Goal: Task Accomplishment & Management: Manage account settings

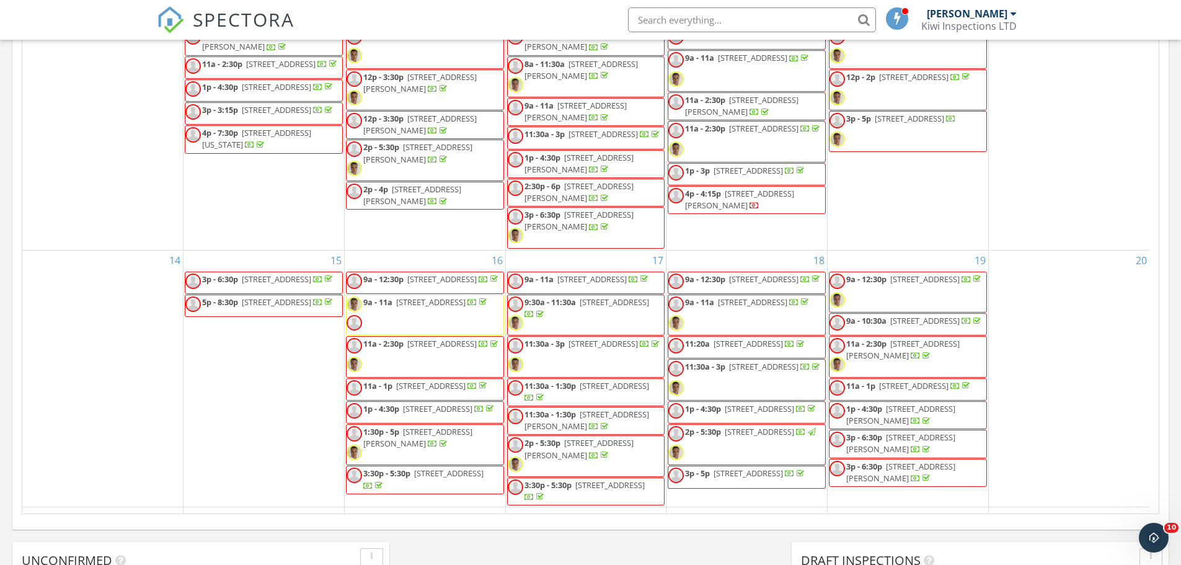
scroll to position [331, 0]
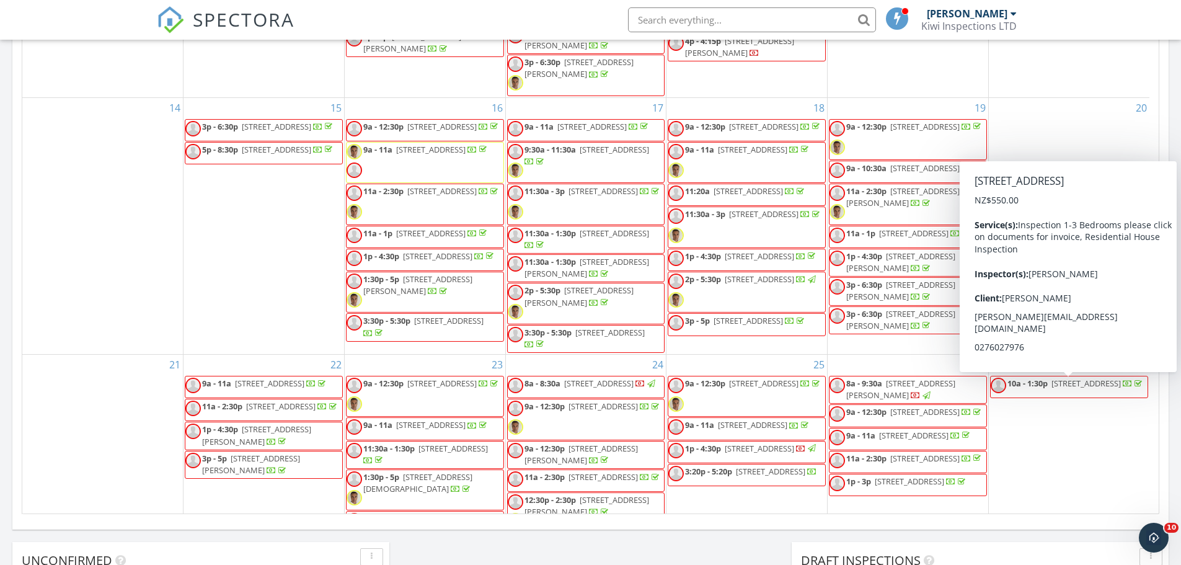
click at [1082, 385] on span "17 Taranaki Dr, Woodend 7610" at bounding box center [1086, 383] width 69 height 11
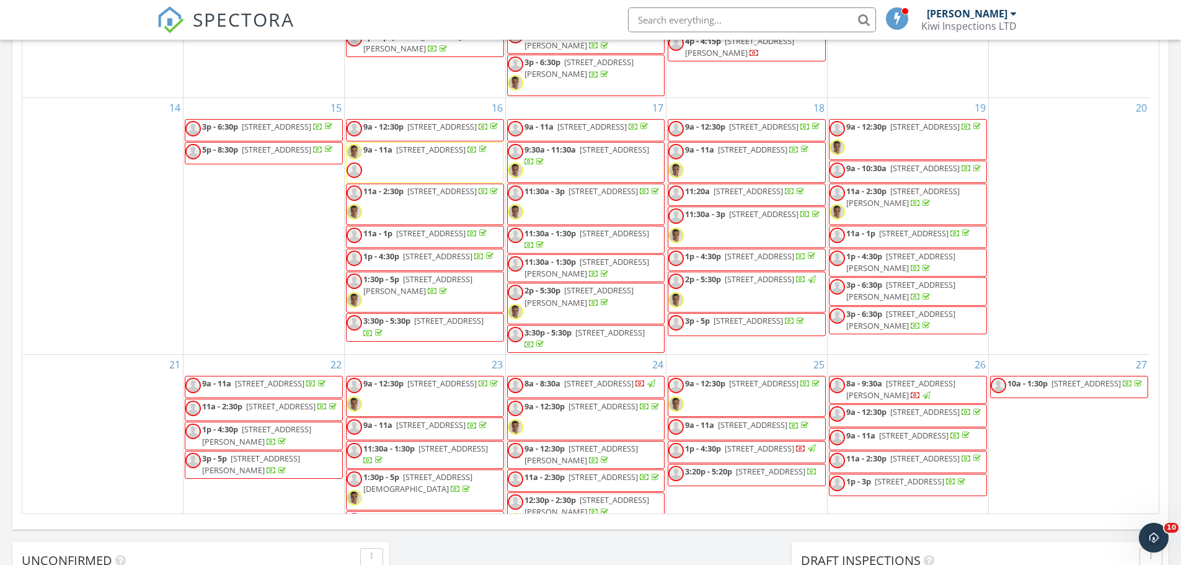
scroll to position [684, 0]
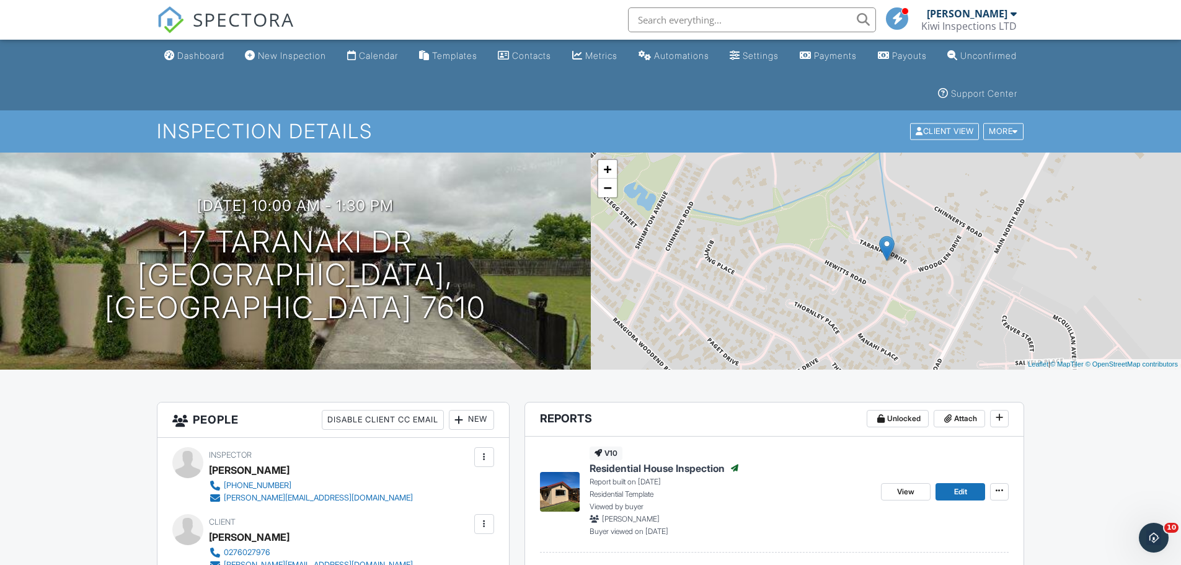
click at [675, 22] on input "text" at bounding box center [752, 19] width 248 height 25
click at [659, 21] on input "glenoaks" at bounding box center [752, 19] width 248 height 25
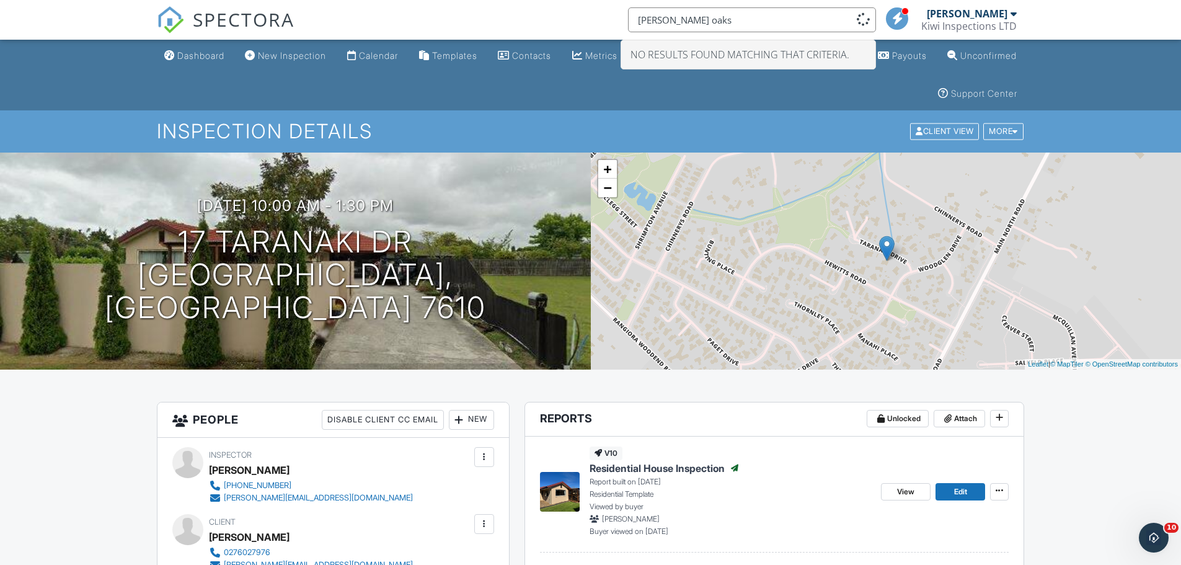
click at [726, 22] on input "glen oaks" at bounding box center [752, 19] width 248 height 25
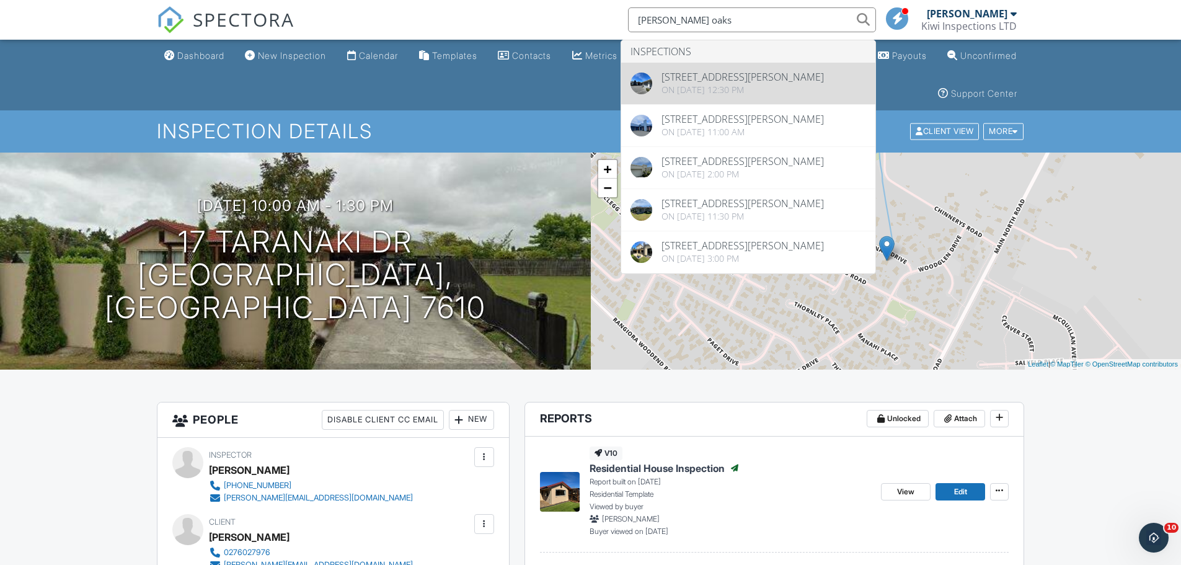
type input "glen oaks"
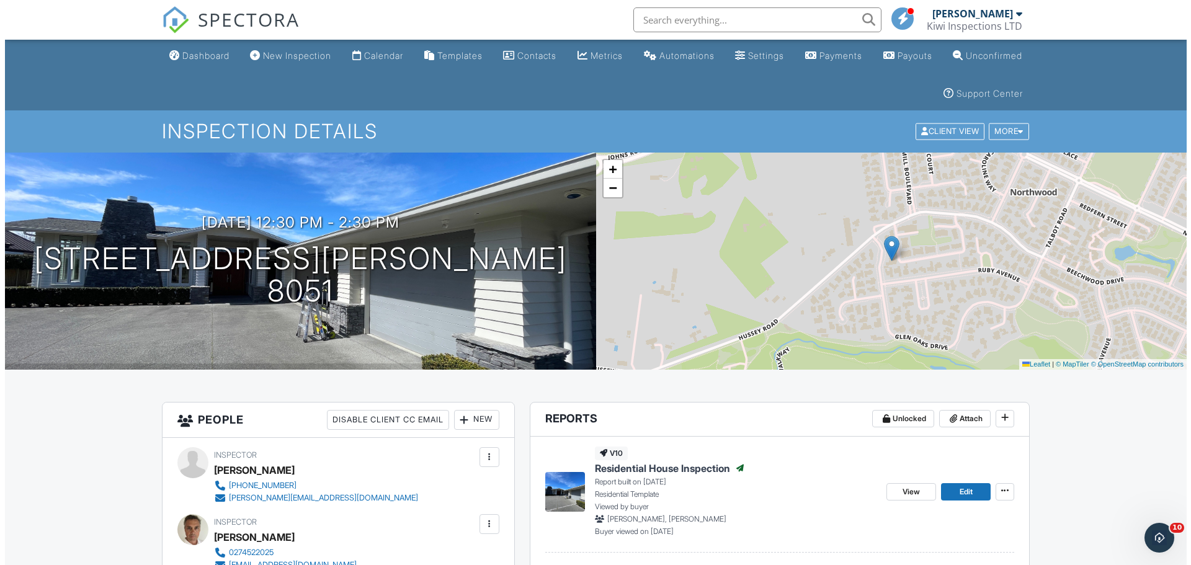
scroll to position [166, 0]
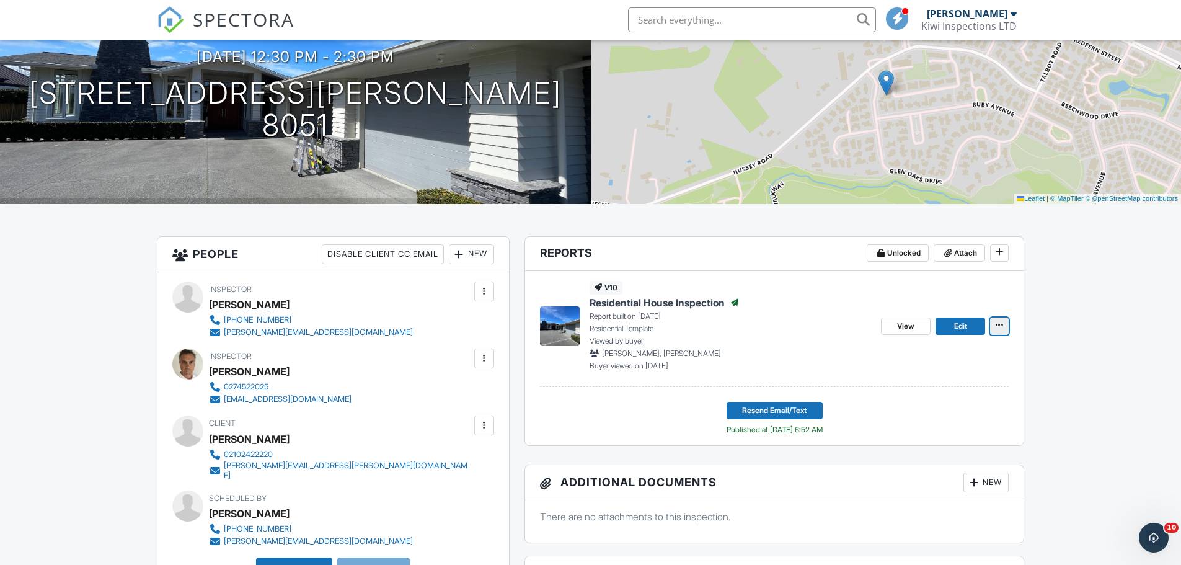
click at [1001, 325] on icon at bounding box center [999, 325] width 7 height 9
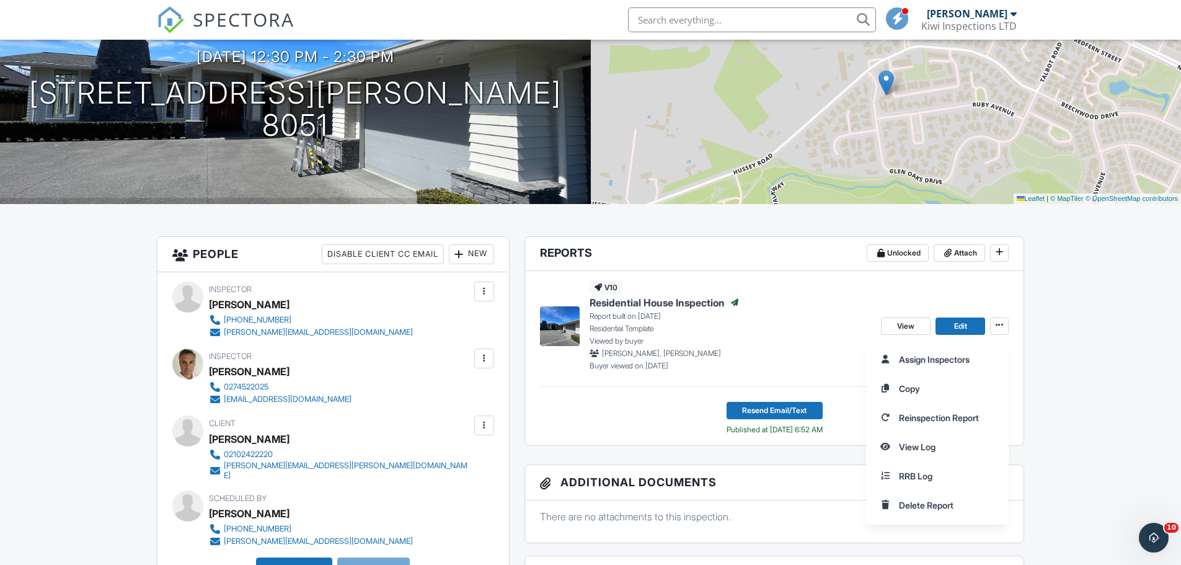
click at [463, 254] on div at bounding box center [459, 254] width 12 height 12
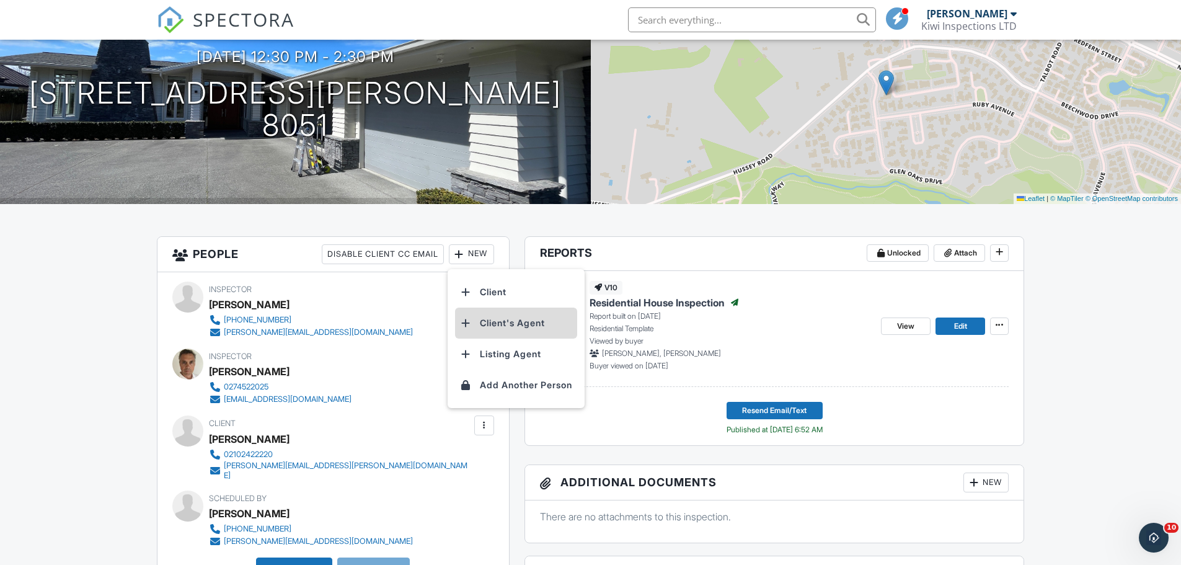
click at [499, 330] on li "Client's Agent" at bounding box center [516, 323] width 122 height 31
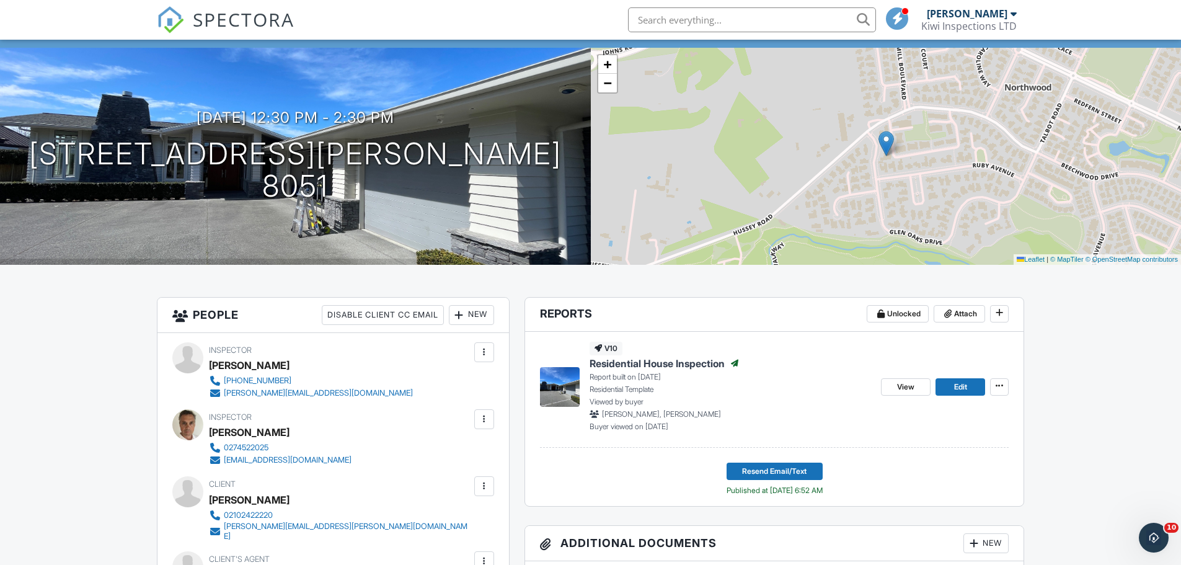
scroll to position [166, 0]
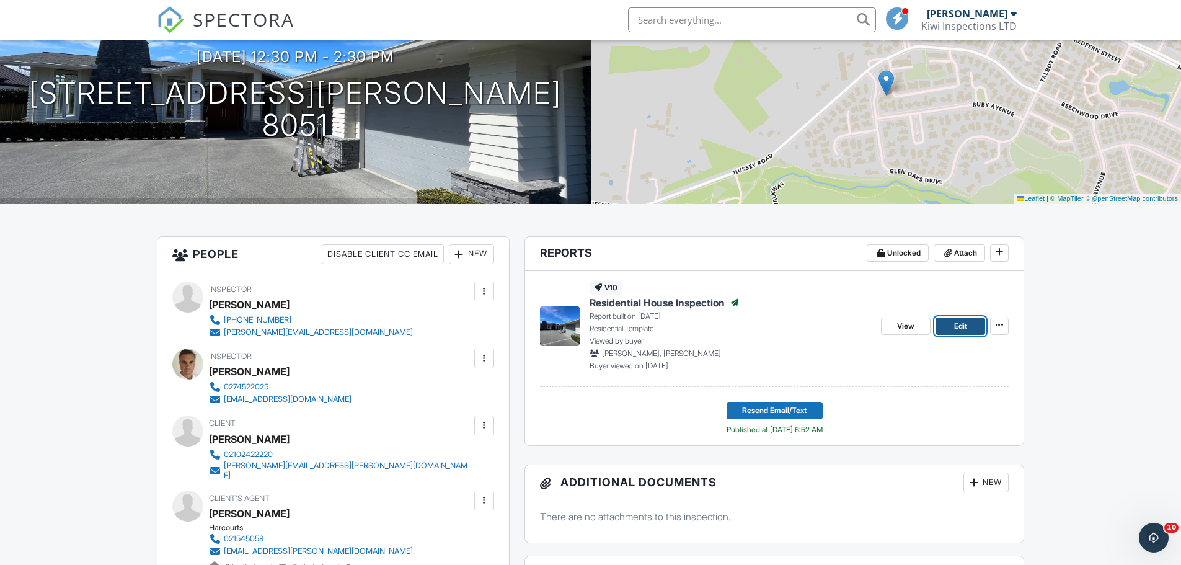
click at [972, 326] on link "Edit" at bounding box center [961, 326] width 50 height 17
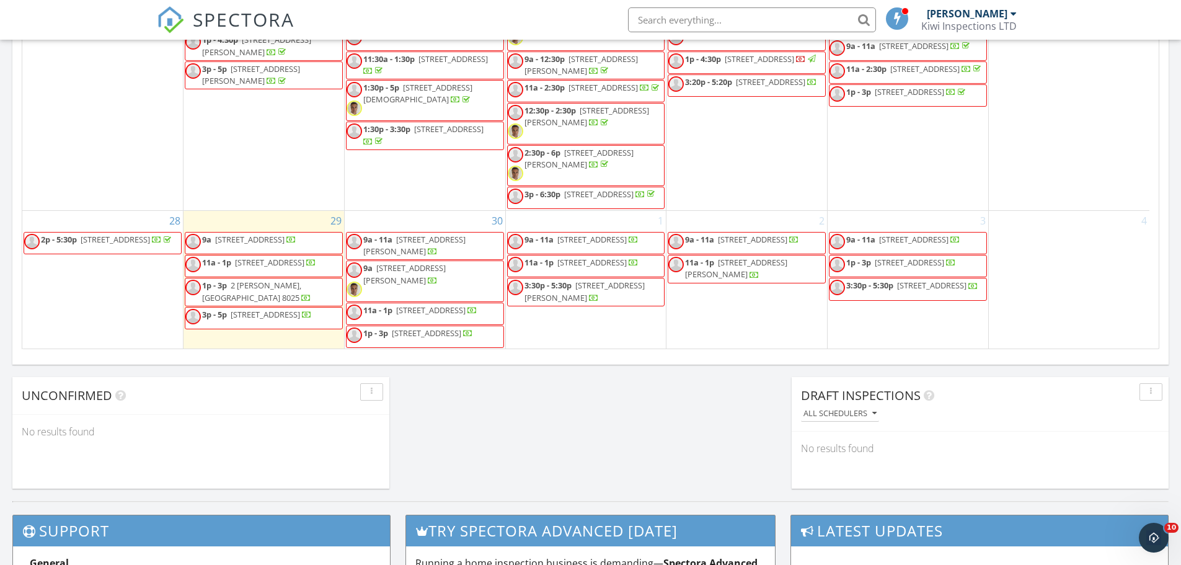
scroll to position [424, 0]
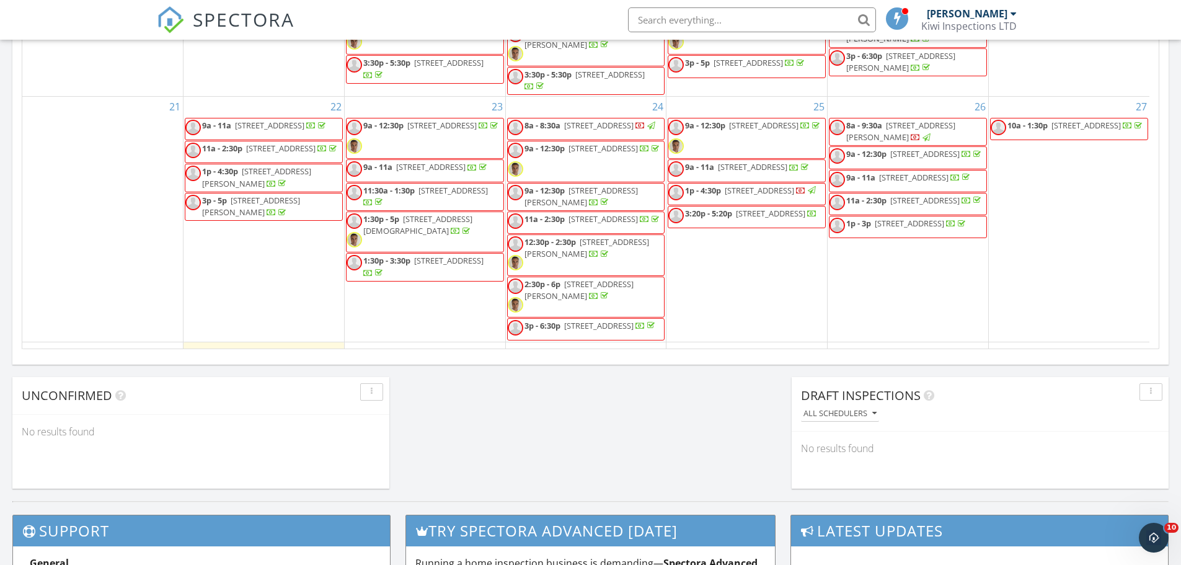
click at [956, 138] on span "8a - 9:30a 3 Haslett Pl, Christchurch 8041" at bounding box center [908, 132] width 157 height 24
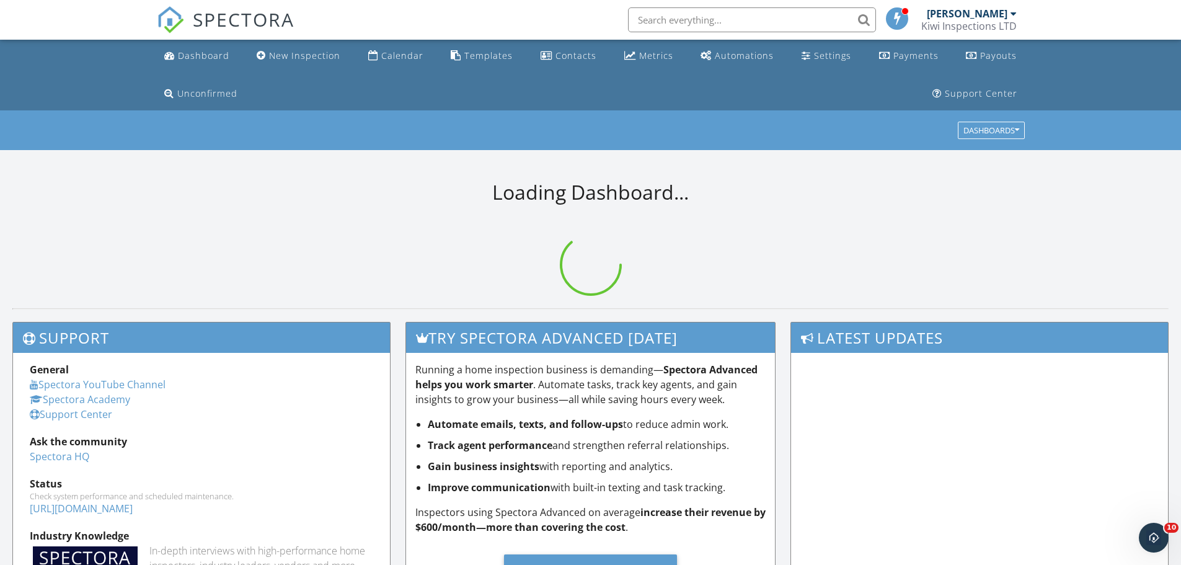
click at [657, 14] on input "text" at bounding box center [752, 19] width 248 height 25
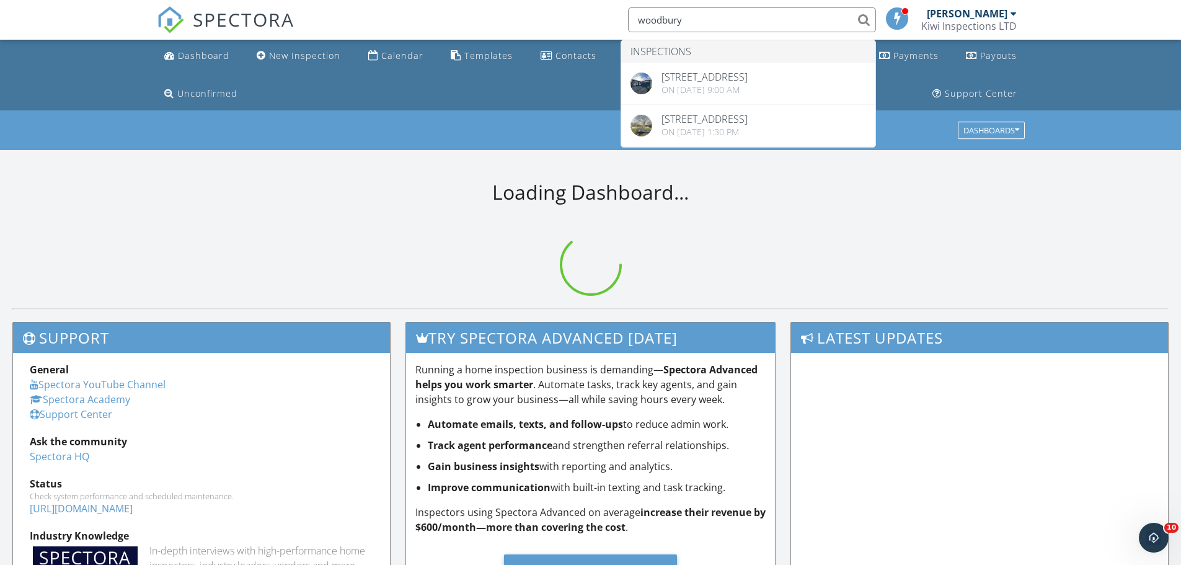
click at [722, 22] on input "woodbury" at bounding box center [752, 19] width 248 height 25
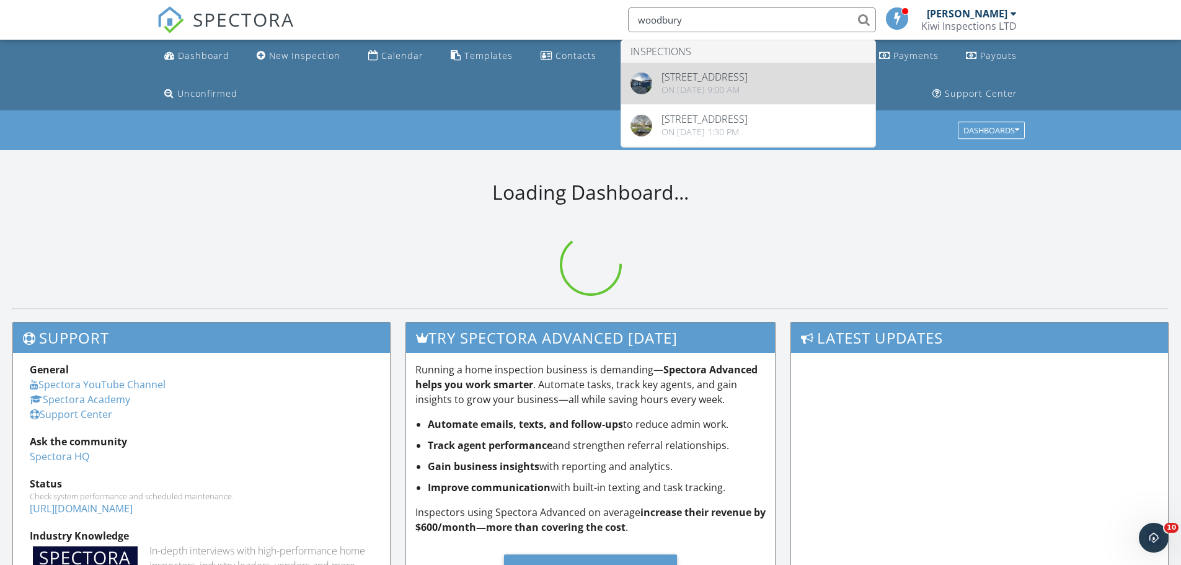
type input "woodbury"
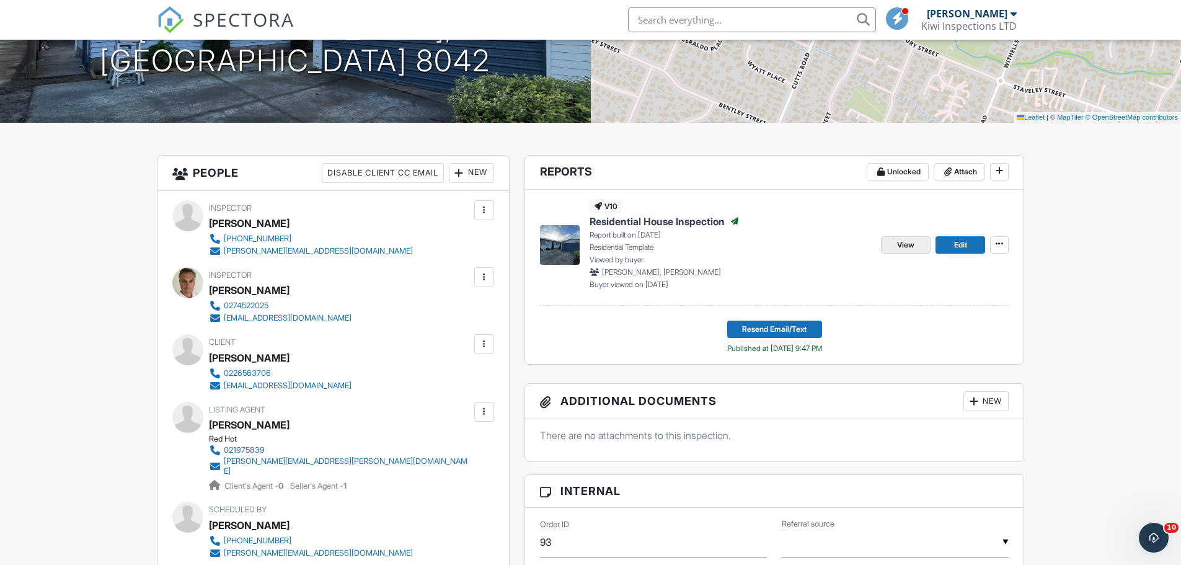
scroll to position [166, 0]
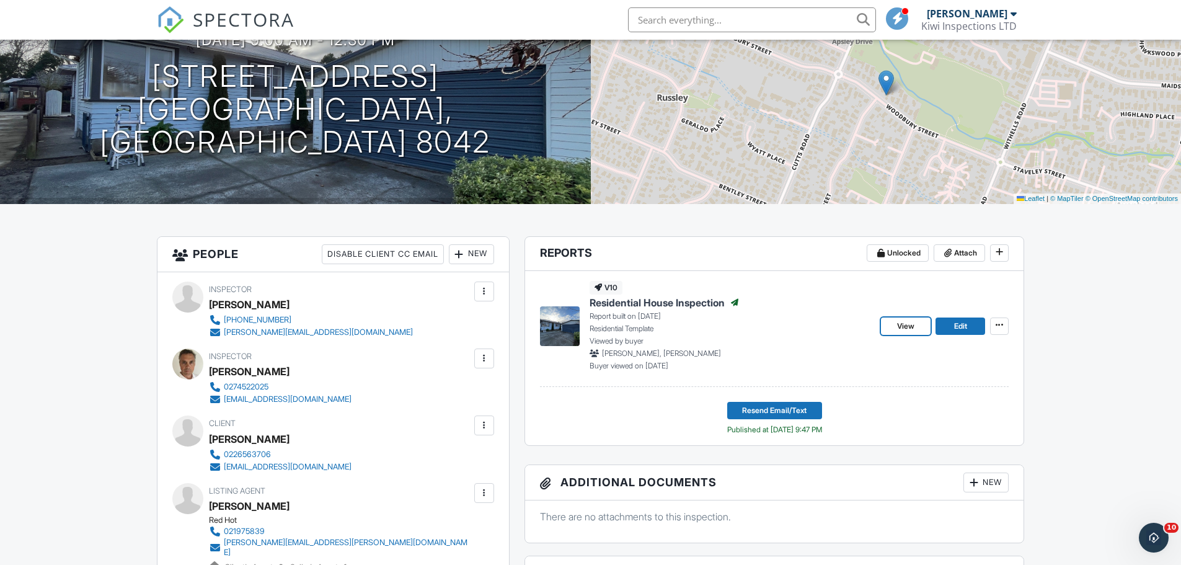
drag, startPoint x: 909, startPoint y: 327, endPoint x: 904, endPoint y: 309, distance: 18.7
click at [909, 327] on span "View" at bounding box center [905, 326] width 17 height 12
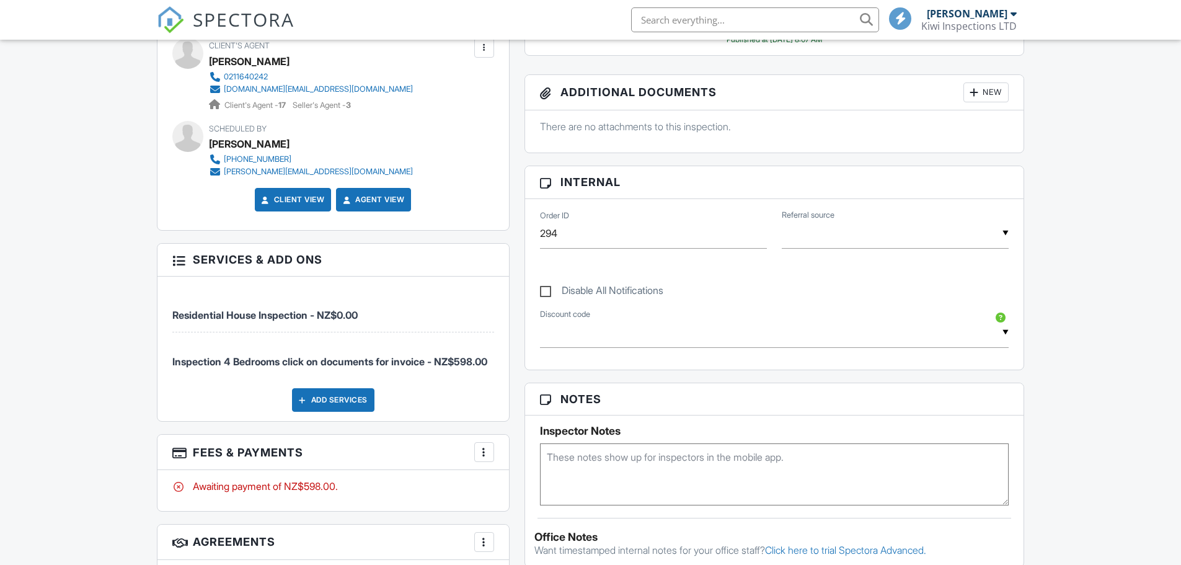
scroll to position [662, 0]
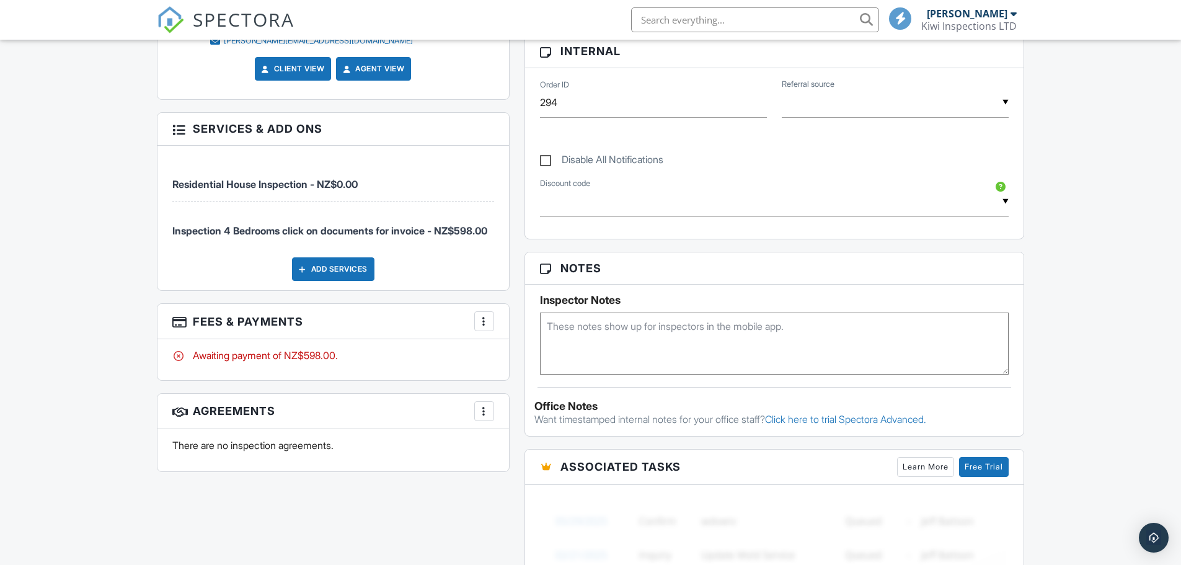
click at [484, 327] on div at bounding box center [484, 321] width 12 height 12
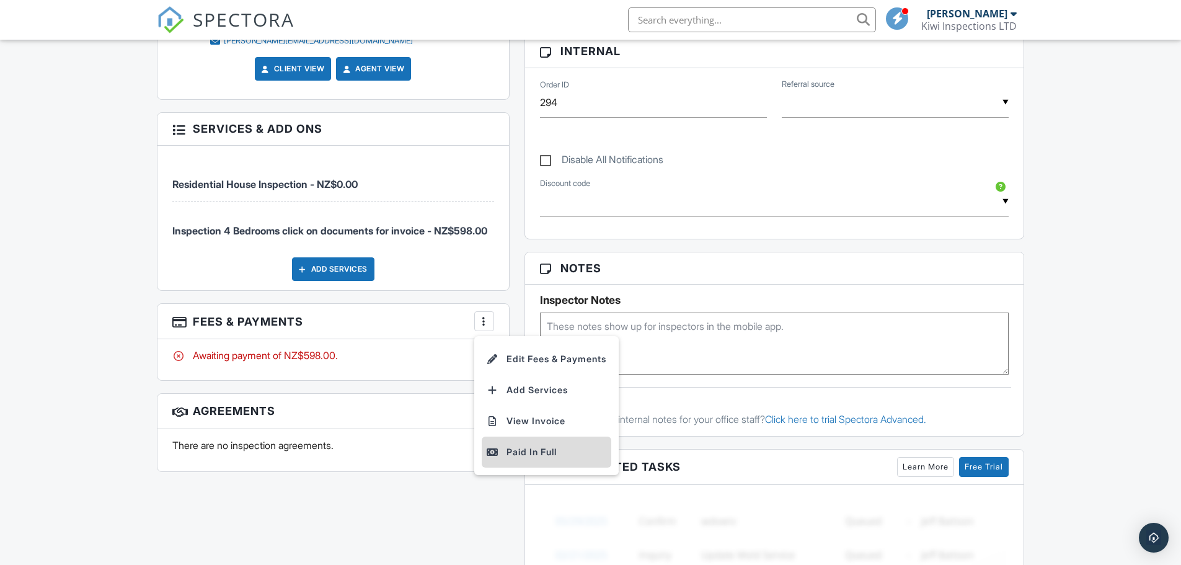
click at [523, 460] on div "Paid In Full" at bounding box center [547, 452] width 120 height 15
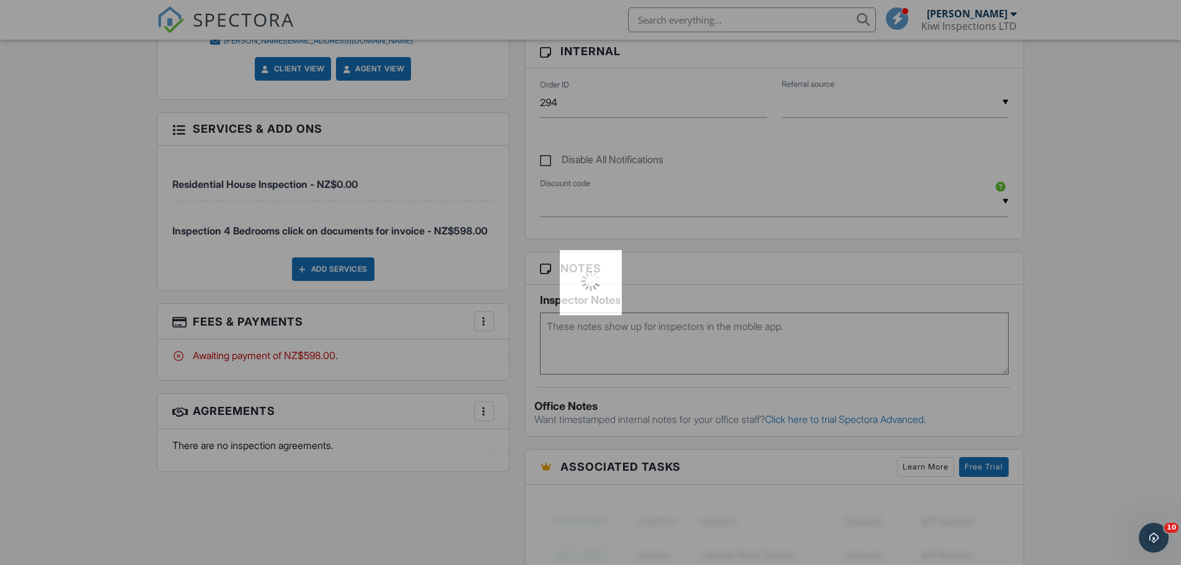
scroll to position [0, 0]
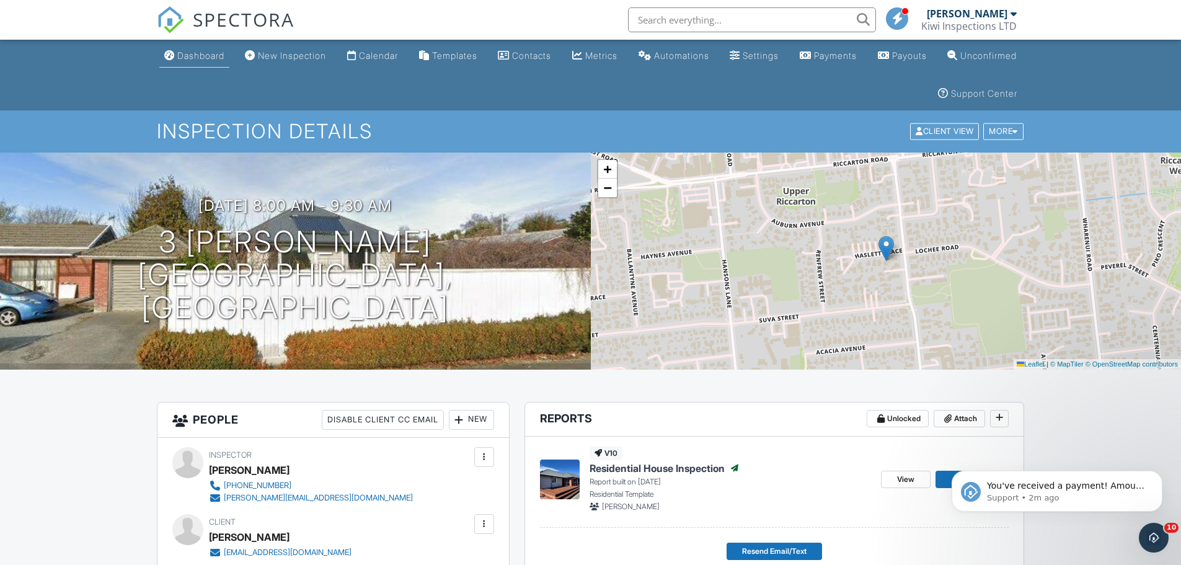
click at [214, 61] on link "Dashboard" at bounding box center [194, 56] width 70 height 23
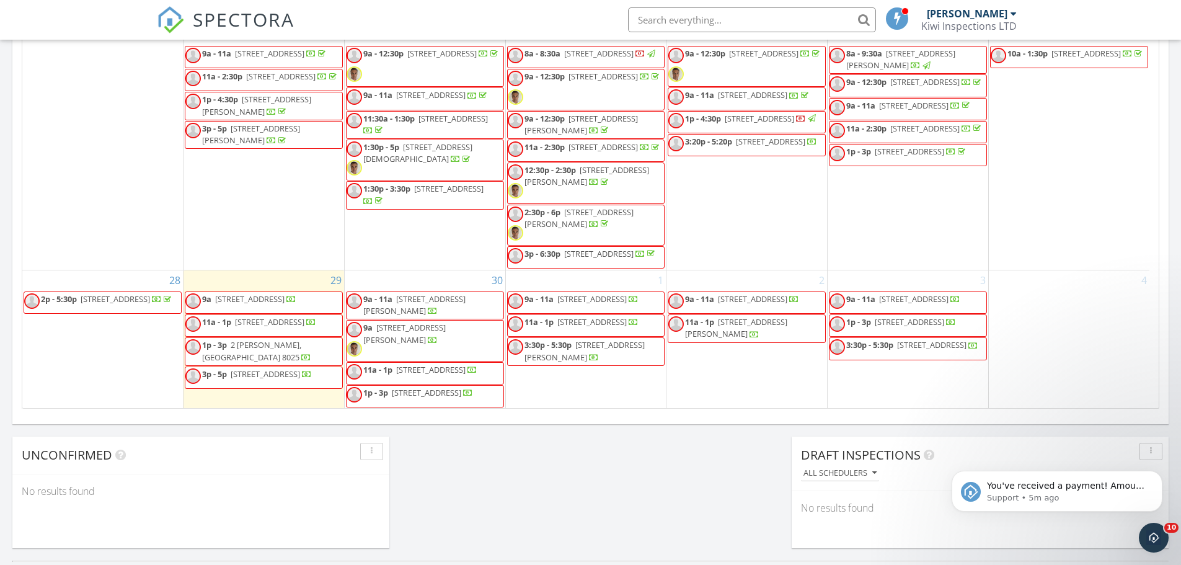
scroll to position [827, 0]
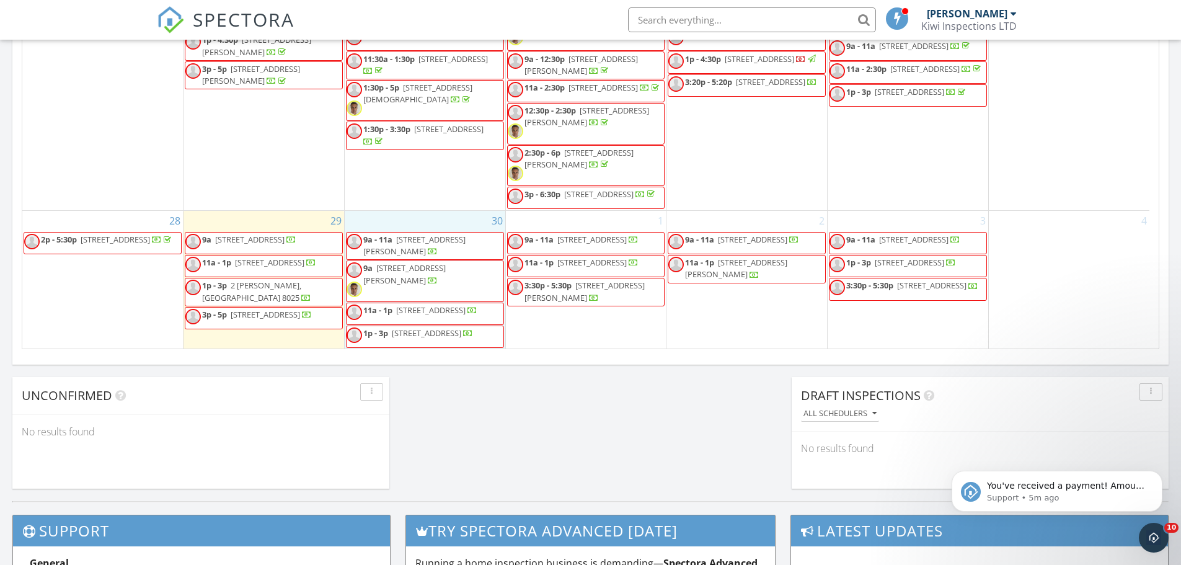
click at [378, 211] on div "30 9a - 11a 84 Corson Ave, Christchurch 8023 9a 60 orrick crescent 2, Christchu…" at bounding box center [425, 280] width 161 height 138
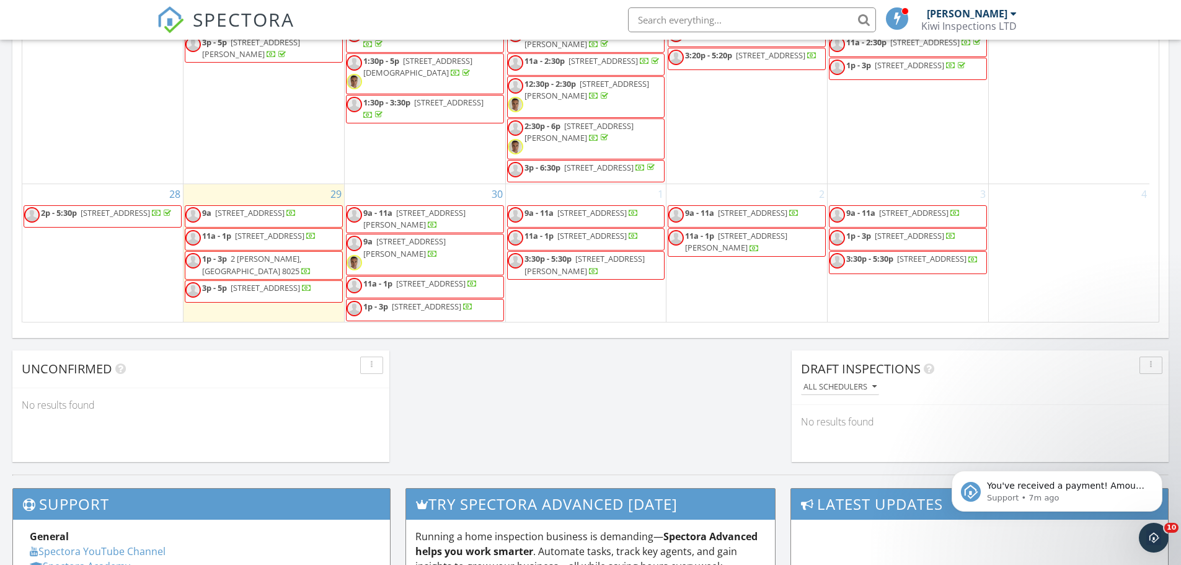
scroll to position [831, 0]
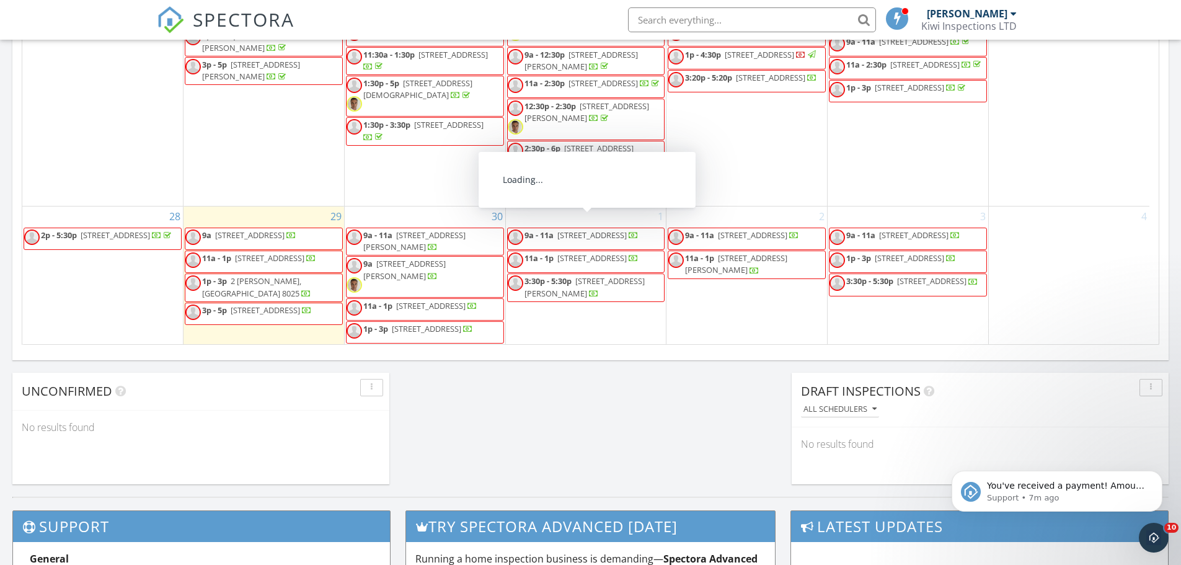
click at [691, 319] on div "2 9a - 11a 73 Tauiwi Cres, Christchurch 8042 11a - 1p 29 Harry Ell Dr, Christch…" at bounding box center [747, 276] width 161 height 138
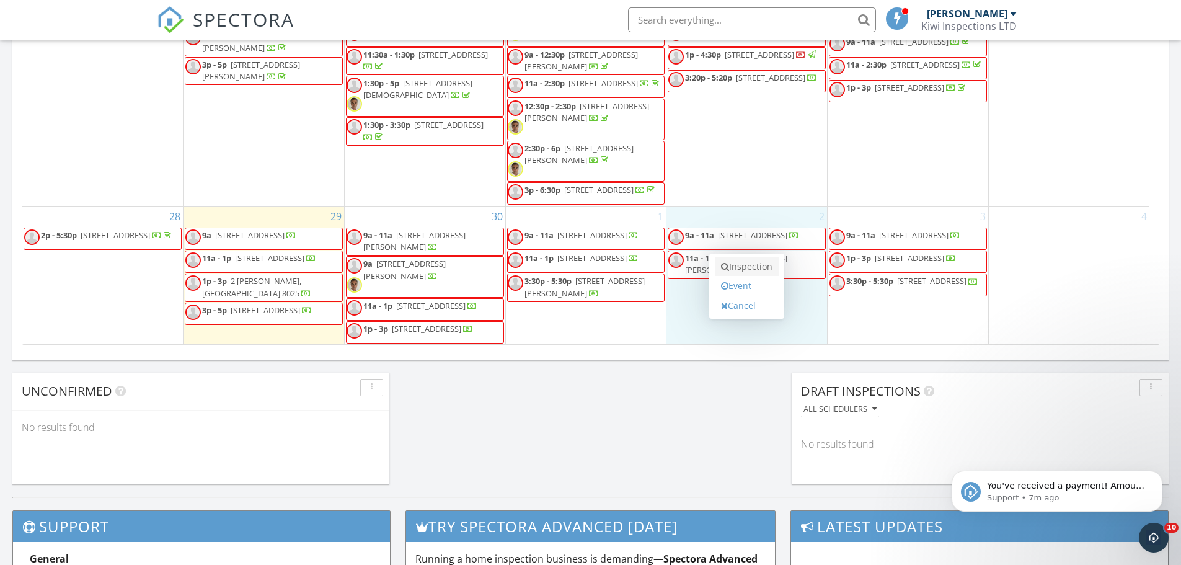
click at [732, 264] on link "Inspection" at bounding box center [747, 267] width 64 height 20
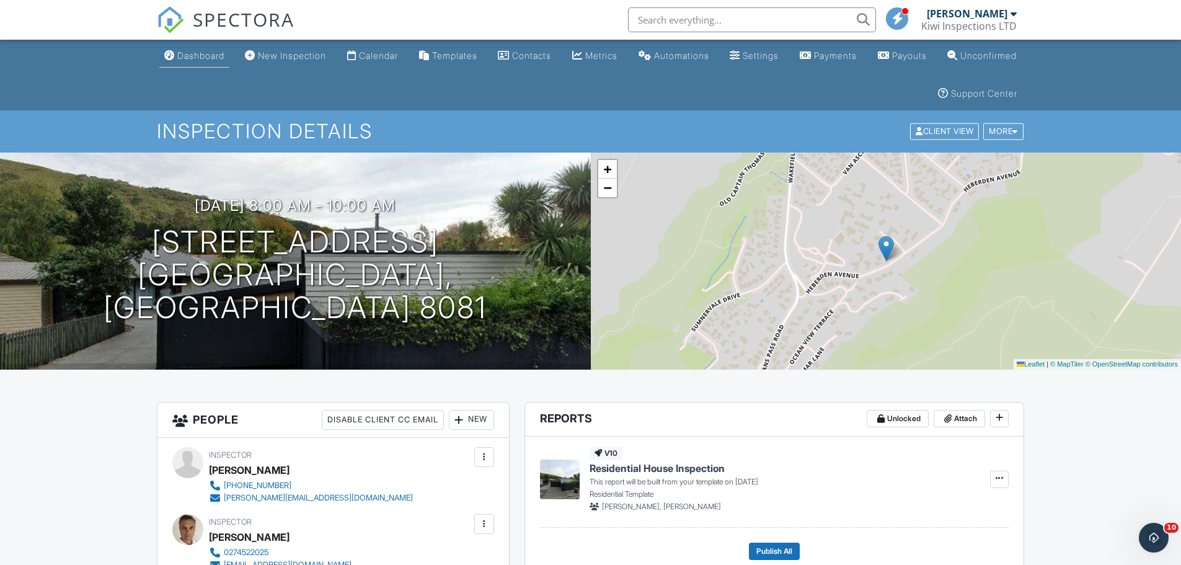
click at [195, 52] on div "Dashboard" at bounding box center [200, 55] width 47 height 11
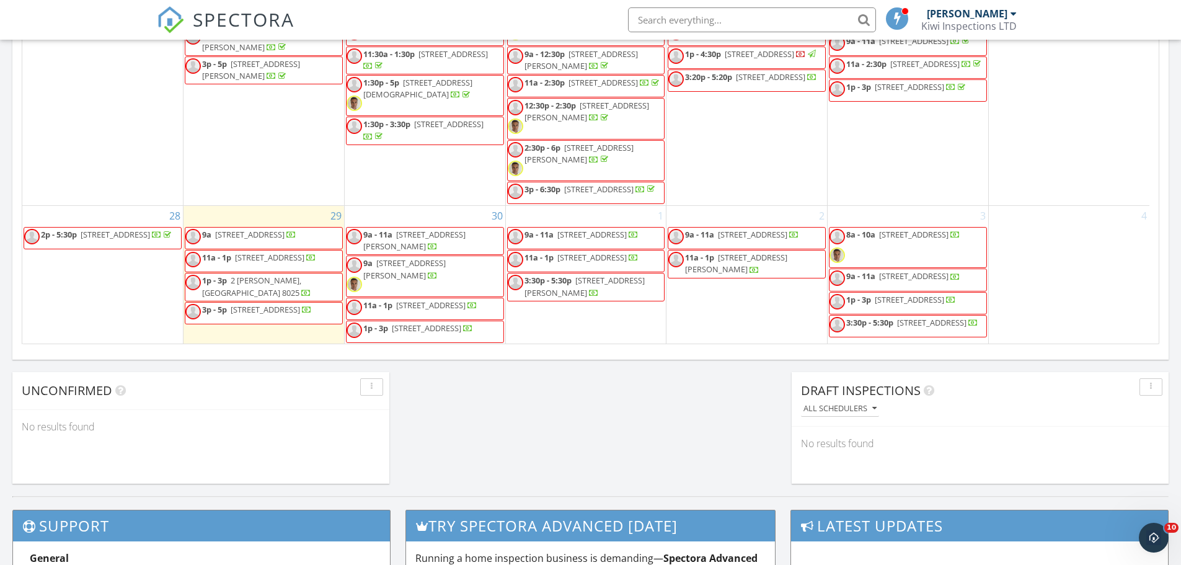
scroll to position [830, 0]
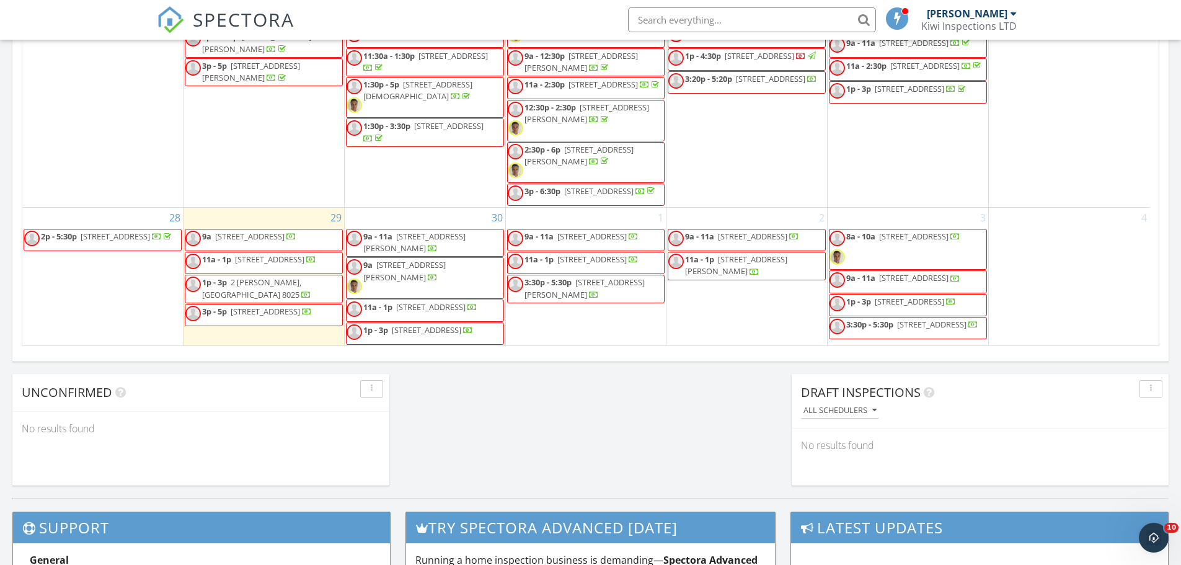
click at [425, 231] on span "84 Corson Ave, Christchurch 8023" at bounding box center [414, 242] width 102 height 23
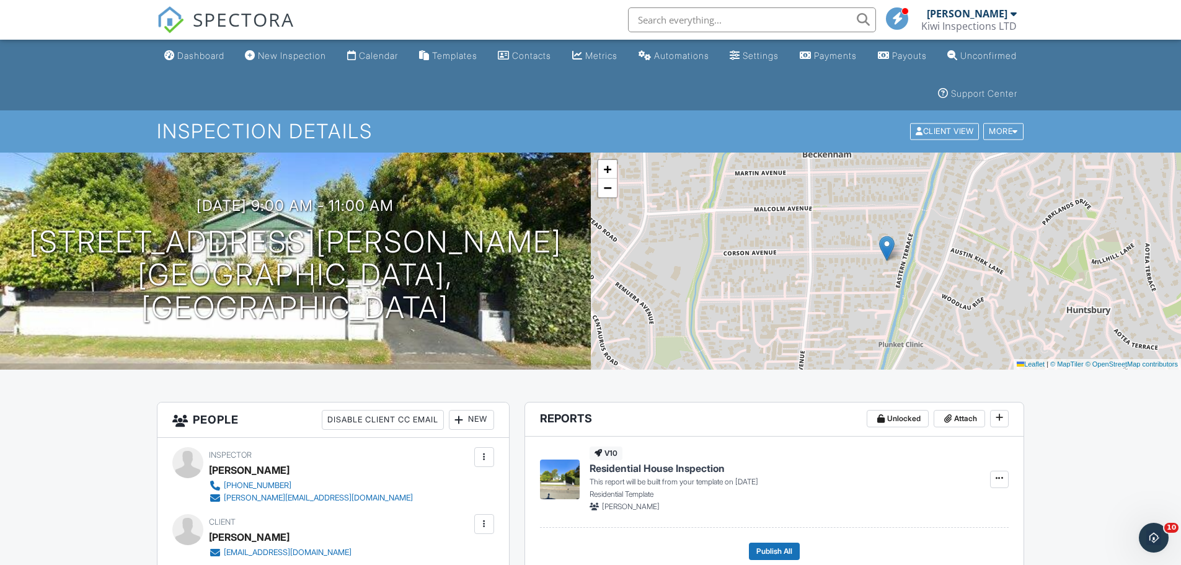
click at [482, 417] on div "New" at bounding box center [471, 420] width 45 height 20
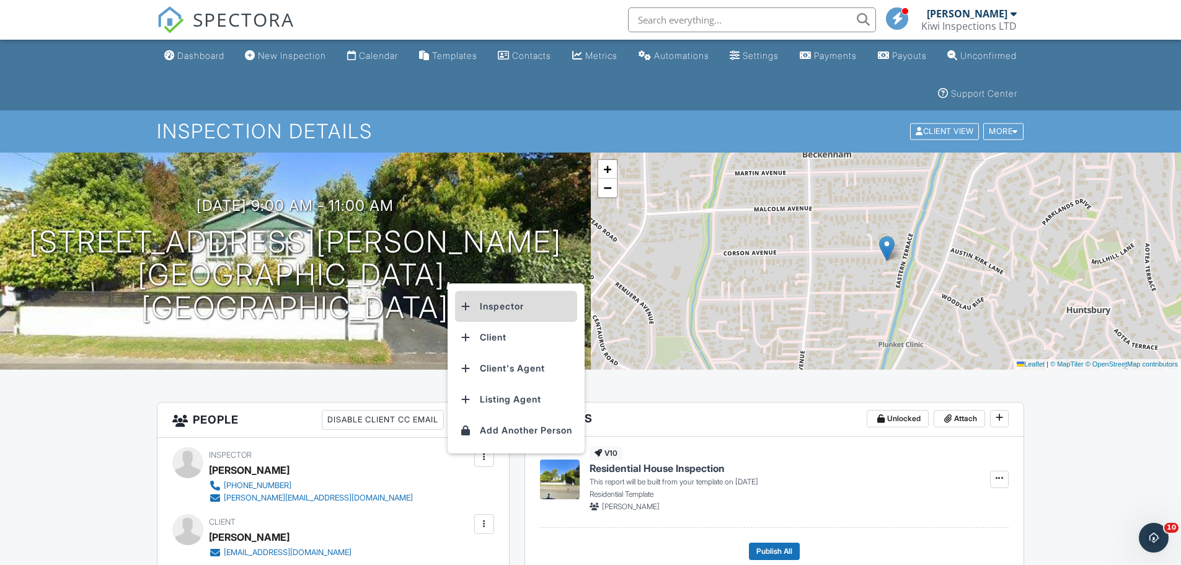
click at [503, 308] on li "Inspector" at bounding box center [516, 306] width 122 height 31
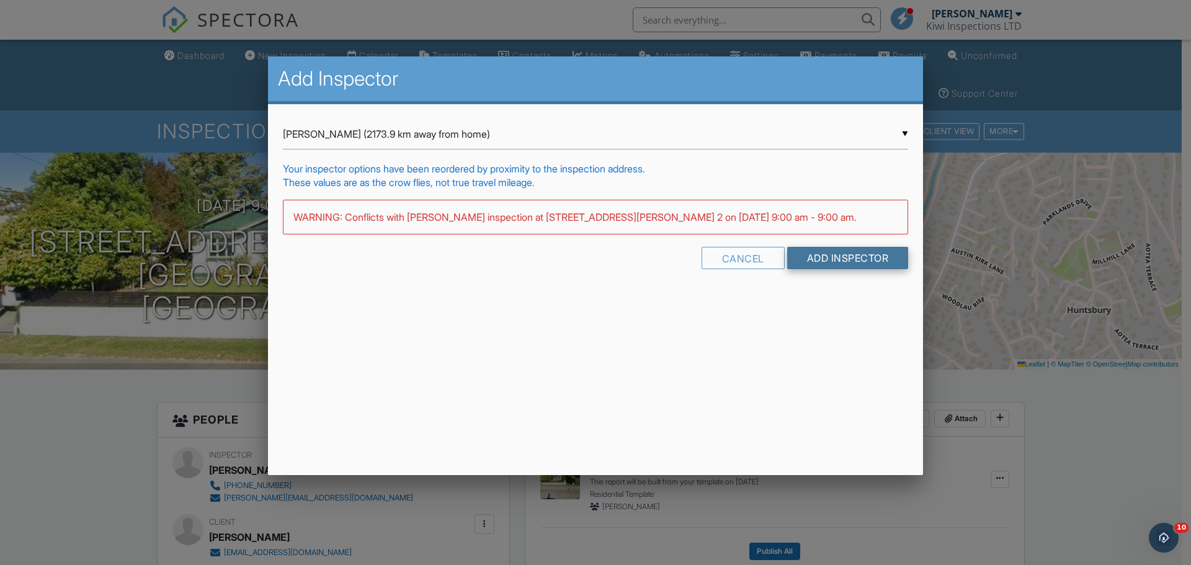
click at [831, 262] on input "Add Inspector" at bounding box center [848, 258] width 122 height 22
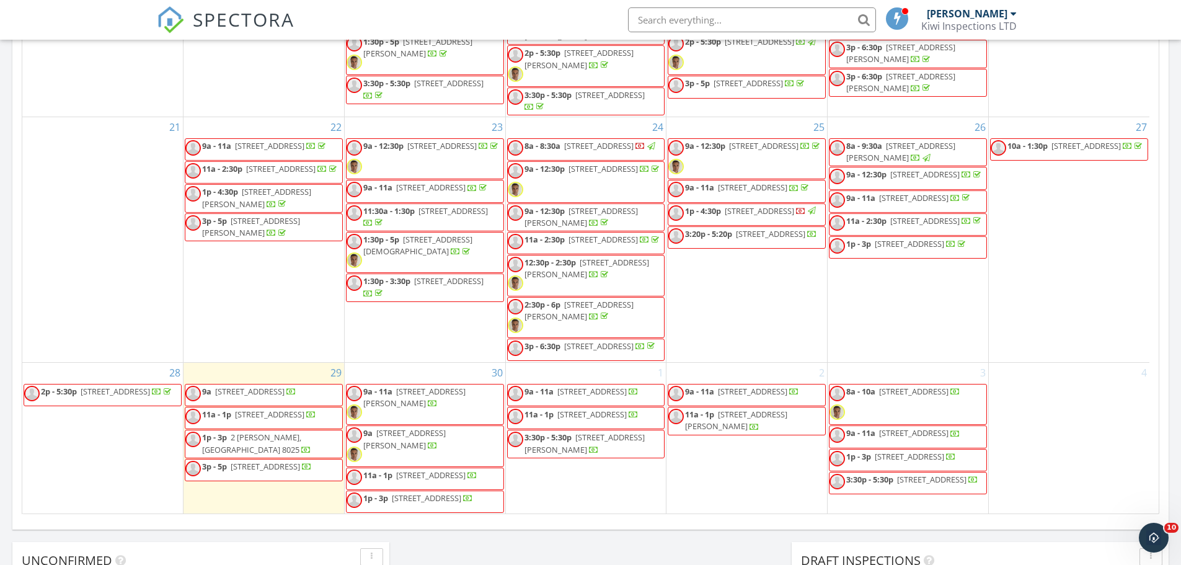
scroll to position [827, 0]
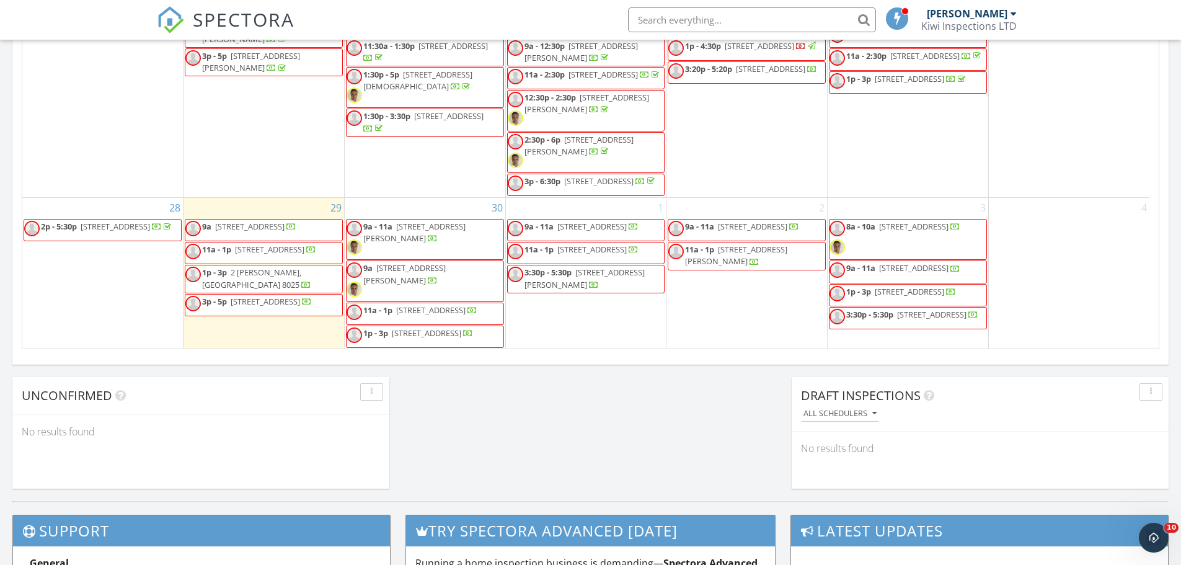
click at [407, 262] on span "60 orrick crescent 2, Christchurch 8014" at bounding box center [404, 273] width 82 height 23
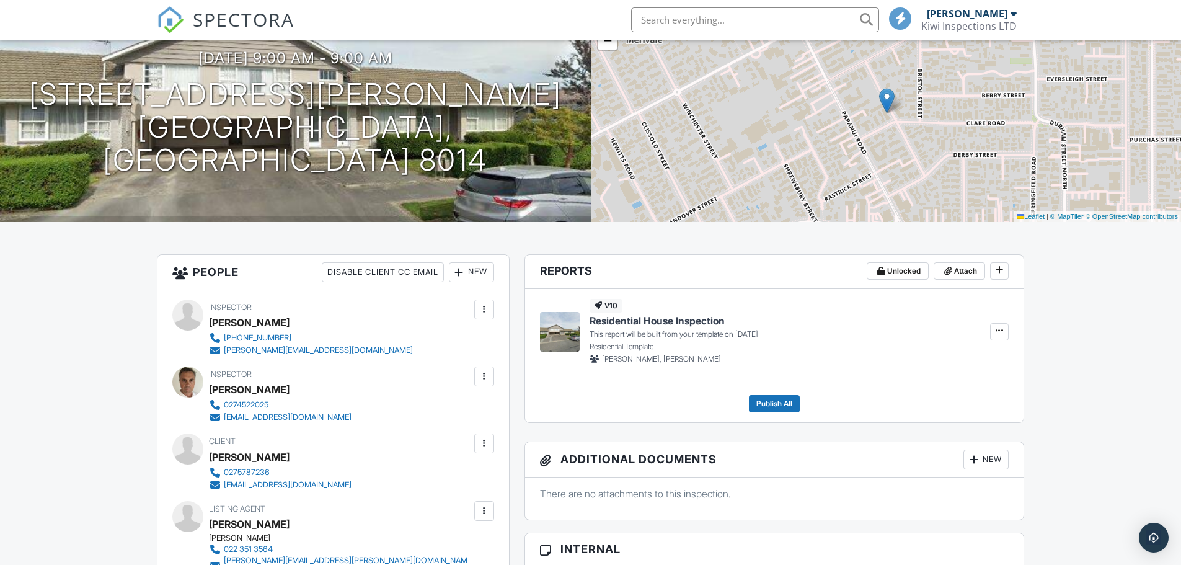
scroll to position [166, 0]
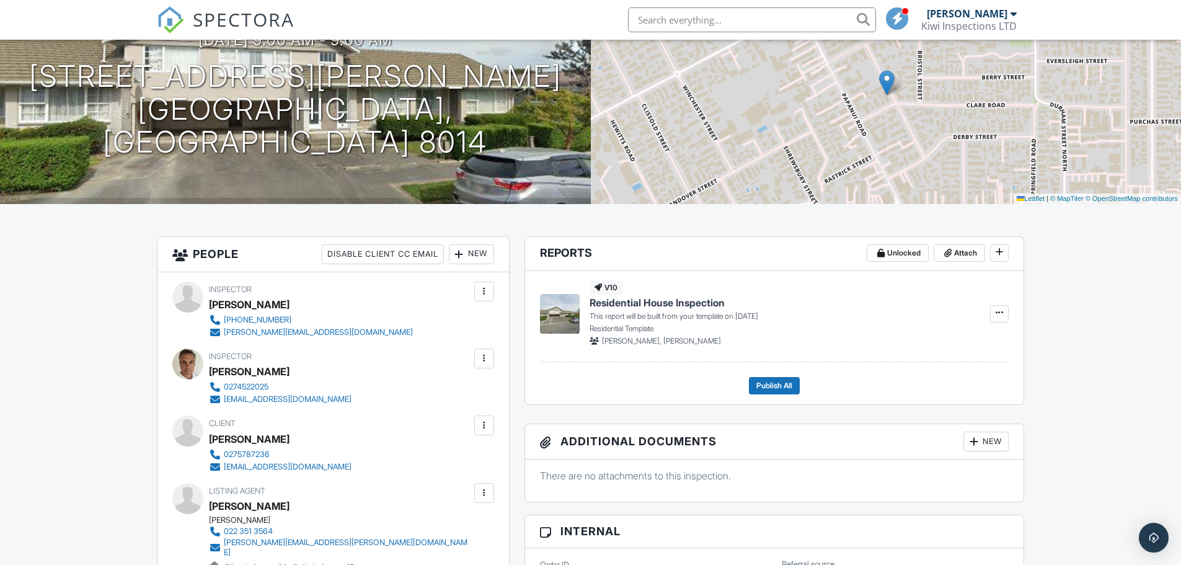
click at [491, 357] on div at bounding box center [484, 359] width 20 height 20
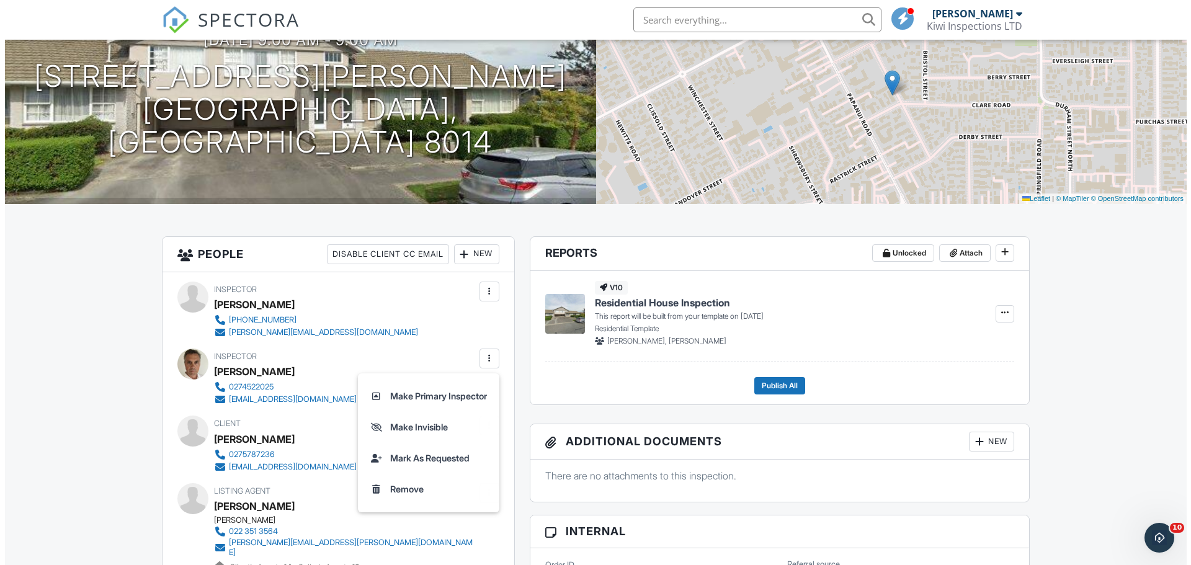
scroll to position [0, 0]
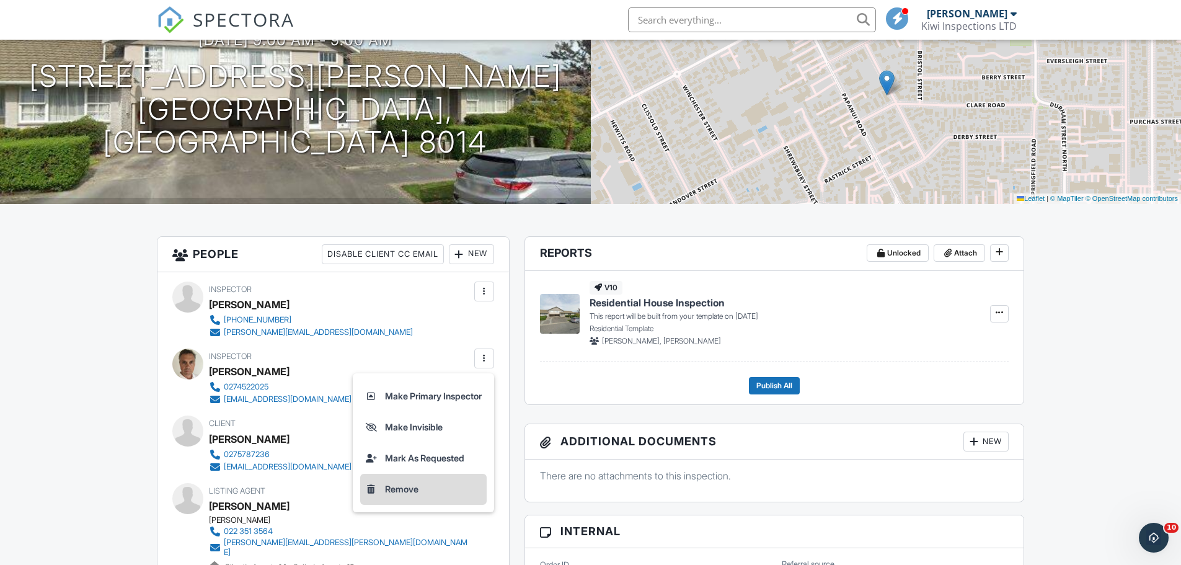
click at [424, 485] on li "Remove" at bounding box center [423, 489] width 127 height 31
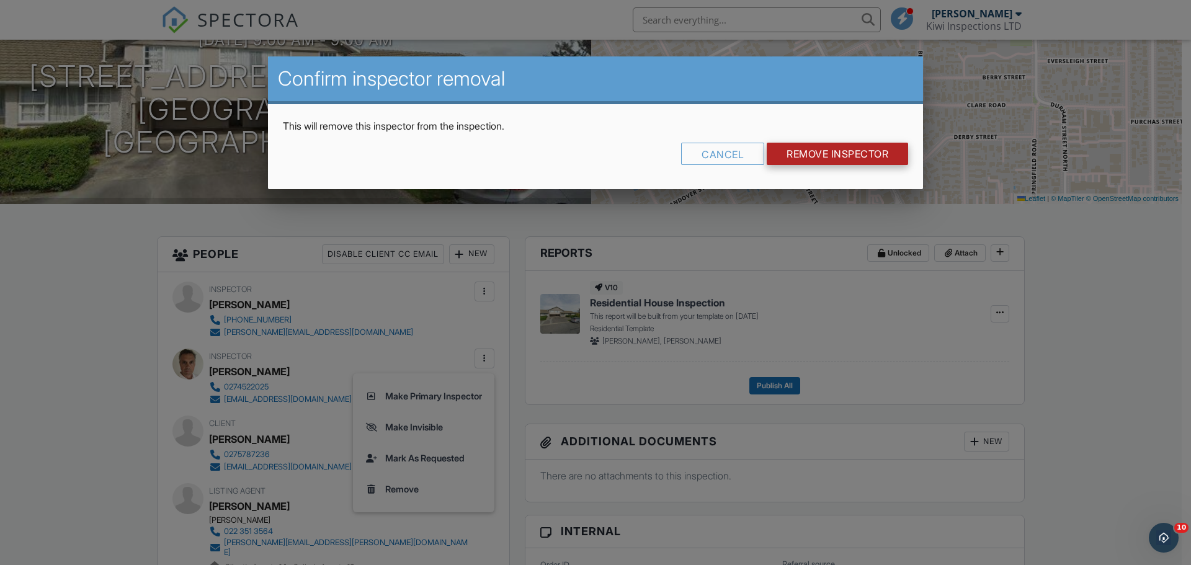
click at [806, 158] on input "Remove Inspector" at bounding box center [837, 154] width 141 height 22
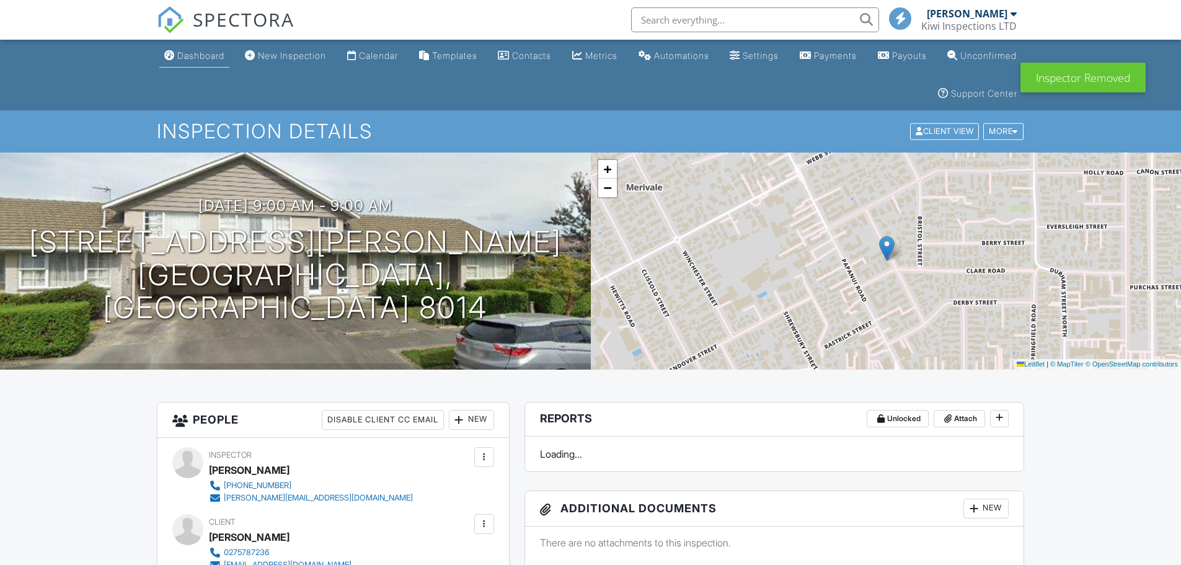
click at [200, 58] on div "Dashboard" at bounding box center [200, 55] width 47 height 11
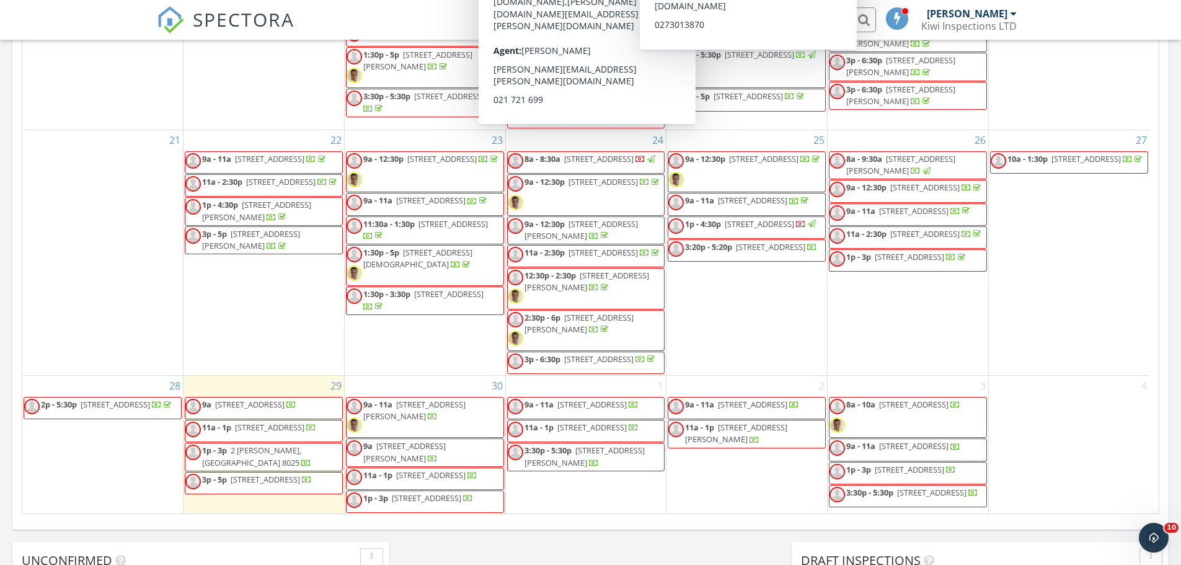
scroll to position [589, 0]
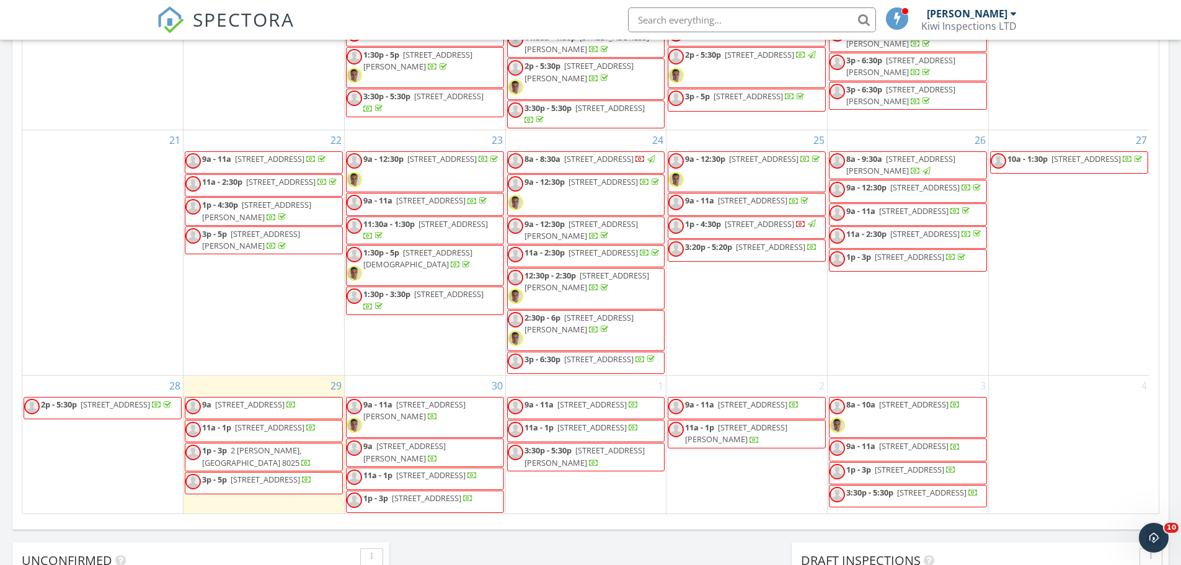
drag, startPoint x: 424, startPoint y: 456, endPoint x: 424, endPoint y: 467, distance: 11.2
click at [424, 469] on span "[STREET_ADDRESS]" at bounding box center [430, 474] width 69 height 11
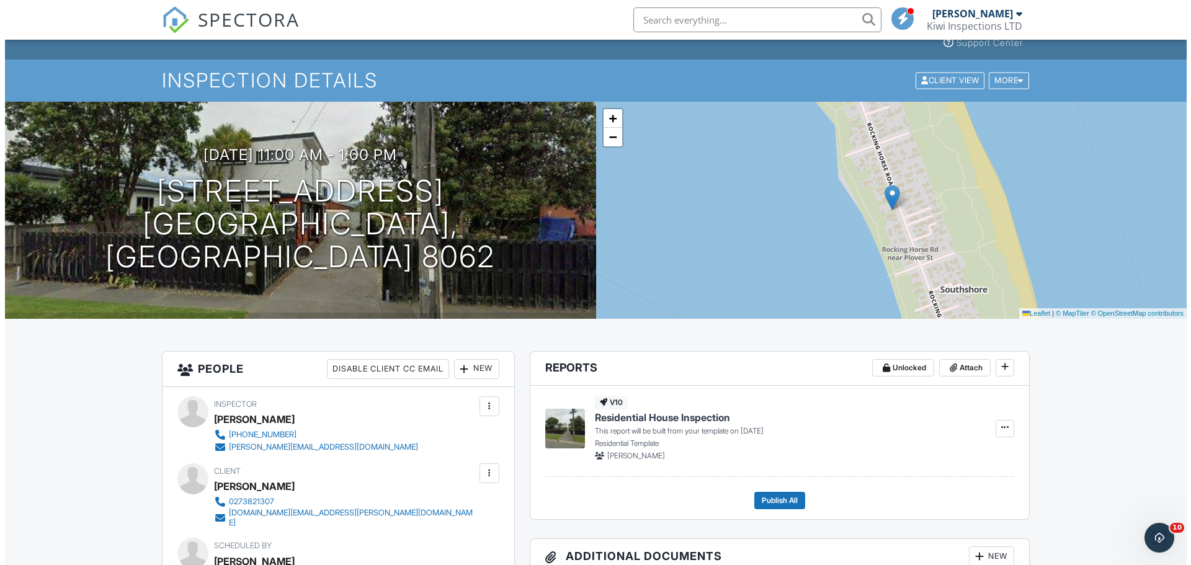
scroll to position [166, 0]
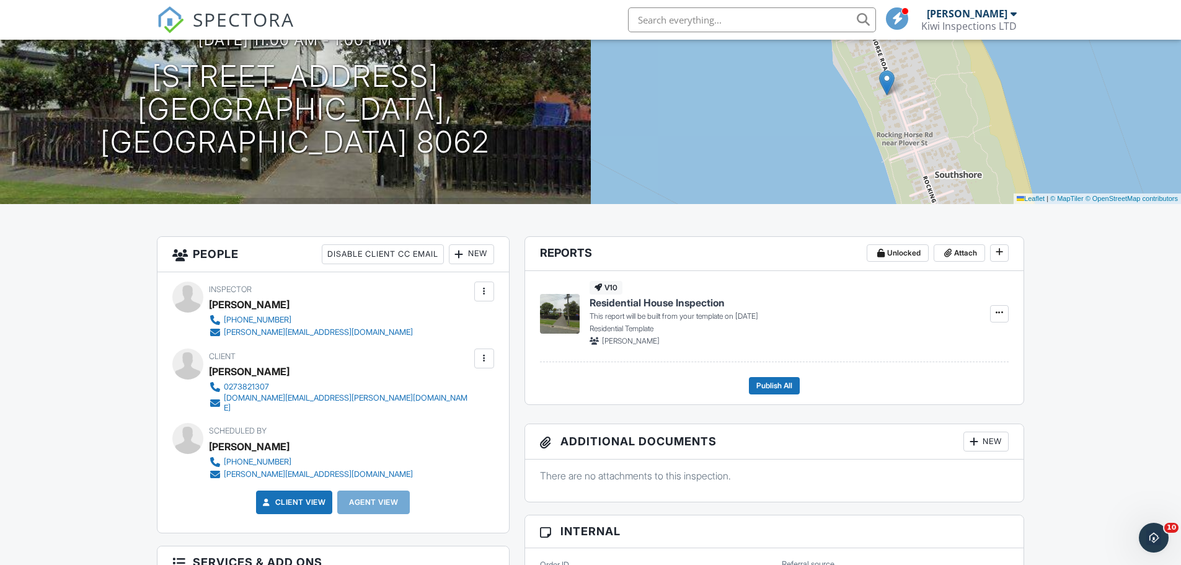
click at [473, 254] on div "New" at bounding box center [471, 254] width 45 height 20
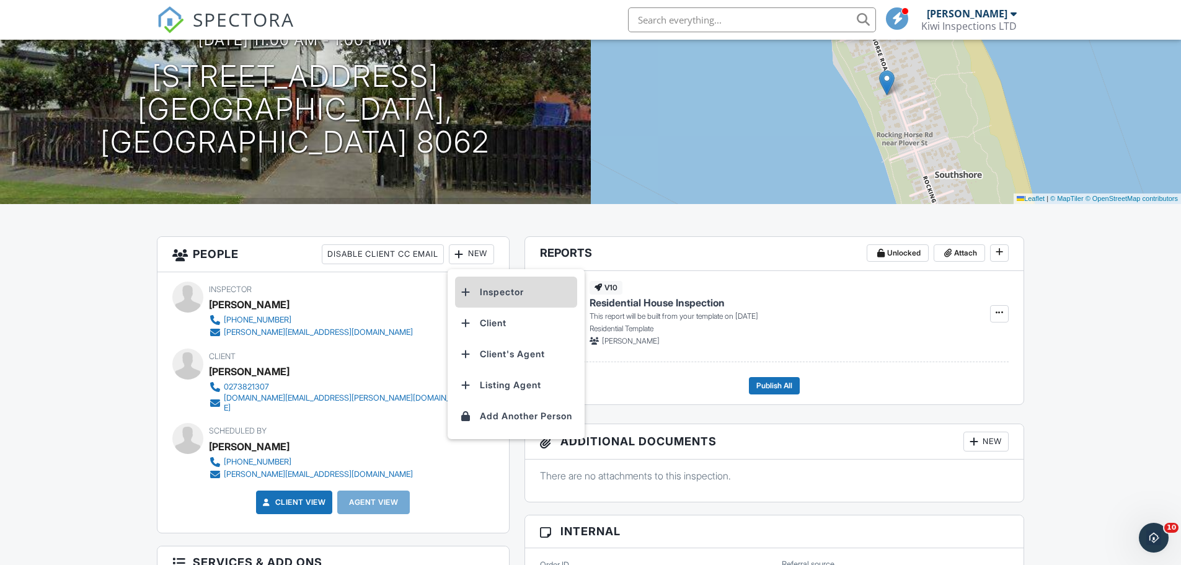
click at [505, 291] on li "Inspector" at bounding box center [516, 292] width 122 height 31
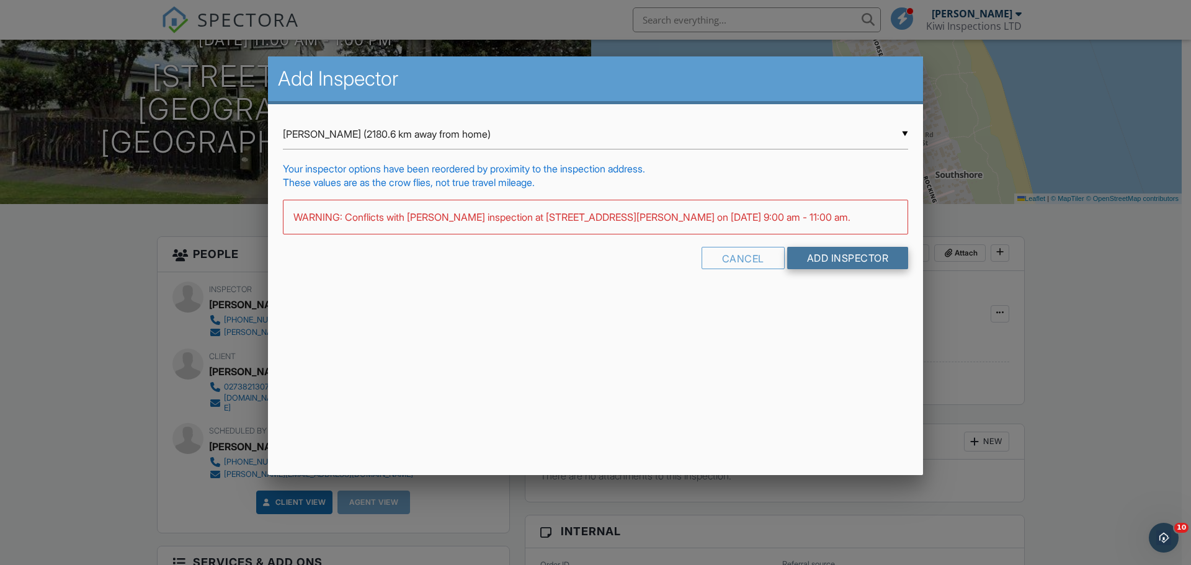
click at [833, 257] on input "Add Inspector" at bounding box center [848, 258] width 122 height 22
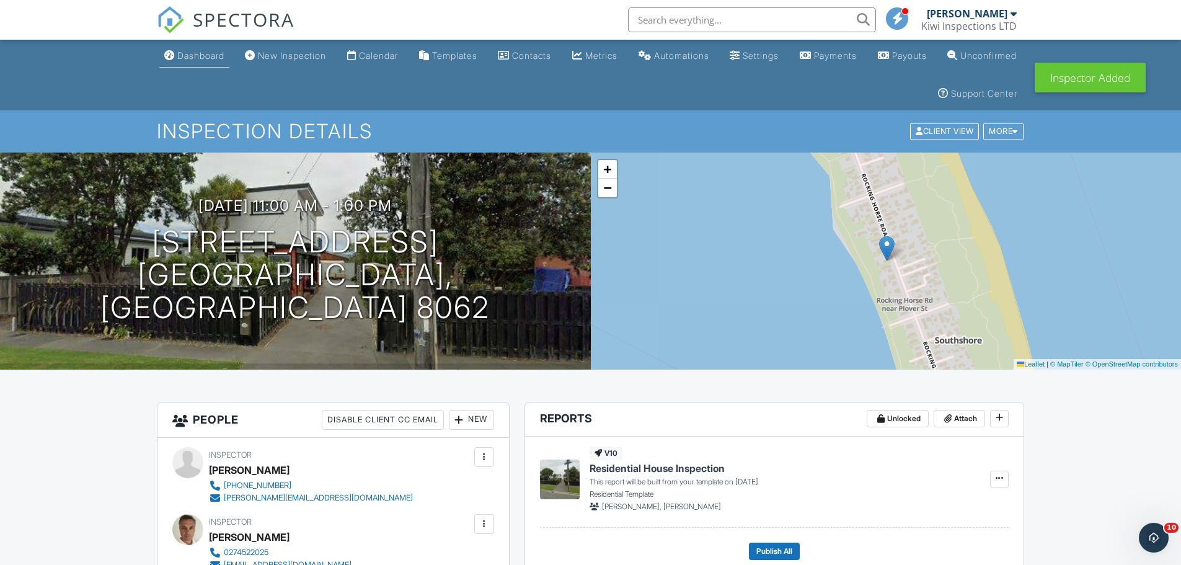
click at [194, 47] on link "Dashboard" at bounding box center [194, 56] width 70 height 23
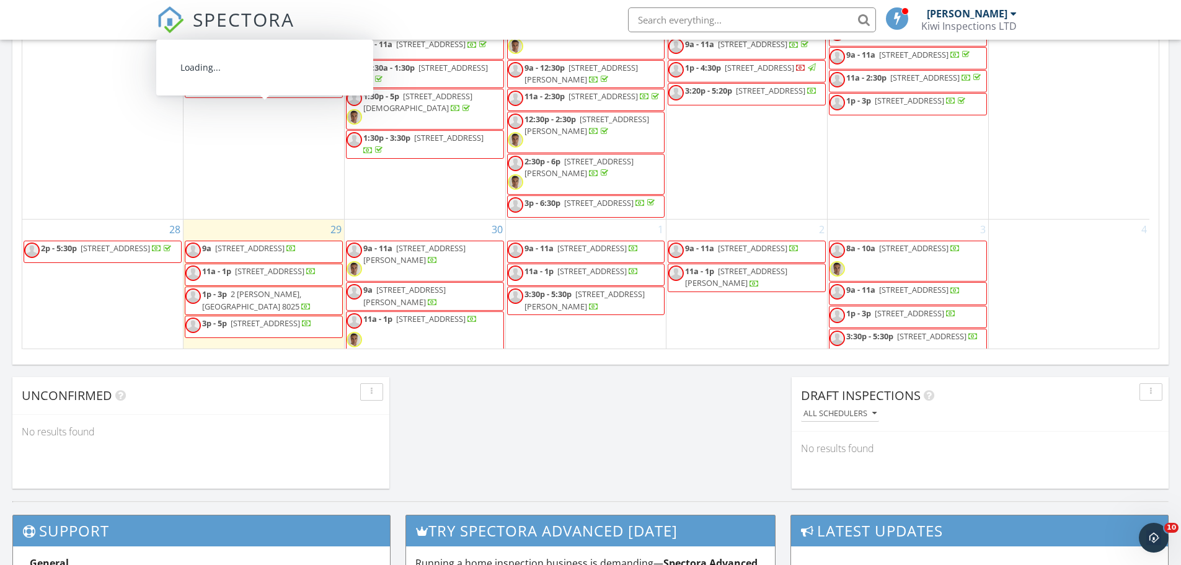
scroll to position [602, 0]
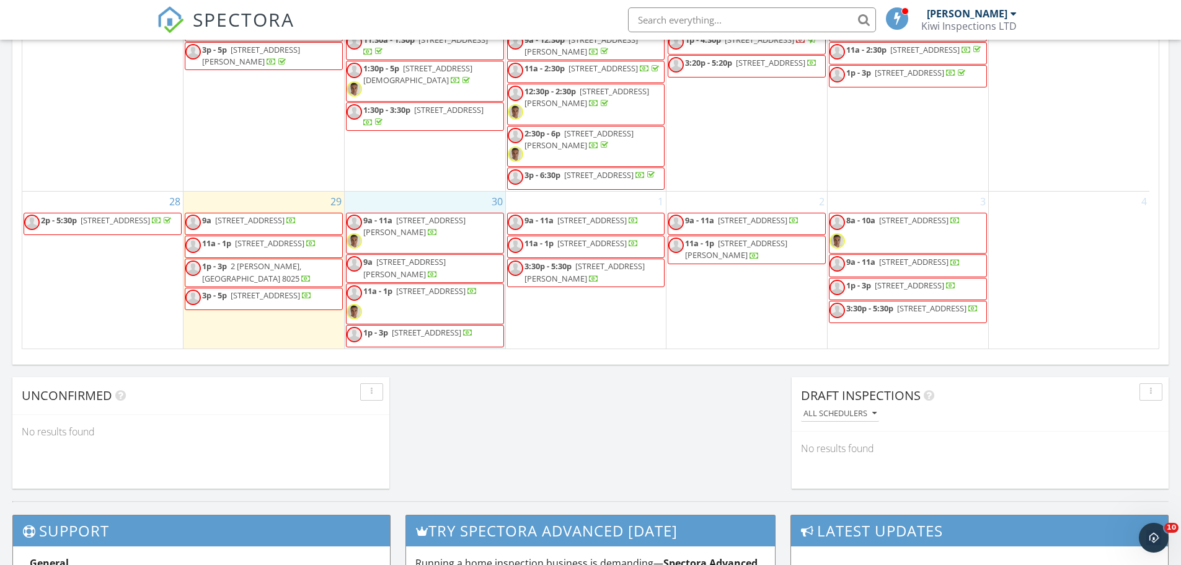
click at [427, 193] on div "30 9a - 11a 84 Corson Ave, Christchurch 8023 9a 60 orrick crescent 2, Christchu…" at bounding box center [425, 270] width 161 height 157
click at [442, 136] on link "Inspection" at bounding box center [425, 140] width 64 height 20
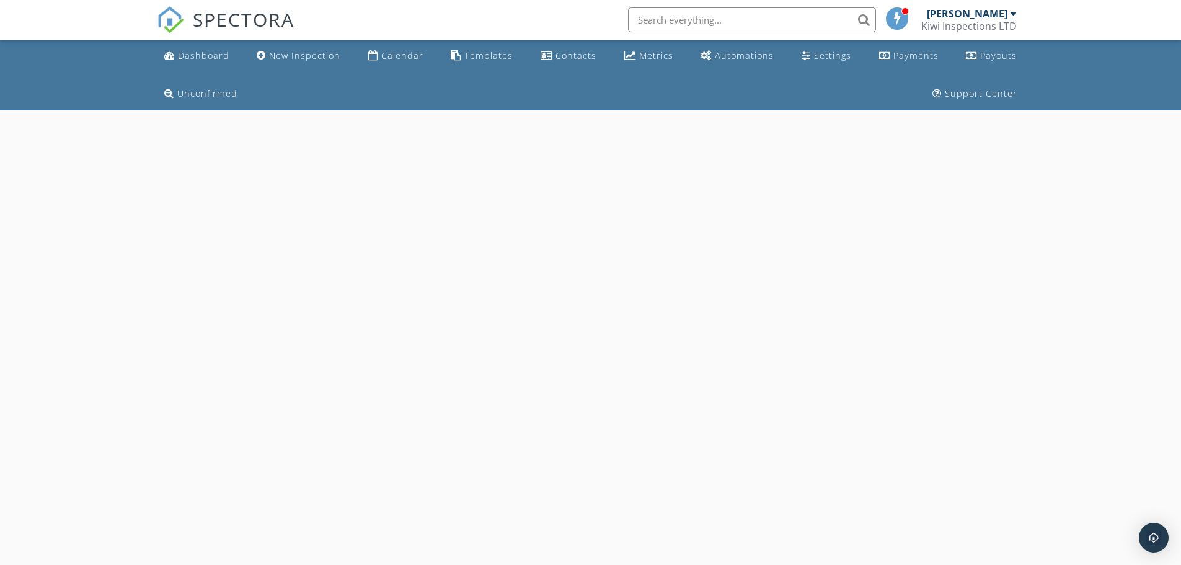
select select "8"
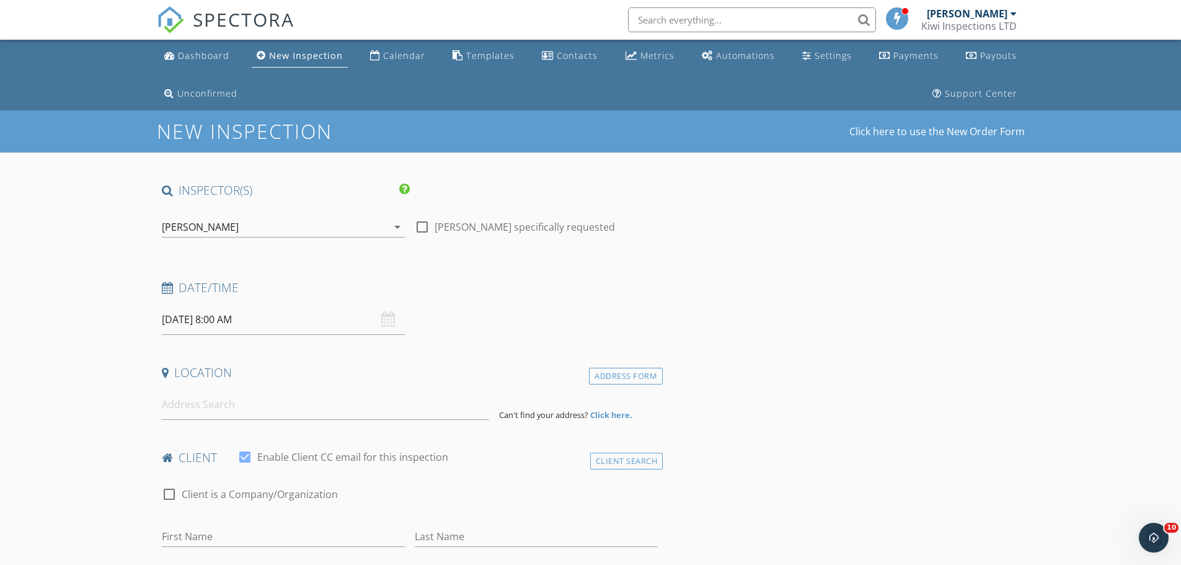
click at [267, 323] on input "30/09/2025 8:00 AM" at bounding box center [283, 319] width 243 height 30
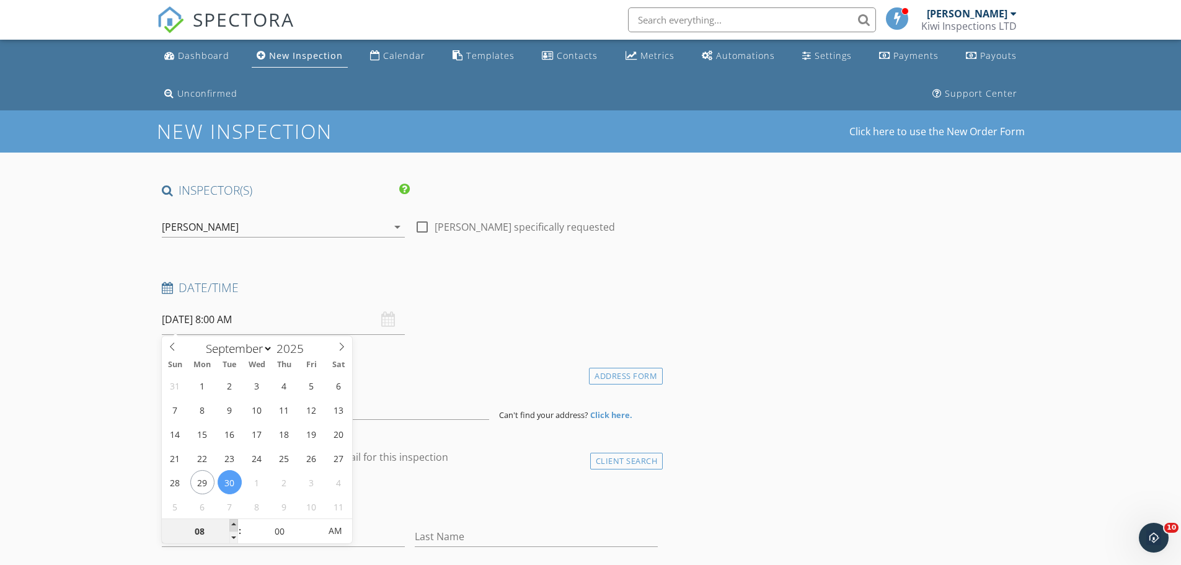
type input "09"
type input "30/09/2025 9:00 AM"
click at [231, 522] on span at bounding box center [233, 525] width 9 height 12
type input "10"
type input "30/09/2025 10:00 AM"
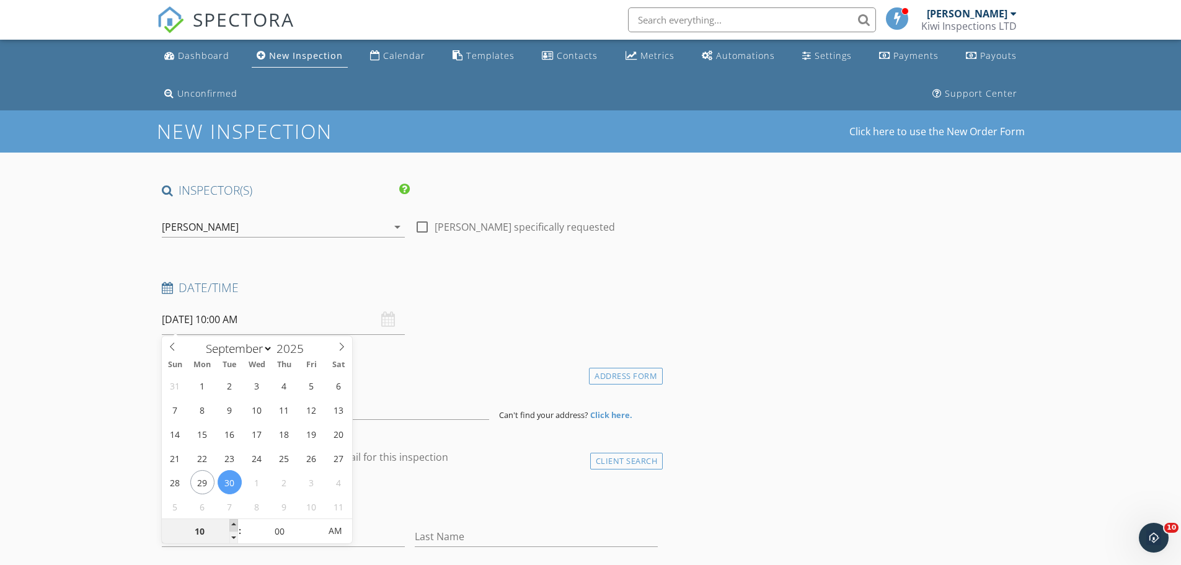
click at [231, 522] on span at bounding box center [233, 525] width 9 height 12
type input "11"
type input "30/09/2025 11:00 AM"
click at [231, 522] on span at bounding box center [233, 525] width 9 height 12
type input "05"
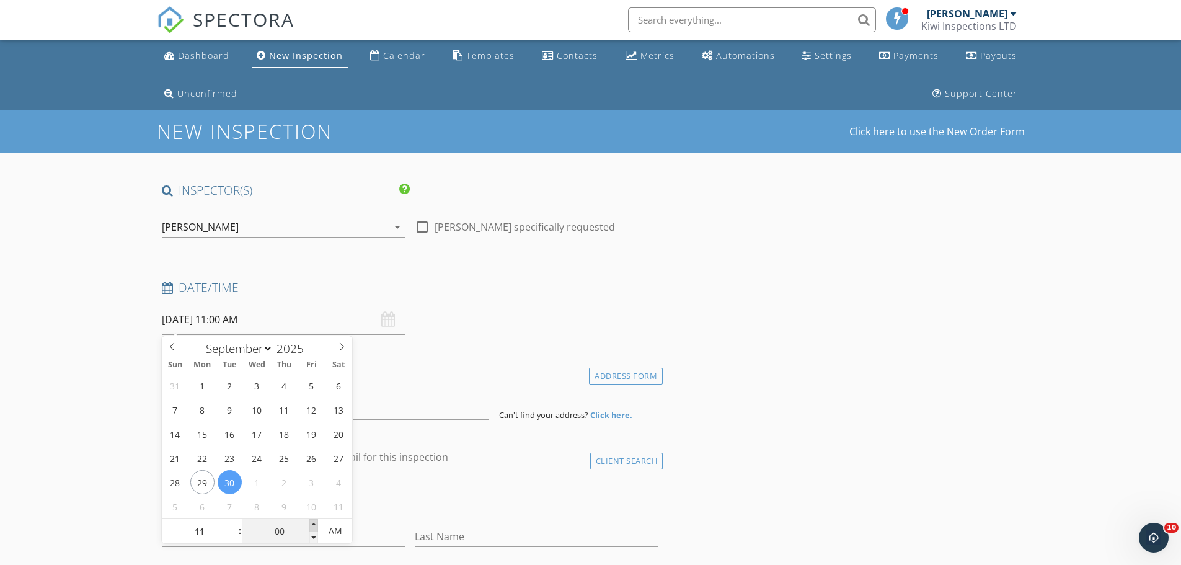
type input "30/09/2025 11:05 AM"
click at [317, 525] on span at bounding box center [313, 525] width 9 height 12
type input "10"
type input "30/09/2025 11:10 AM"
click at [317, 525] on span at bounding box center [313, 525] width 9 height 12
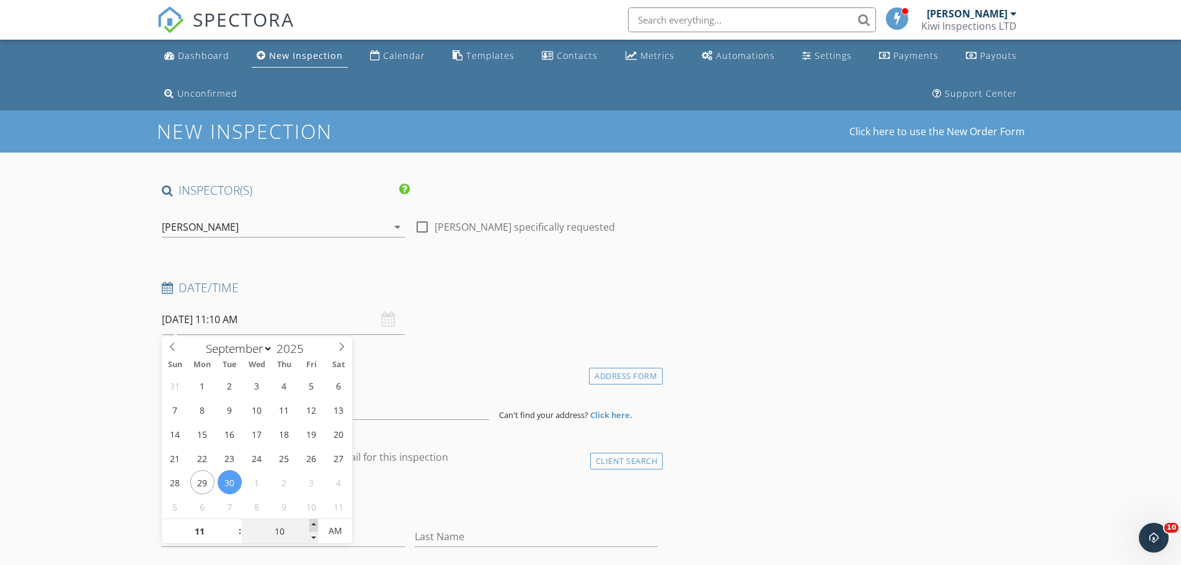
type input "15"
type input "30/09/2025 11:15 AM"
click at [317, 525] on span at bounding box center [313, 525] width 9 height 12
type input "20"
type input "30/09/2025 11:20 AM"
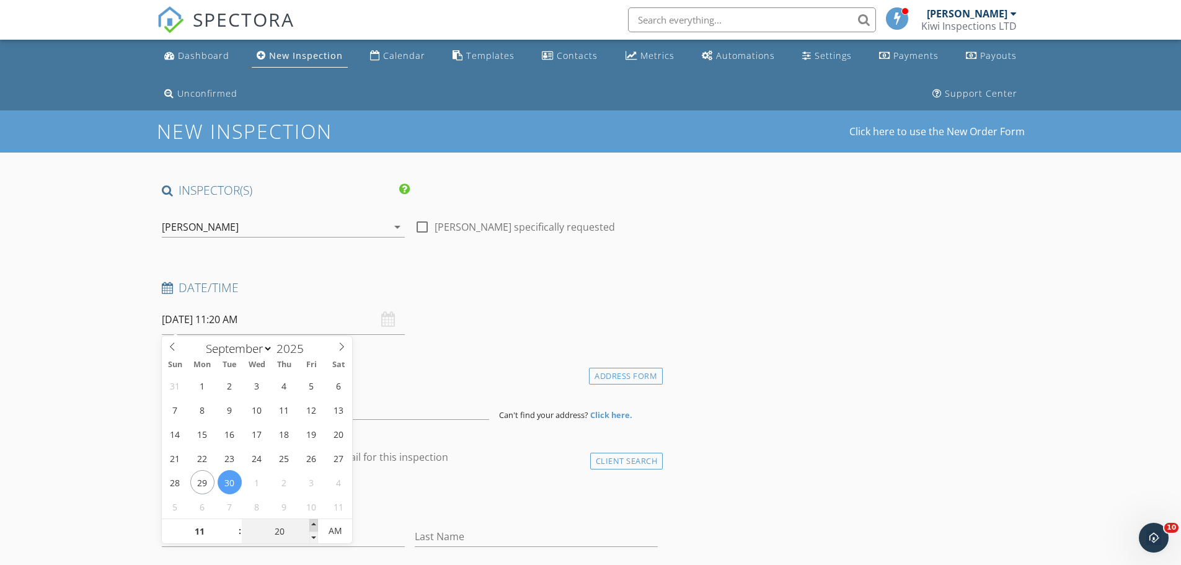
click at [317, 525] on span at bounding box center [313, 525] width 9 height 12
type input "25"
type input "30/09/2025 11:25 AM"
click at [317, 525] on span at bounding box center [313, 525] width 9 height 12
type input "30"
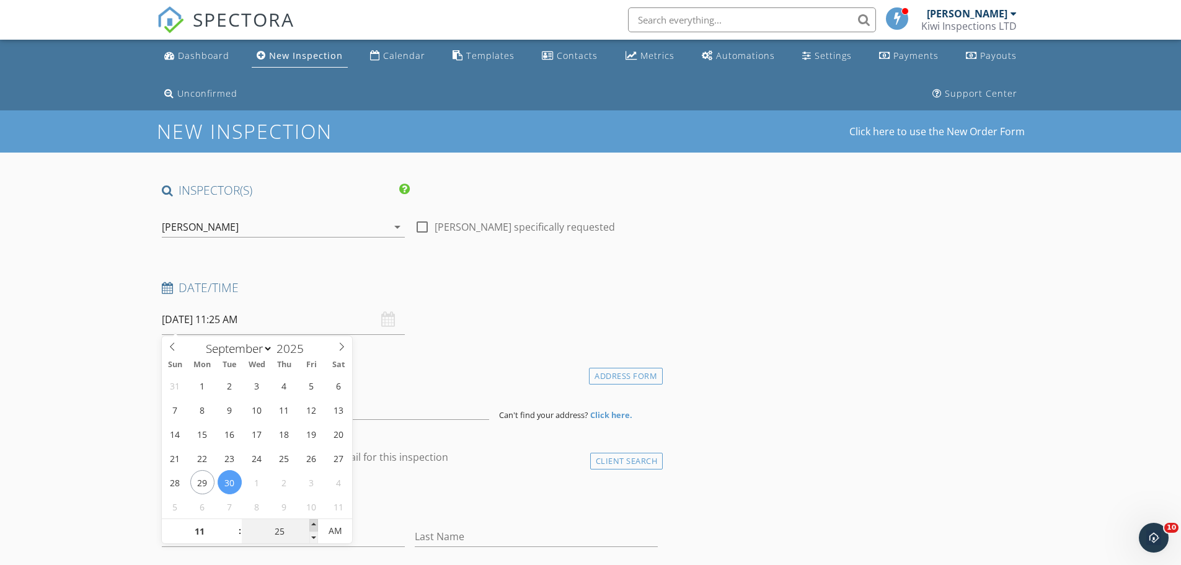
type input "30/09/2025 11:30 AM"
click at [314, 523] on span at bounding box center [313, 525] width 9 height 12
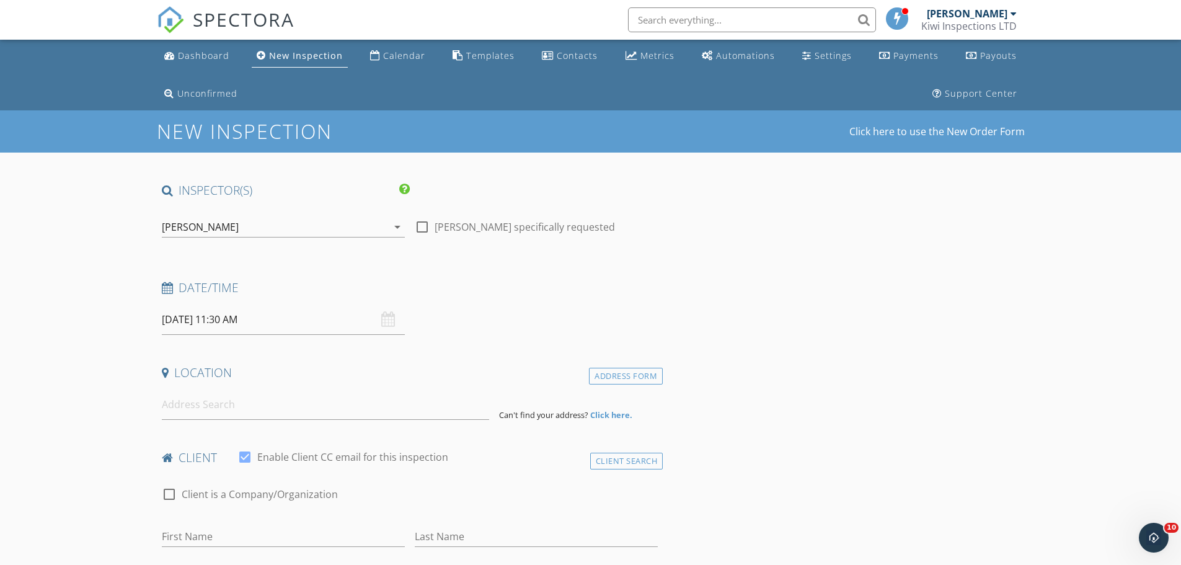
drag, startPoint x: 151, startPoint y: 384, endPoint x: 178, endPoint y: 421, distance: 45.6
click at [188, 415] on input at bounding box center [325, 404] width 327 height 30
paste input "88 Westlake Drive"
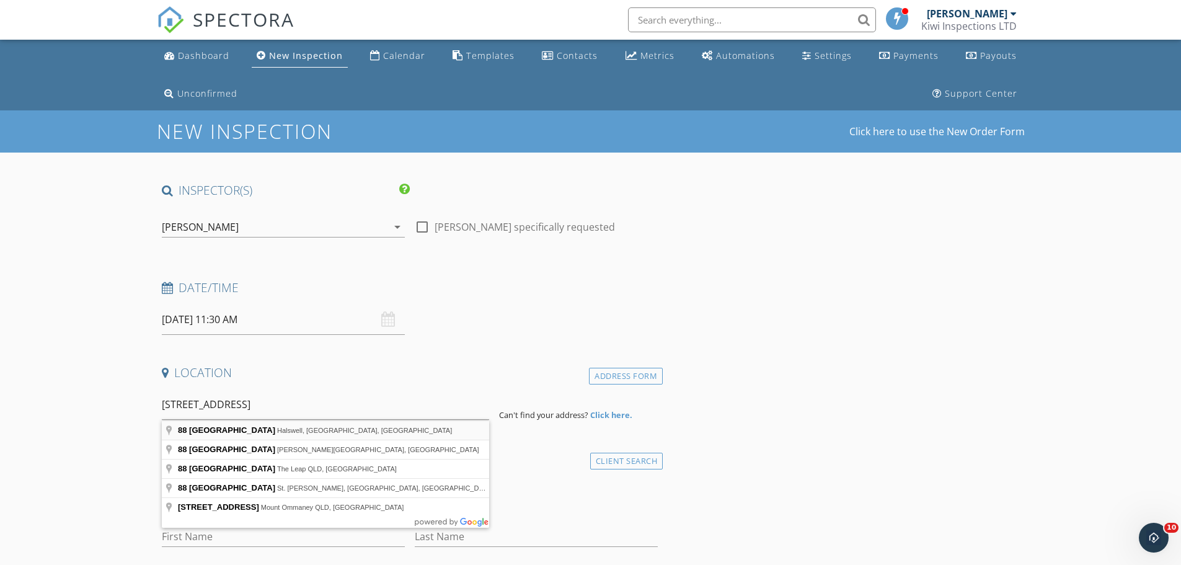
type input "88 Westlake Drive, Halswell, Christchurch, New Zealand"
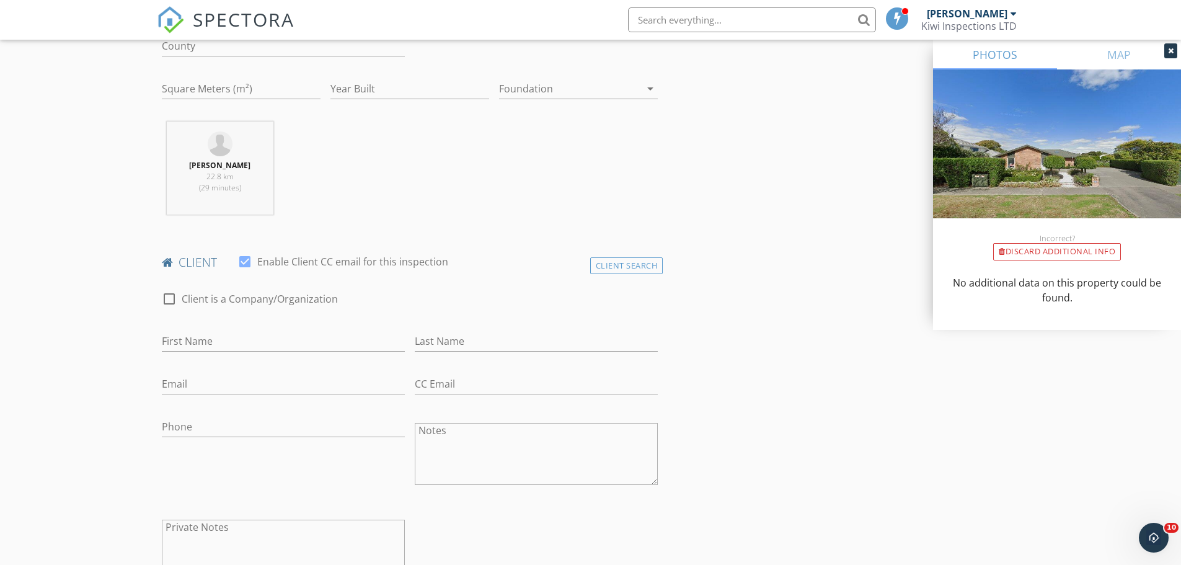
scroll to position [496, 0]
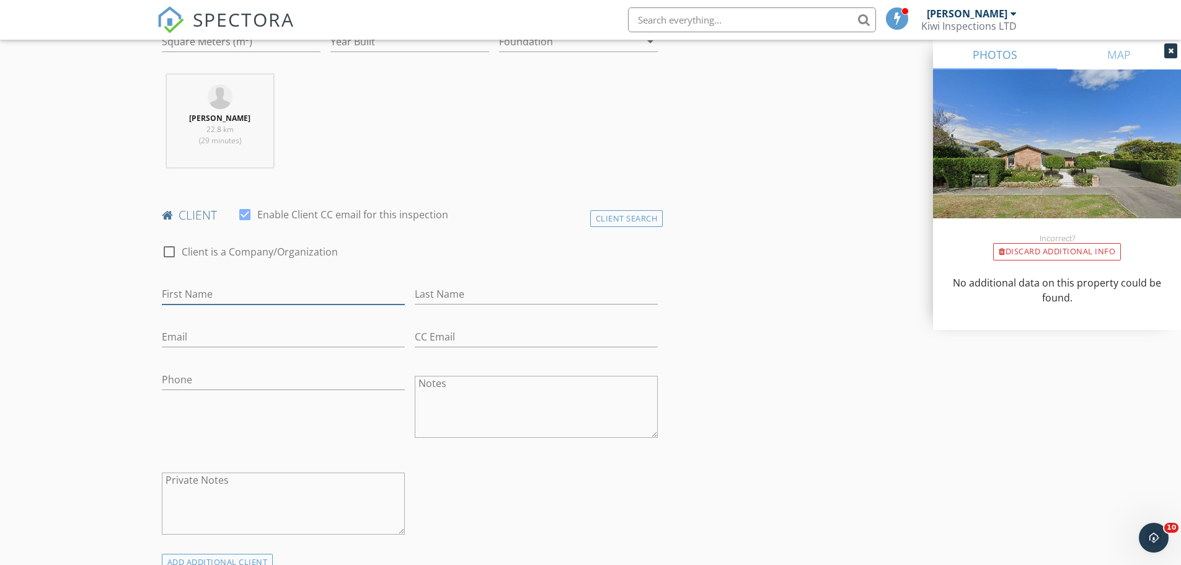
click at [184, 298] on input "First Name" at bounding box center [283, 294] width 243 height 20
paste input "Manpreet Singh"
type input "Manpreet Singh"
click at [190, 335] on input "Email" at bounding box center [283, 337] width 243 height 20
paste input "022 546 8117"
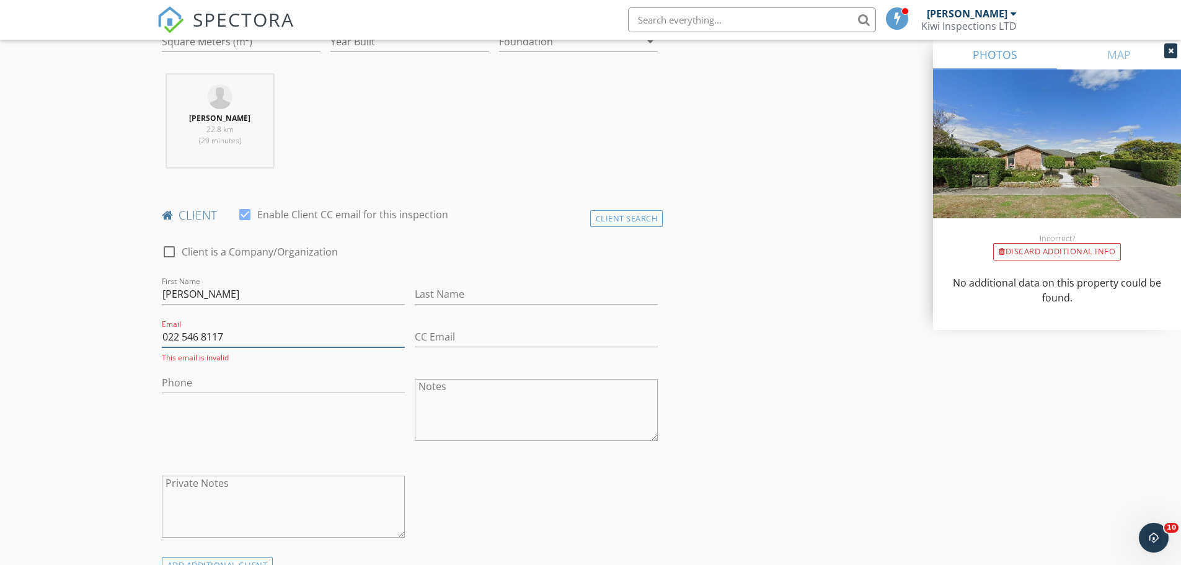
type input "022 546 8117"
click at [192, 390] on input "Phone" at bounding box center [283, 383] width 243 height 20
paste input "manpreetsinghmumpy@gmail.com"
type input "manpreetsinghmumpy@gmail.com"
drag, startPoint x: 338, startPoint y: 388, endPoint x: 96, endPoint y: 367, distance: 242.8
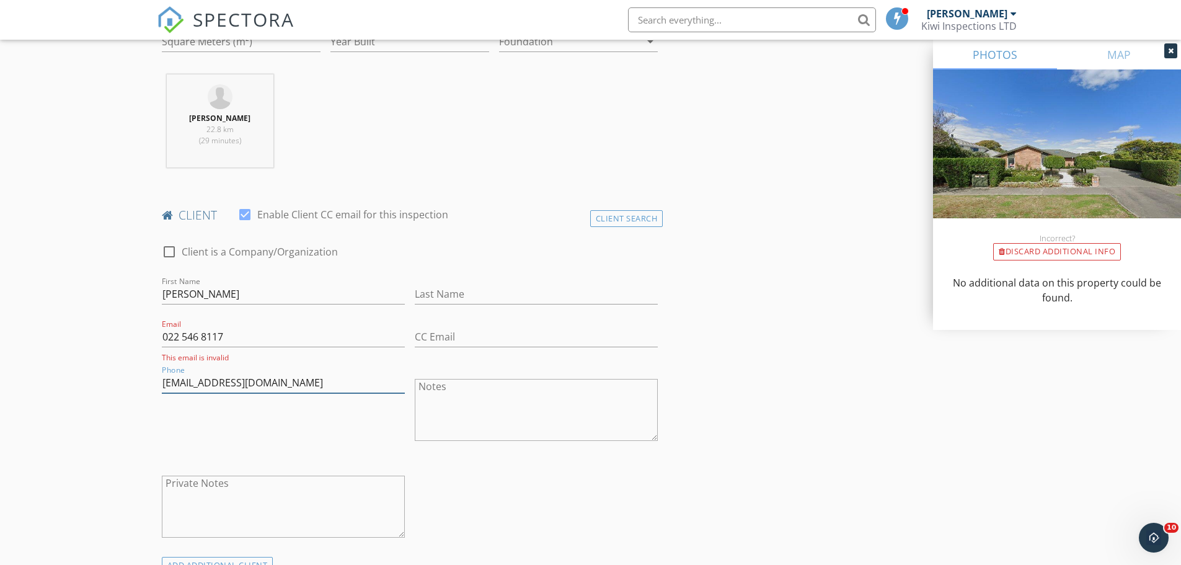
click at [200, 340] on input "022 546 8117" at bounding box center [283, 337] width 243 height 20
drag, startPoint x: 254, startPoint y: 338, endPoint x: 141, endPoint y: 333, distance: 112.4
paste input "manpreetsinghmumpy@gmail.com"
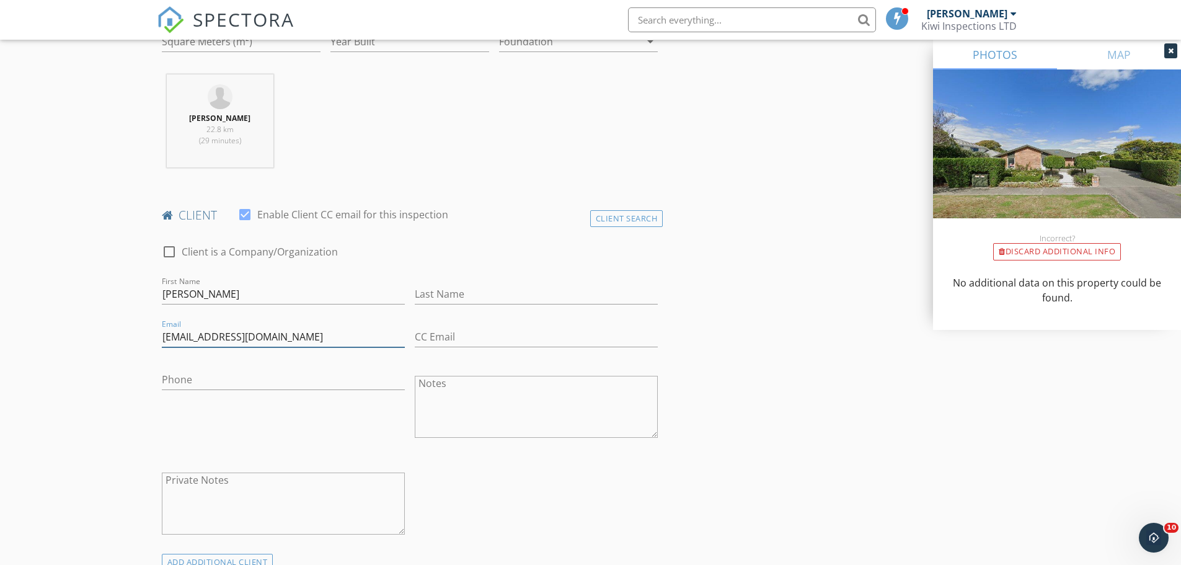
type input "manpreetsinghmumpy@gmail.com"
click at [195, 374] on input "Phone" at bounding box center [283, 380] width 243 height 20
paste input "022 546 8117"
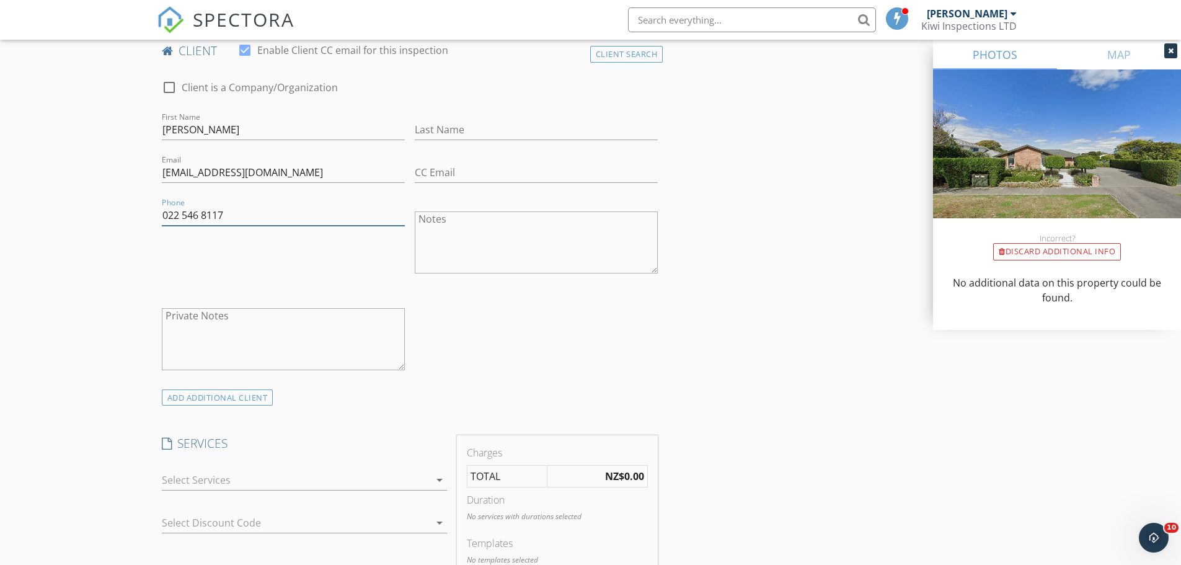
scroll to position [662, 0]
type input "022 546 8117"
click at [184, 478] on div at bounding box center [296, 479] width 268 height 20
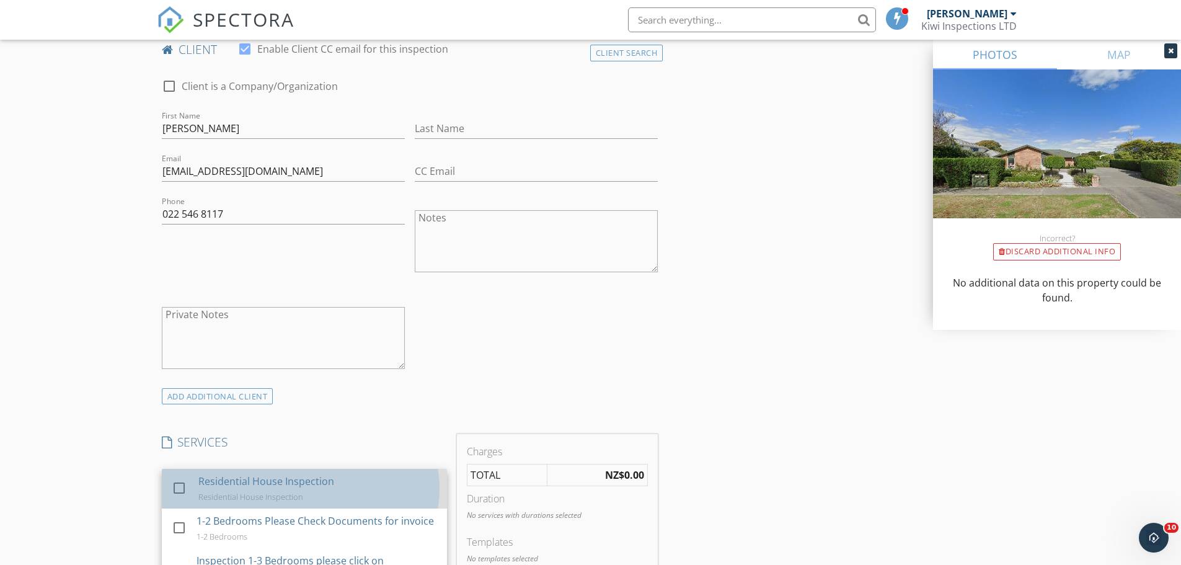
drag, startPoint x: 187, startPoint y: 478, endPoint x: 203, endPoint y: 473, distance: 16.7
click at [187, 477] on div "check_box_outline_blank" at bounding box center [183, 489] width 22 height 28
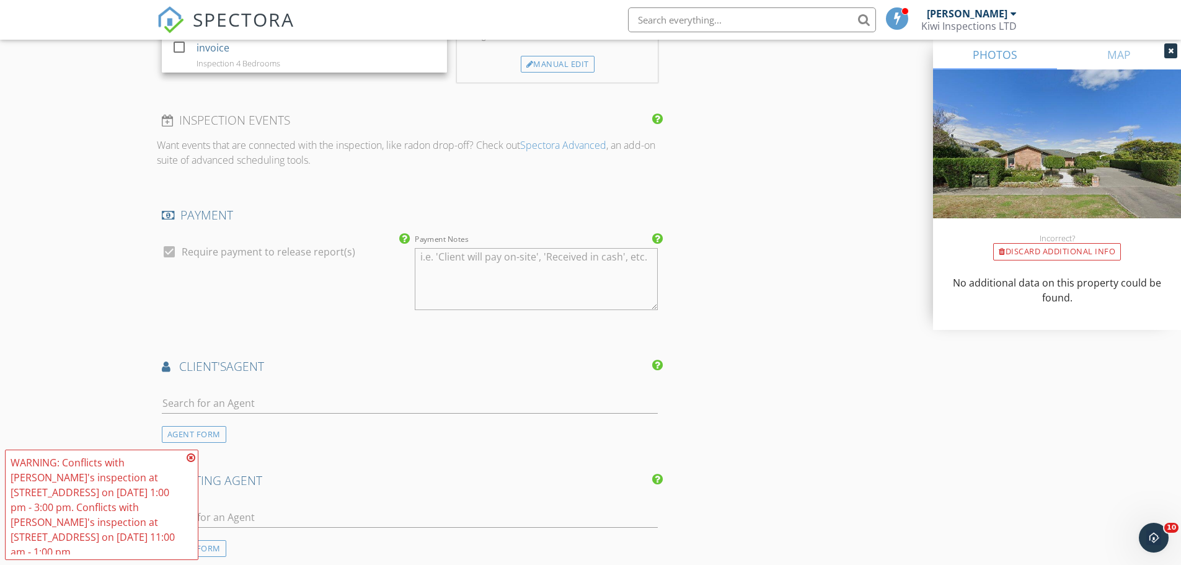
scroll to position [1323, 0]
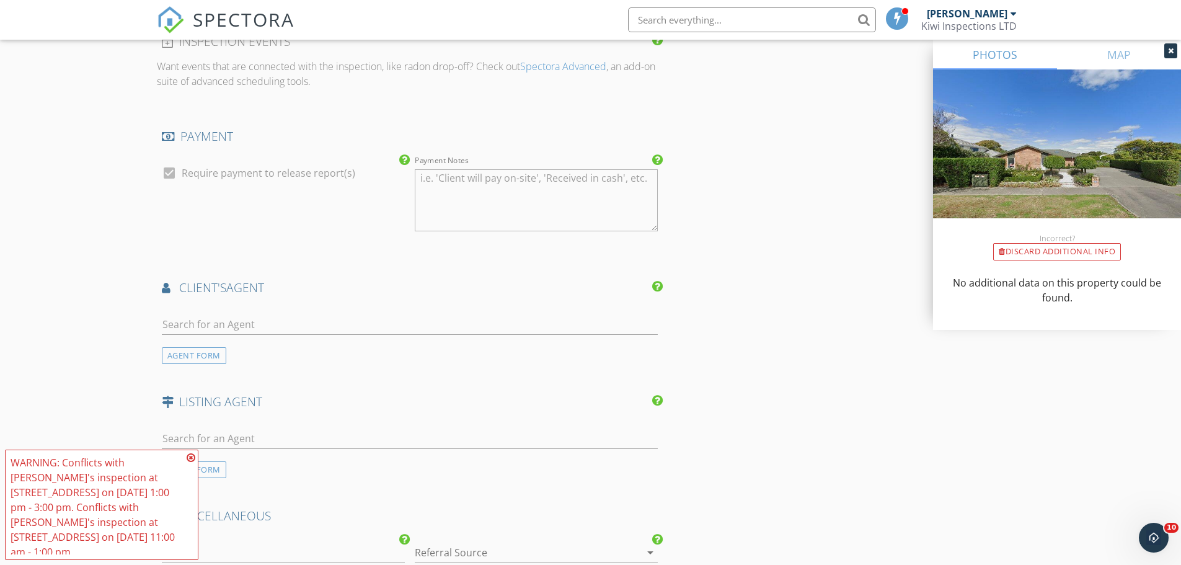
click at [192, 463] on icon at bounding box center [191, 458] width 9 height 10
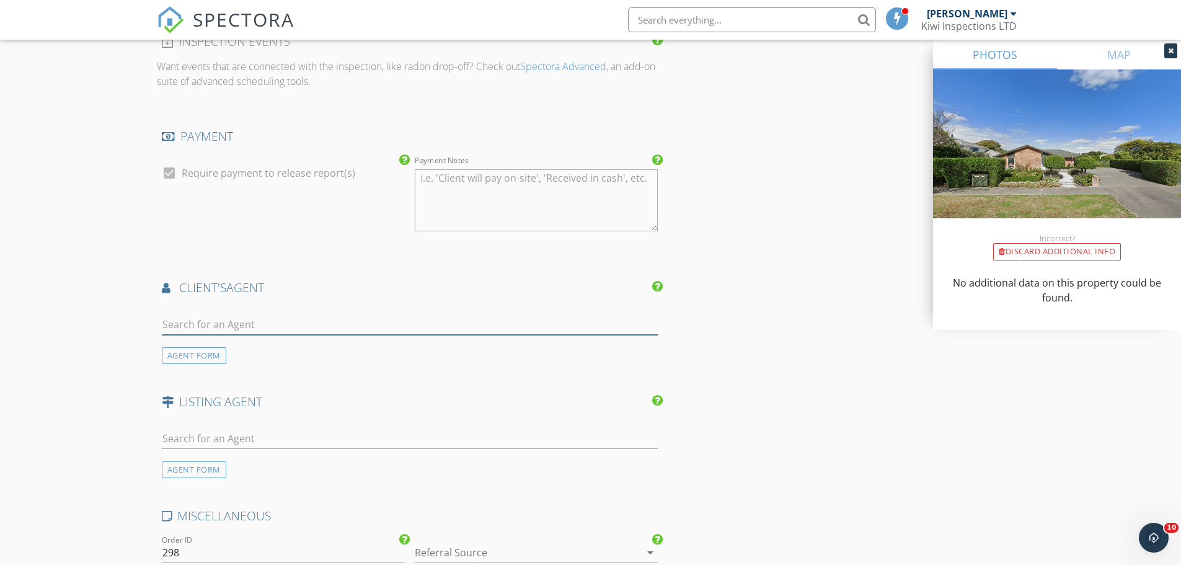
click at [208, 331] on input "text" at bounding box center [410, 324] width 497 height 20
type input "preet"
click at [218, 350] on div "Preet Bhullar" at bounding box center [235, 346] width 77 height 15
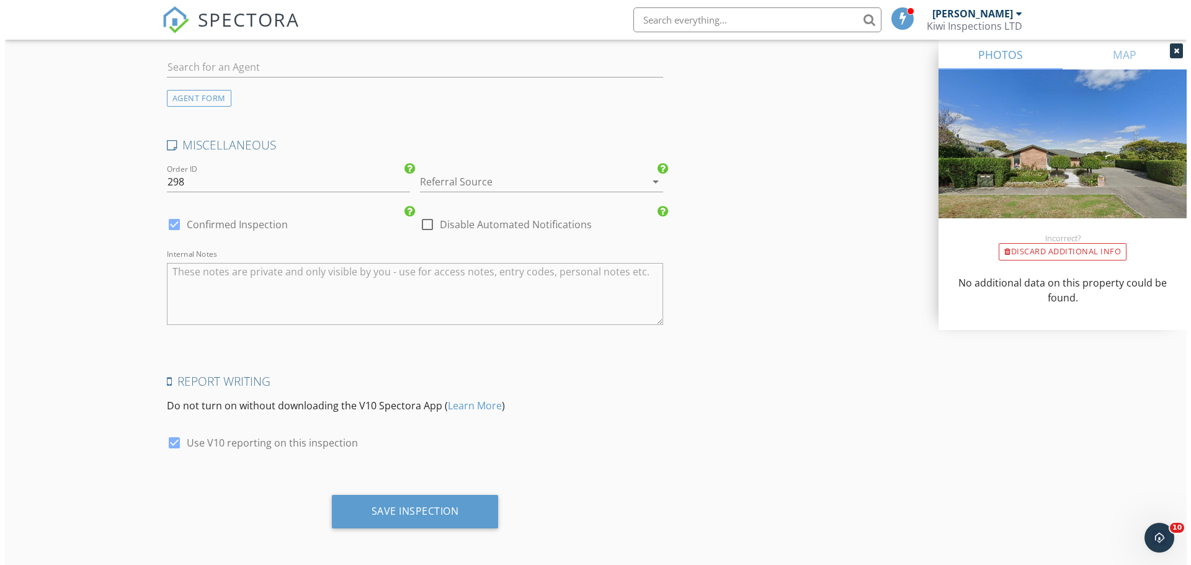
scroll to position [1979, 0]
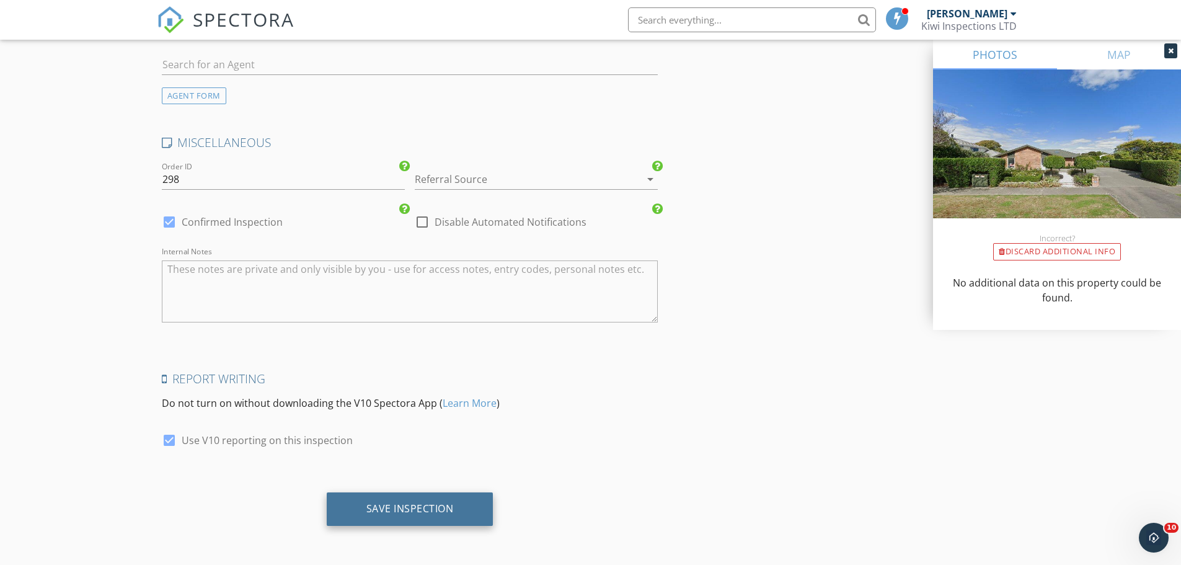
click at [410, 499] on div "Save Inspection" at bounding box center [410, 508] width 167 height 33
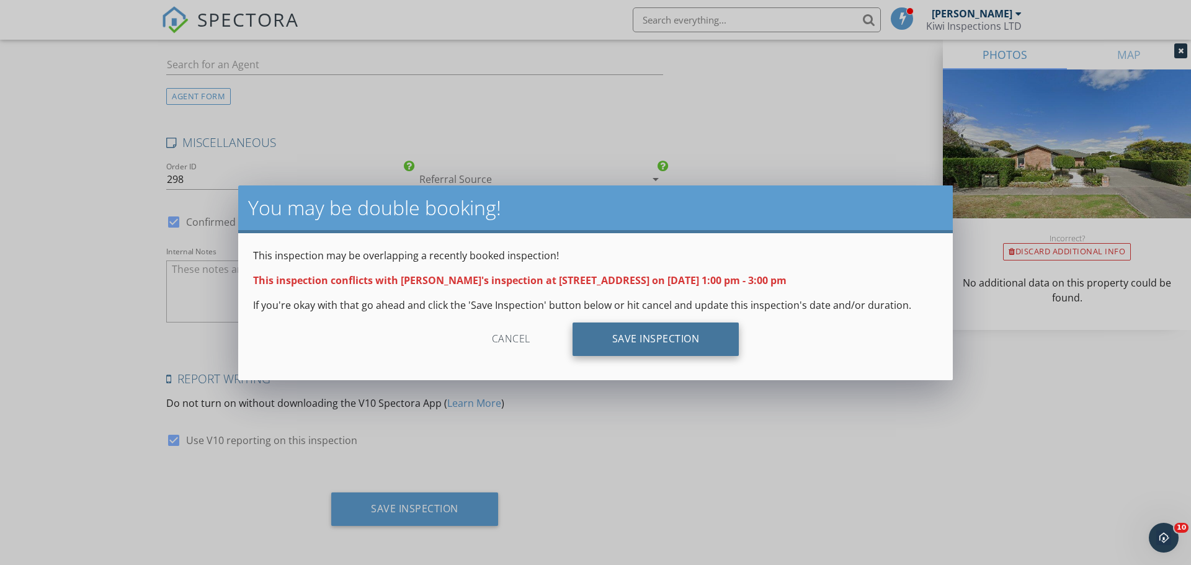
click at [640, 340] on div "Save Inspection" at bounding box center [655, 338] width 167 height 33
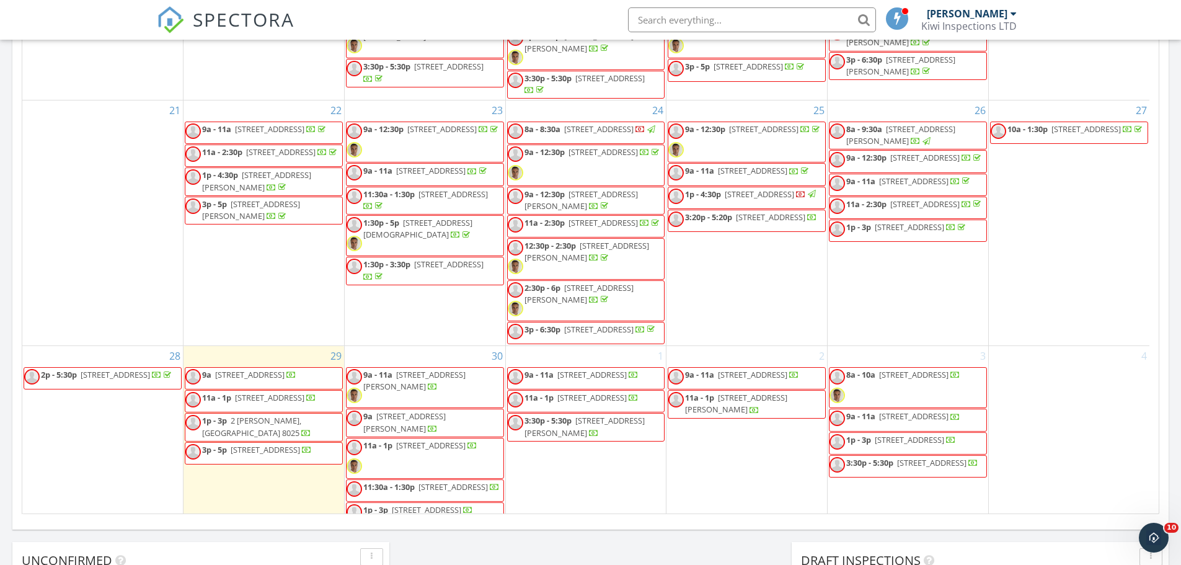
scroll to position [631, 0]
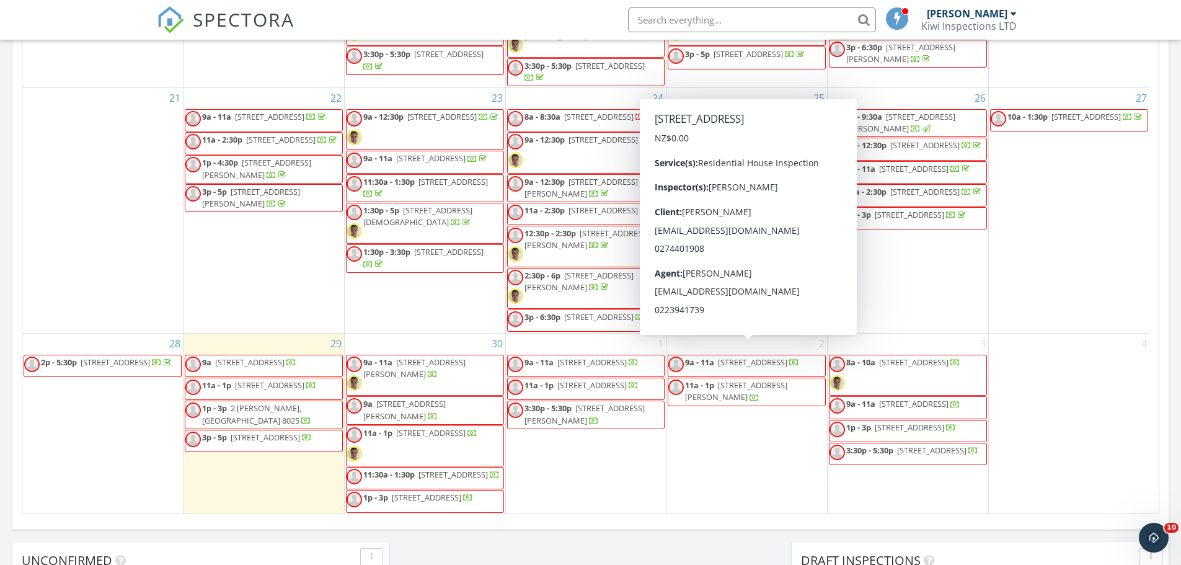
click at [698, 430] on div "2 9a - 11a 73 Tauiwi Cres, Christchurch 8042 11a - 1p 29 Harry Ell Dr, Christch…" at bounding box center [747, 424] width 161 height 180
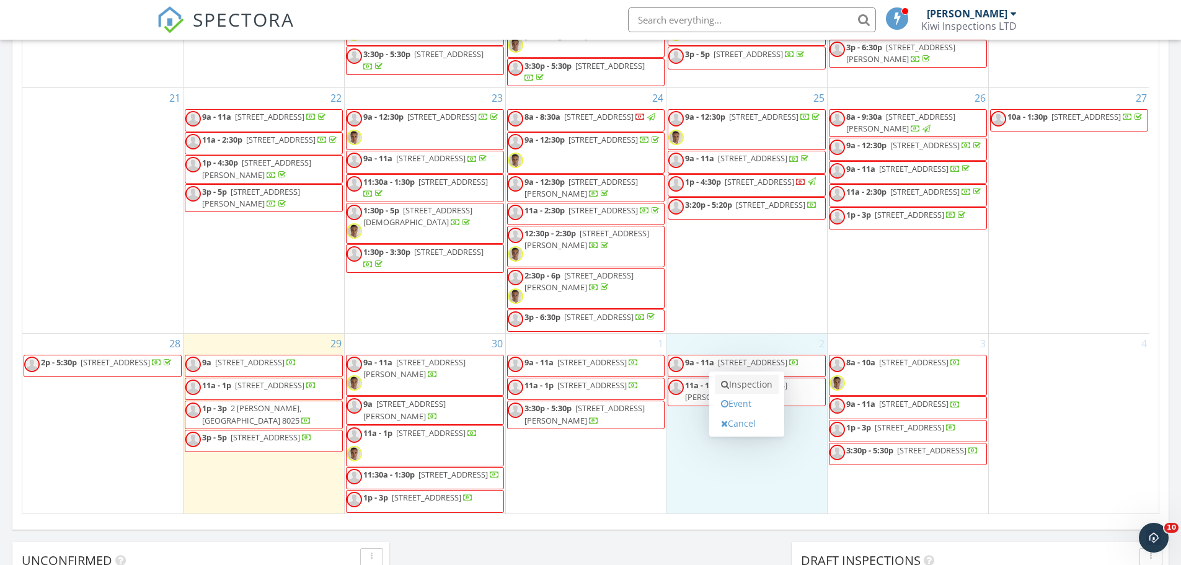
click at [765, 380] on link "Inspection" at bounding box center [747, 385] width 64 height 20
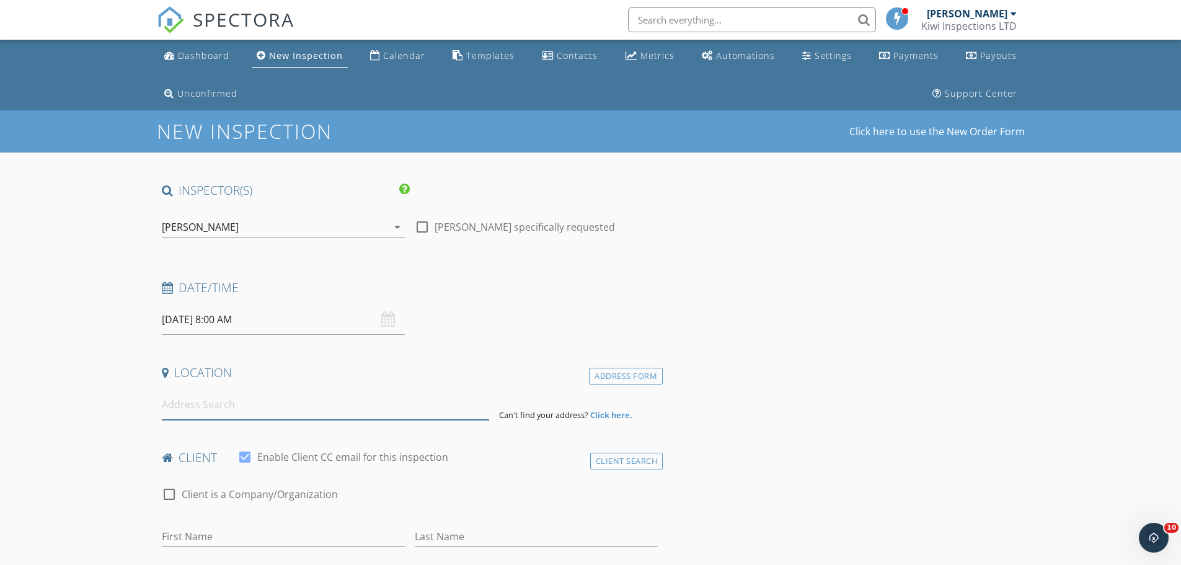
click at [185, 398] on input at bounding box center [325, 404] width 327 height 30
paste input "[STREET_ADDRESS]"
type input "[STREET_ADDRESS]"
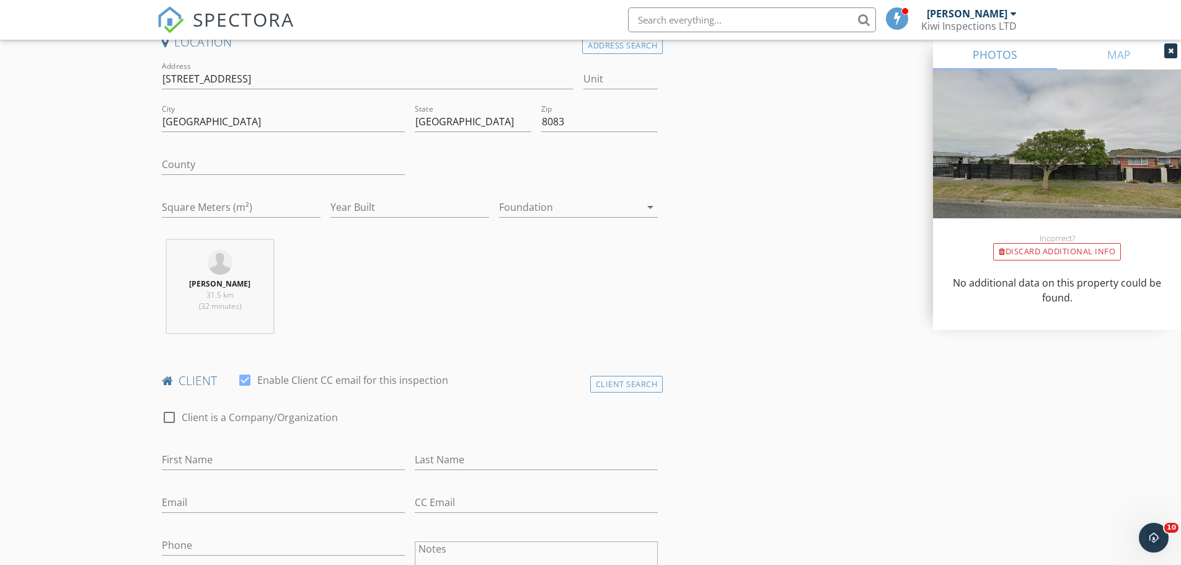
scroll to position [496, 0]
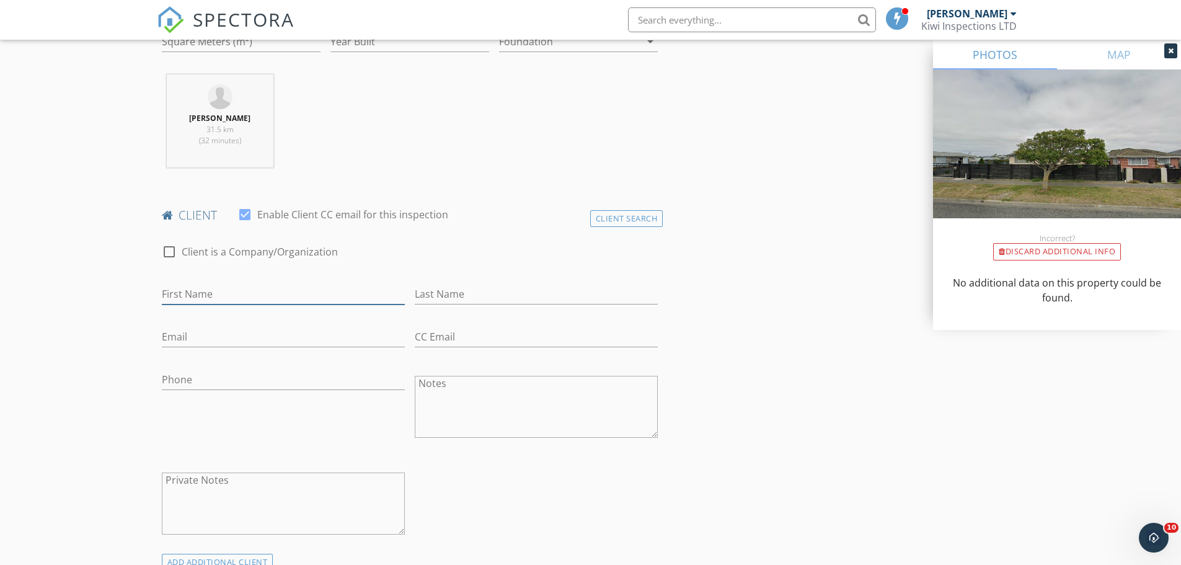
click at [192, 293] on input "First Name" at bounding box center [283, 294] width 243 height 20
paste input "[PERSON_NAME]"
type input "[PERSON_NAME]"
click at [181, 380] on input "Phone" at bounding box center [283, 380] width 243 height 20
paste input "0275559223"
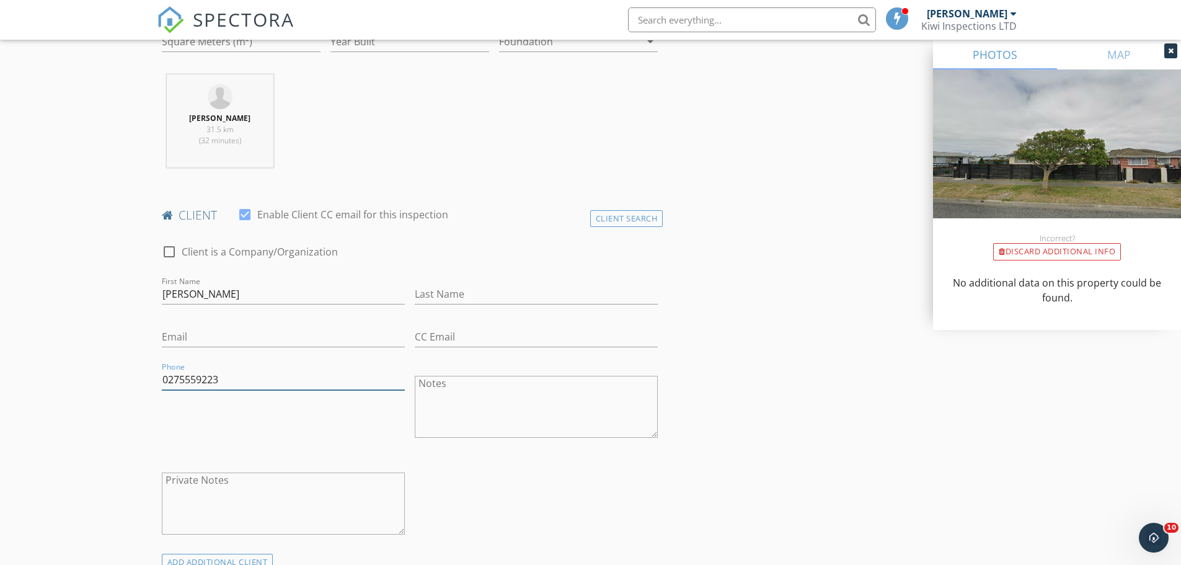
type input "0275559223"
click at [192, 339] on input "Email" at bounding box center [283, 337] width 243 height 20
paste input "[EMAIL_ADDRESS][DOMAIN_NAME]"
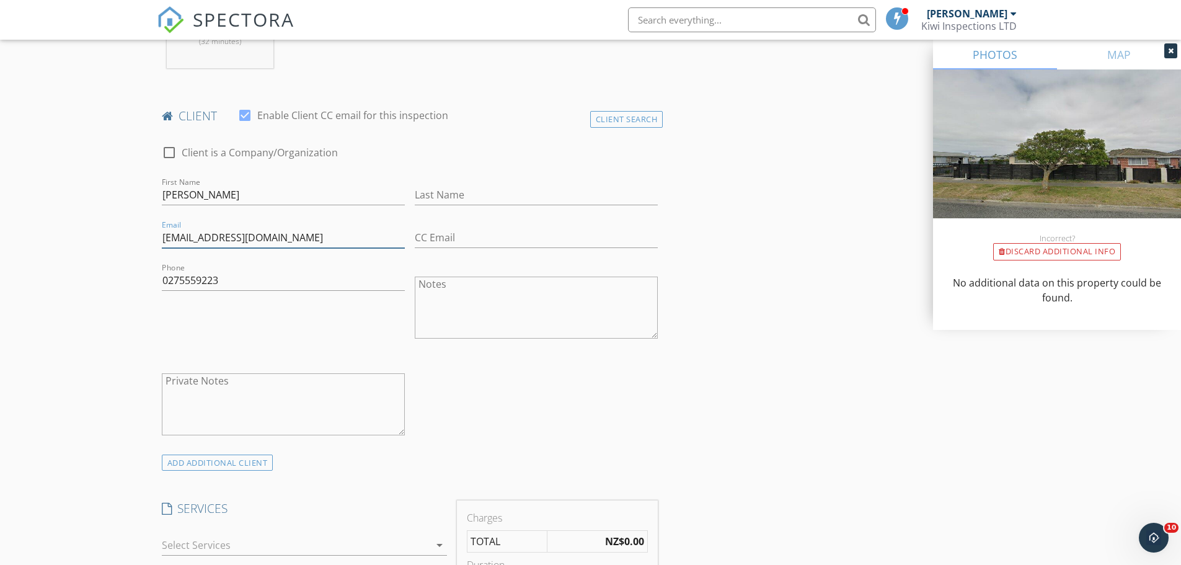
scroll to position [827, 0]
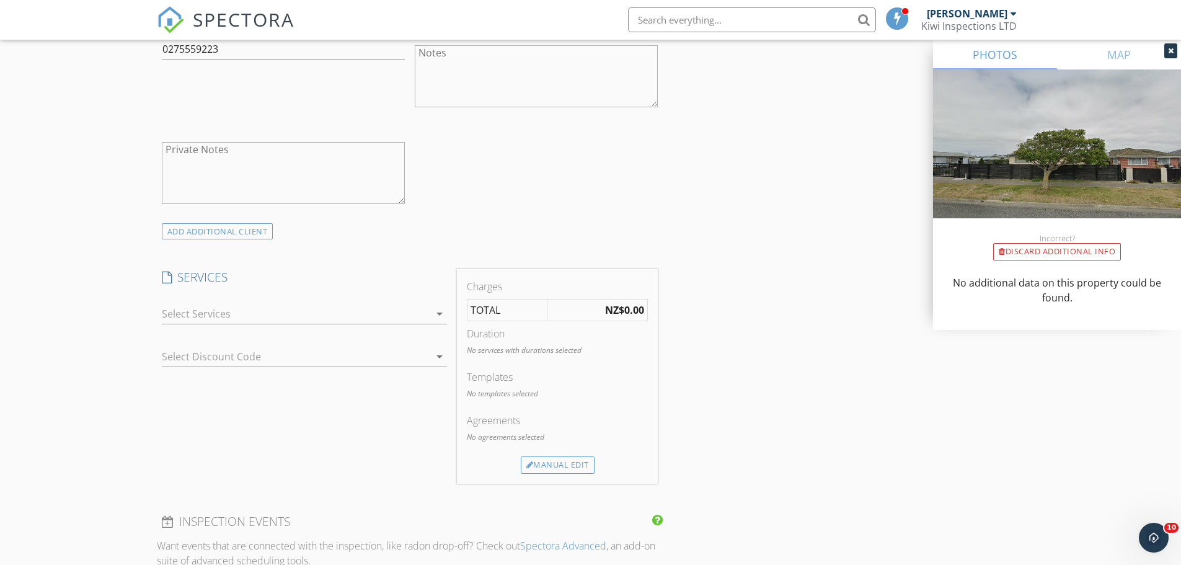
type input "[EMAIL_ADDRESS][DOMAIN_NAME]"
click at [221, 311] on div at bounding box center [296, 314] width 268 height 20
click at [221, 311] on div "Residential House Inspection" at bounding box center [266, 316] width 136 height 15
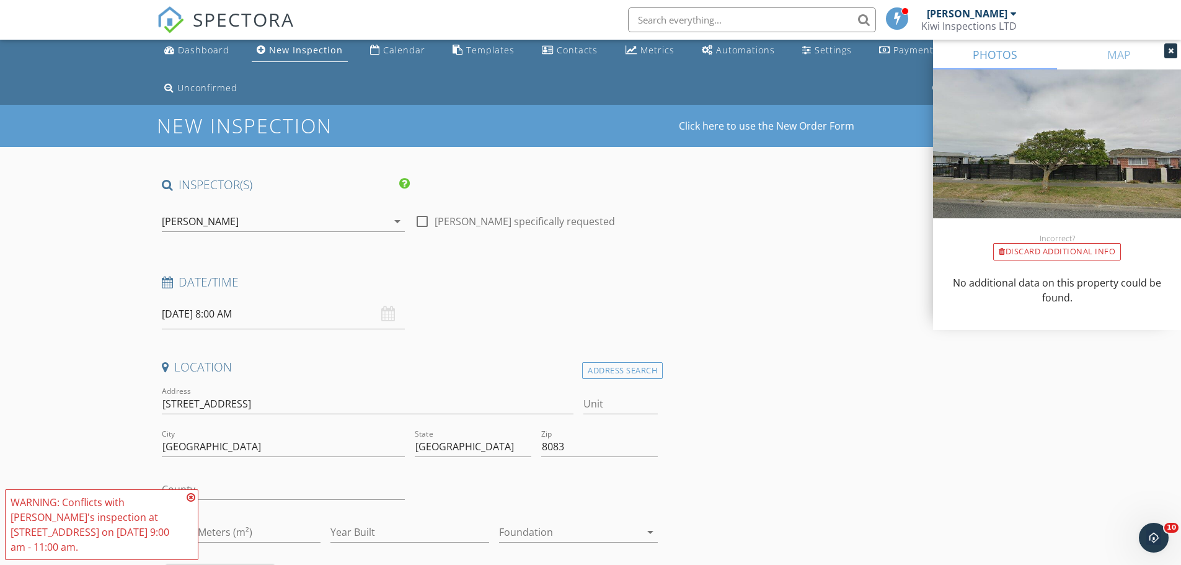
scroll to position [0, 0]
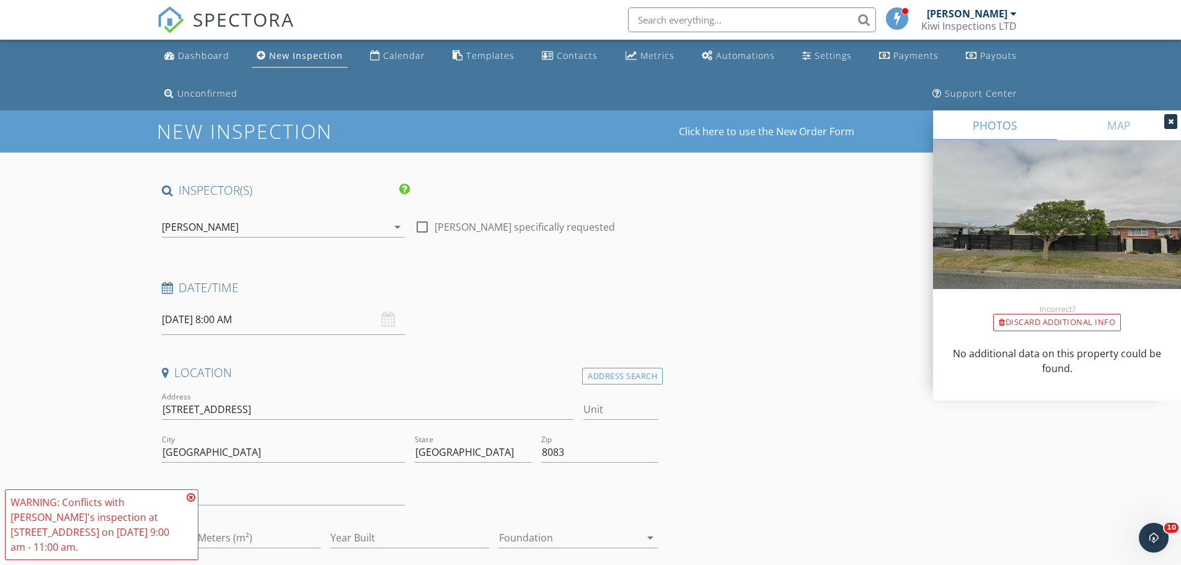
click at [233, 221] on div "[PERSON_NAME]" at bounding box center [200, 226] width 77 height 11
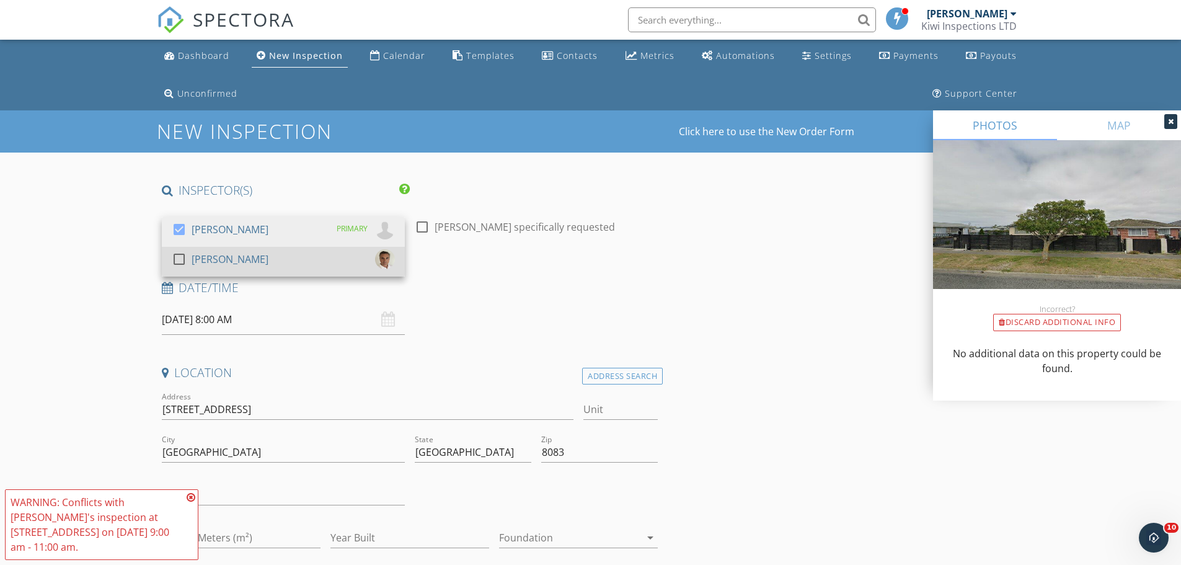
click at [213, 257] on div "[PERSON_NAME]" at bounding box center [230, 259] width 77 height 20
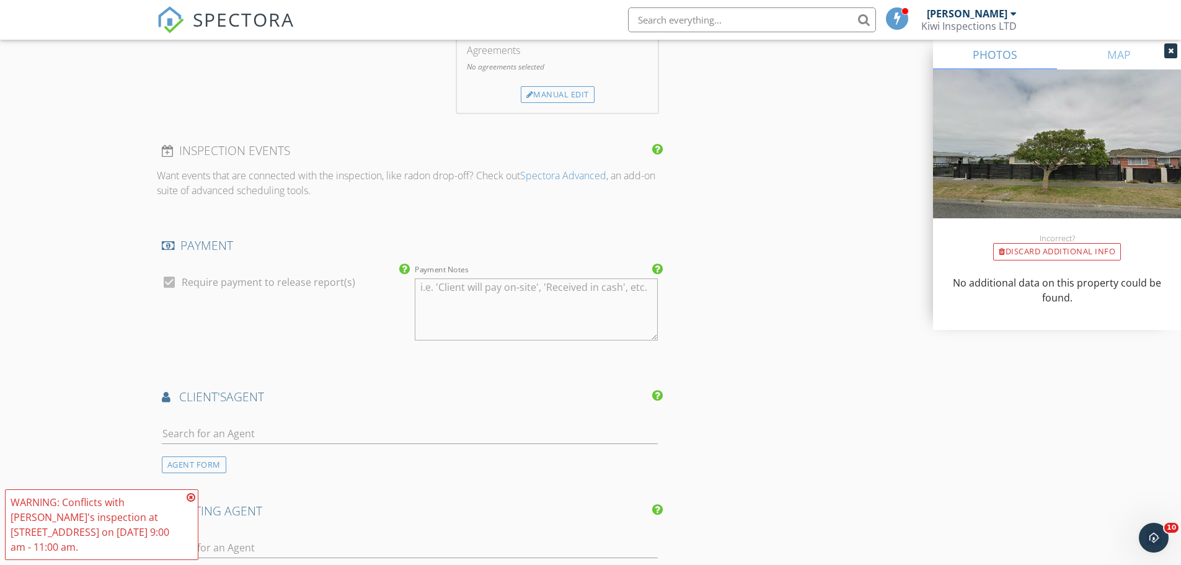
scroll to position [1488, 0]
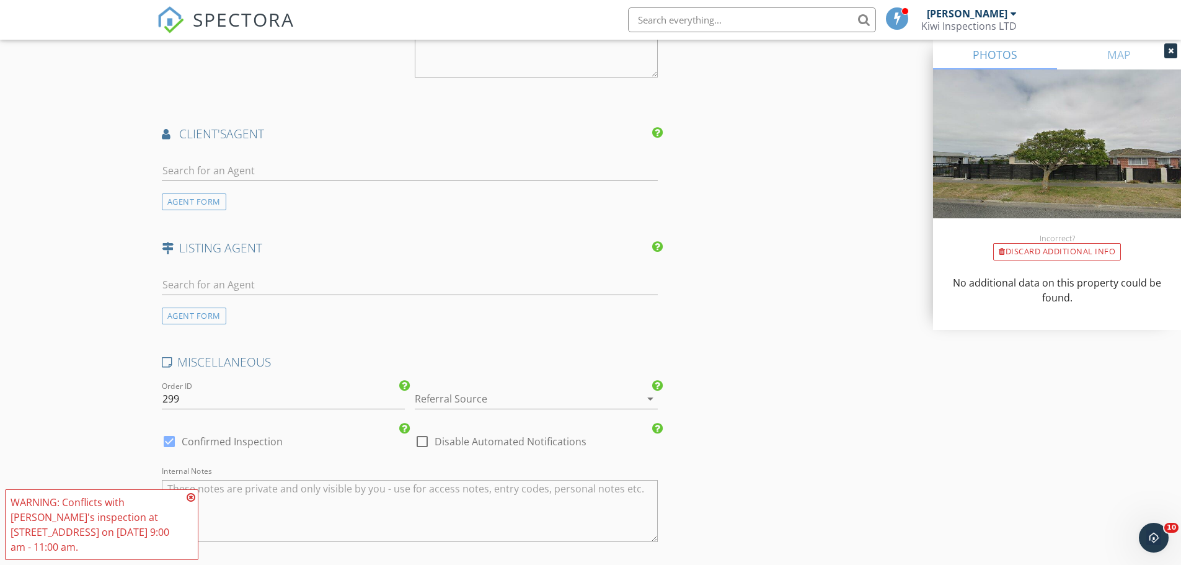
click at [231, 507] on textarea "Internal Notes" at bounding box center [410, 511] width 497 height 62
paste textarea "Hi, Needing a report as the property is going on the market in the next couple …"
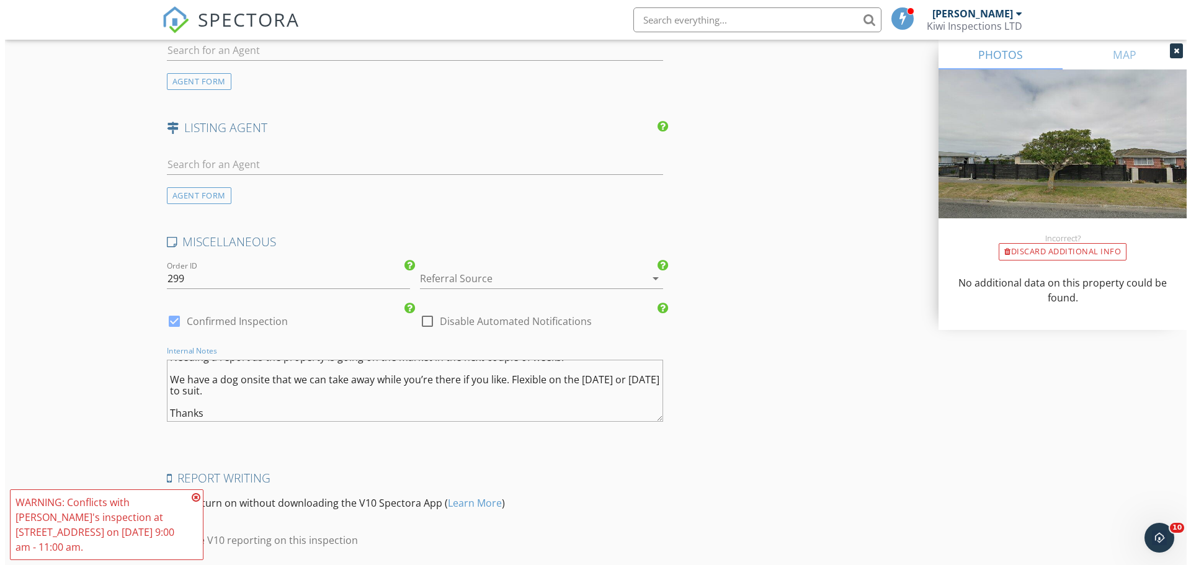
scroll to position [1709, 0]
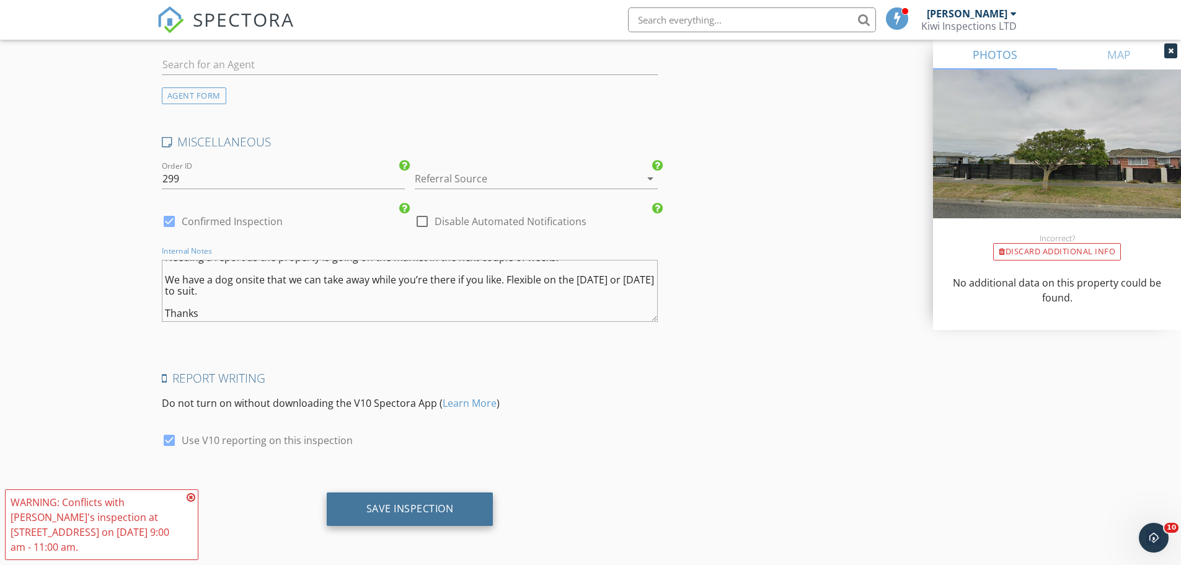
type textarea "Hi, Needing a report as the property is going on the market in the next couple …"
click at [432, 500] on div "Save Inspection" at bounding box center [410, 508] width 167 height 33
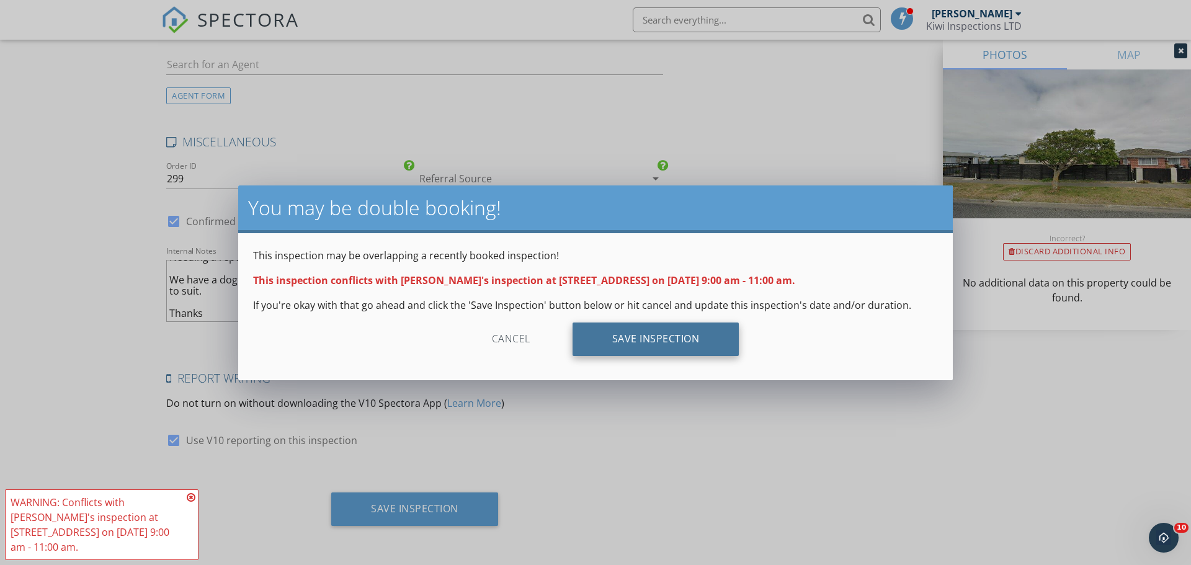
click at [706, 349] on div "Save Inspection" at bounding box center [655, 338] width 167 height 33
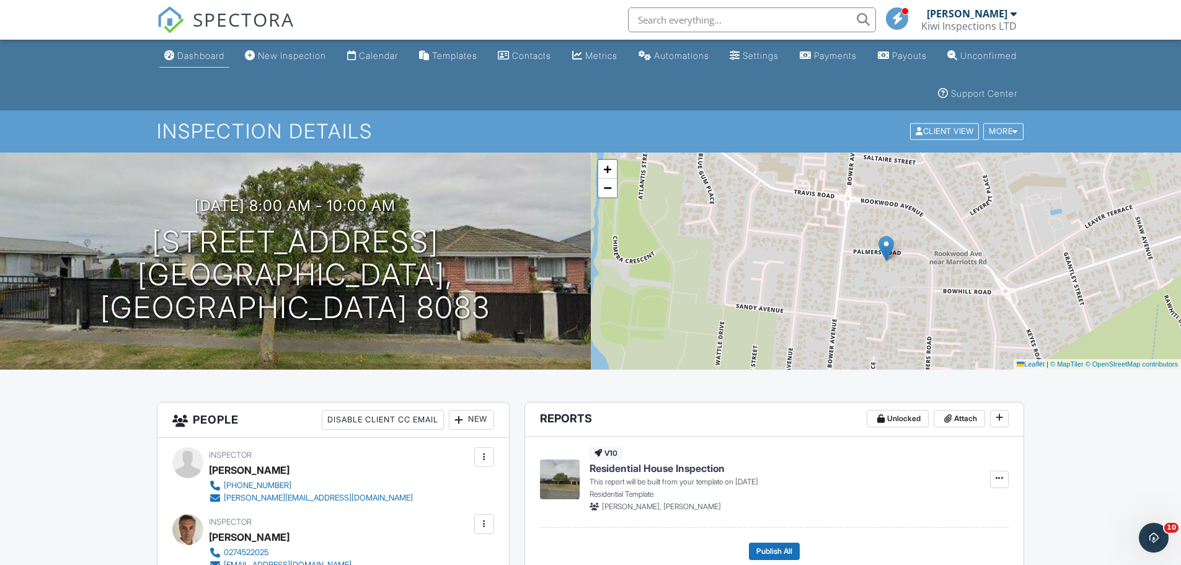
click at [208, 54] on div "Dashboard" at bounding box center [200, 55] width 47 height 11
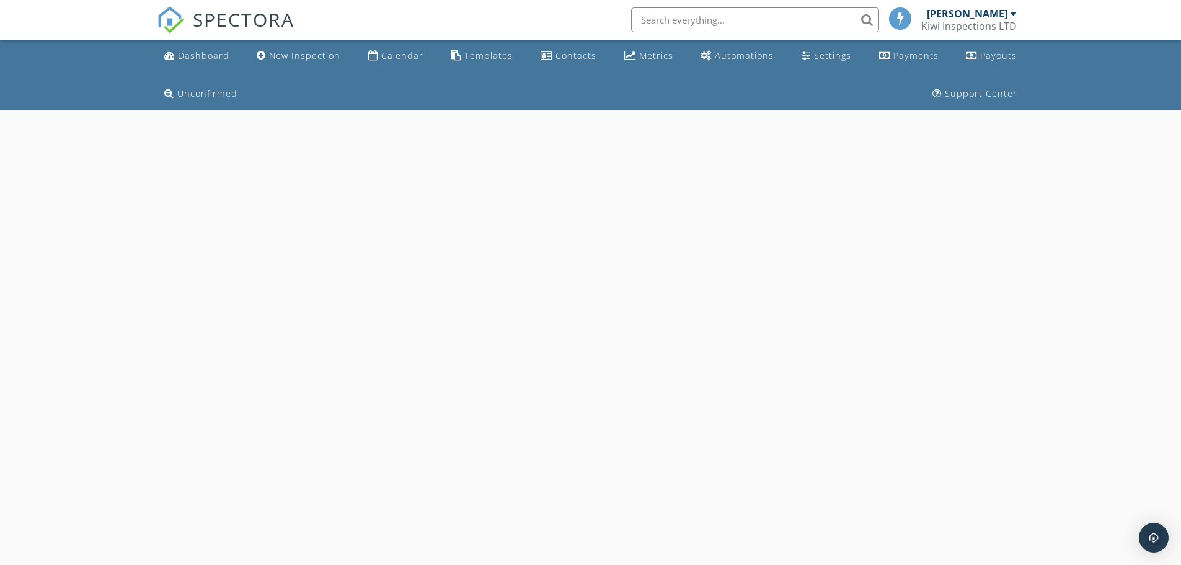
select select "9"
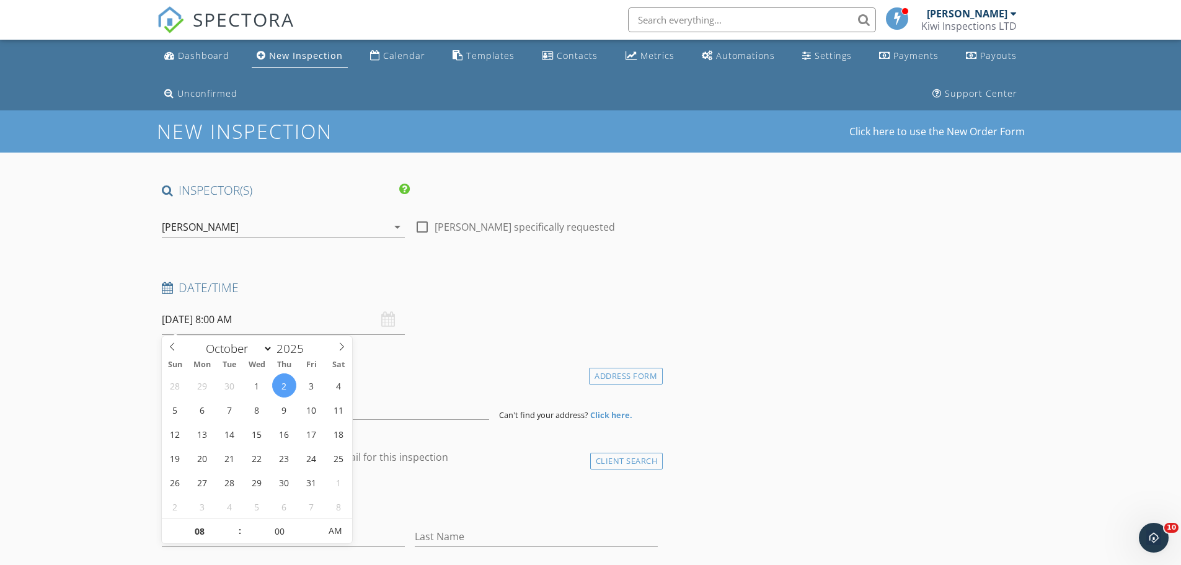
click at [259, 319] on input "[DATE] 8:00 AM" at bounding box center [283, 319] width 243 height 30
type input "09"
type input "[DATE] 9:00 AM"
click at [232, 523] on span at bounding box center [233, 525] width 9 height 12
type input "10"
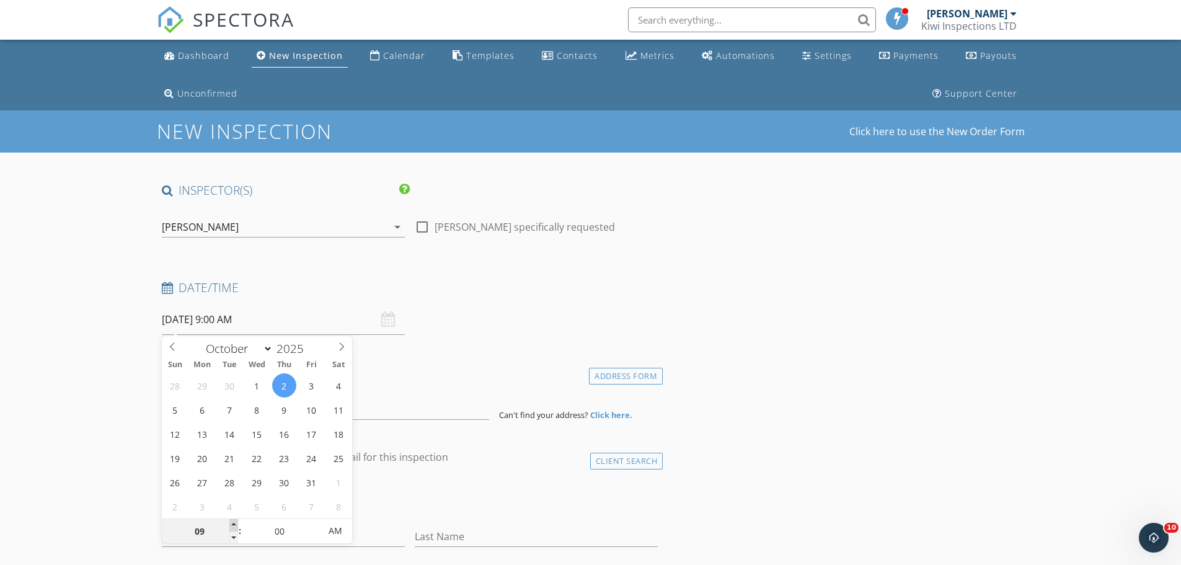
type input "[DATE] 10:00 AM"
click at [232, 522] on span at bounding box center [233, 525] width 9 height 12
type input "11"
type input "02/10/2025 11:00 AM"
click at [232, 522] on span at bounding box center [233, 525] width 9 height 12
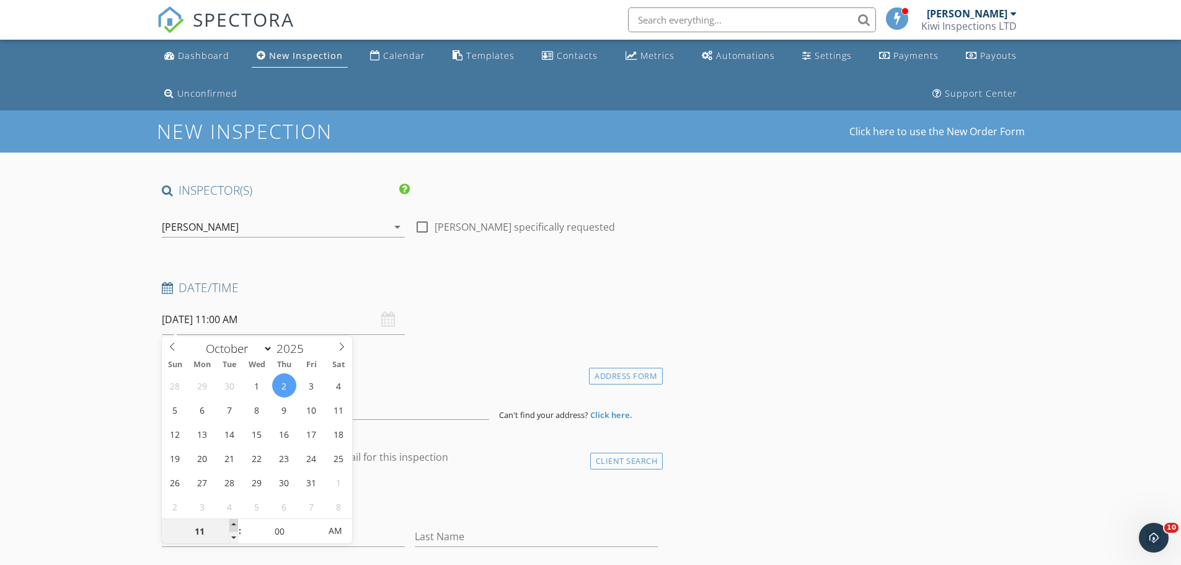
type input "12"
type input "02/10/2025 12:00 PM"
click at [236, 525] on span at bounding box center [233, 525] width 9 height 12
type input "01"
type input "02/10/2025 1:00 PM"
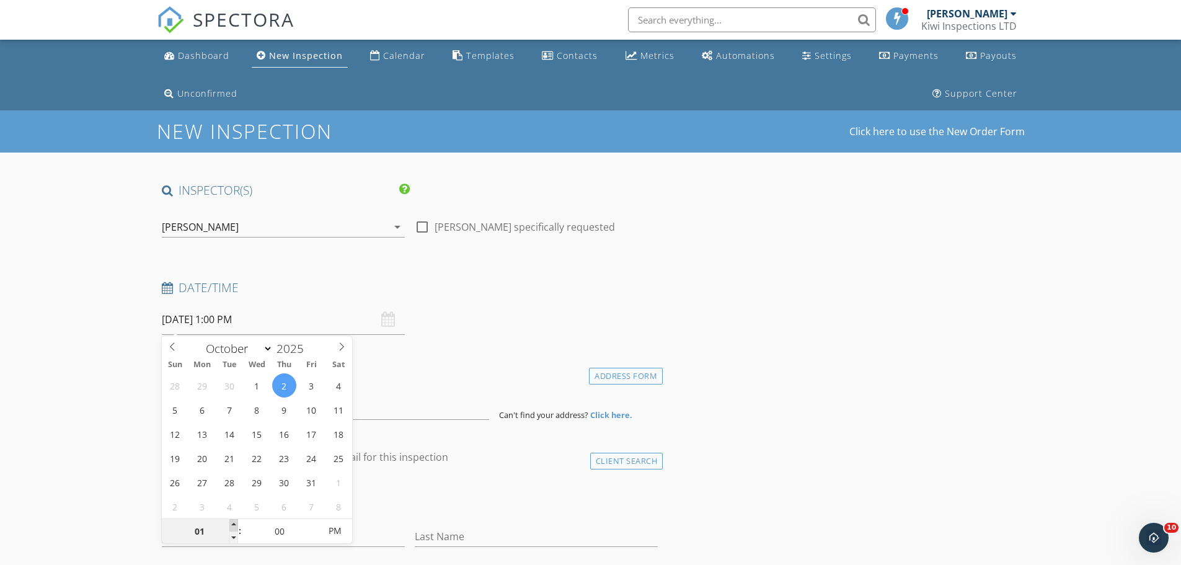
click at [236, 525] on span at bounding box center [233, 525] width 9 height 12
type input "05"
type input "02/10/2025 1:05 PM"
click at [316, 527] on span at bounding box center [313, 525] width 9 height 12
type input "10"
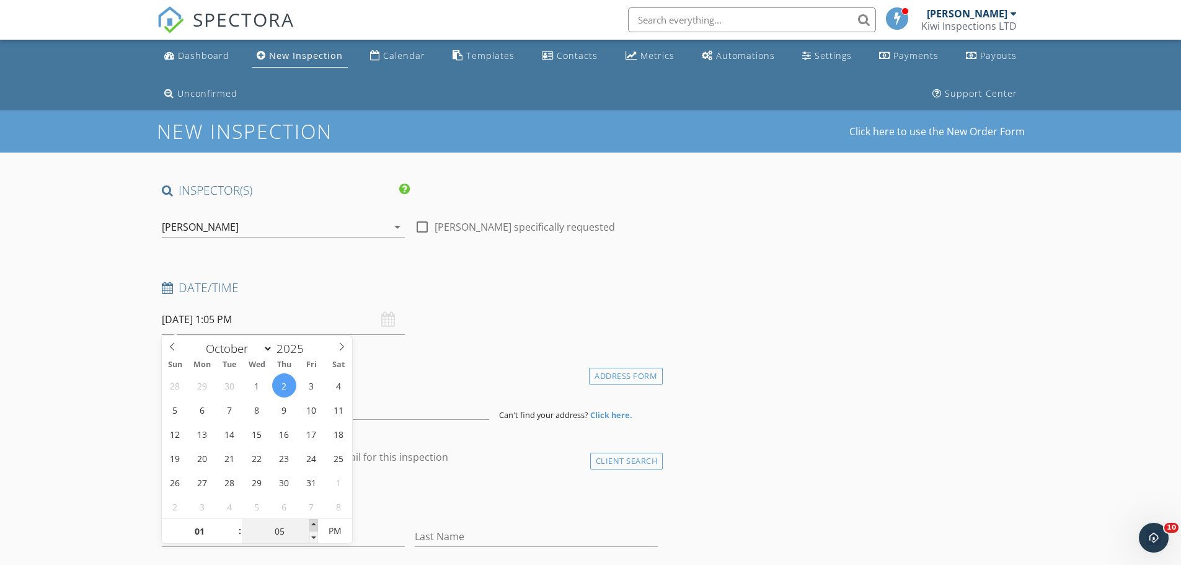
type input "02/10/2025 1:10 PM"
click at [316, 526] on span at bounding box center [313, 525] width 9 height 12
type input "15"
type input "02/10/2025 1:15 PM"
click at [316, 526] on span at bounding box center [313, 525] width 9 height 12
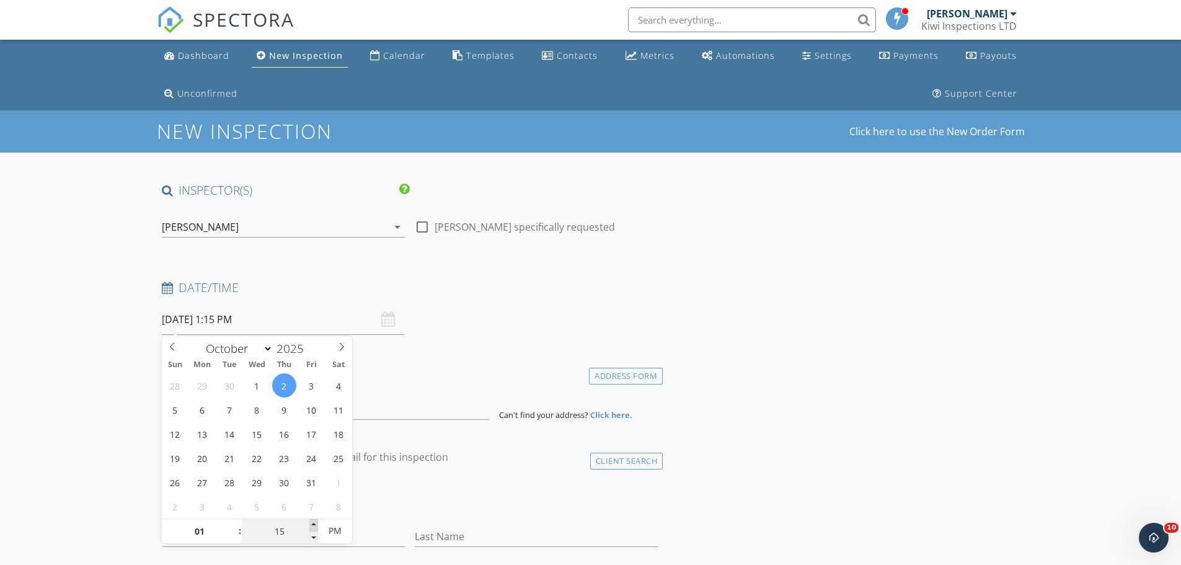
type input "20"
type input "02/10/2025 1:20 PM"
click at [316, 525] on span at bounding box center [313, 525] width 9 height 12
type input "25"
type input "02/10/2025 1:25 PM"
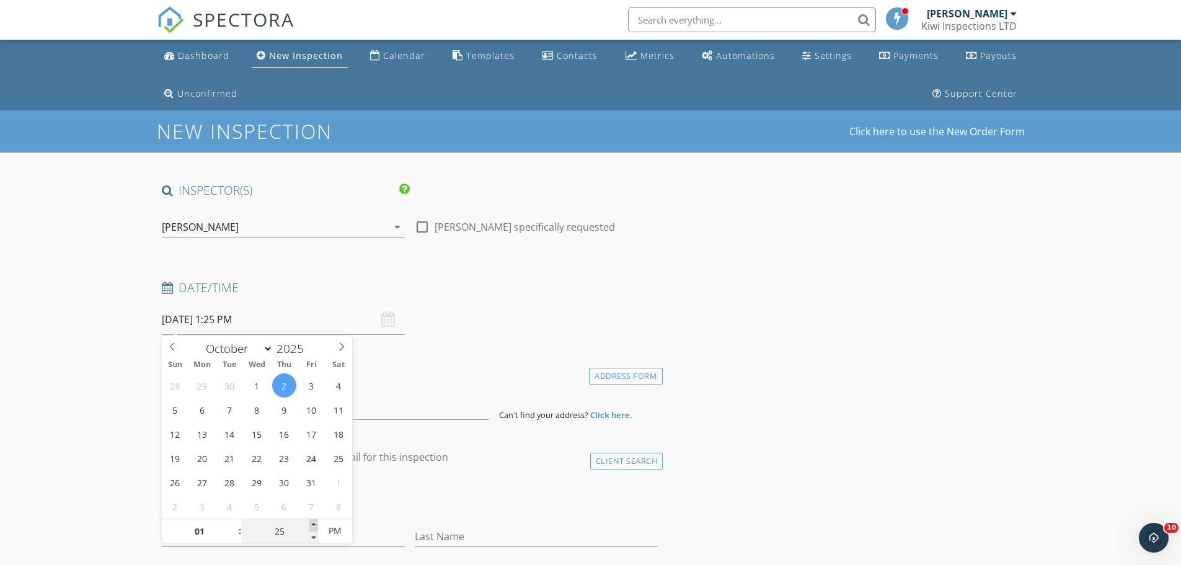
click at [314, 525] on span at bounding box center [313, 525] width 9 height 12
type input "30"
type input "02/10/2025 1:30 PM"
click at [312, 523] on span at bounding box center [313, 525] width 9 height 12
drag, startPoint x: 82, startPoint y: 494, endPoint x: 159, endPoint y: 462, distance: 82.6
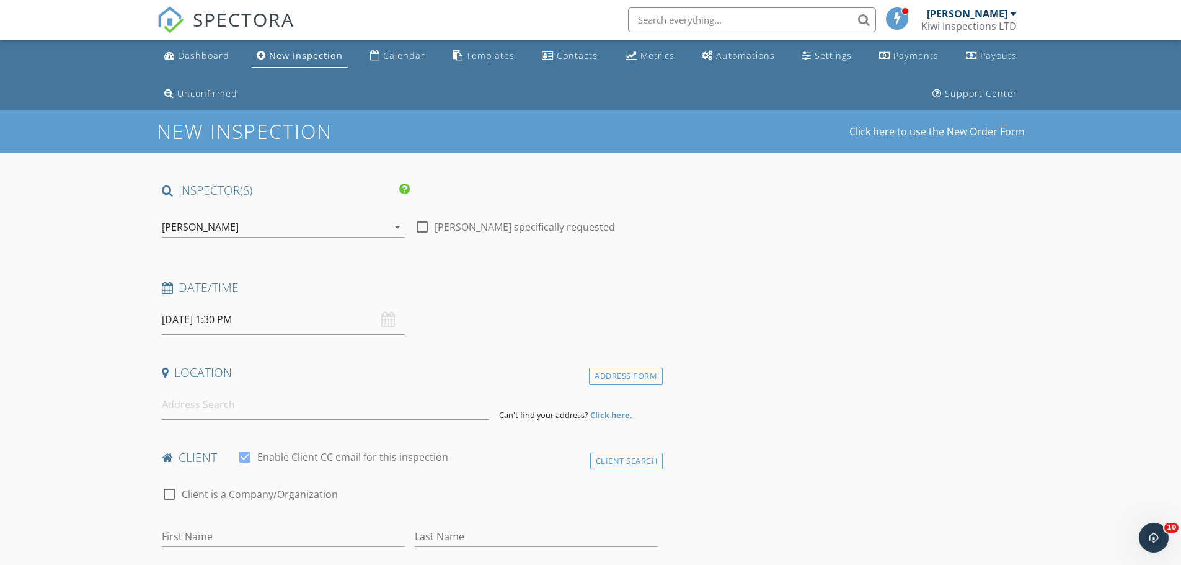
drag, startPoint x: 167, startPoint y: 420, endPoint x: 170, endPoint y: 414, distance: 6.4
click at [167, 419] on input at bounding box center [325, 404] width 327 height 30
paste input "4 Godley Place, Woodend"
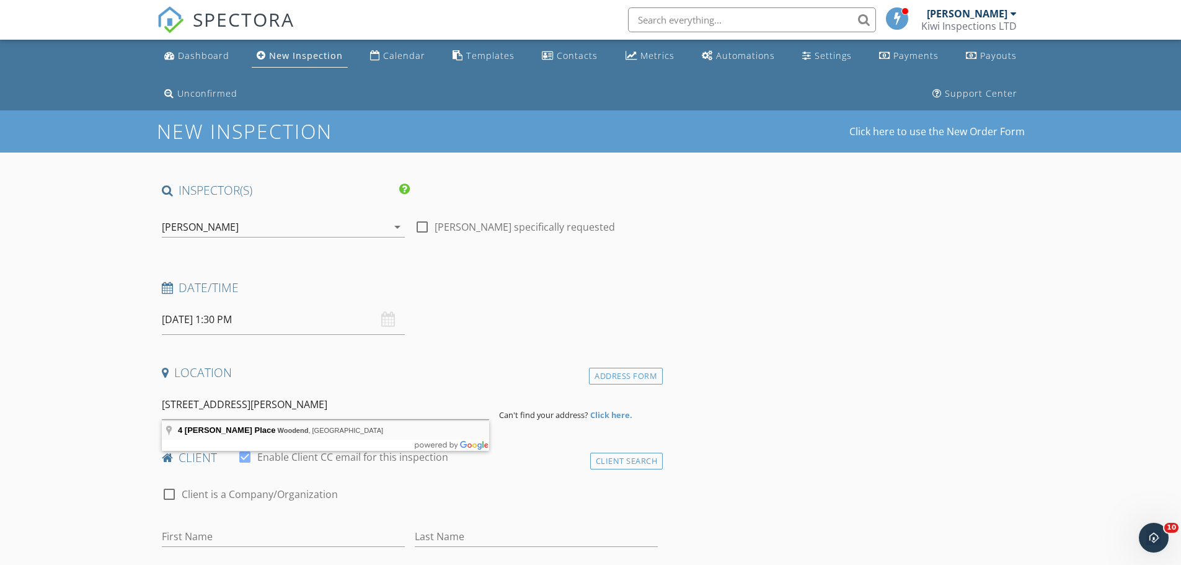
type input "4 Godley Place, Woodend, New Zealand"
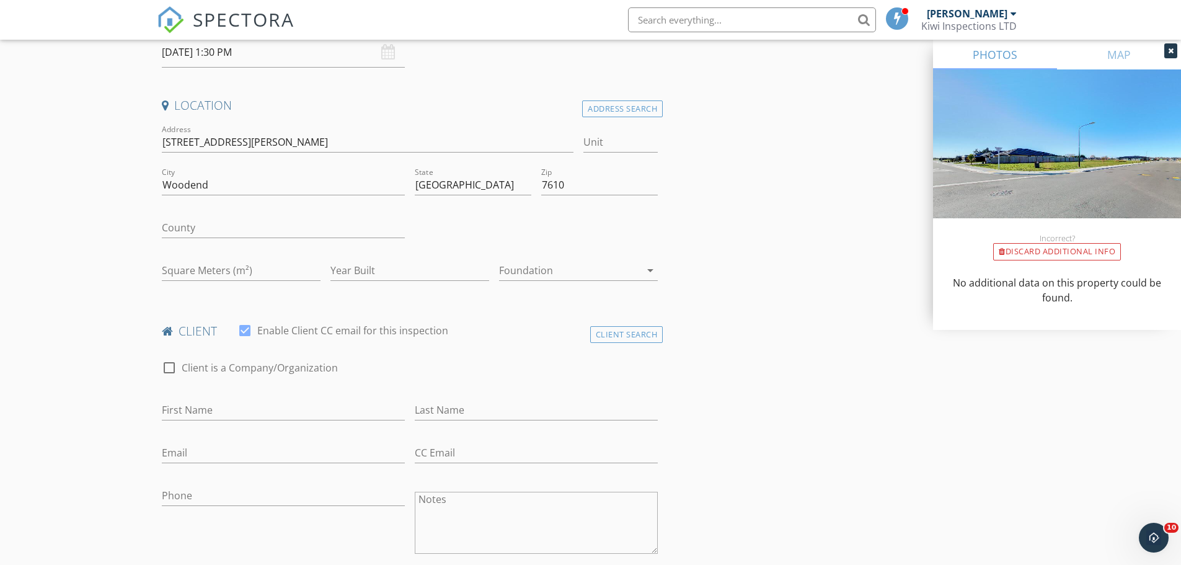
scroll to position [331, 0]
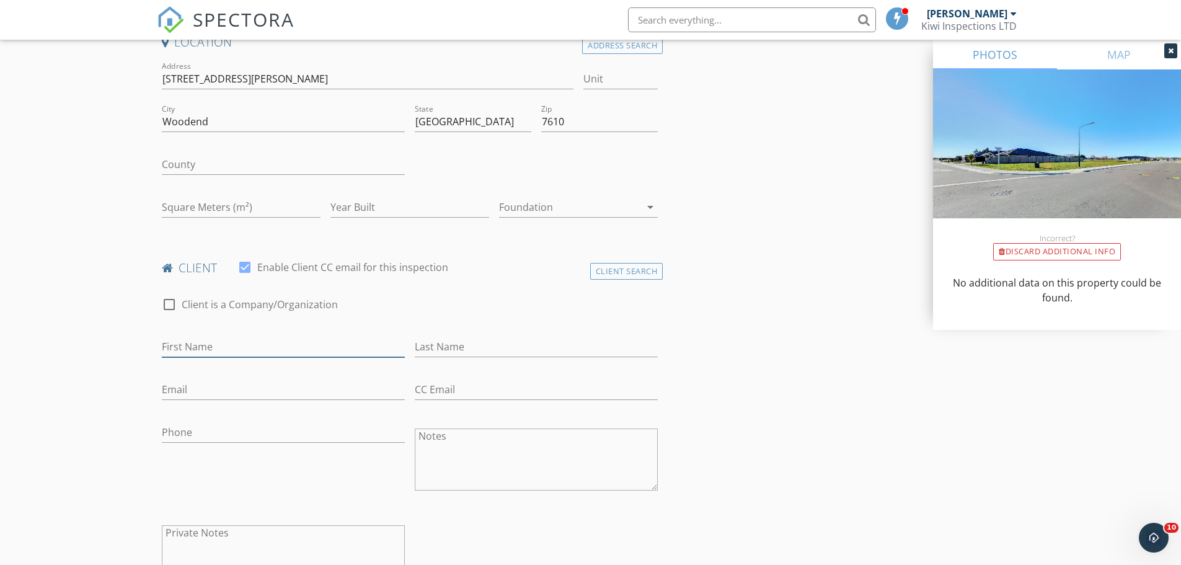
click at [203, 349] on input "First Name" at bounding box center [283, 347] width 243 height 20
paste input "Timothy Lip"
type input "Timothy Lip"
click at [184, 440] on input "Phone" at bounding box center [283, 432] width 243 height 20
paste input "021440150"
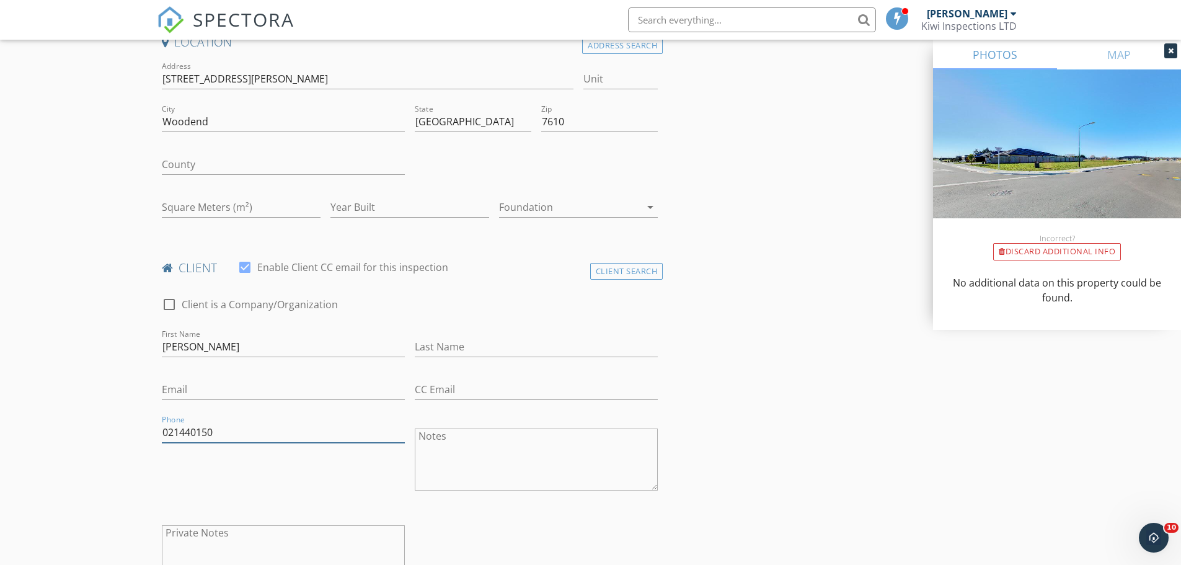
type input "021440150"
click at [214, 382] on input "Email" at bounding box center [283, 390] width 243 height 20
paste input "timothylip@gmail.com"
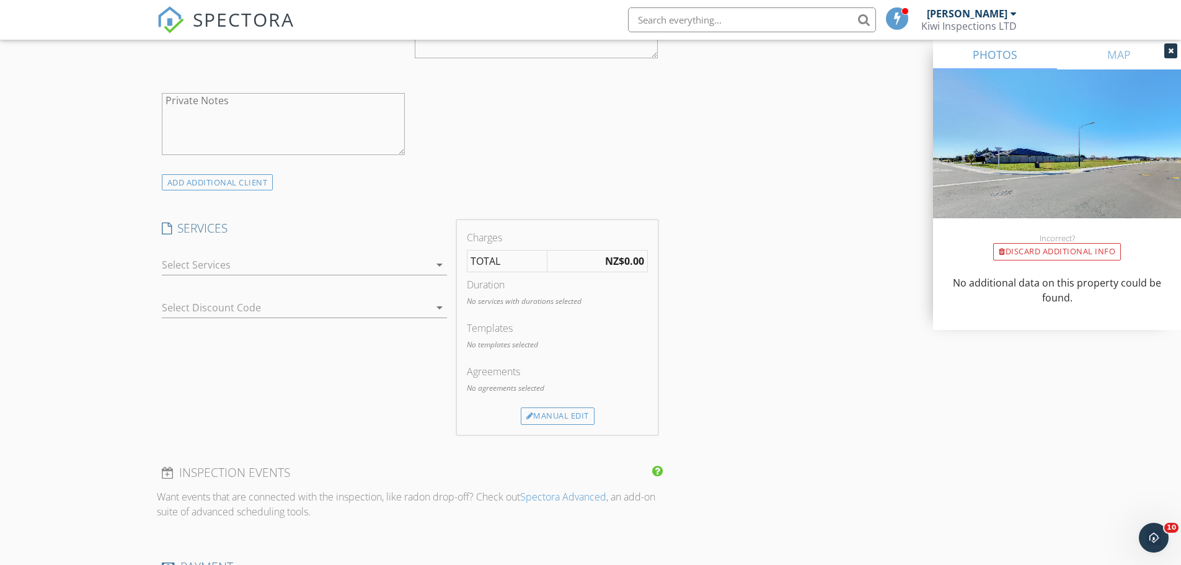
scroll to position [827, 0]
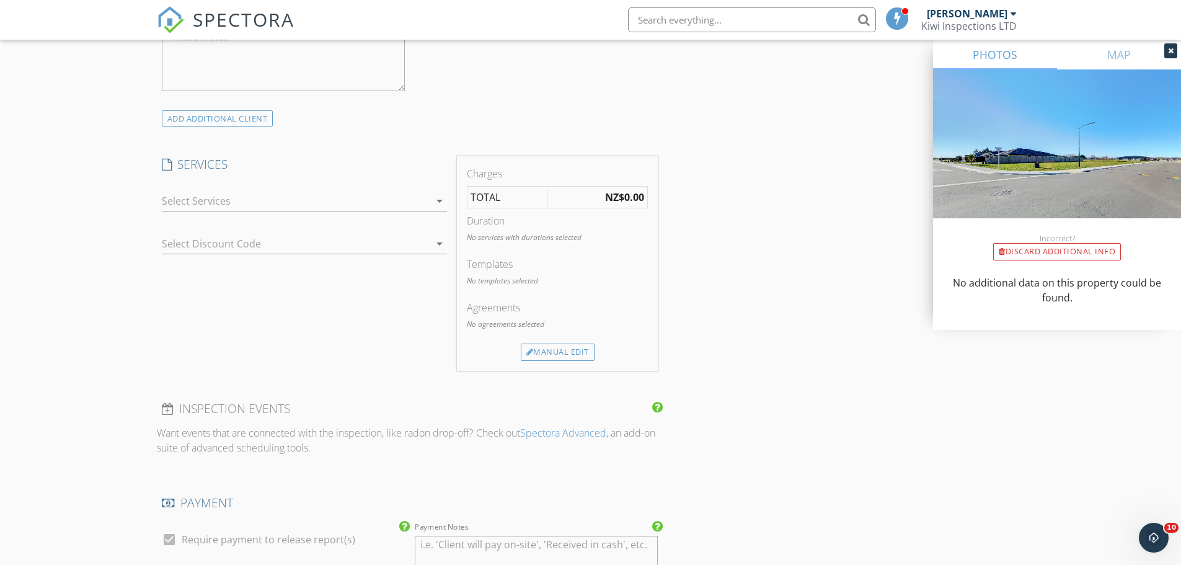
type input "timothylip@gmail.com"
click at [229, 205] on div at bounding box center [296, 201] width 268 height 20
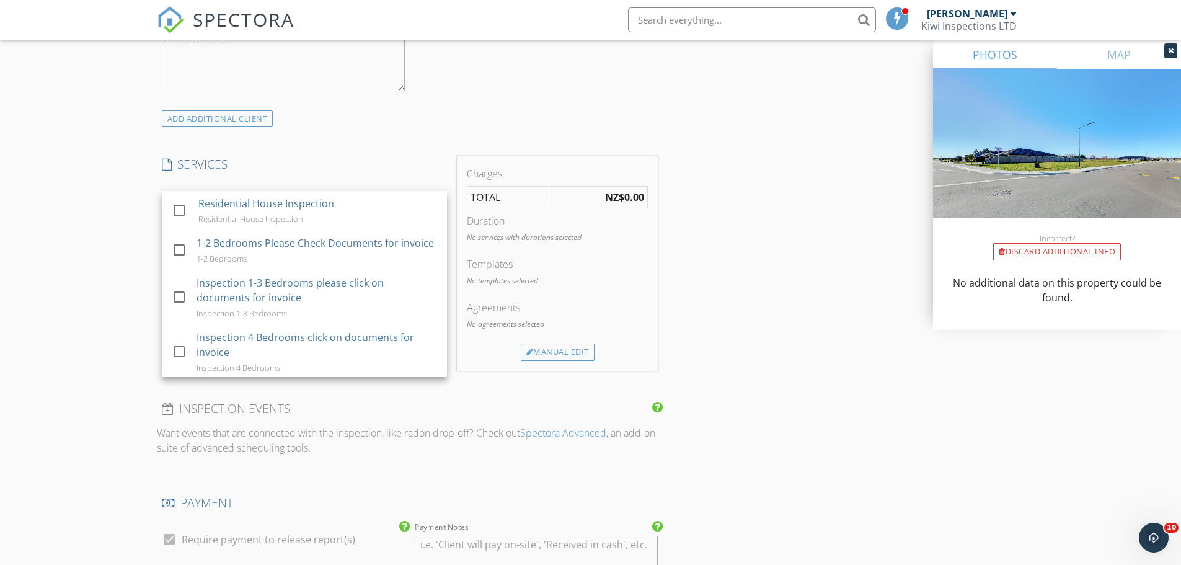
click at [229, 205] on div "Residential House Inspection" at bounding box center [266, 203] width 136 height 15
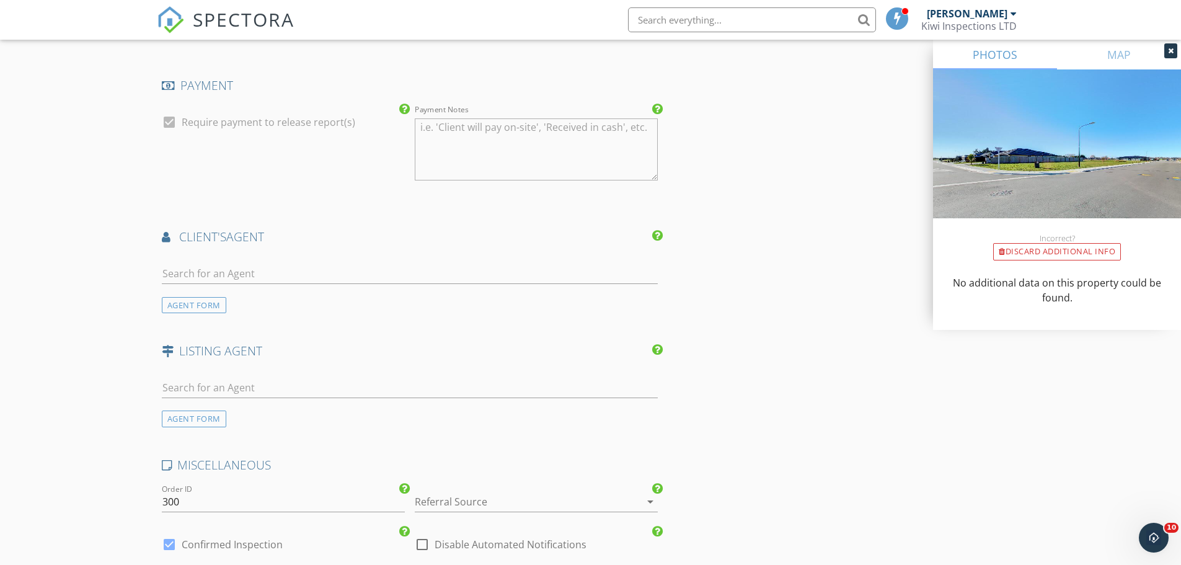
scroll to position [1323, 0]
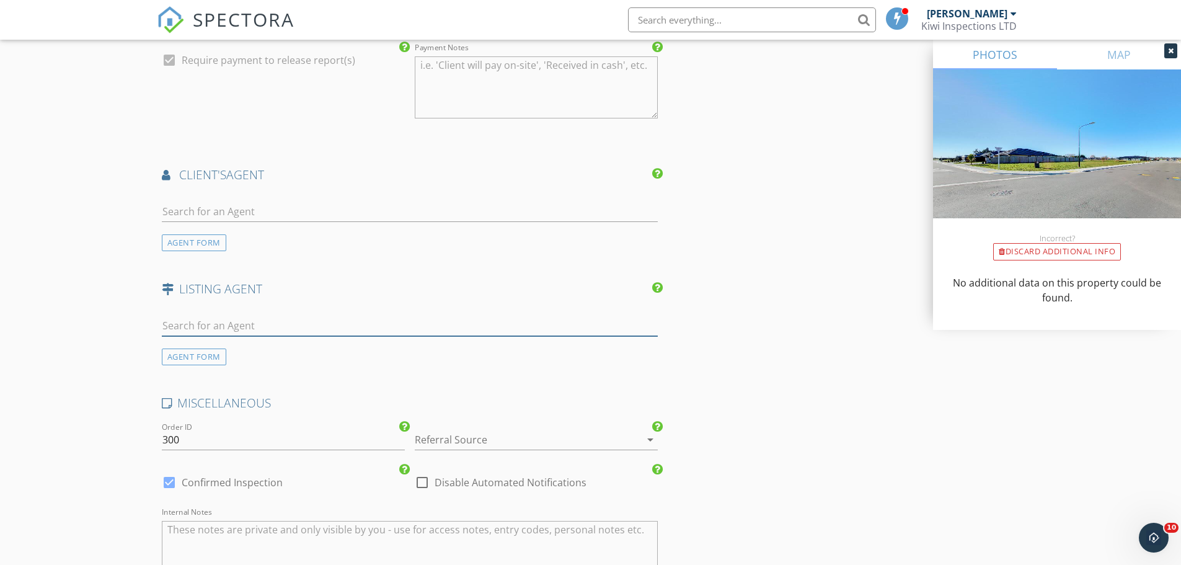
click at [176, 323] on input "text" at bounding box center [410, 326] width 497 height 20
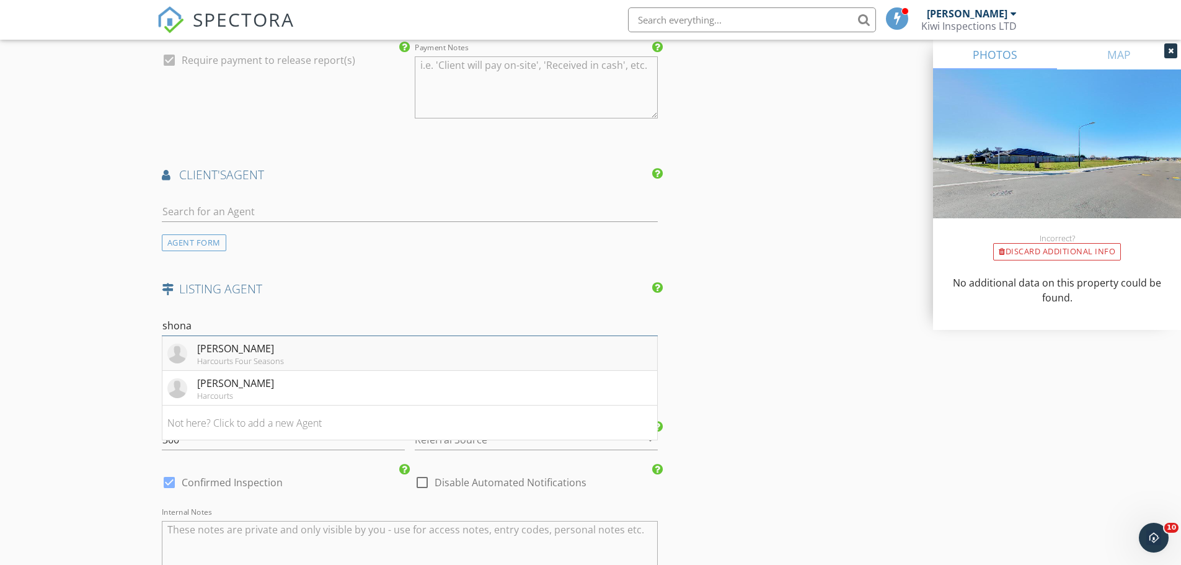
type input "shona"
click at [235, 354] on div "Shona Pearce" at bounding box center [240, 348] width 87 height 15
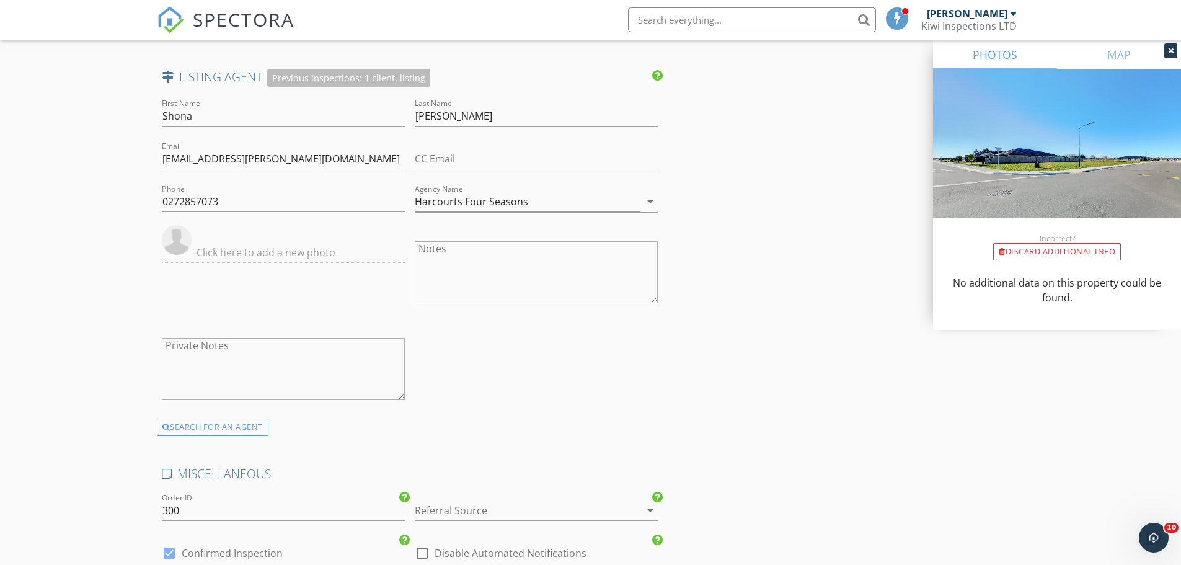
scroll to position [1654, 0]
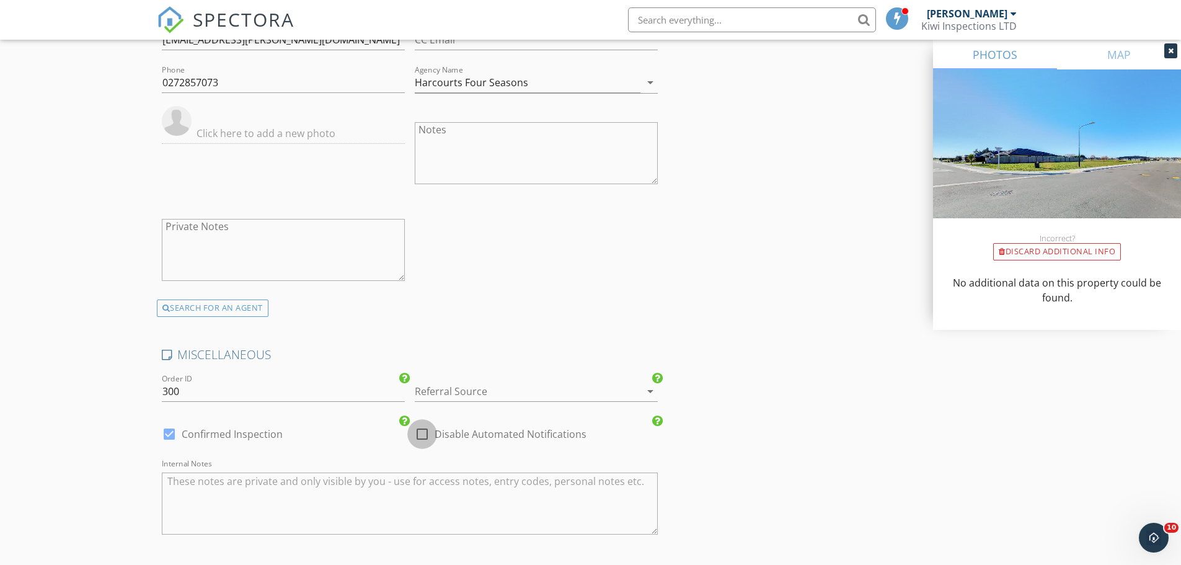
click at [425, 435] on div at bounding box center [422, 434] width 21 height 21
checkbox input "true"
click at [168, 435] on div at bounding box center [169, 434] width 21 height 21
checkbox input "false"
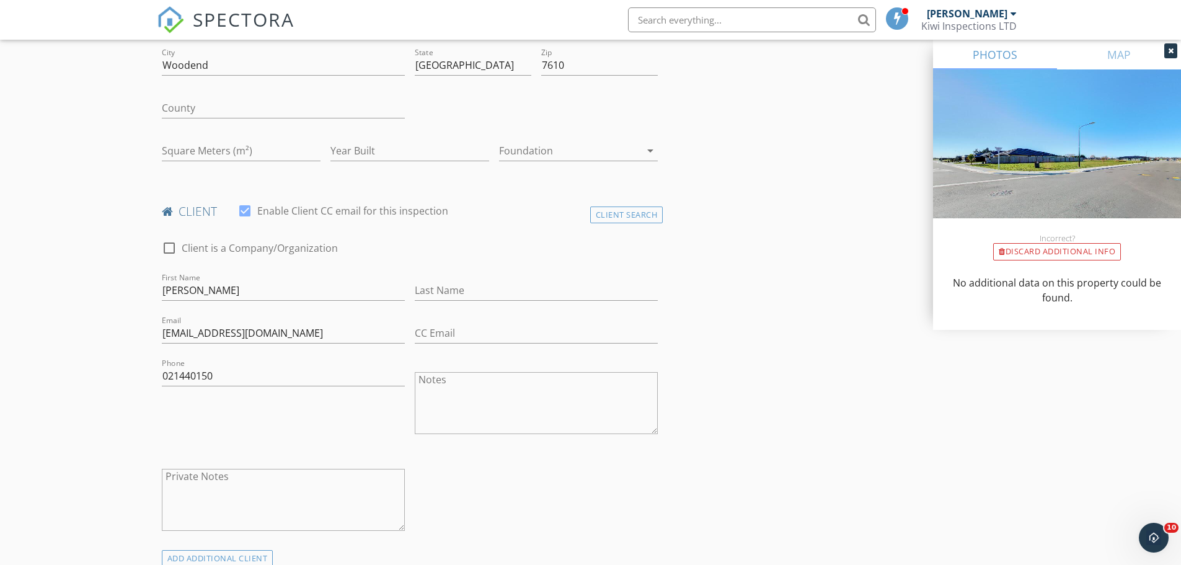
scroll to position [1866, 0]
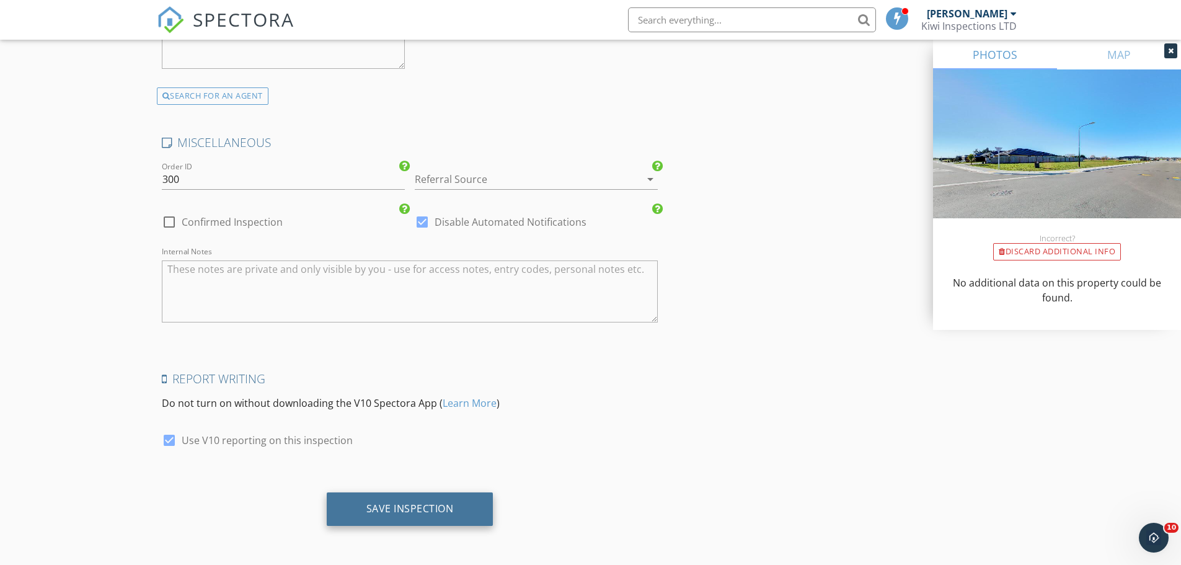
click at [414, 500] on div "Save Inspection" at bounding box center [410, 508] width 167 height 33
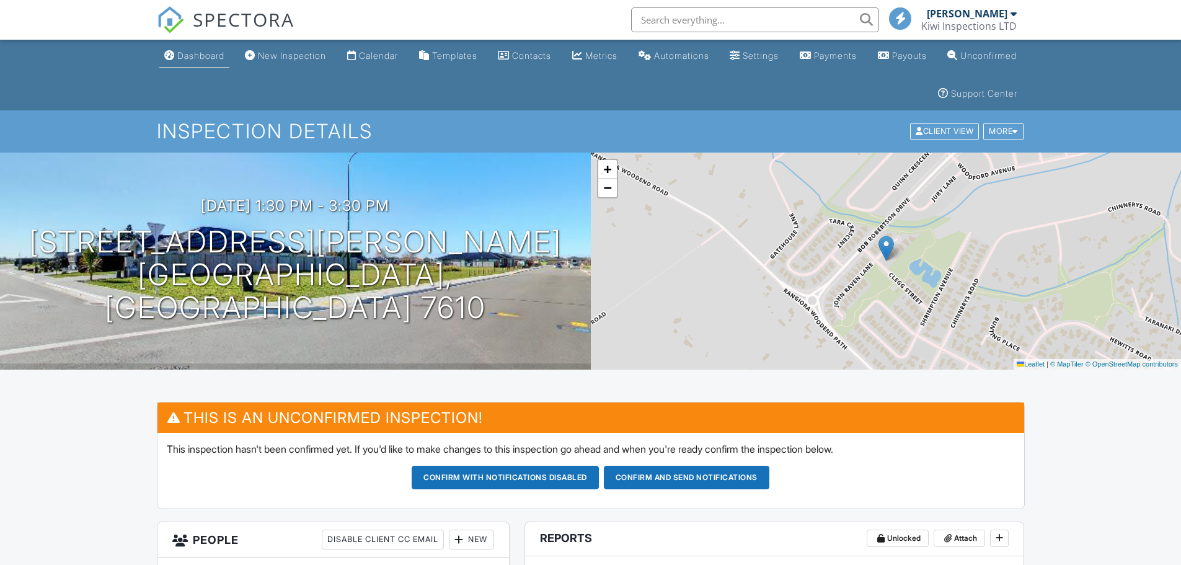
click at [200, 58] on div "Dashboard" at bounding box center [200, 55] width 47 height 11
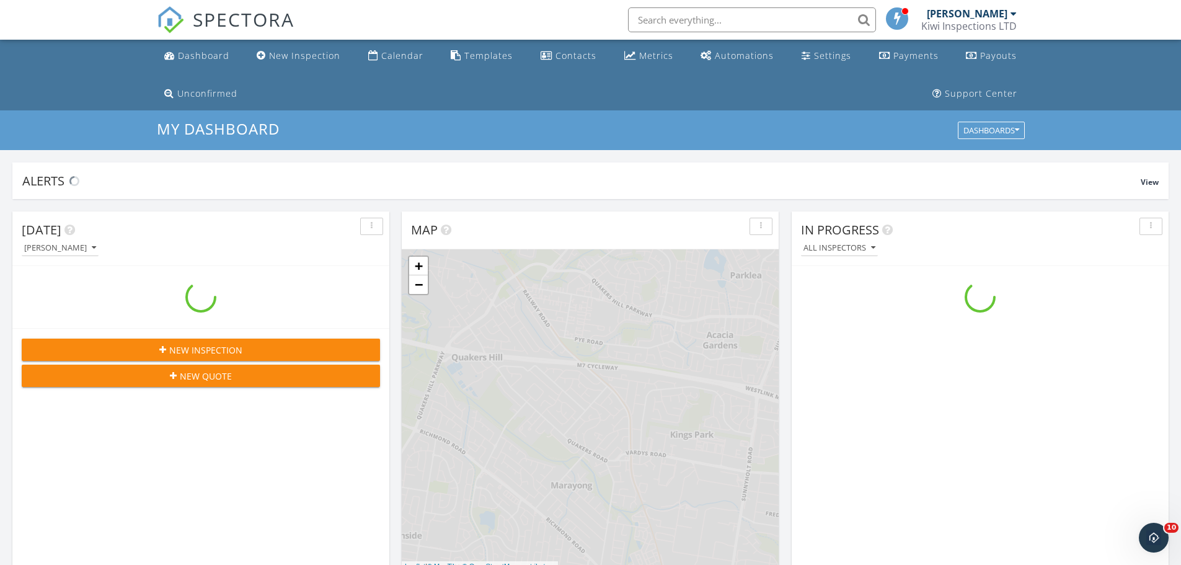
scroll to position [1148, 1201]
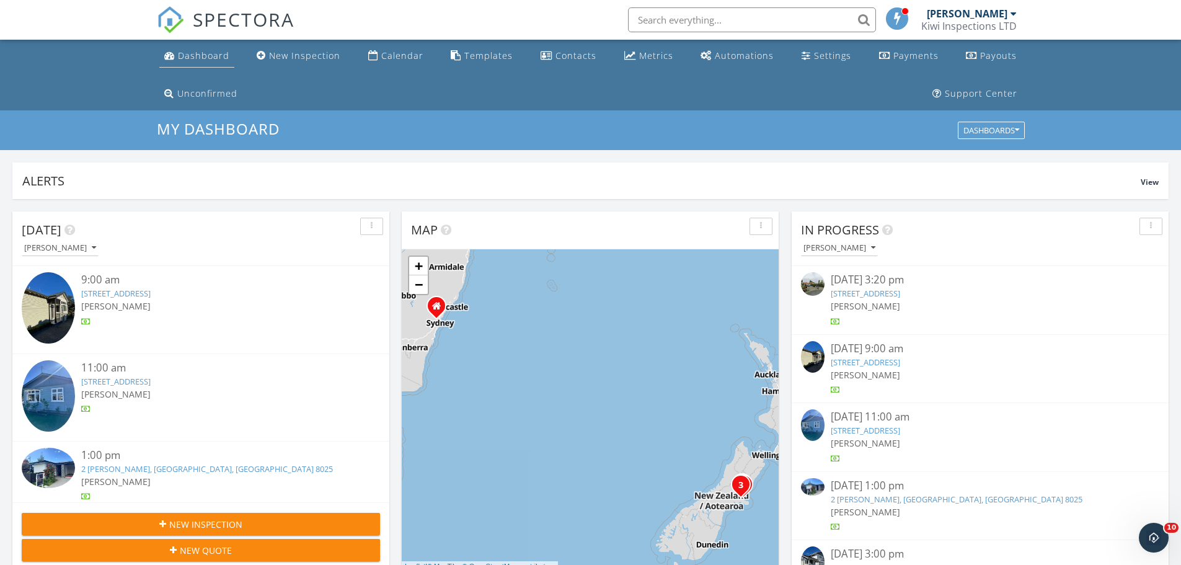
click at [183, 53] on div "Dashboard" at bounding box center [203, 56] width 51 height 12
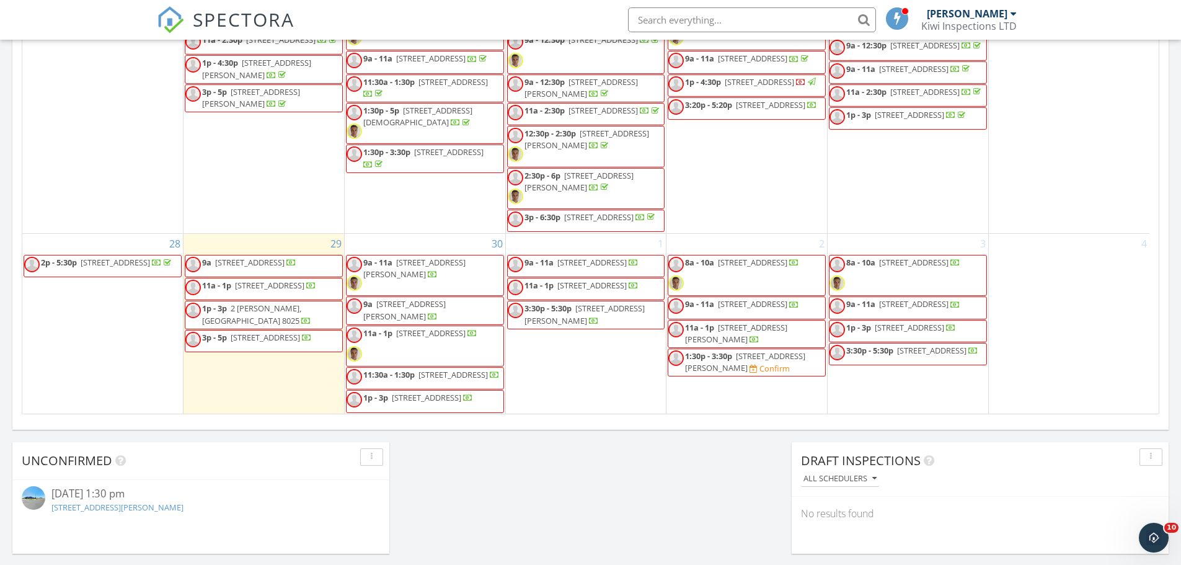
scroll to position [927, 0]
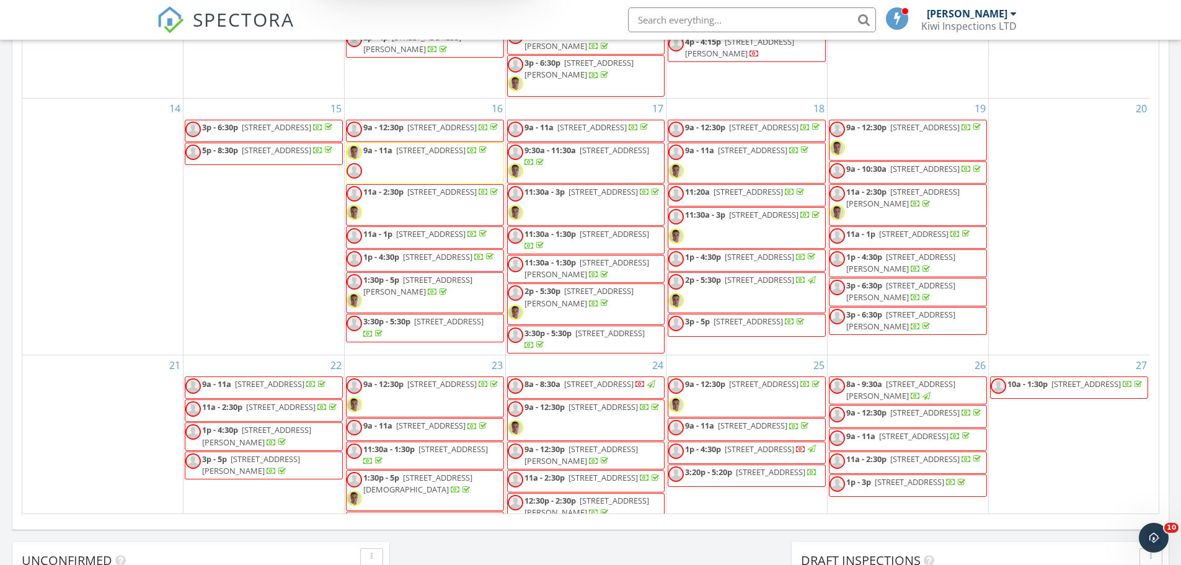
scroll to position [631, 0]
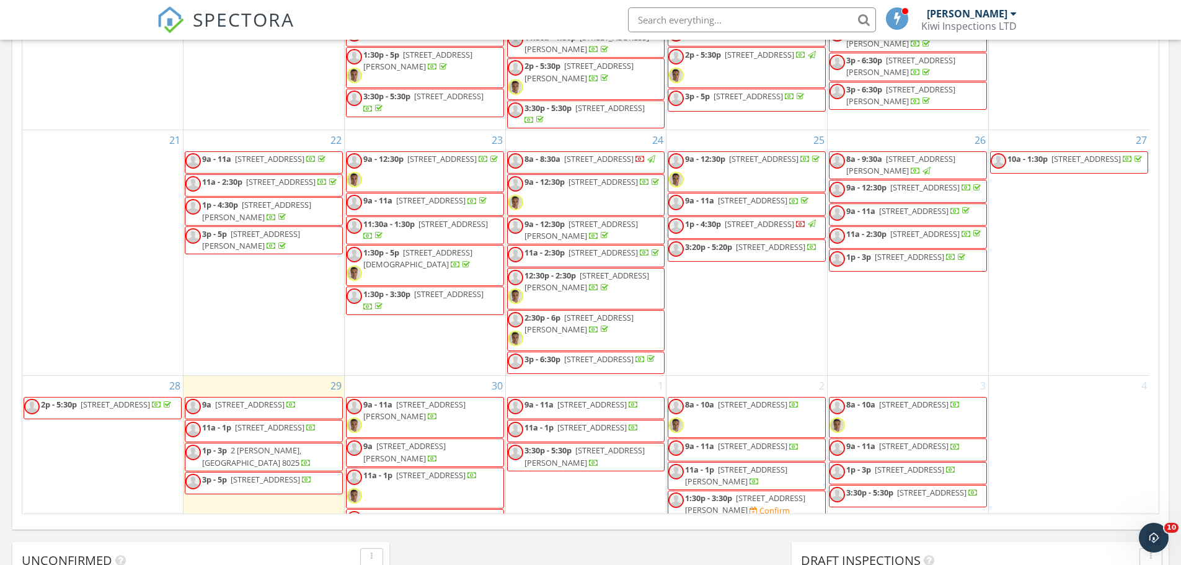
scroll to position [631, 0]
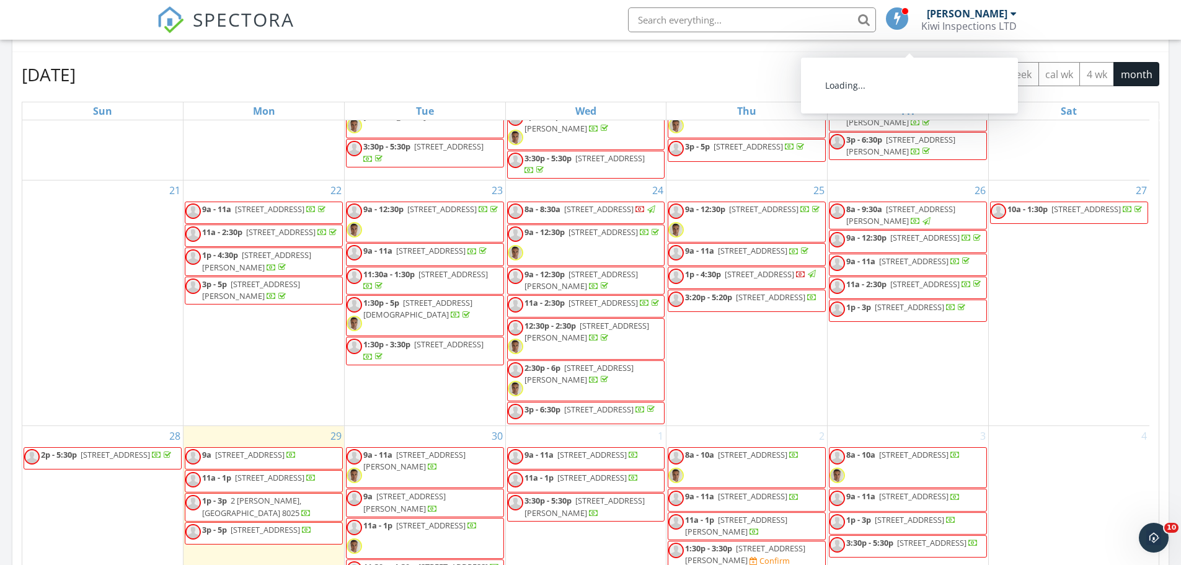
scroll to position [662, 0]
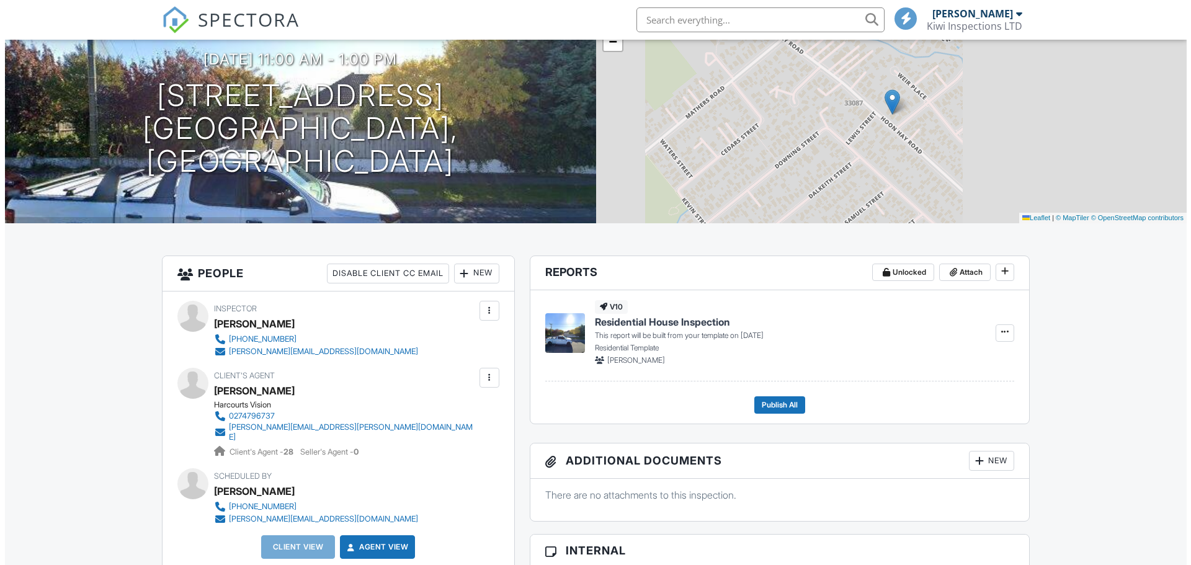
scroll to position [118, 0]
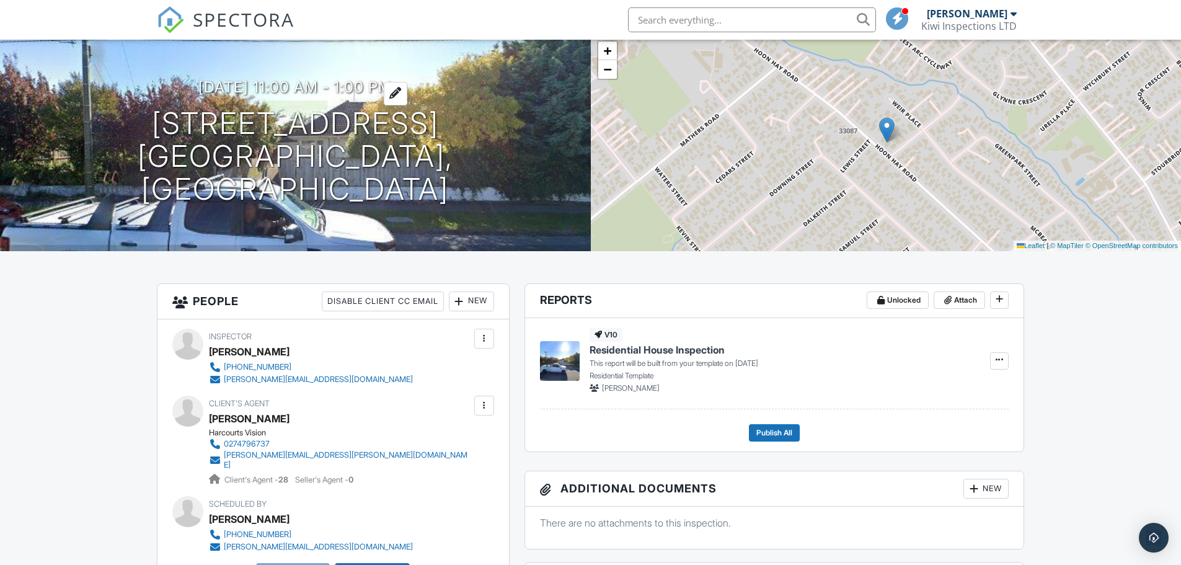
click at [340, 82] on h3 "01/10/2025 11:00 am - 1:00 pm" at bounding box center [294, 87] width 193 height 17
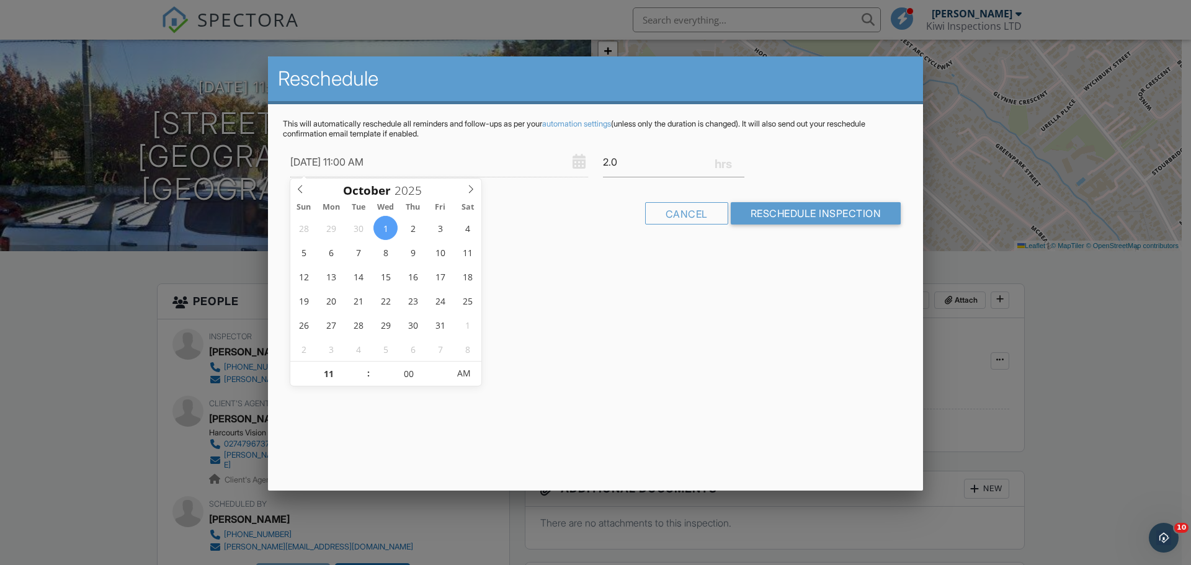
scroll to position [0, 0]
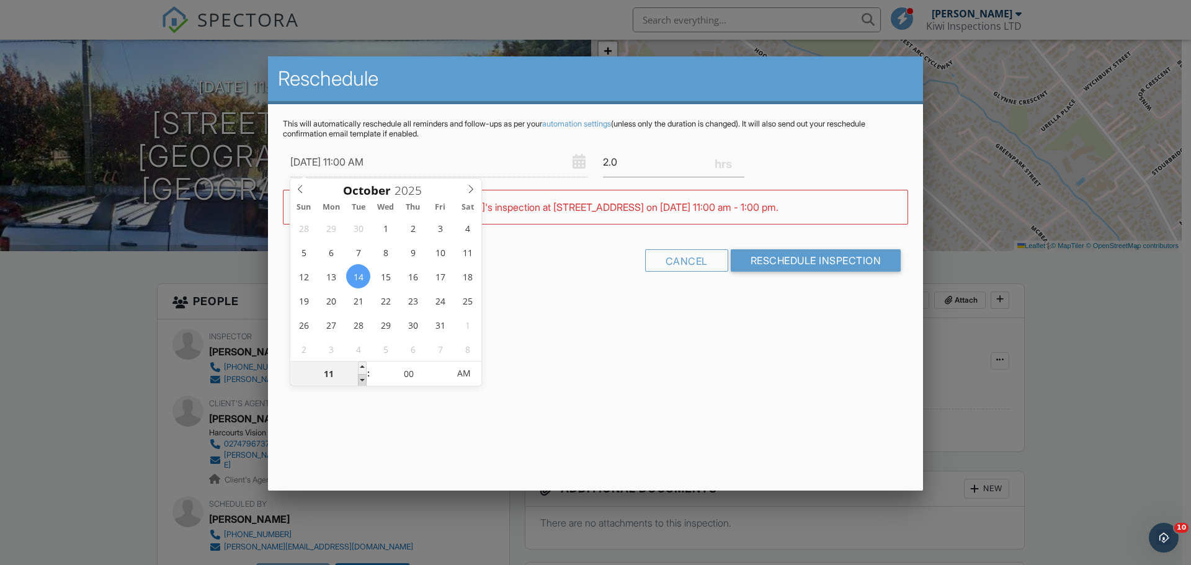
type input "14/10/2025 10:00 AM"
type input "10"
click at [364, 382] on span at bounding box center [362, 380] width 9 height 12
type input "14/10/2025 9:00 AM"
type input "09"
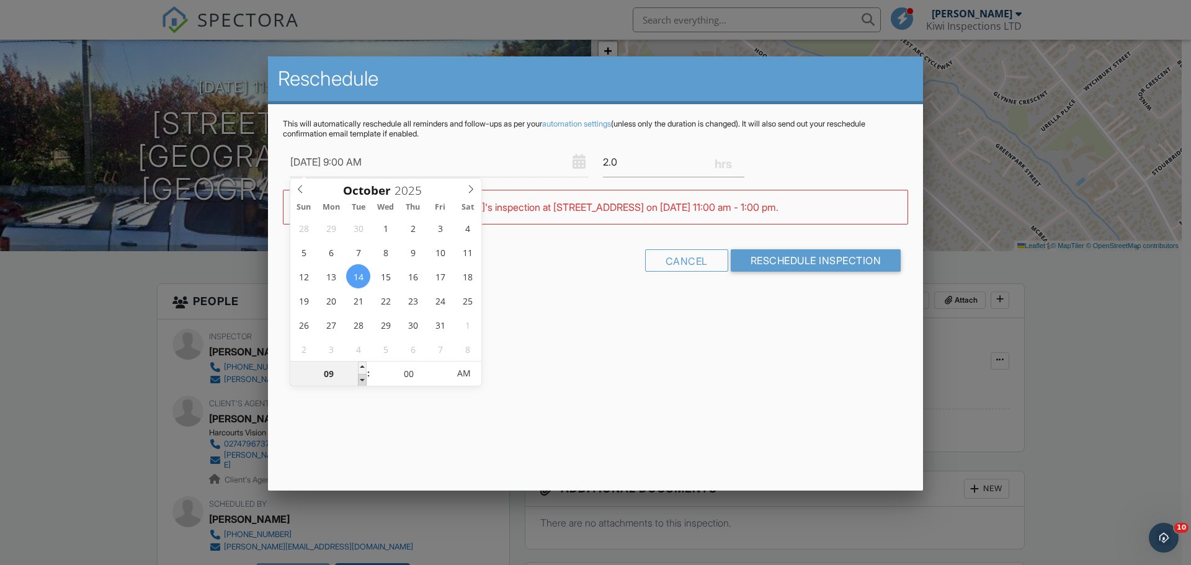
click at [364, 381] on span at bounding box center [362, 380] width 9 height 12
type input "14/10/2025 8:00 AM"
type input "08"
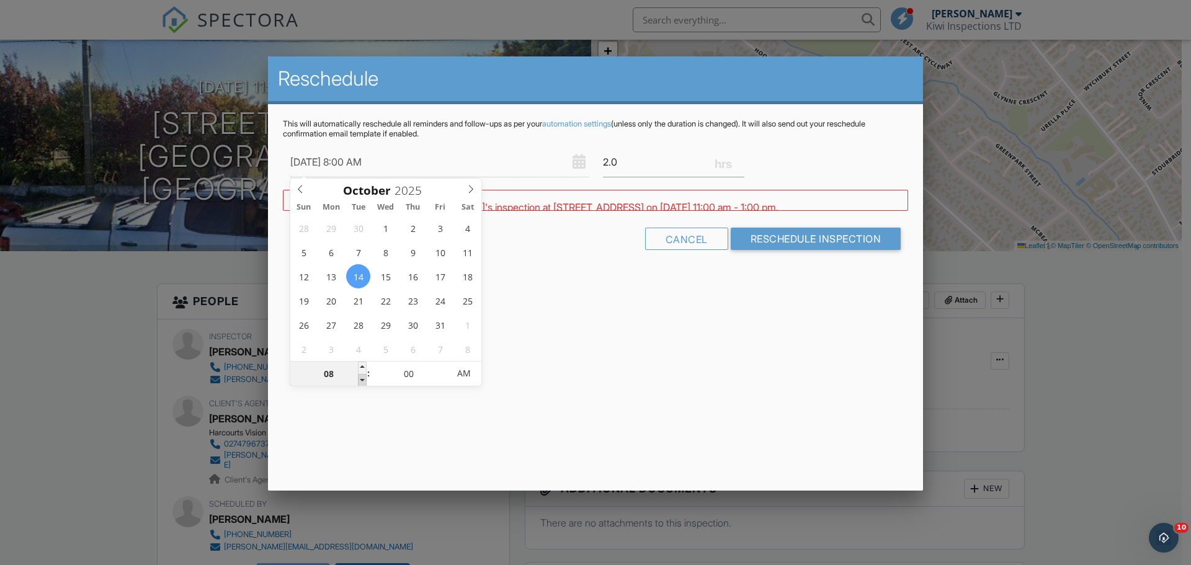
click at [364, 381] on span at bounding box center [362, 380] width 9 height 12
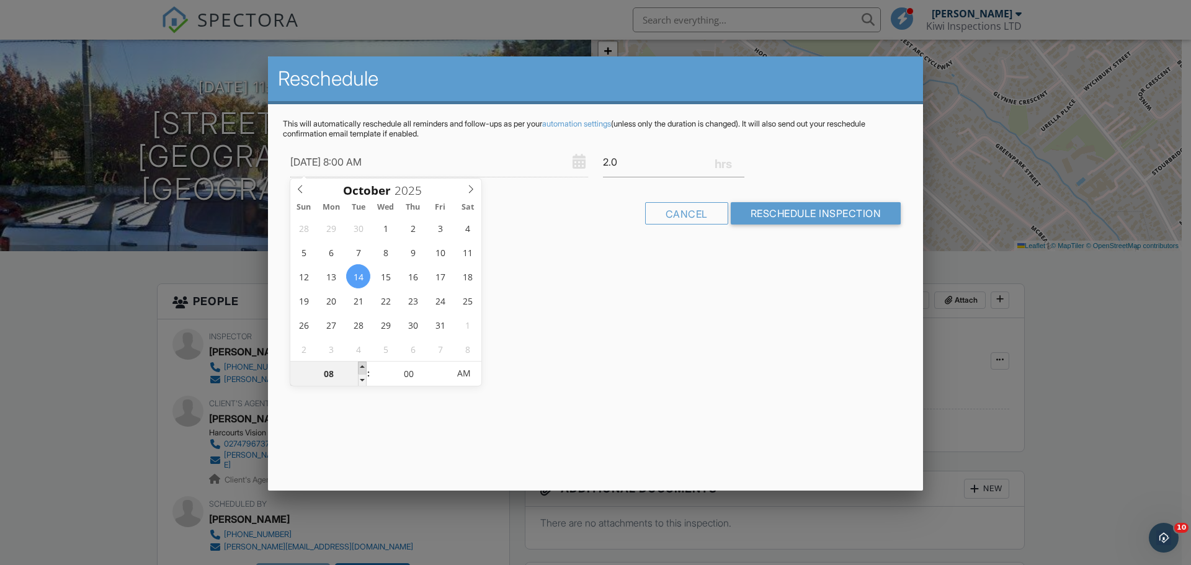
type input "14/10/2025 9:00 AM"
type input "09"
click at [359, 365] on span at bounding box center [362, 368] width 9 height 12
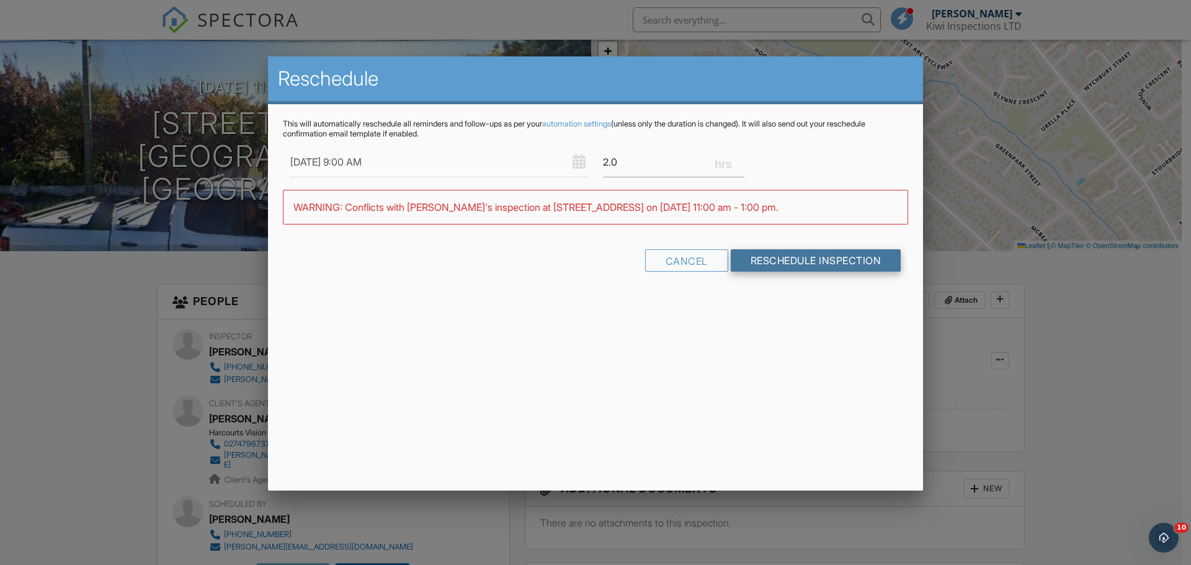
click at [818, 254] on input "Reschedule Inspection" at bounding box center [816, 260] width 171 height 22
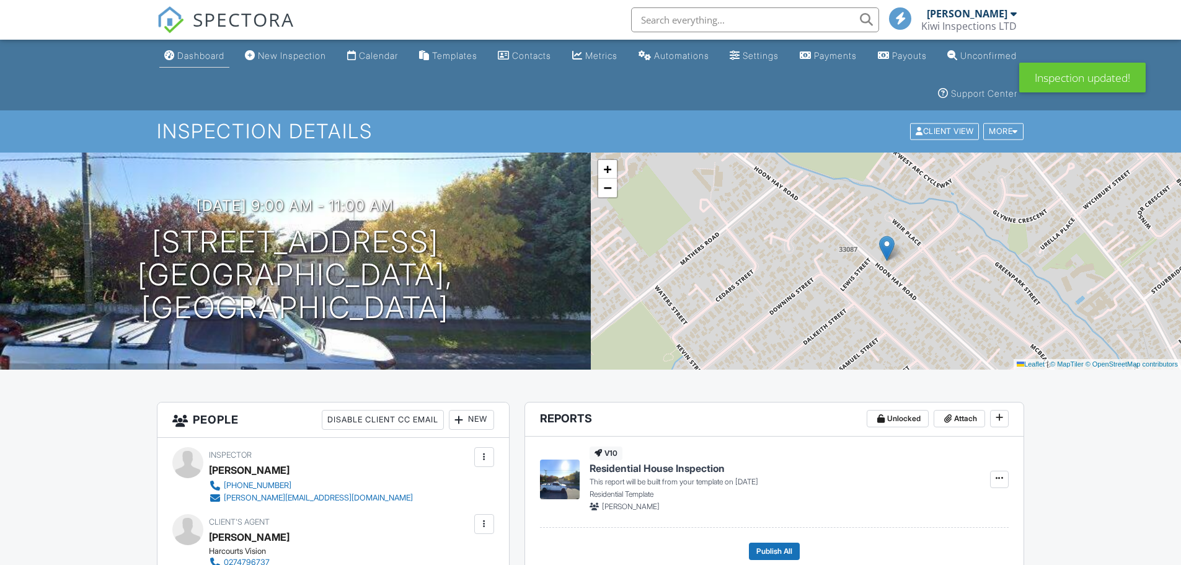
click at [199, 55] on div "Dashboard" at bounding box center [200, 55] width 47 height 11
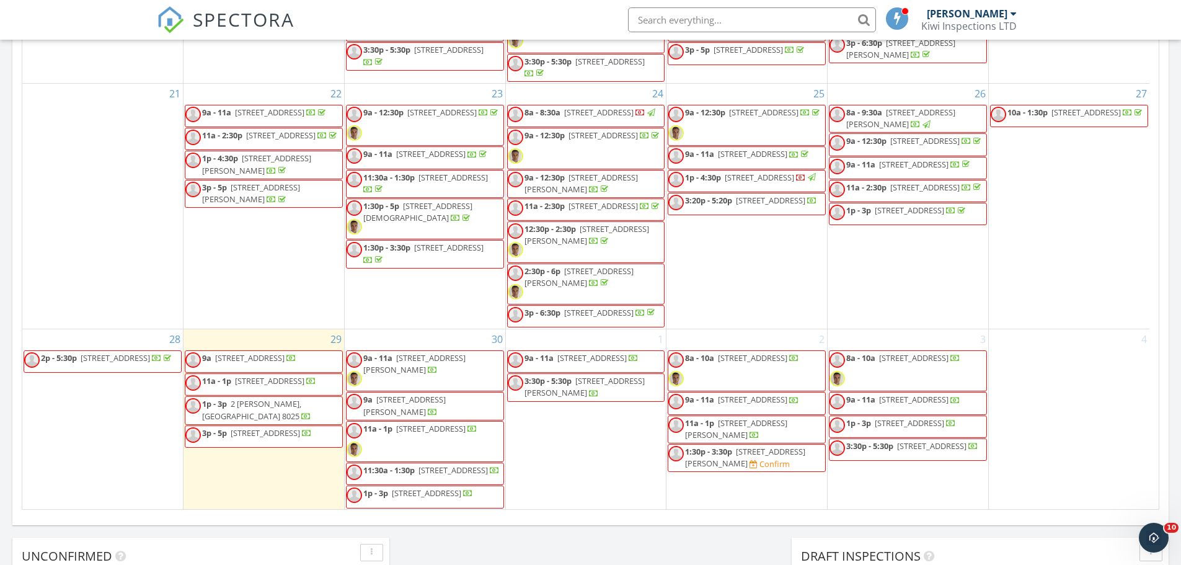
scroll to position [729, 0]
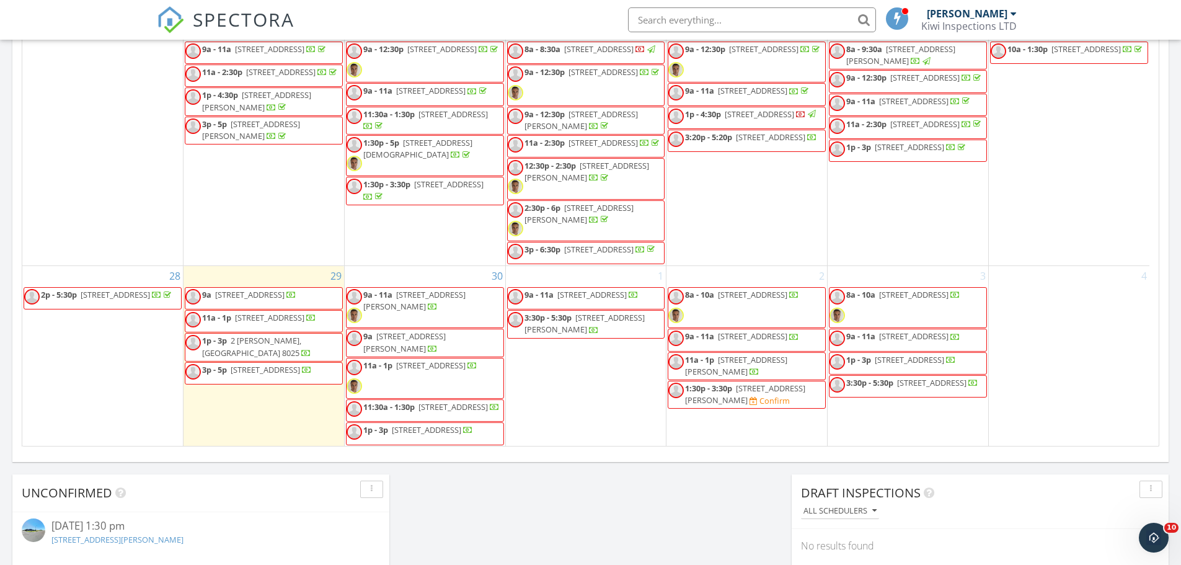
click at [440, 270] on div "30 9a - 11a 84 Corson Ave, Christchurch 8023 9a 60 orrick crescent 2, Christchu…" at bounding box center [425, 356] width 161 height 180
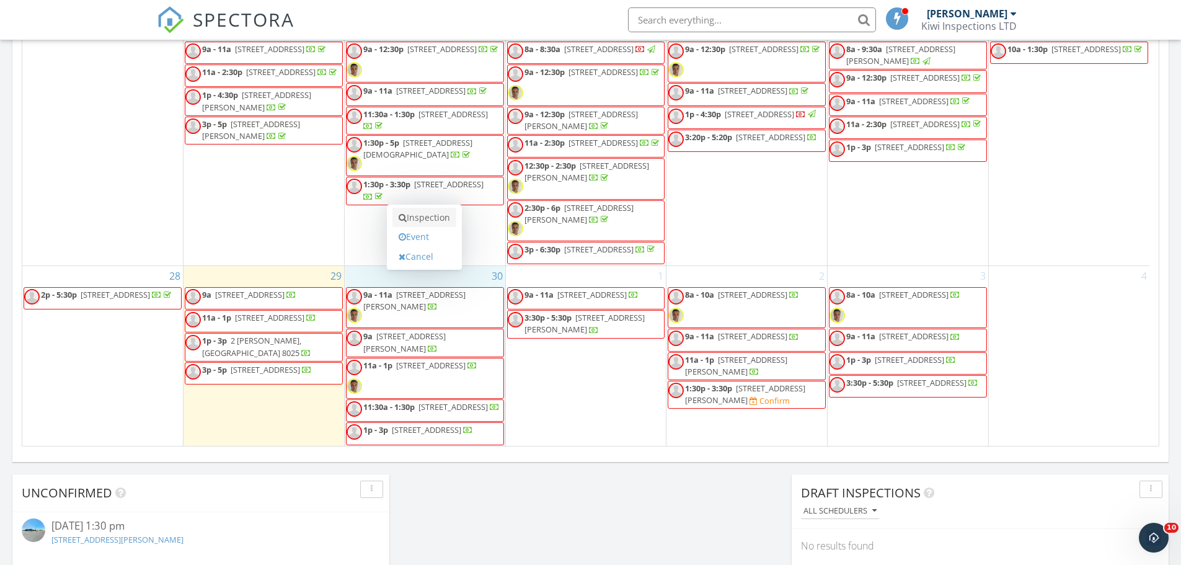
click at [453, 221] on link "Inspection" at bounding box center [425, 218] width 64 height 20
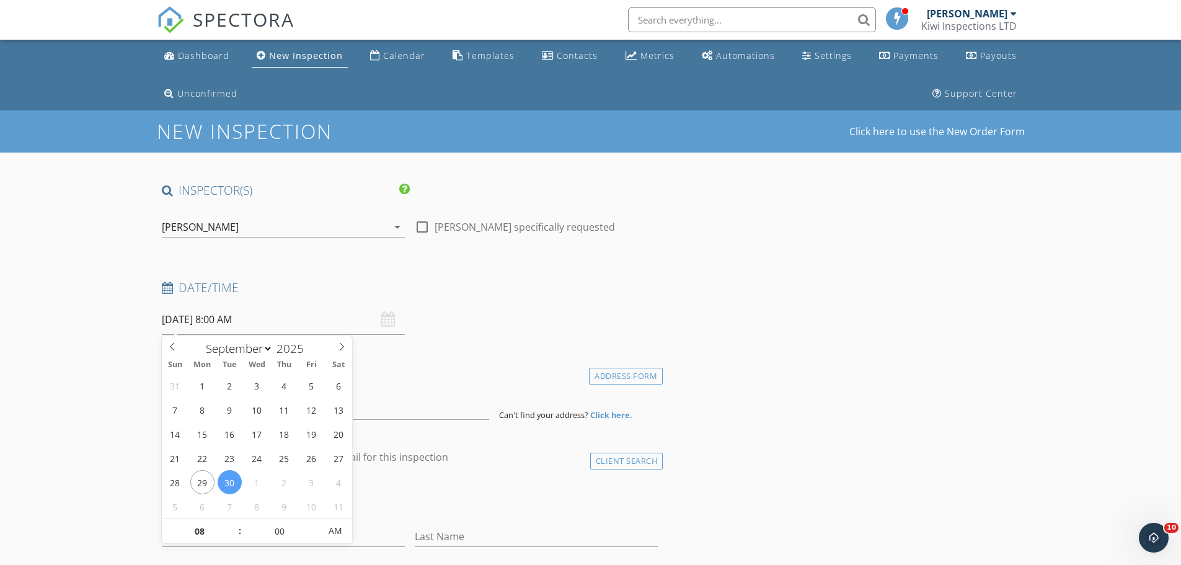
click at [260, 324] on input "30/09/2025 8:00 AM" at bounding box center [283, 319] width 243 height 30
type input "09"
type input "30/09/2025 9:00 AM"
click at [236, 525] on span at bounding box center [233, 525] width 9 height 12
type input "10"
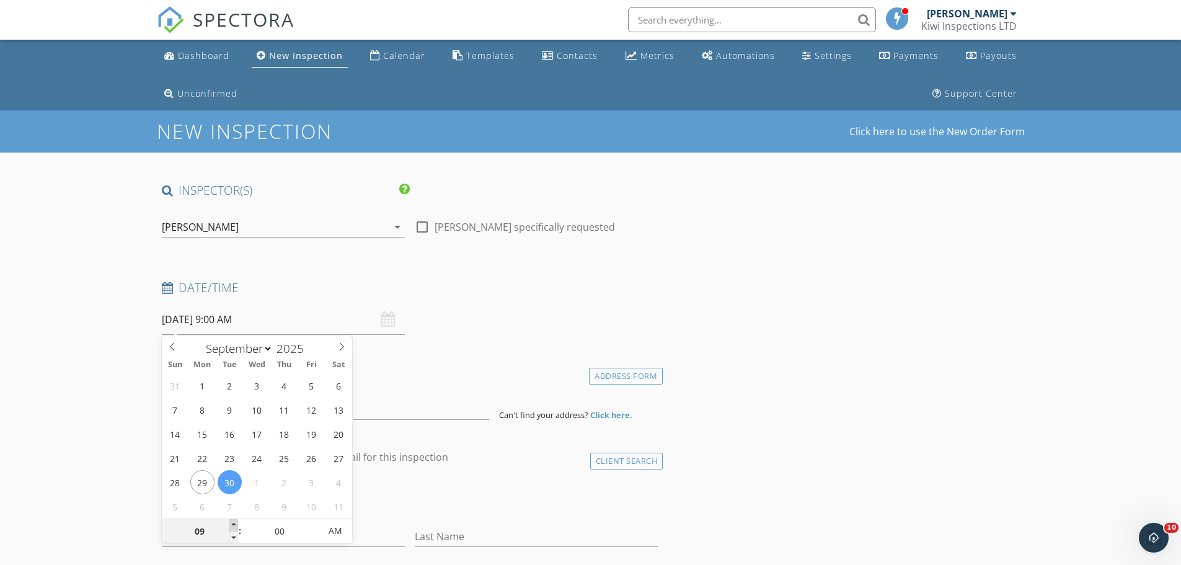
type input "30/09/2025 10:00 AM"
click at [236, 525] on span at bounding box center [233, 525] width 9 height 12
type input "11"
type input "30/09/2025 11:00 AM"
click at [236, 524] on span at bounding box center [233, 525] width 9 height 12
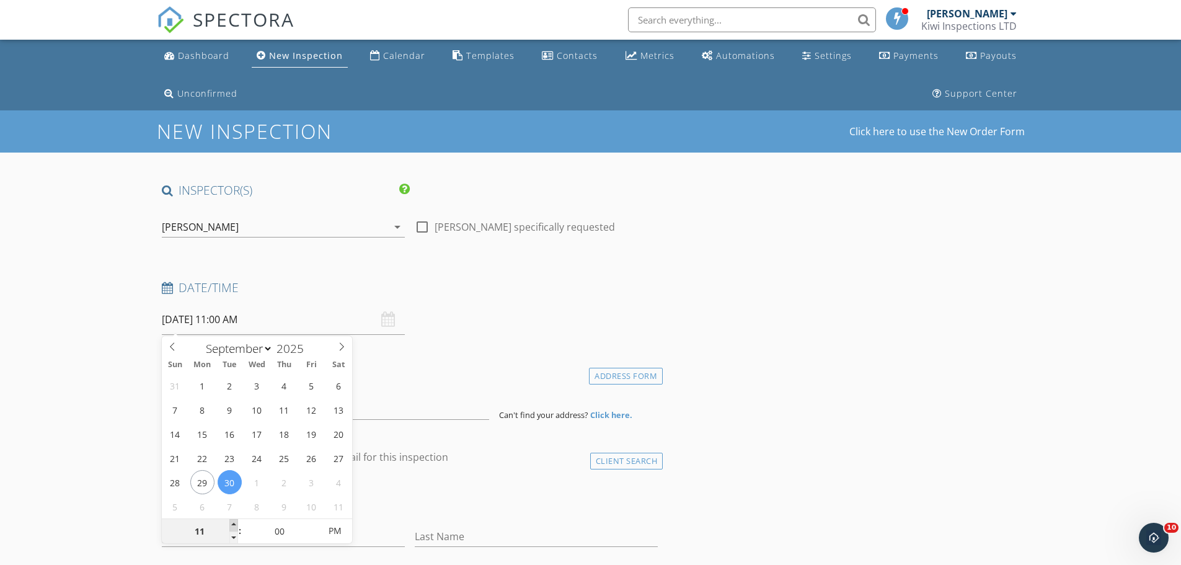
type input "12"
type input "30/09/2025 12:00 PM"
click at [236, 524] on span at bounding box center [233, 525] width 9 height 12
type input "01"
type input "30/09/2025 1:00 PM"
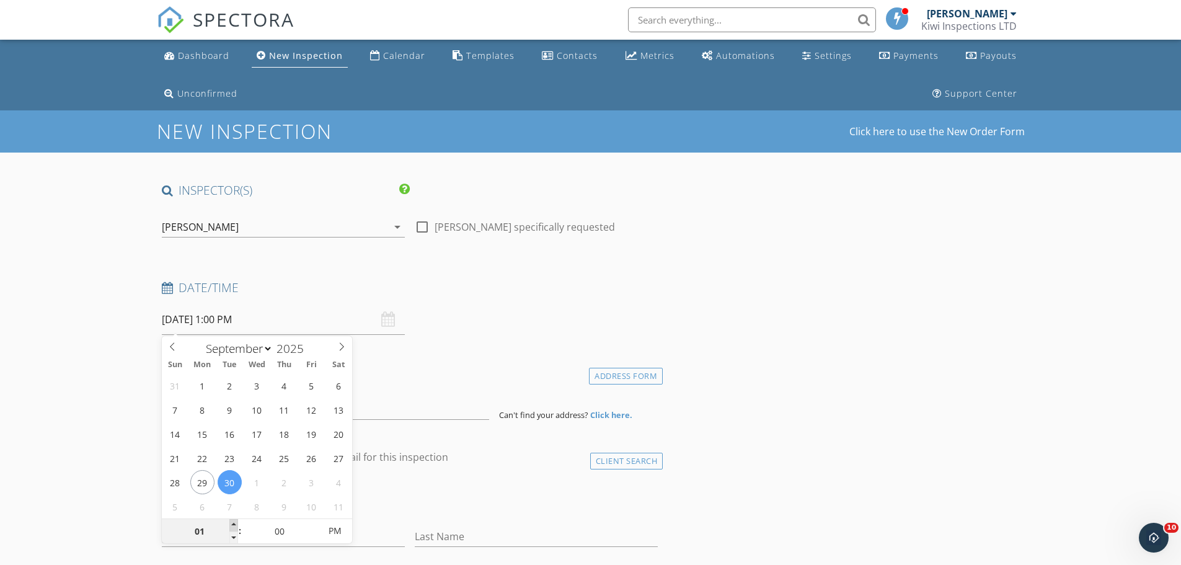
click at [236, 524] on span at bounding box center [233, 525] width 9 height 12
type input "05"
type input "30/09/2025 1:05 PM"
click at [314, 525] on span at bounding box center [313, 525] width 9 height 12
type input "10"
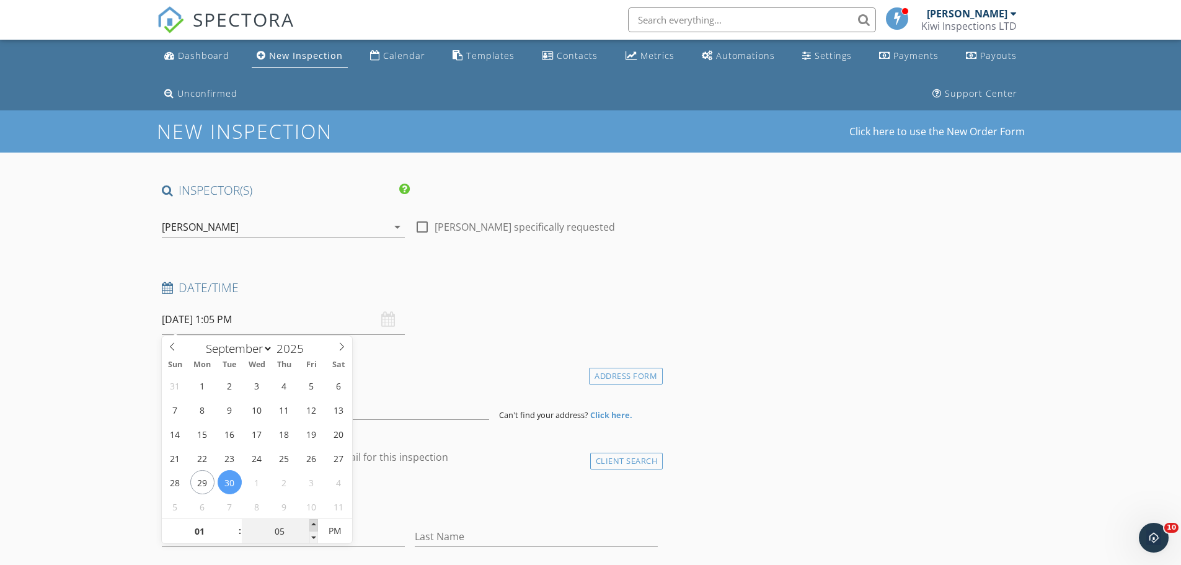
type input "30/09/2025 1:10 PM"
click at [314, 525] on span at bounding box center [313, 525] width 9 height 12
type input "15"
type input "30/09/2025 1:15 PM"
click at [314, 525] on span at bounding box center [313, 525] width 9 height 12
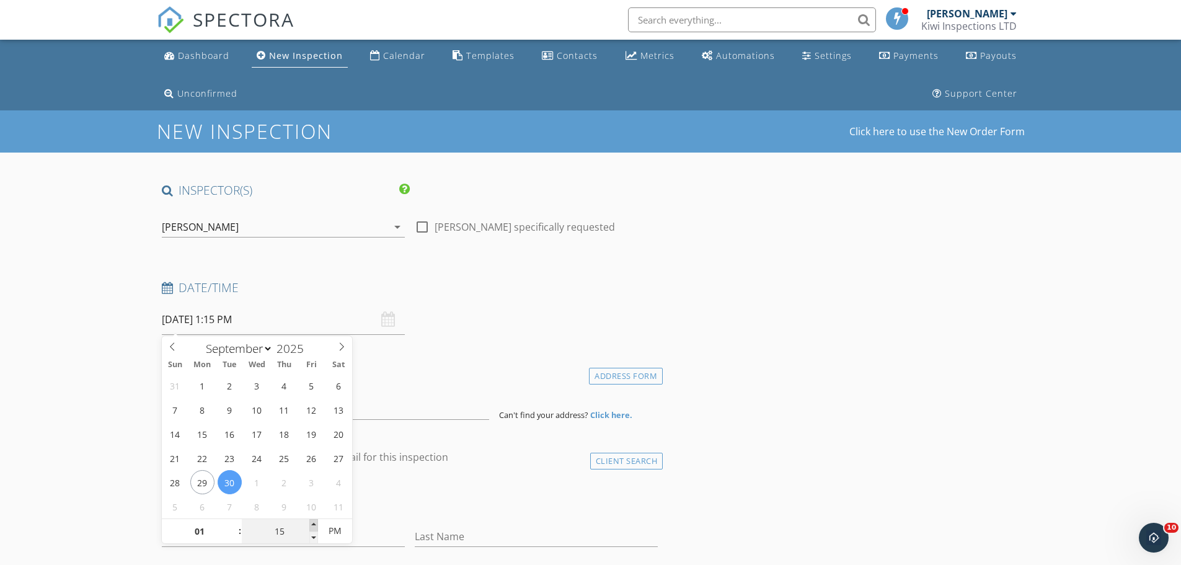
type input "20"
type input "30/09/2025 1:20 PM"
click at [314, 525] on span at bounding box center [313, 525] width 9 height 12
type input "25"
type input "30/09/2025 1:25 PM"
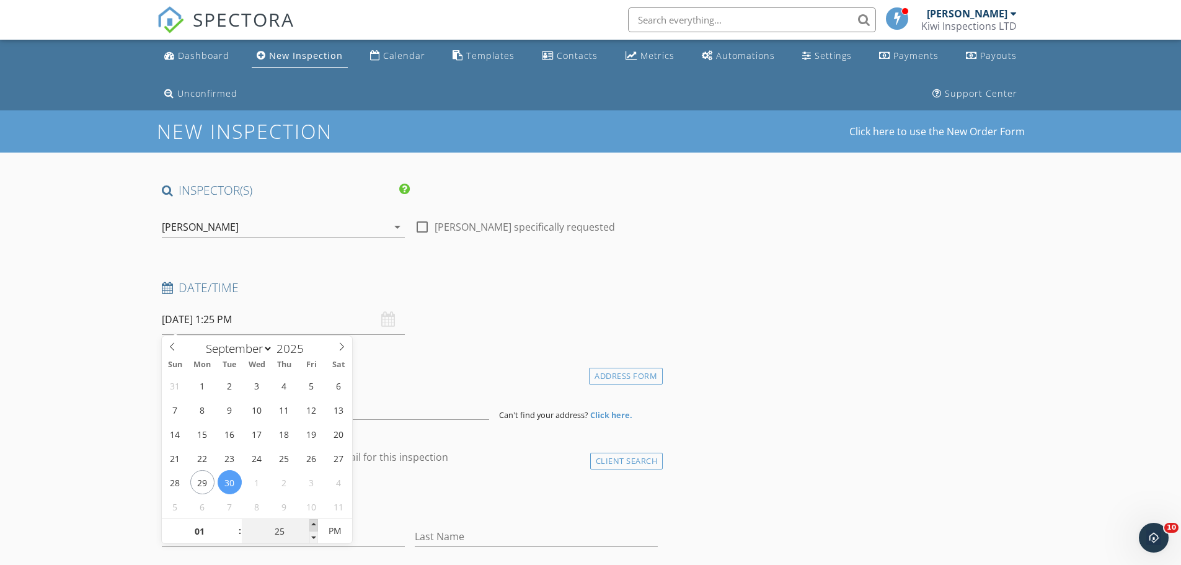
click at [314, 525] on span at bounding box center [313, 525] width 9 height 12
type input "30"
type input "30/09/2025 1:30 PM"
click at [314, 525] on span at bounding box center [313, 525] width 9 height 12
drag, startPoint x: 57, startPoint y: 471, endPoint x: 96, endPoint y: 471, distance: 39.1
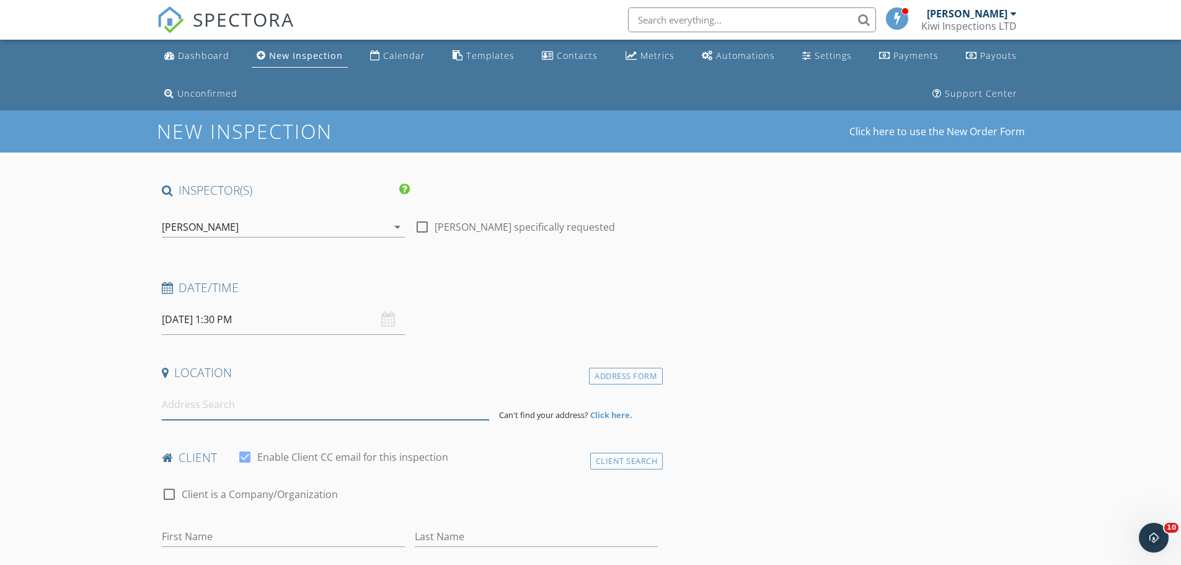
click at [183, 406] on input at bounding box center [325, 404] width 327 height 30
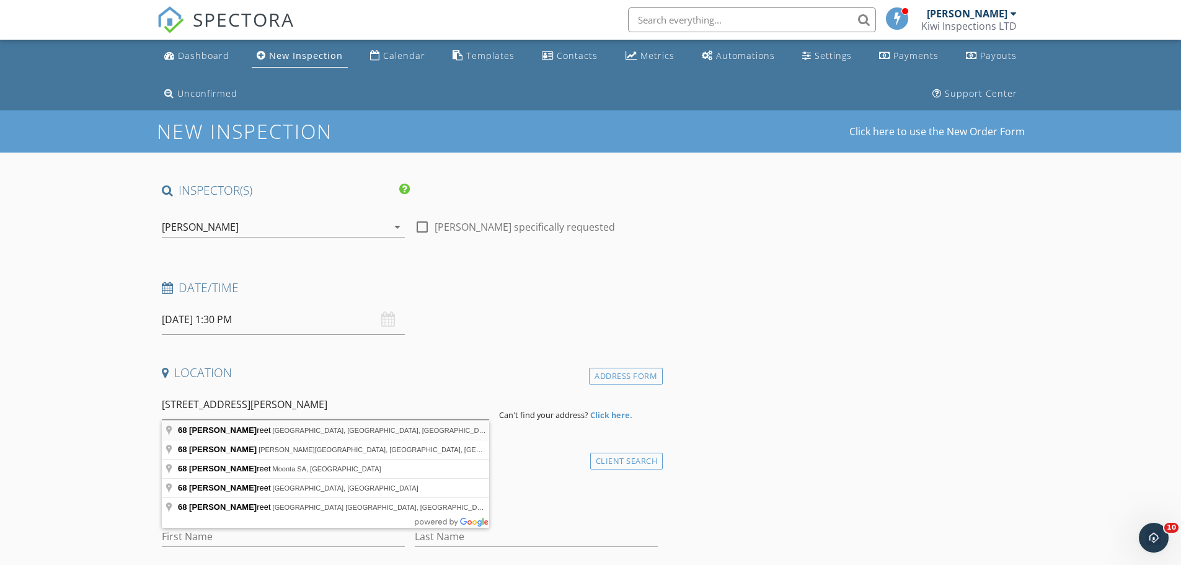
type input "68 Ryan Street, Phillipstown, Christchurch, New Zealand"
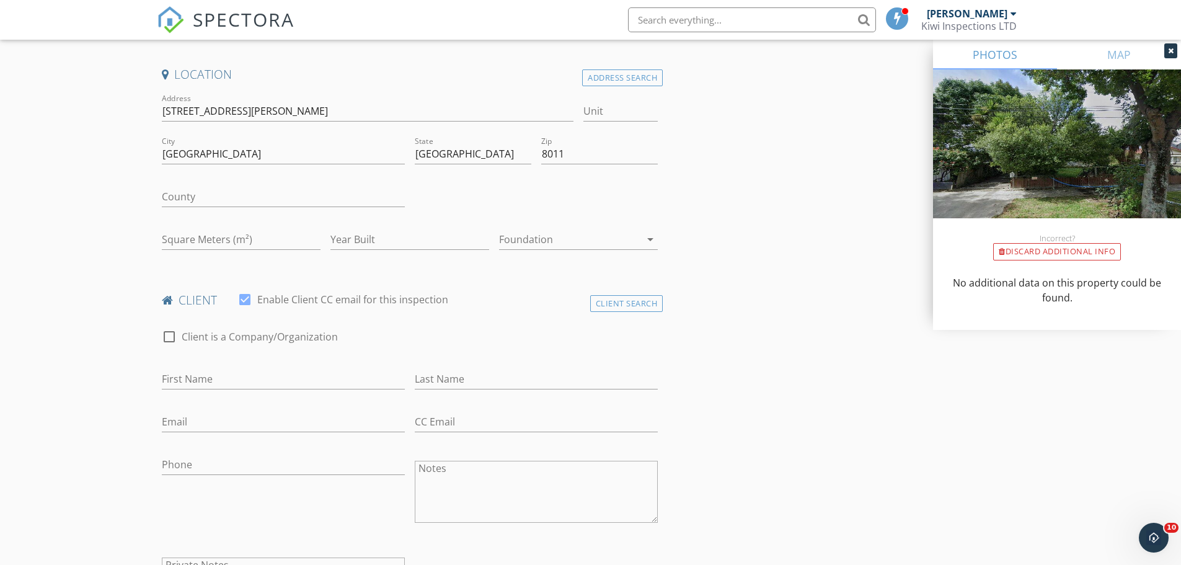
scroll to position [331, 0]
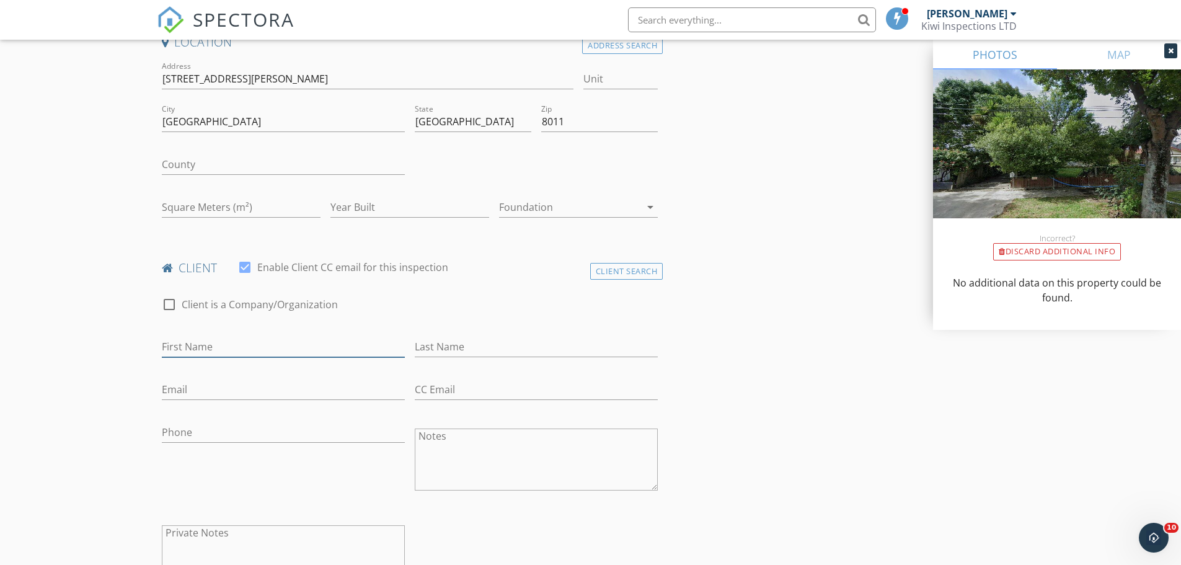
click at [200, 349] on input "First Name" at bounding box center [283, 347] width 243 height 20
type input "Sam"
click at [446, 350] on input "Last Name" at bounding box center [536, 347] width 243 height 20
type input "Penny"
click at [200, 432] on input "Phone" at bounding box center [283, 432] width 243 height 20
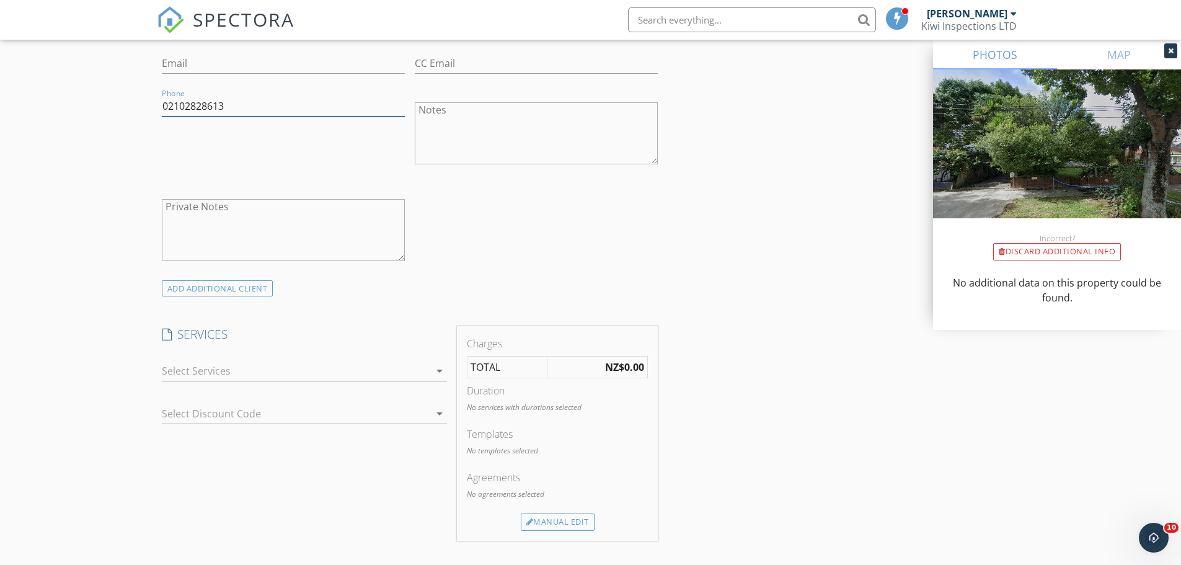
scroll to position [662, 0]
type input "02102828613"
click at [226, 371] on div at bounding box center [296, 366] width 268 height 20
click at [0, 0] on div "Residential House Inspection" at bounding box center [0, 0] width 0 height 0
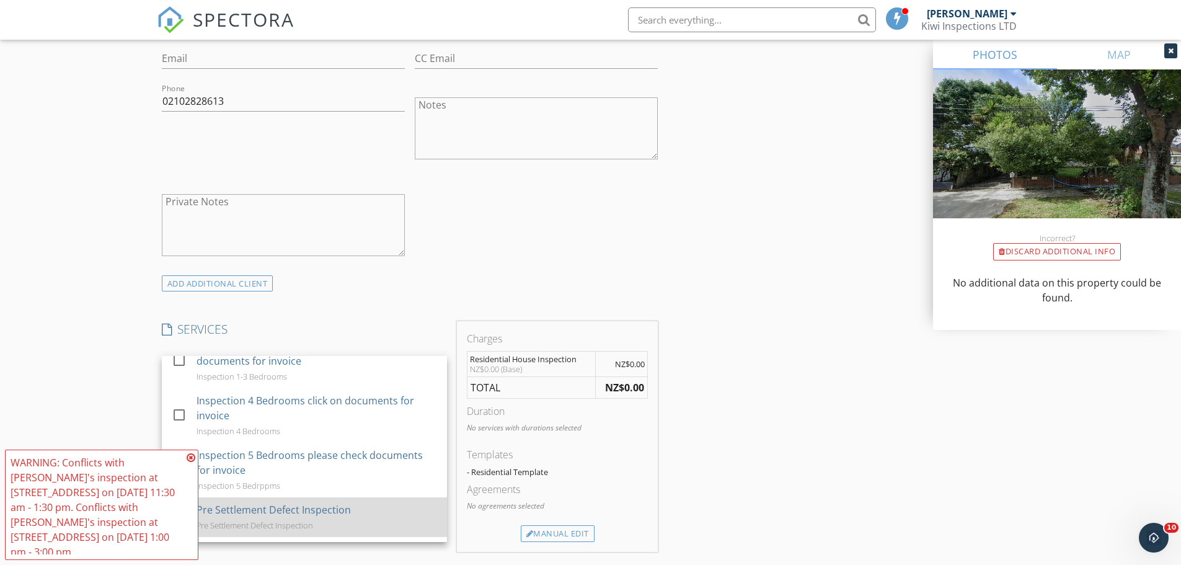
scroll to position [166, 0]
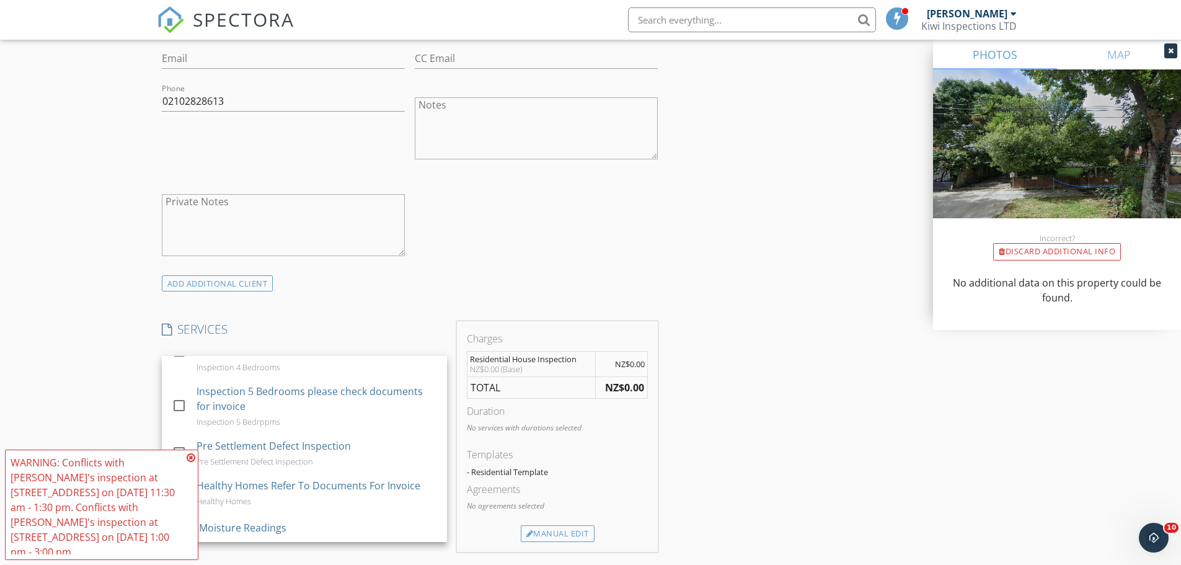
click at [190, 463] on icon at bounding box center [191, 458] width 9 height 10
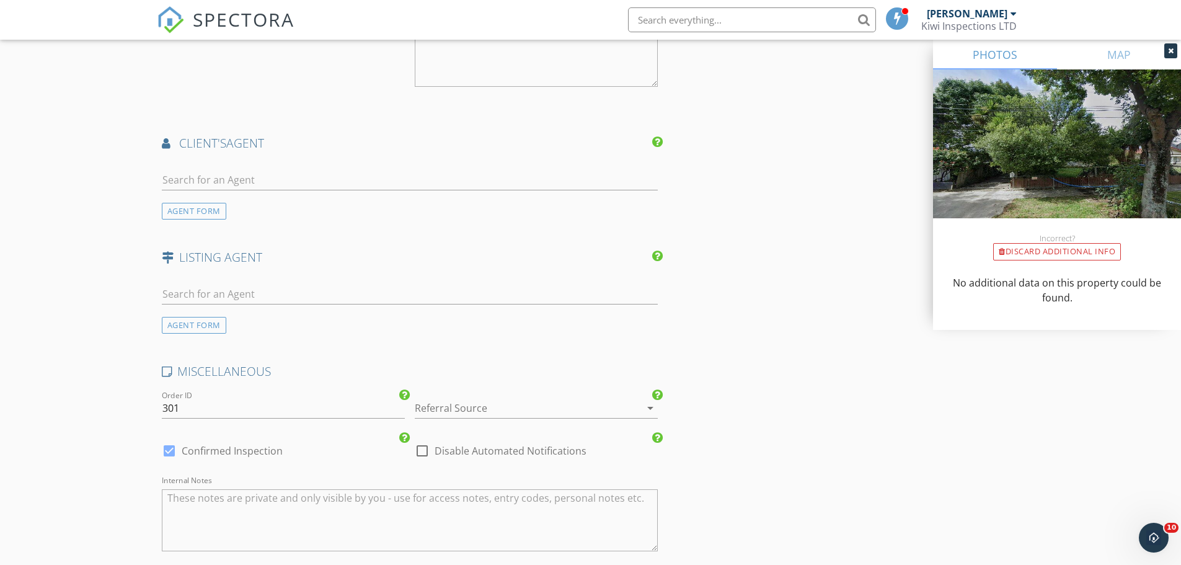
scroll to position [1418, 0]
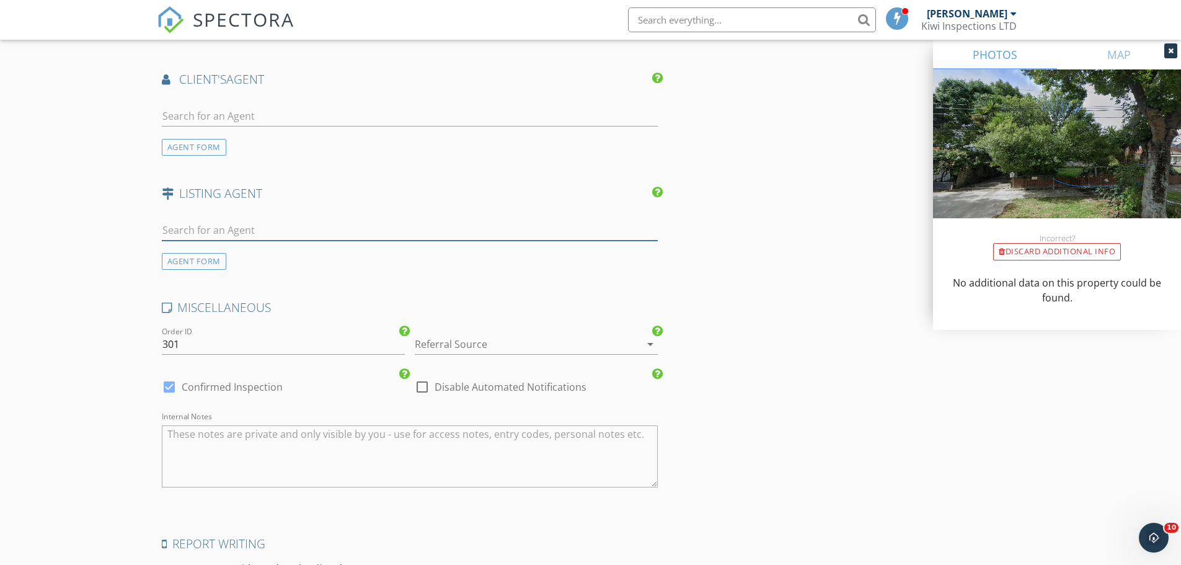
click at [202, 228] on input "text" at bounding box center [410, 230] width 497 height 20
type input "georgi"
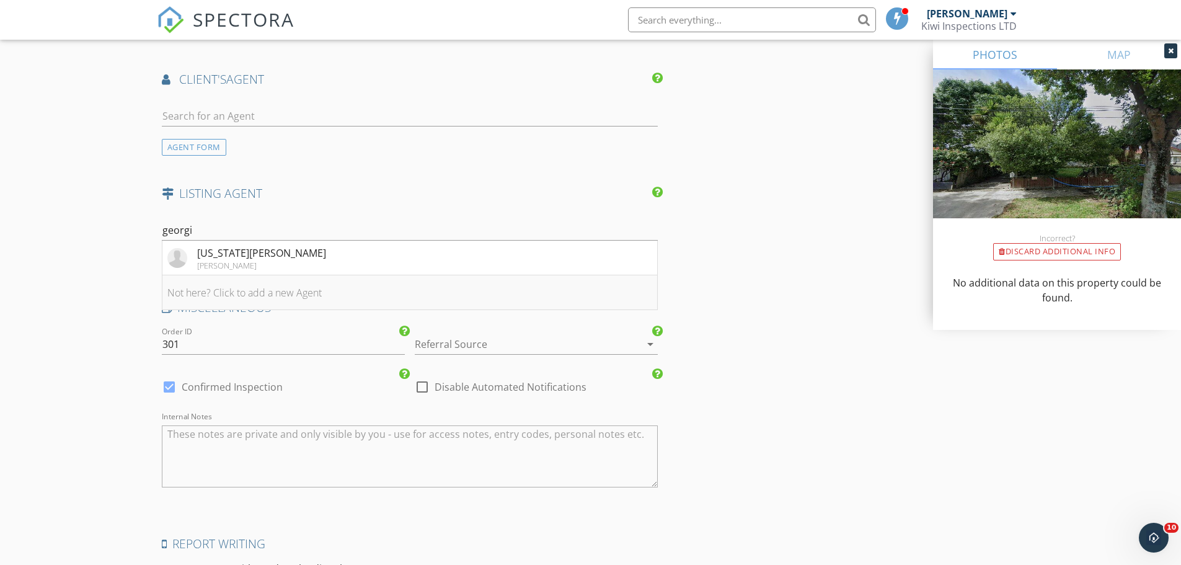
click at [221, 284] on li "Not here? Click to add a new Agent" at bounding box center [409, 292] width 495 height 35
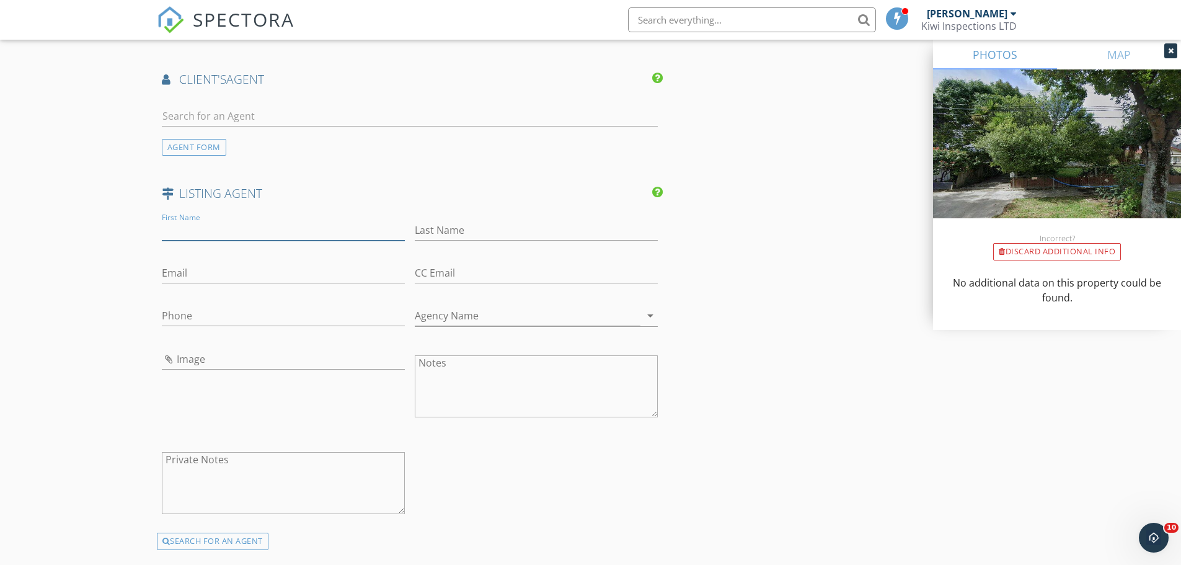
click at [182, 229] on input "First Name" at bounding box center [283, 230] width 243 height 20
paste input "Georgia Patterson"
drag, startPoint x: 264, startPoint y: 231, endPoint x: 202, endPoint y: 234, distance: 62.1
click at [202, 234] on input "Georgia Patterson" at bounding box center [283, 230] width 243 height 20
type input "Georgia"
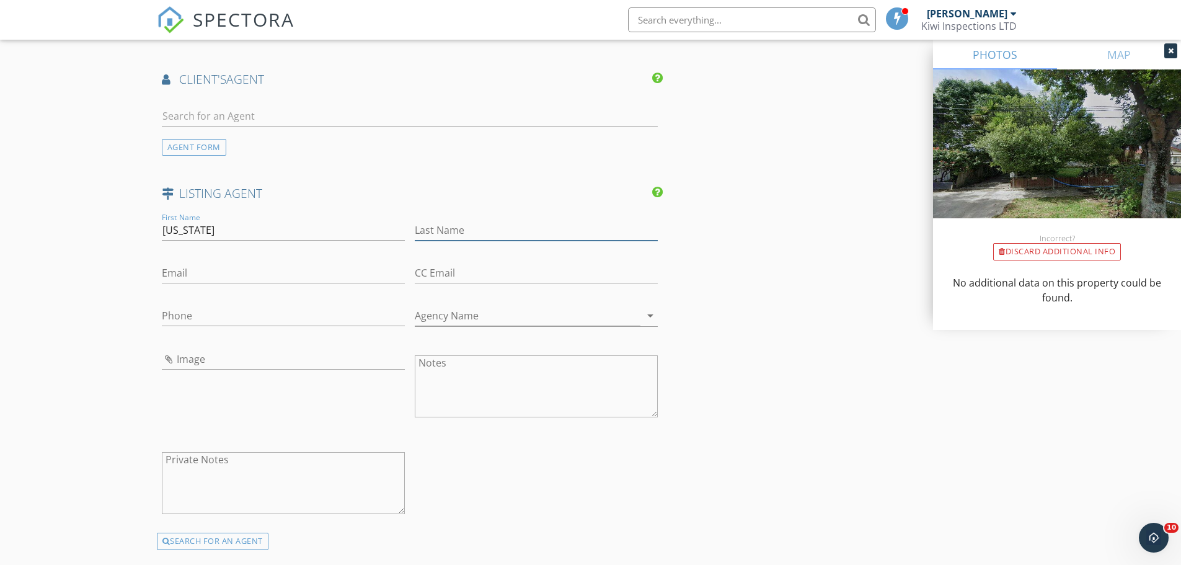
click at [453, 229] on input "Last Name" at bounding box center [536, 230] width 243 height 20
paste input "Patterson"
type input "Patterson"
click at [189, 275] on input "Email" at bounding box center [283, 273] width 243 height 20
type input "georgia.patterson@harcourts.co.nz"
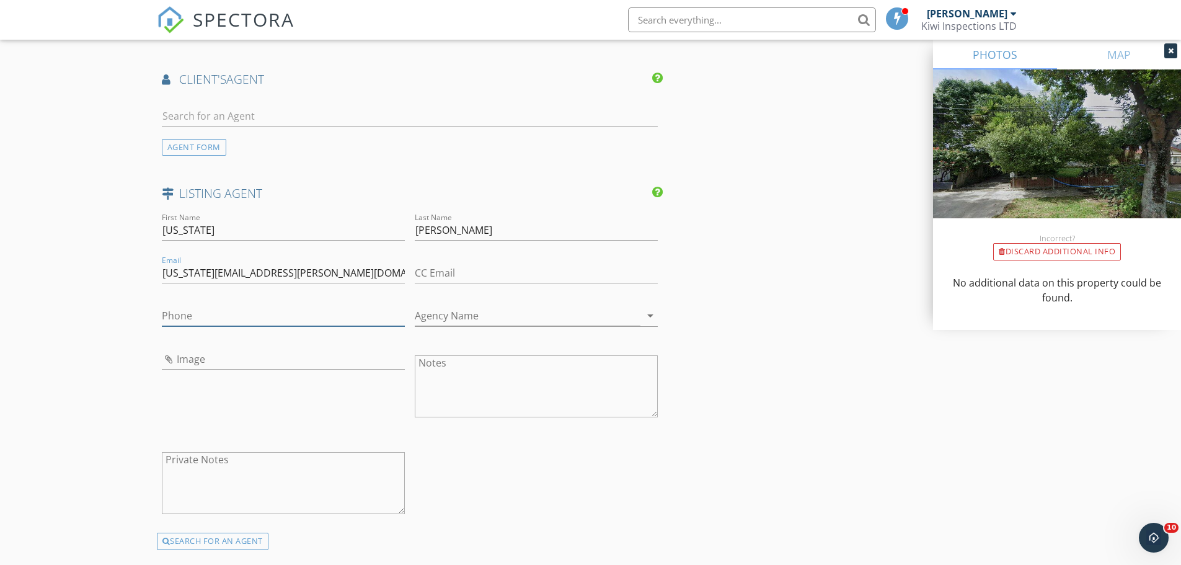
click at [182, 319] on input "Phone" at bounding box center [283, 316] width 243 height 20
type input "0273247178"
click at [494, 313] on input "Agency Name" at bounding box center [528, 316] width 226 height 20
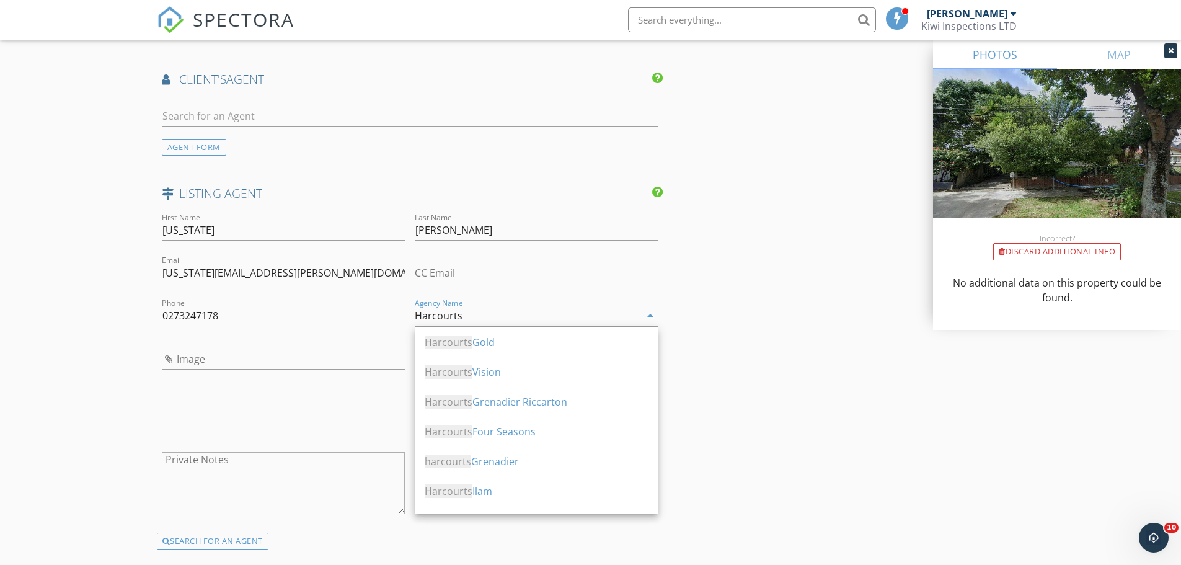
type input "Harcourts"
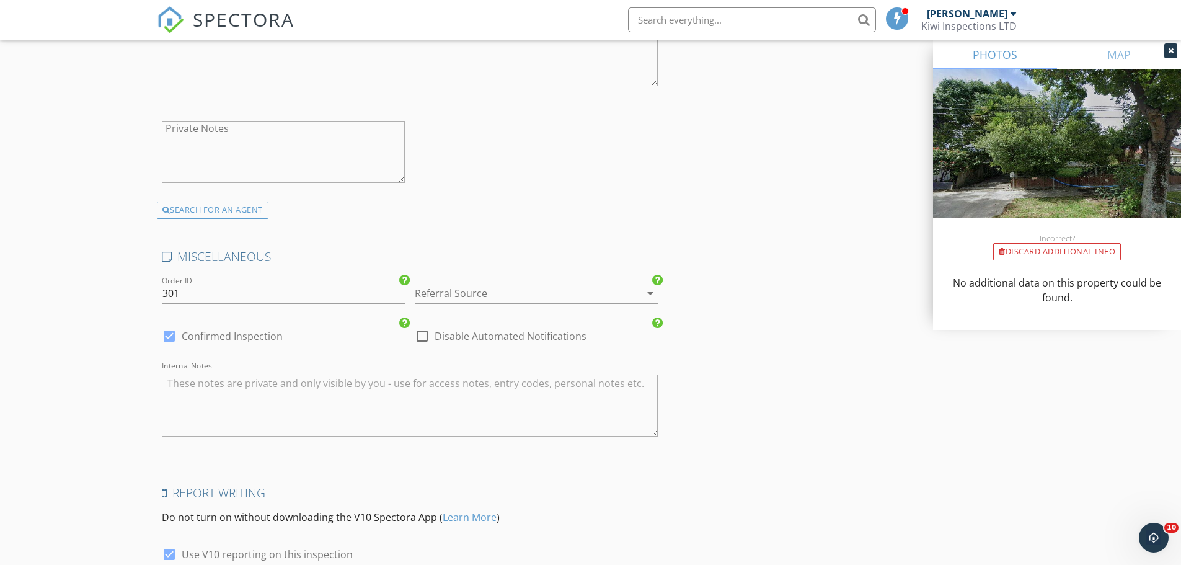
scroll to position [1864, 0]
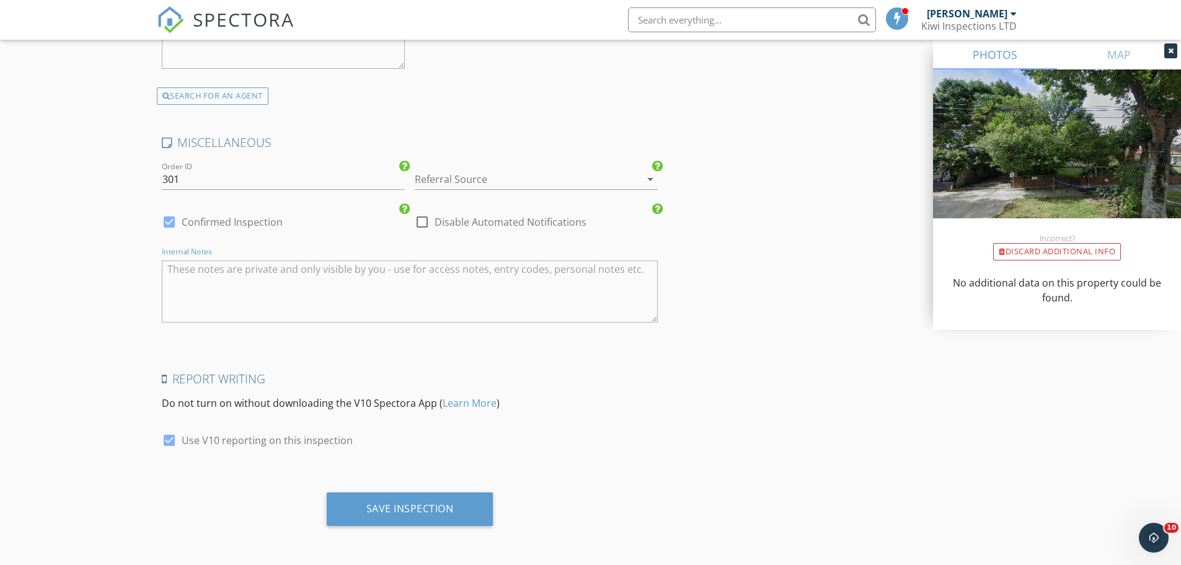
click at [257, 303] on textarea "Internal Notes" at bounding box center [410, 291] width 497 height 62
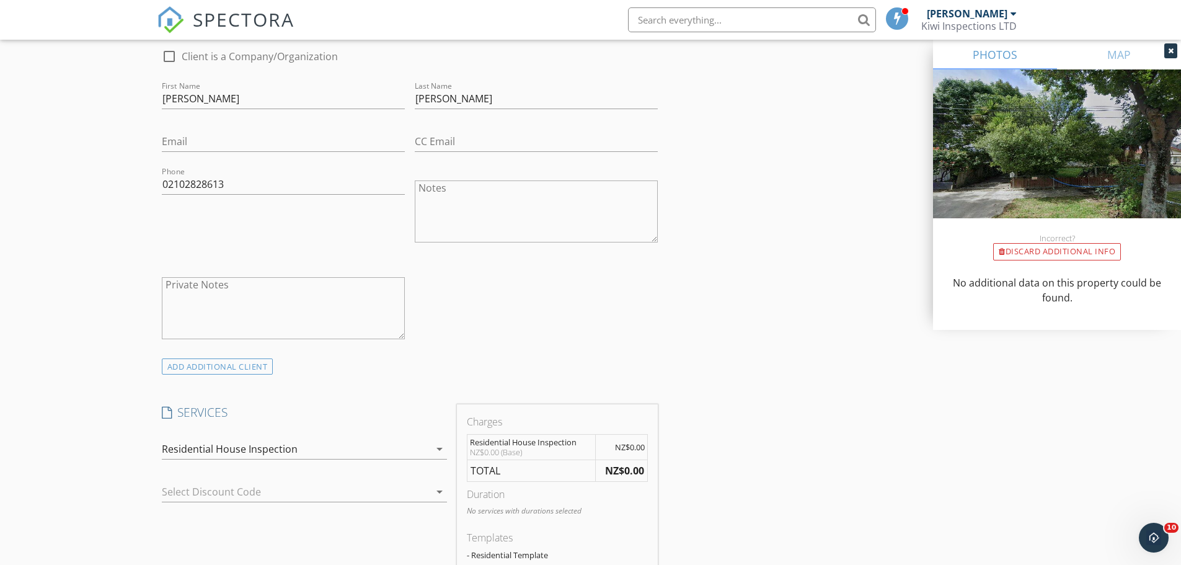
scroll to position [45, 0]
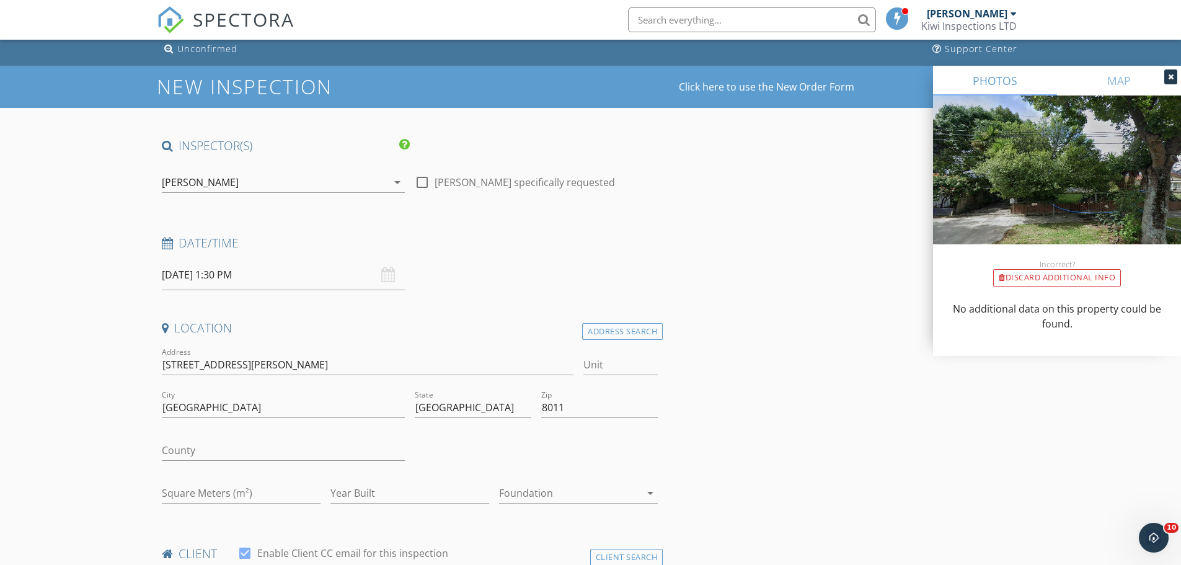
type textarea "this has been flipped, please have a good look at subfloor space, you may need …"
click at [216, 185] on div "[PERSON_NAME]" at bounding box center [200, 182] width 77 height 11
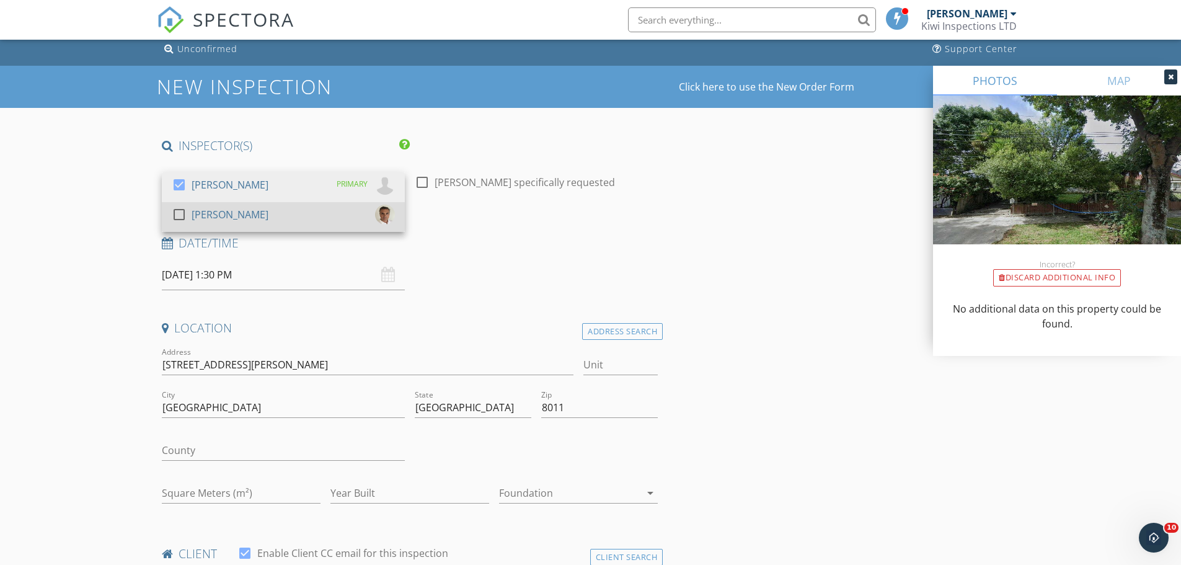
click at [220, 209] on div "[PERSON_NAME]" at bounding box center [230, 215] width 77 height 20
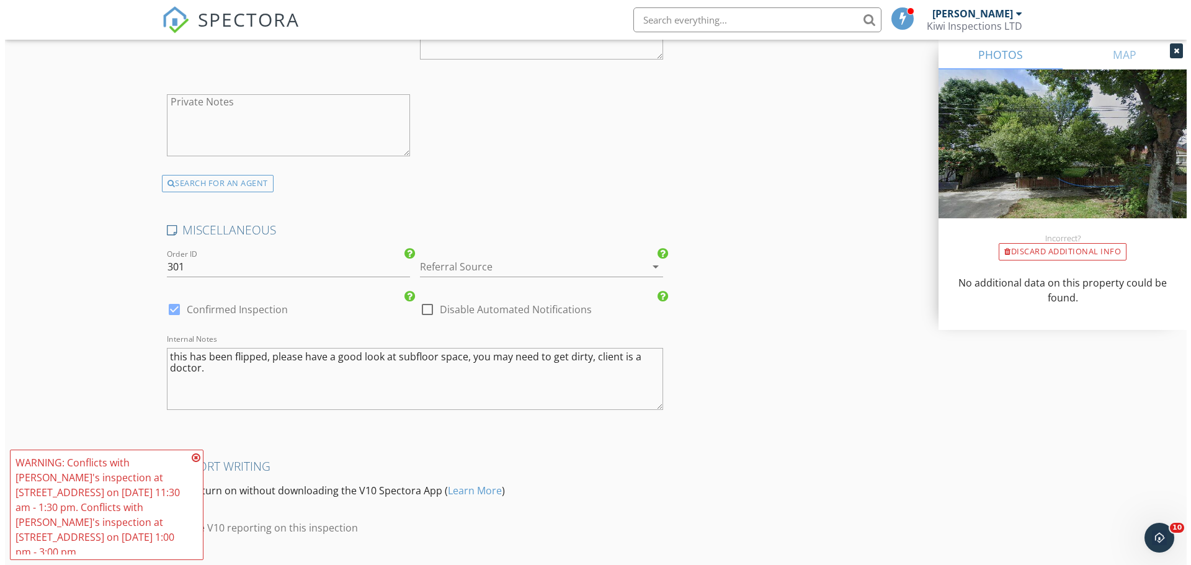
scroll to position [1875, 0]
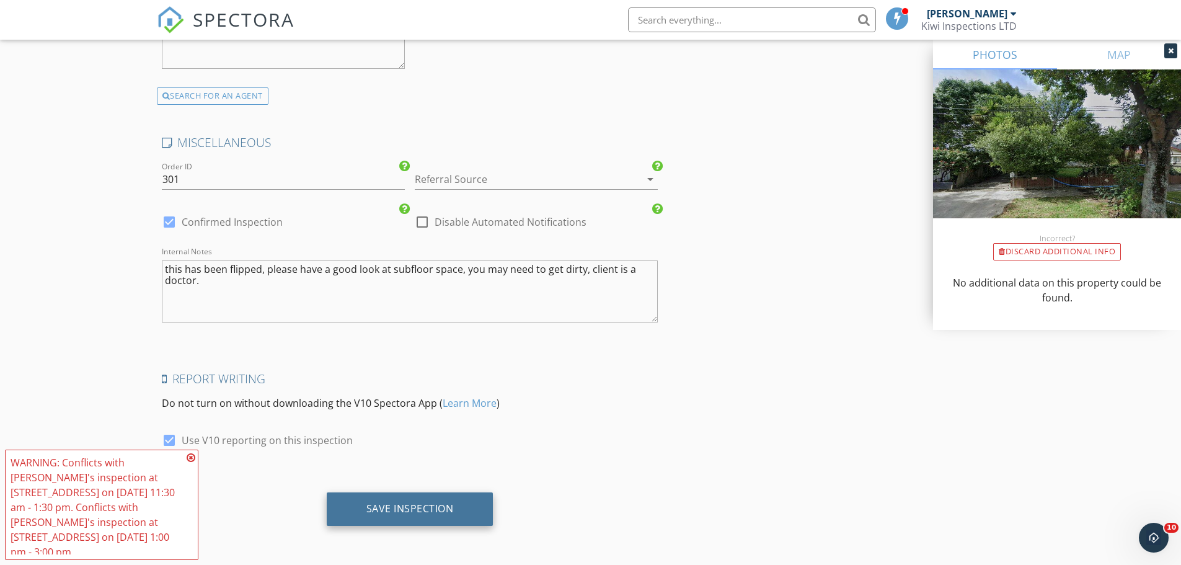
drag, startPoint x: 399, startPoint y: 502, endPoint x: 430, endPoint y: 499, distance: 31.2
click at [399, 502] on div "Save Inspection" at bounding box center [410, 508] width 87 height 12
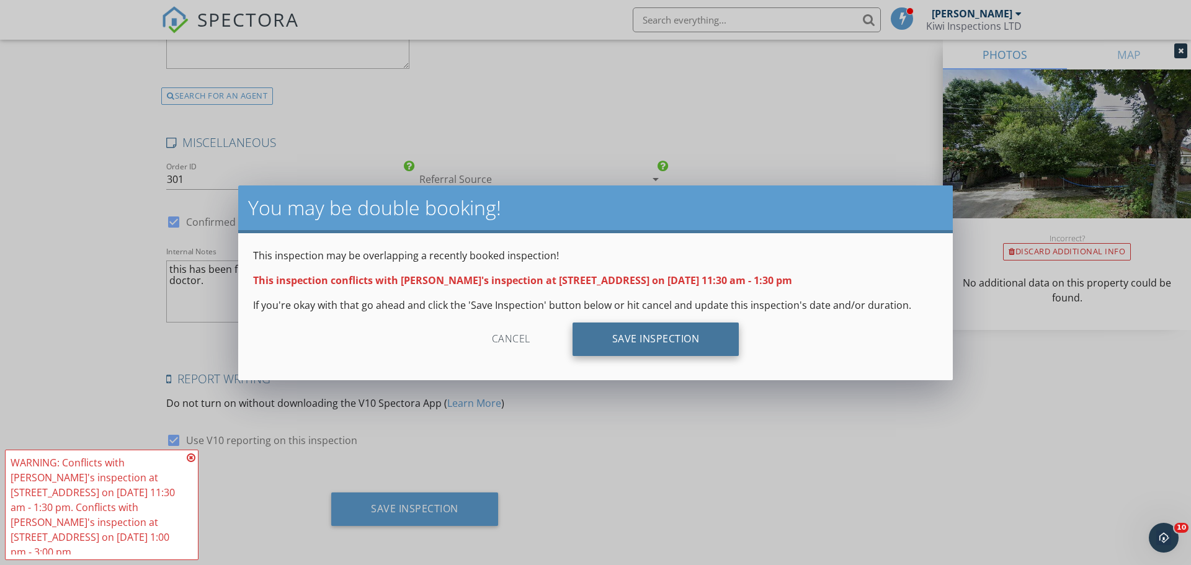
click at [643, 337] on div "Save Inspection" at bounding box center [655, 338] width 167 height 33
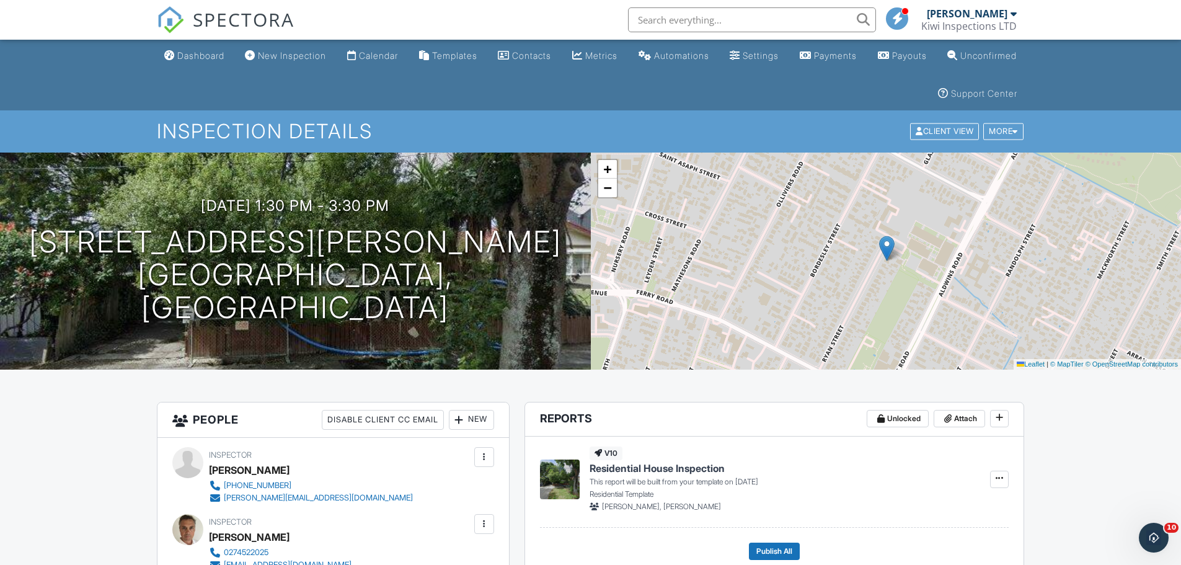
click at [181, 42] on link "SPECTORA" at bounding box center [226, 30] width 138 height 26
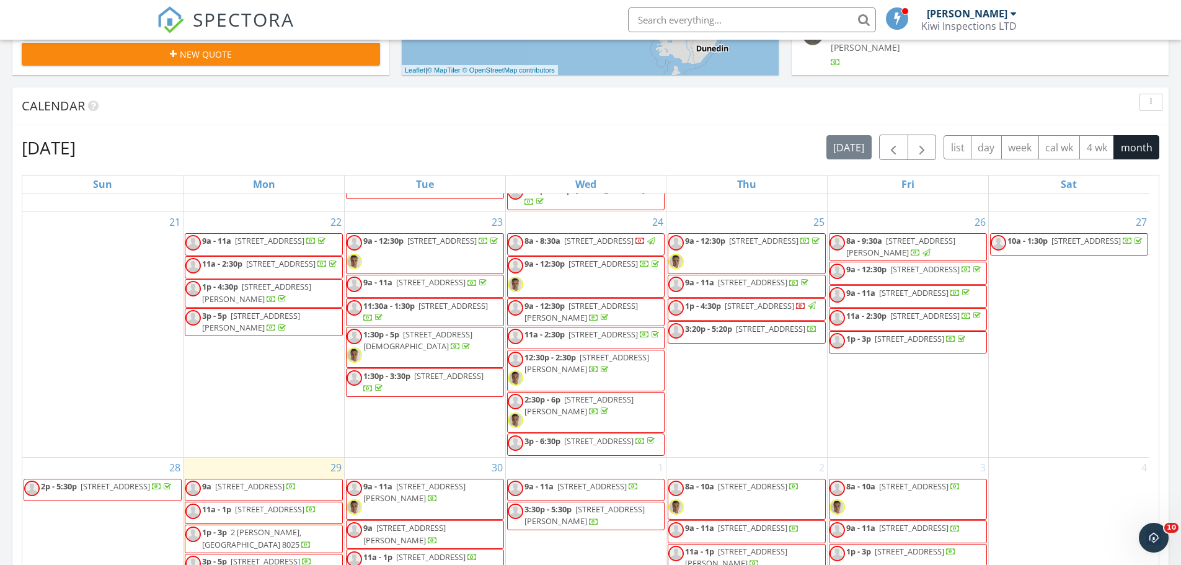
scroll to position [827, 0]
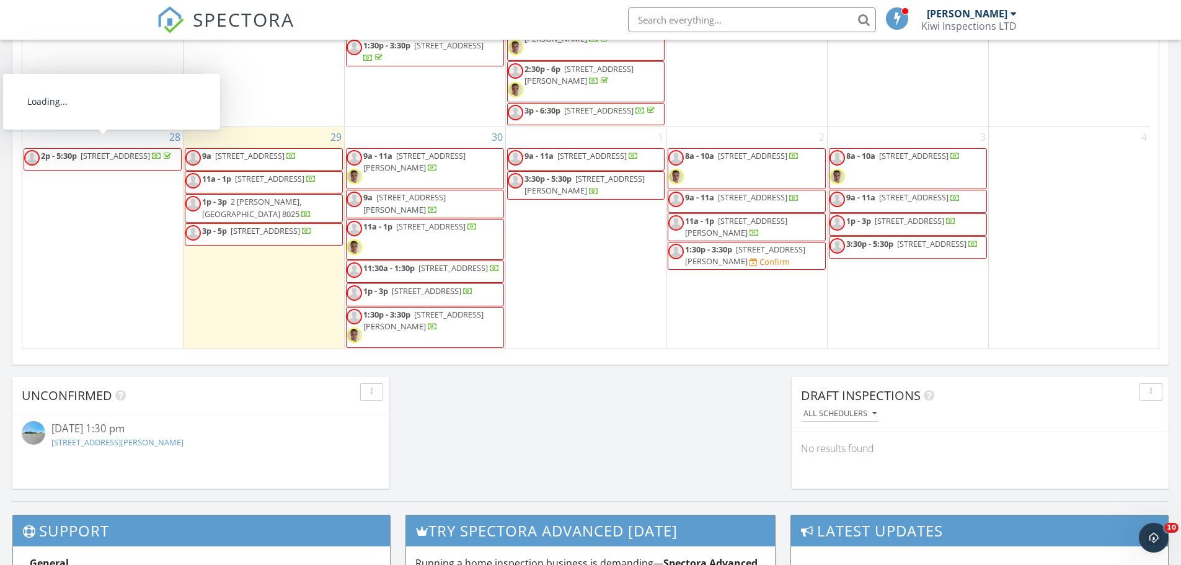
click at [877, 298] on div "3 8a - 10a 90 Heberden Ave, Christchurch 8081 9a - 11a 7 Peverel St 3, Christch…" at bounding box center [908, 238] width 161 height 222
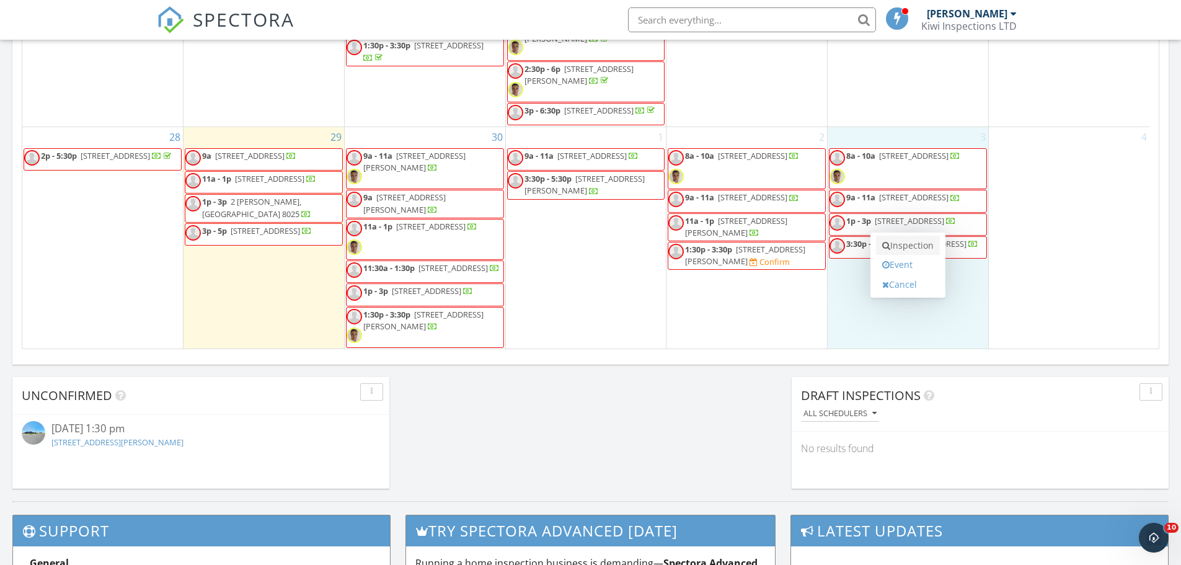
click at [902, 249] on link "Inspection" at bounding box center [908, 246] width 64 height 20
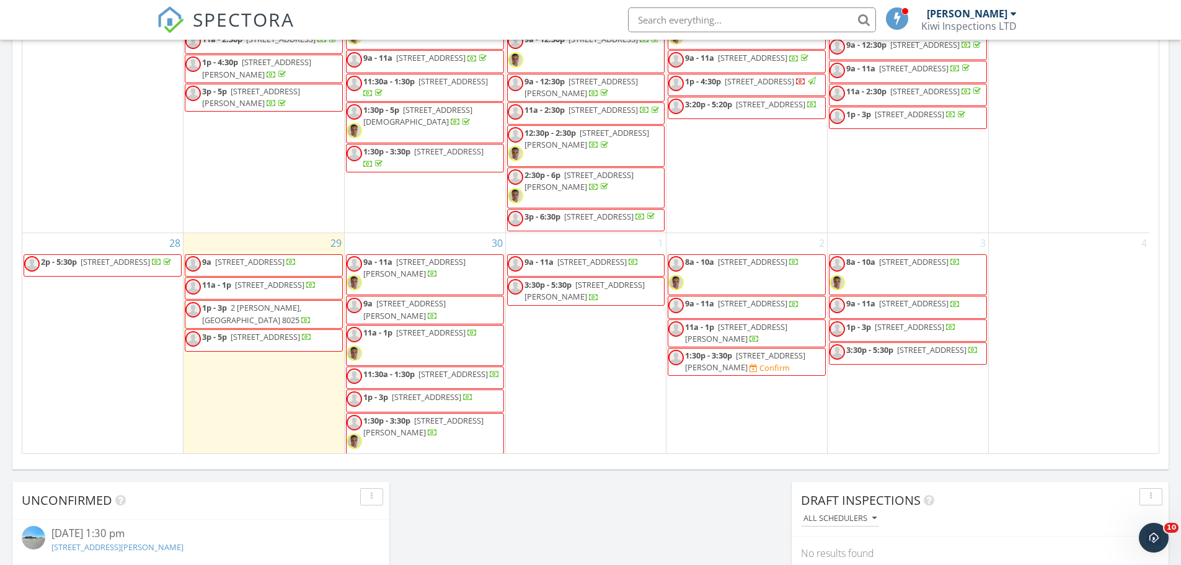
scroll to position [672, 0]
click at [453, 232] on div "30 9a - 11a [STREET_ADDRESS][PERSON_NAME] 9a [STREET_ADDRESS][PERSON_NAME] 11a …" at bounding box center [425, 343] width 161 height 222
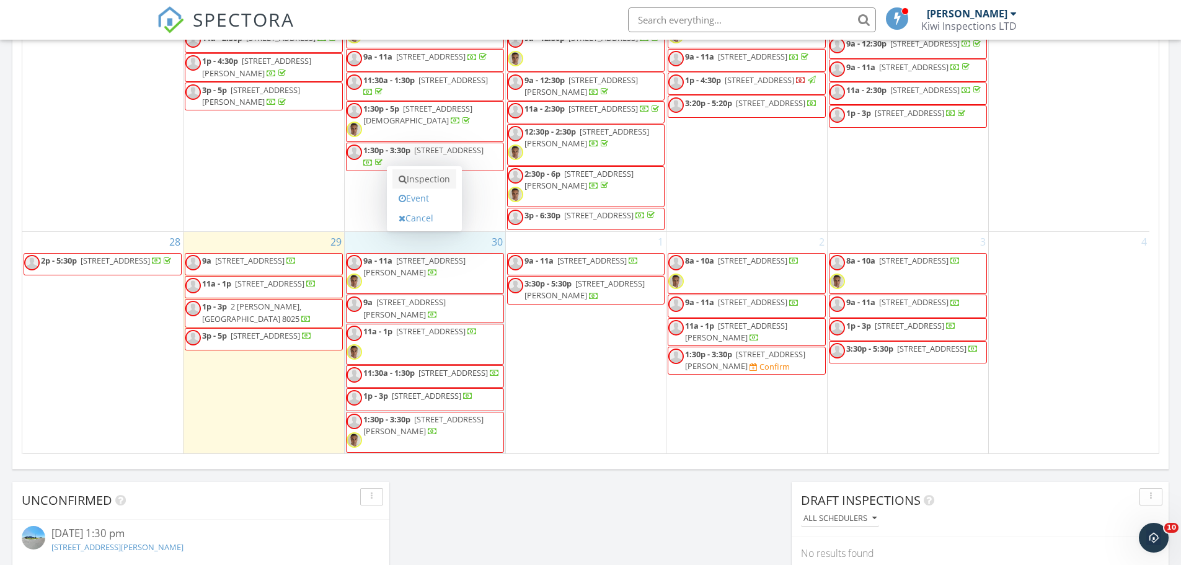
click at [454, 181] on link "Inspection" at bounding box center [425, 179] width 64 height 20
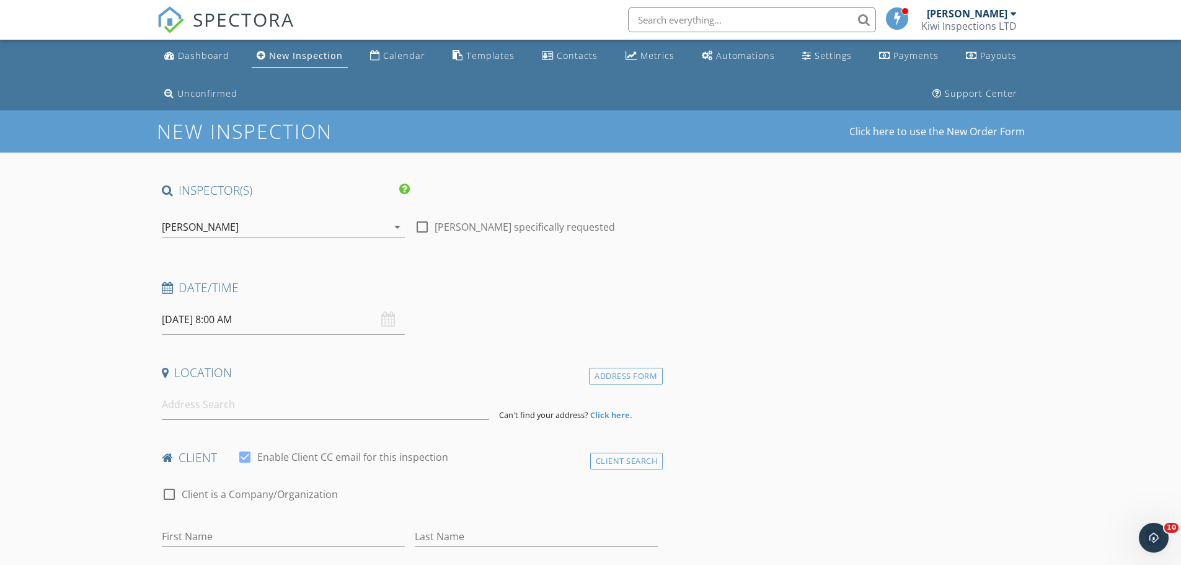
click at [269, 322] on input "[DATE] 8:00 AM" at bounding box center [283, 319] width 243 height 30
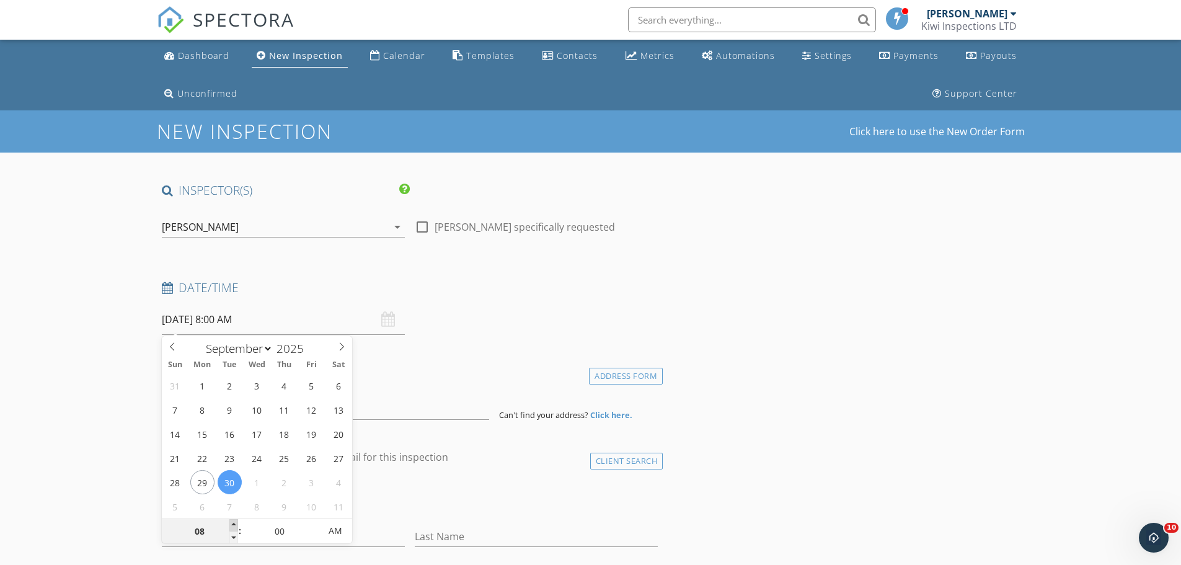
type input "09"
type input "[DATE] 9:00 AM"
click at [236, 523] on span at bounding box center [233, 525] width 9 height 12
type input "10"
type input "[DATE] 10:00 AM"
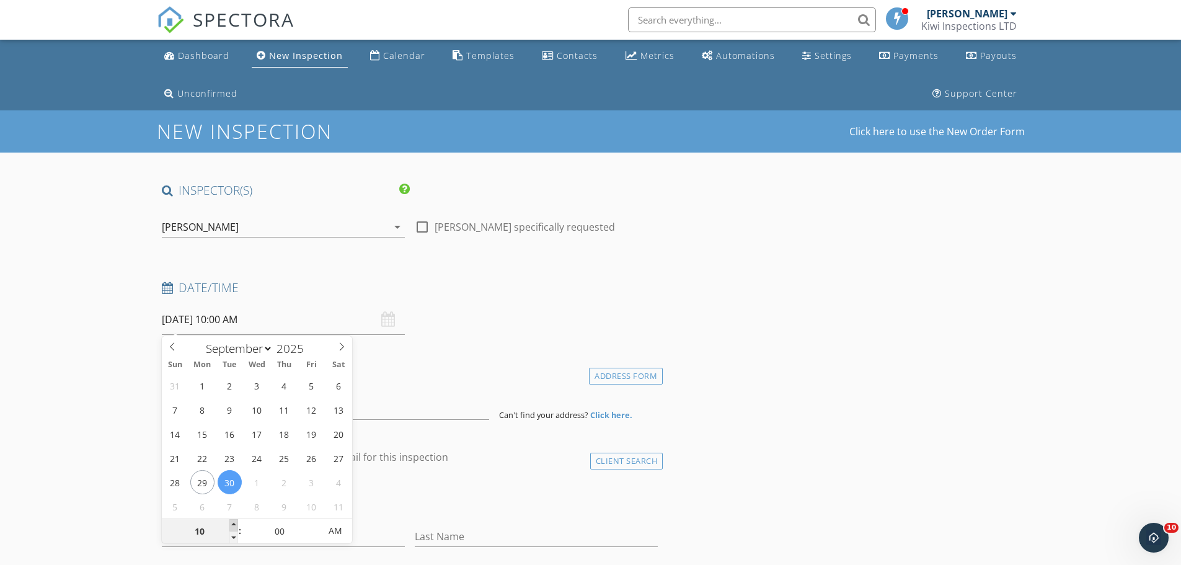
click at [236, 523] on span at bounding box center [233, 525] width 9 height 12
type input "11"
type input "30/09/2025 11:00 AM"
click at [236, 522] on span at bounding box center [233, 525] width 9 height 12
type input "12"
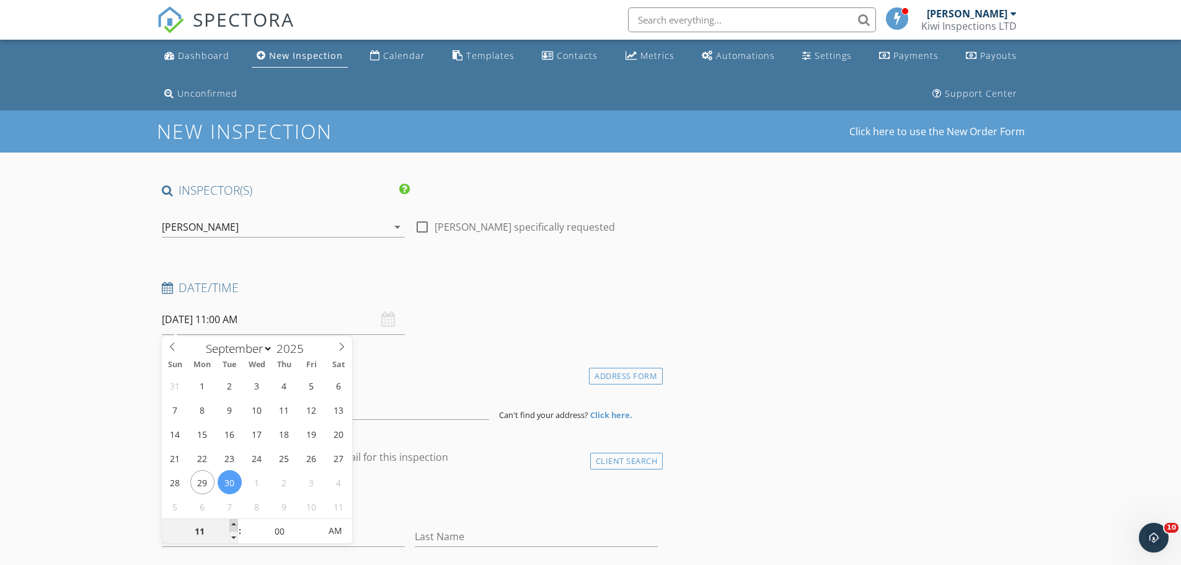
type input "30/09/2025 12:00 PM"
click at [236, 522] on span at bounding box center [233, 525] width 9 height 12
type input "01"
type input "30/09/2025 1:00 PM"
click at [236, 522] on span at bounding box center [233, 525] width 9 height 12
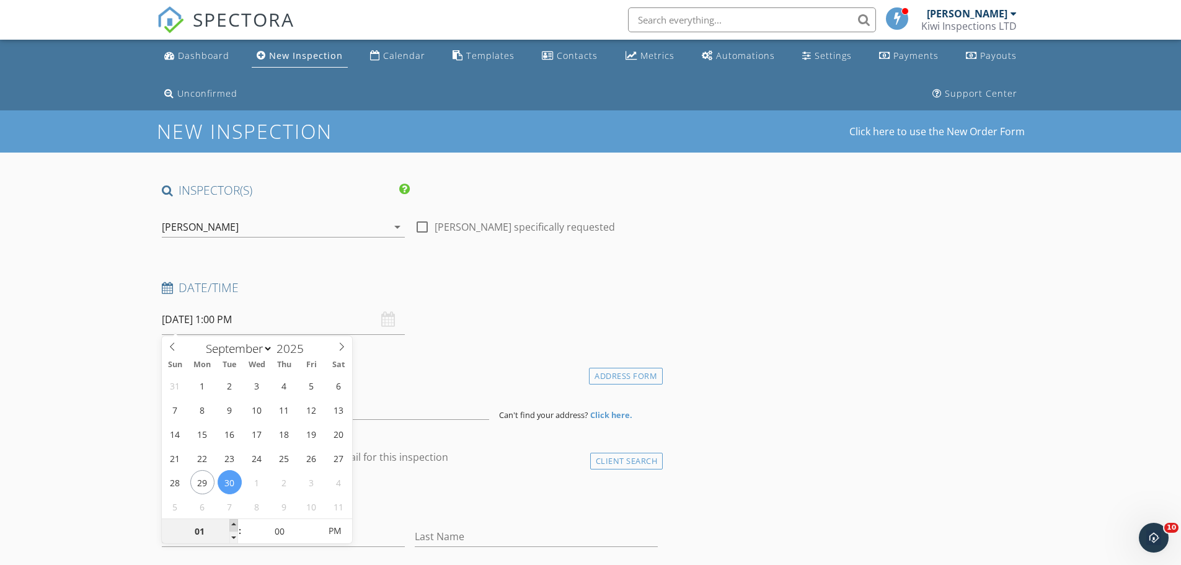
type input "02"
type input "30/09/2025 2:00 PM"
click at [234, 523] on span at bounding box center [233, 525] width 9 height 12
type input "03"
type input "[DATE] 3:00 PM"
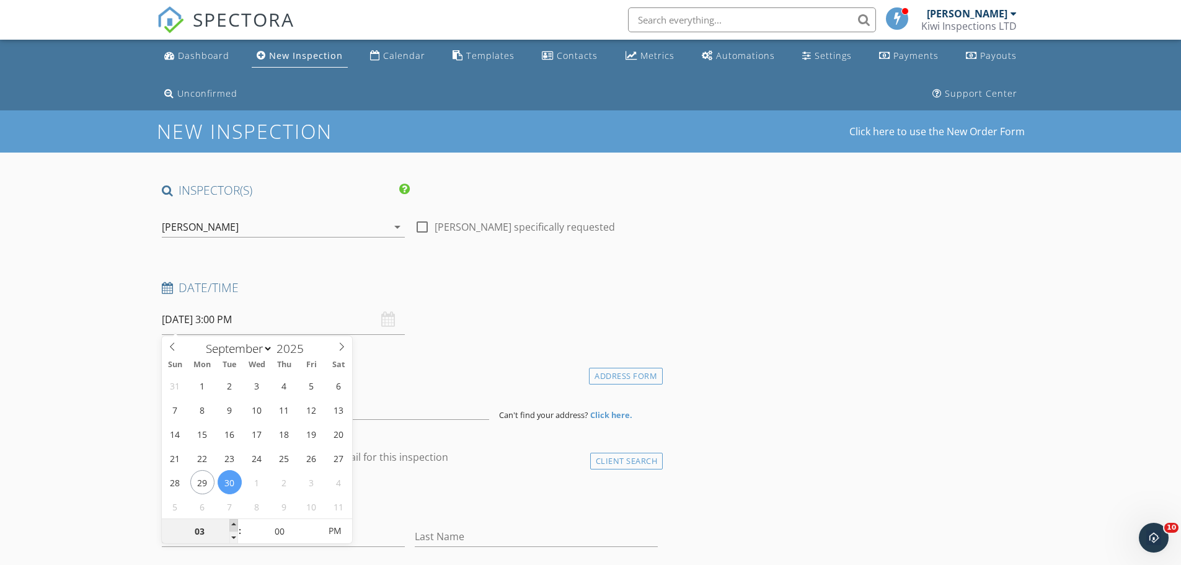
click at [234, 523] on span at bounding box center [233, 525] width 9 height 12
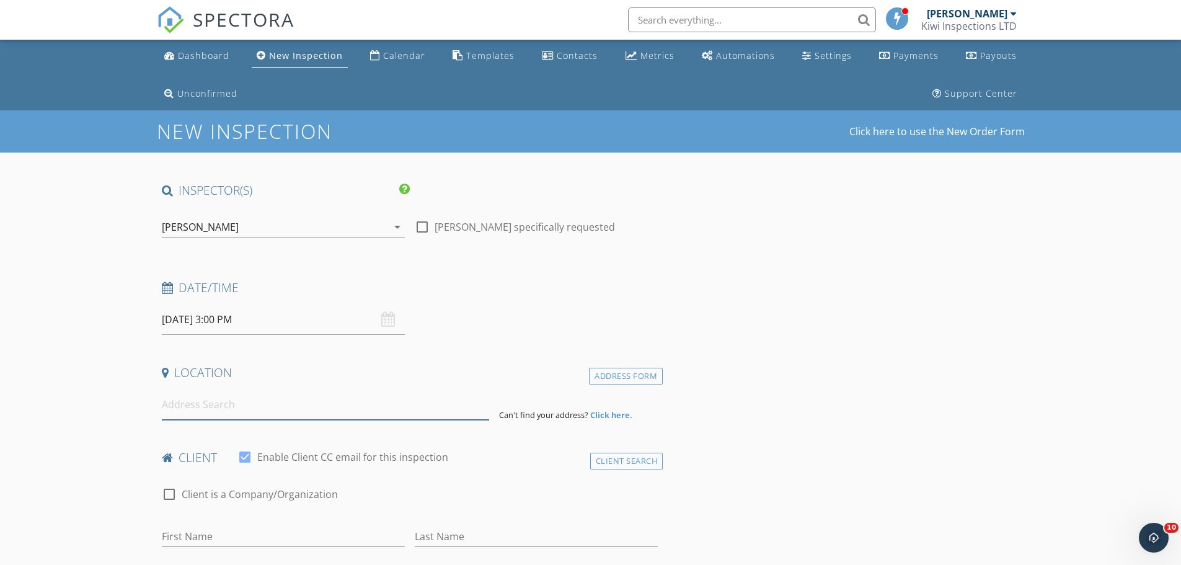
drag, startPoint x: 173, startPoint y: 415, endPoint x: 179, endPoint y: 411, distance: 7.2
click at [175, 414] on input at bounding box center [325, 404] width 327 height 30
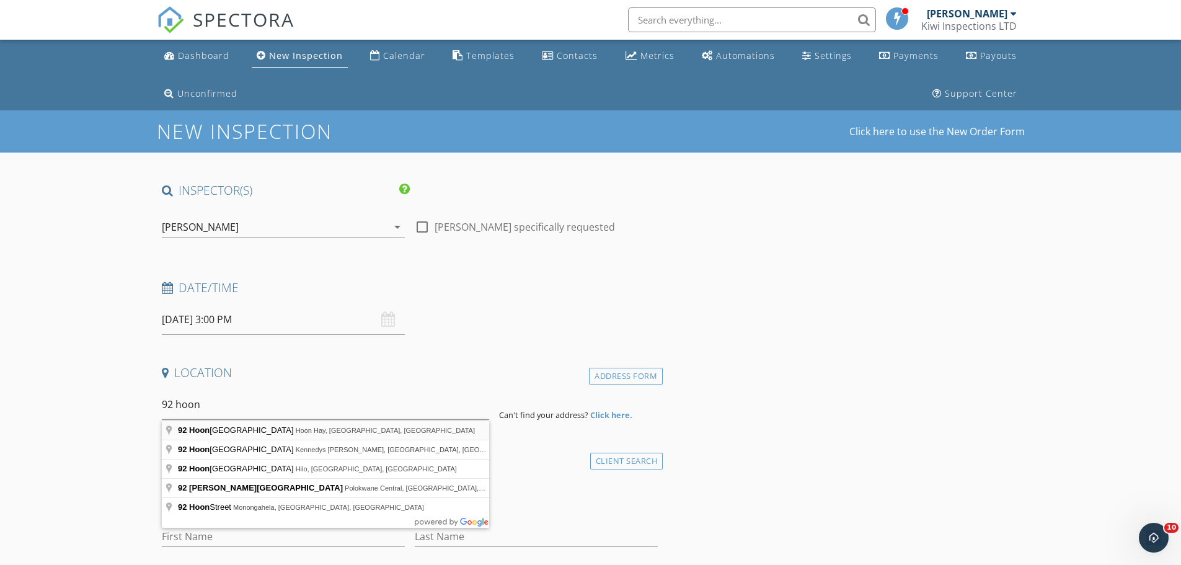
type input "92 Hoon Hay Road, Hoon Hay, Christchurch, New Zealand"
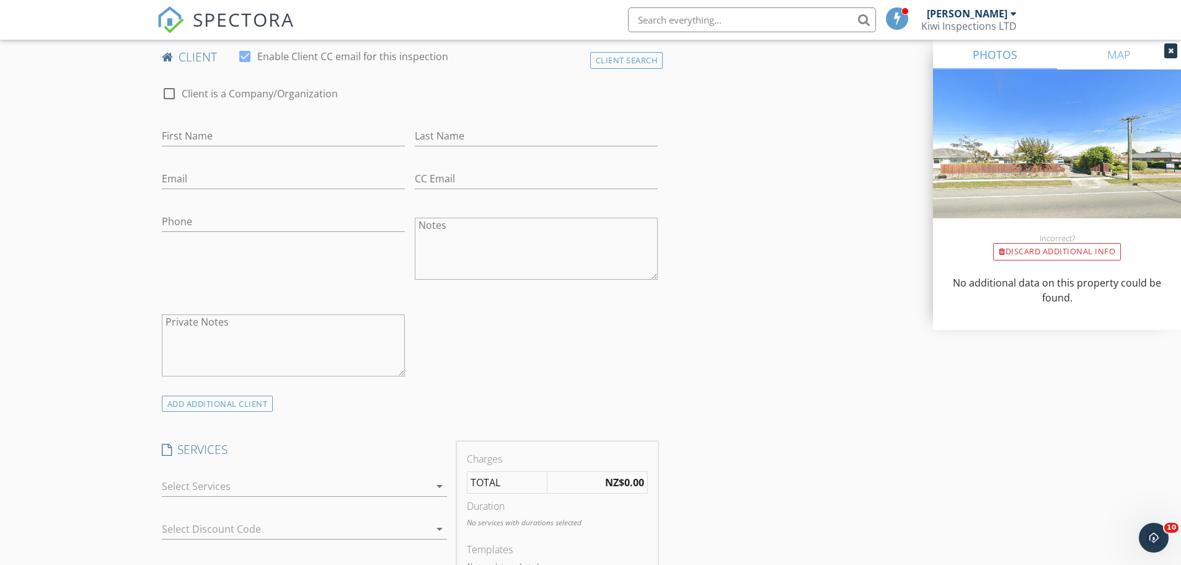
scroll to position [662, 0]
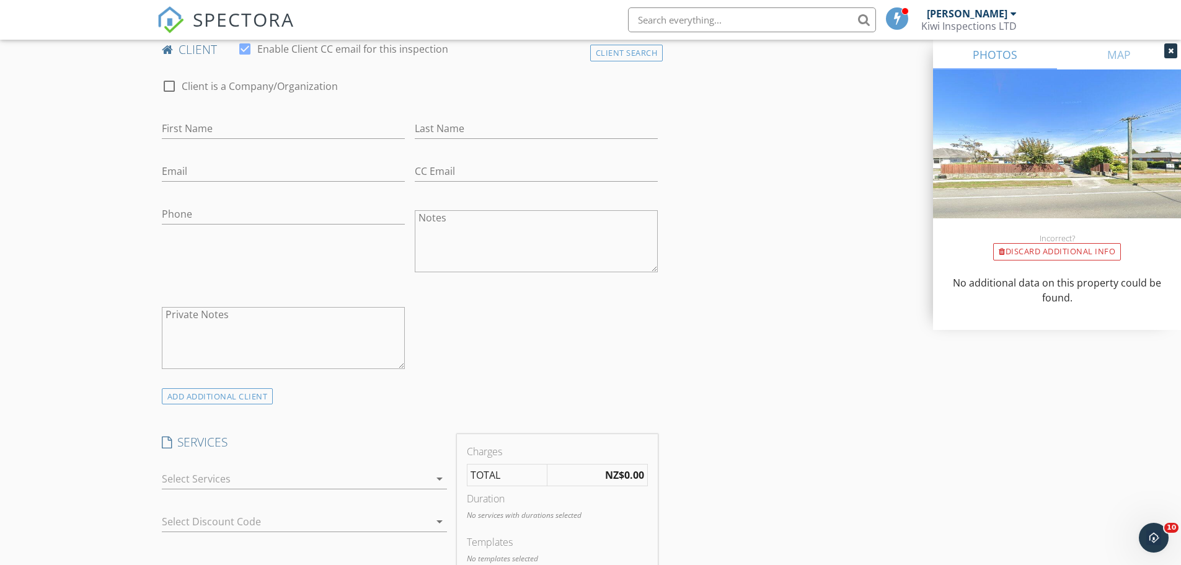
click at [203, 484] on div at bounding box center [296, 479] width 268 height 20
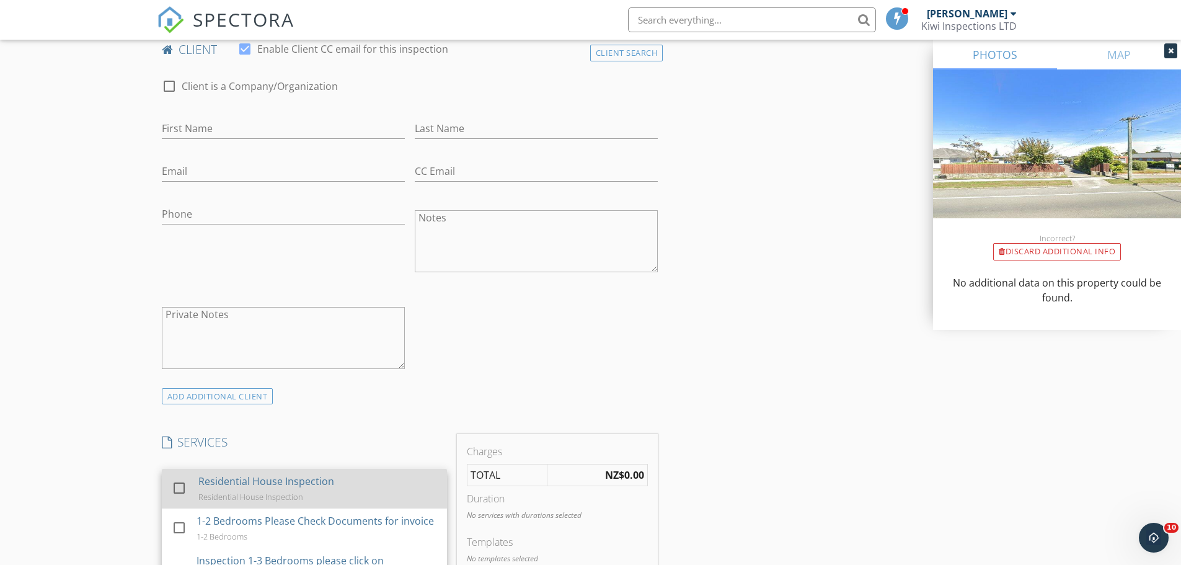
click at [207, 482] on div "Residential House Inspection" at bounding box center [266, 481] width 136 height 15
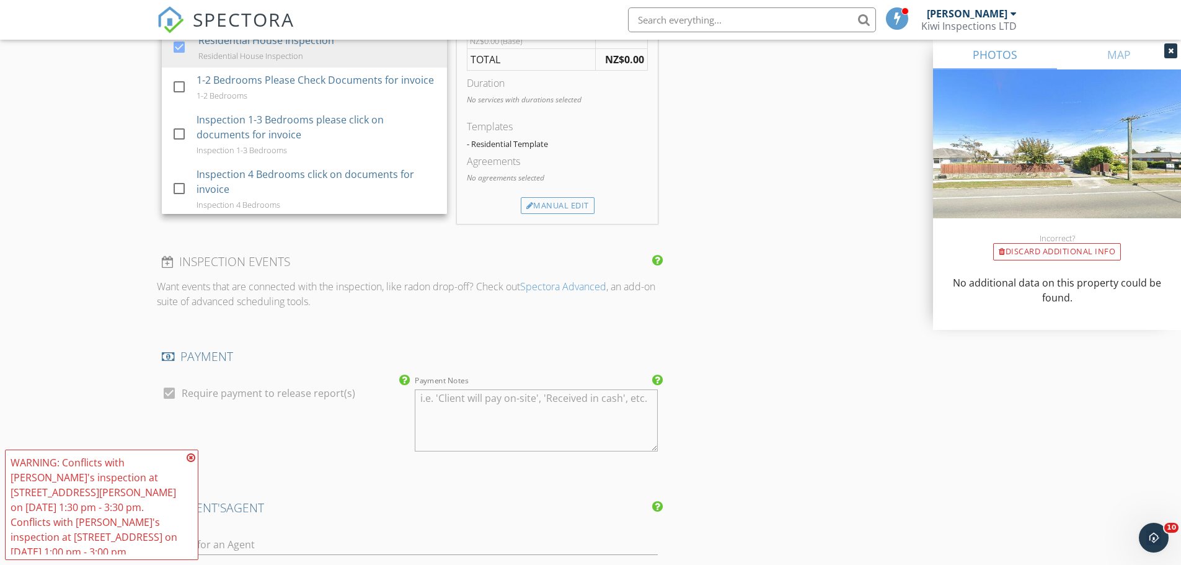
scroll to position [1323, 0]
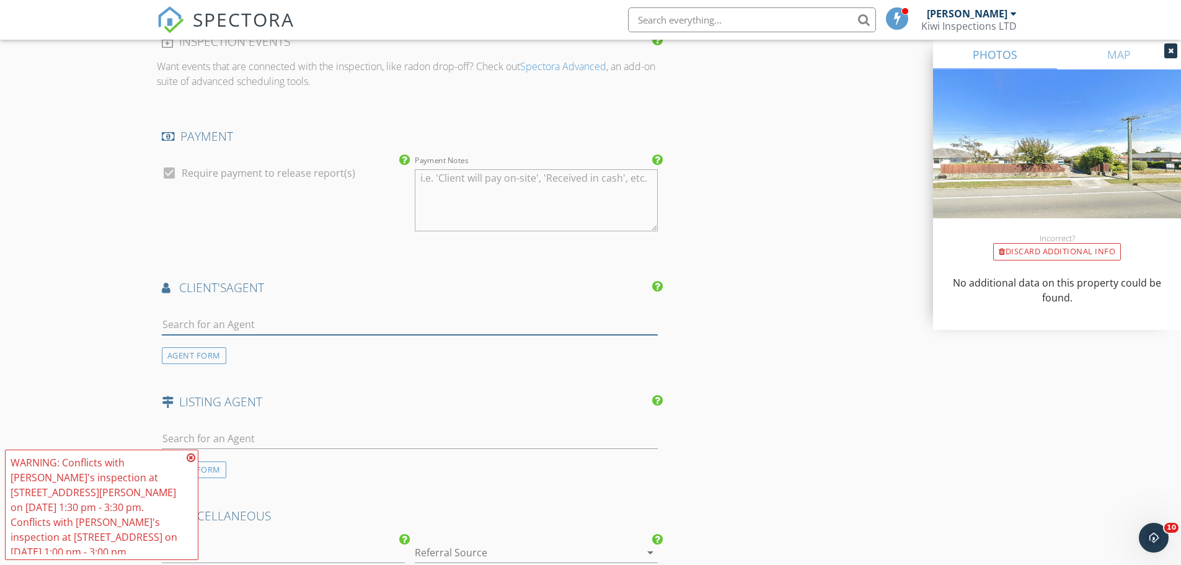
click at [202, 323] on input "text" at bounding box center [410, 324] width 497 height 20
type input "tania"
click at [223, 345] on div "Tania Beeforth" at bounding box center [235, 351] width 77 height 15
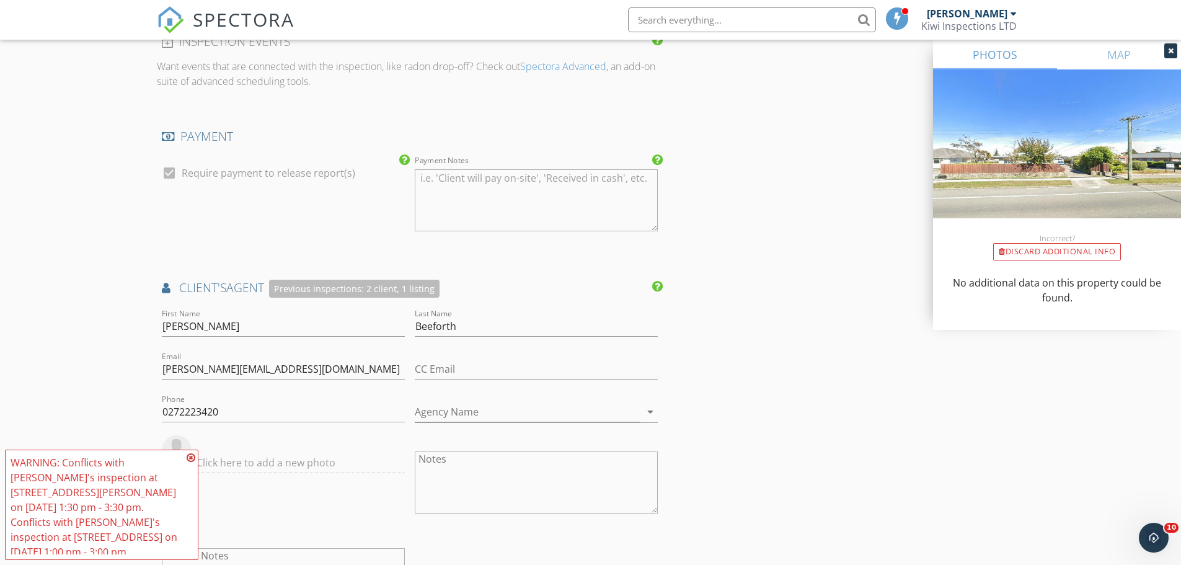
click at [193, 463] on icon at bounding box center [191, 458] width 9 height 10
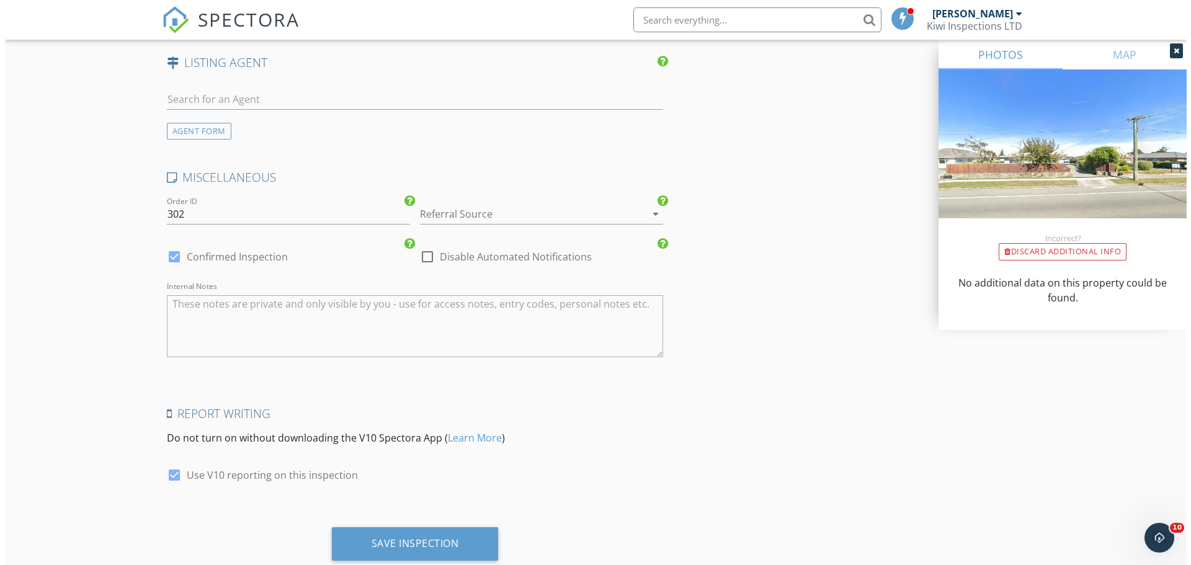
scroll to position [1979, 0]
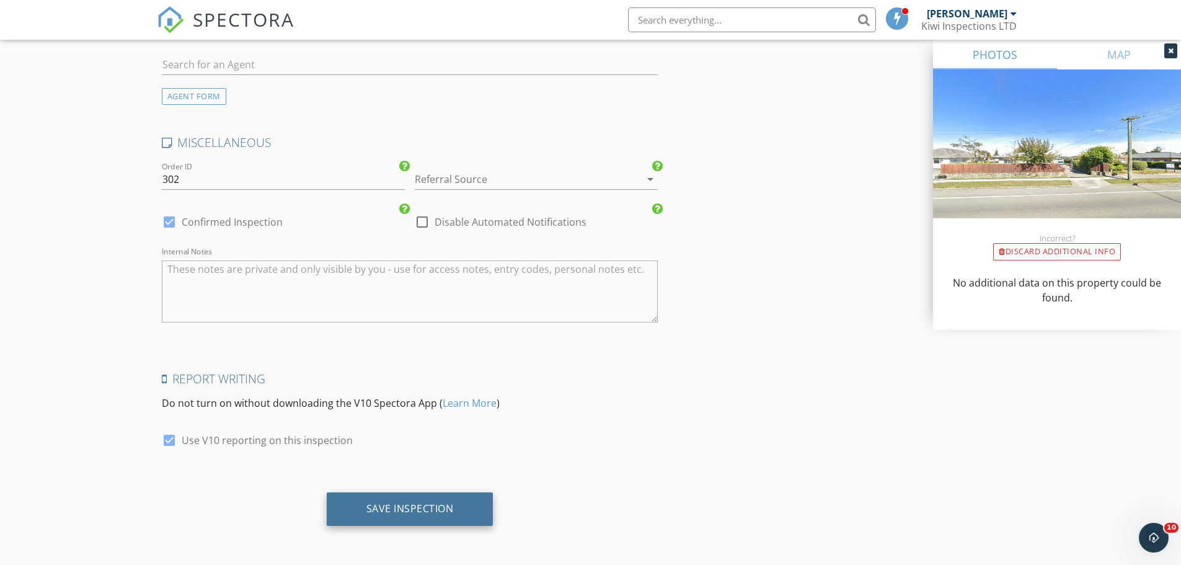
click at [370, 510] on div "Save Inspection" at bounding box center [410, 508] width 87 height 12
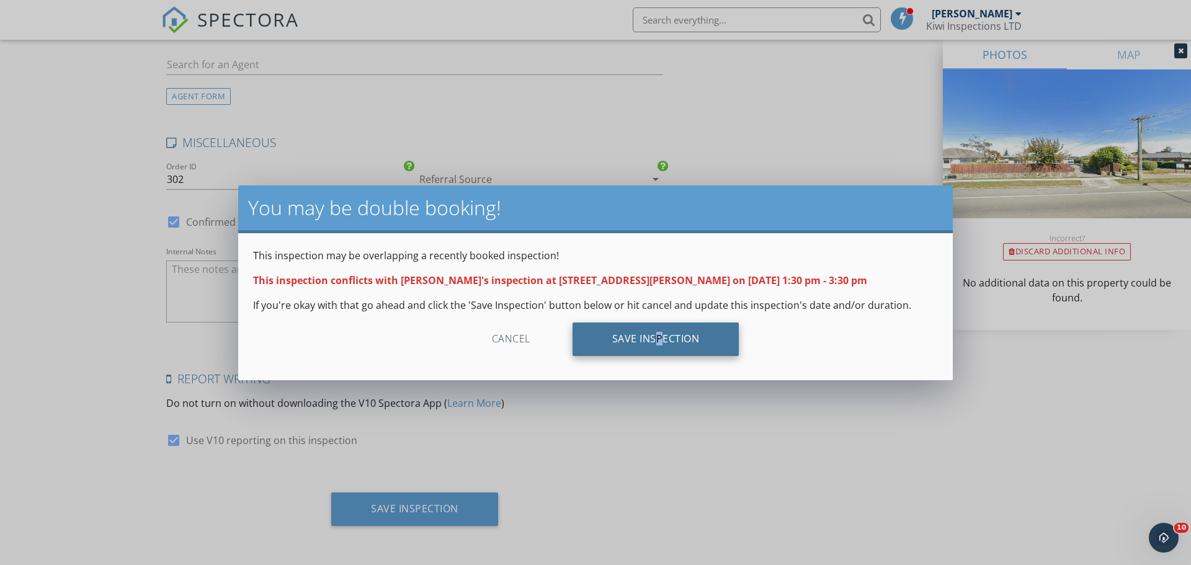
drag, startPoint x: 651, startPoint y: 330, endPoint x: 655, endPoint y: 335, distance: 6.6
click at [655, 335] on div "Save Inspection" at bounding box center [655, 338] width 167 height 33
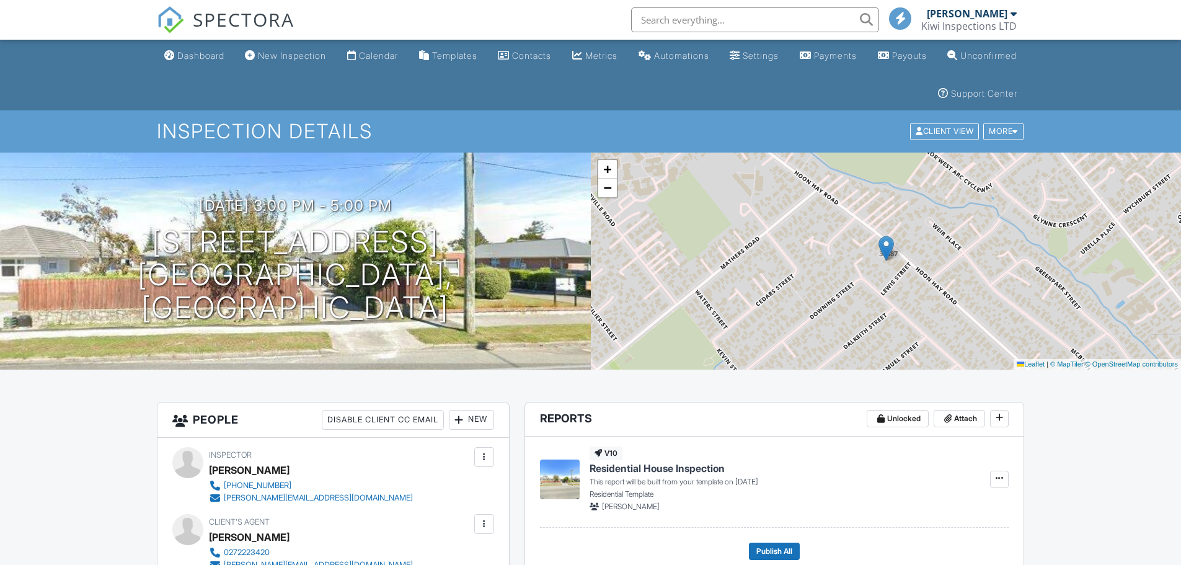
click at [193, 57] on div "Dashboard" at bounding box center [200, 55] width 47 height 11
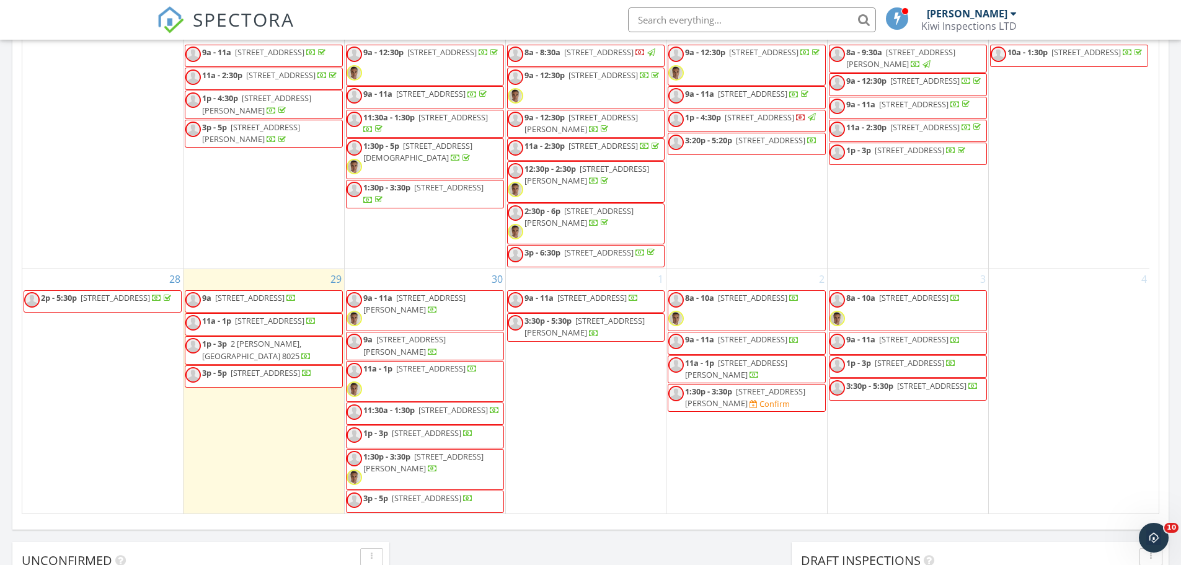
scroll to position [701, 0]
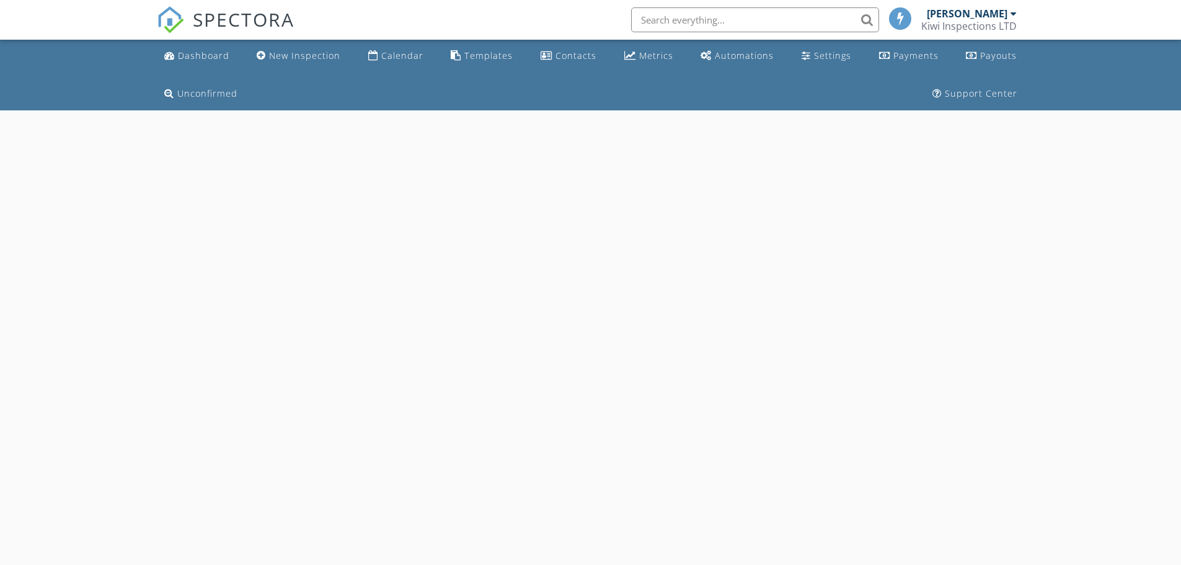
select select "9"
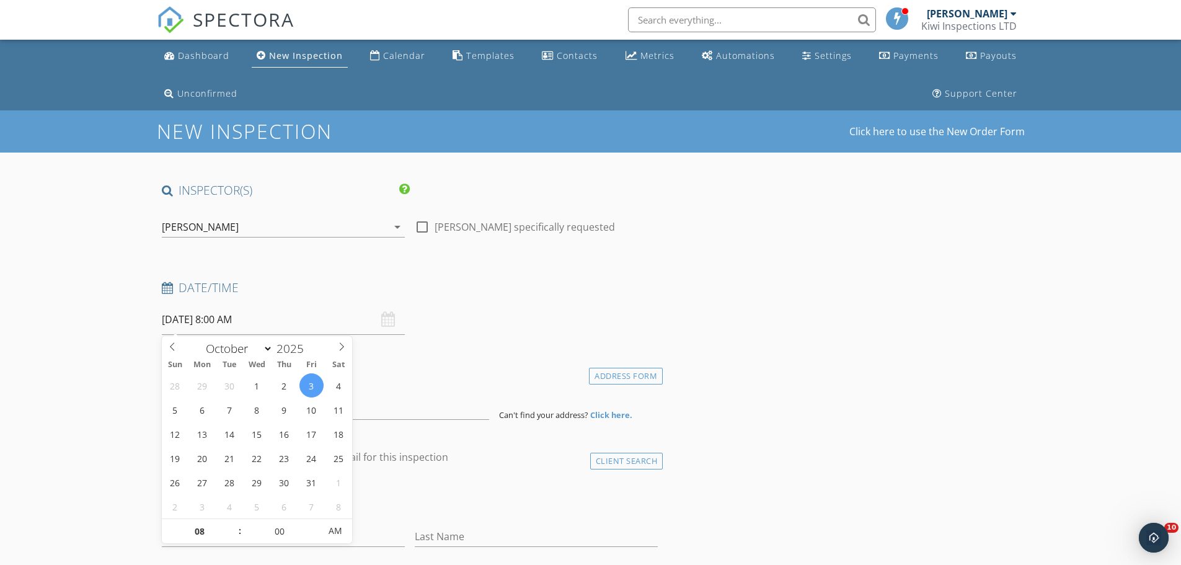
click at [270, 322] on input "03/10/2025 8:00 AM" at bounding box center [283, 319] width 243 height 30
type input "09"
type input "03/10/2025 9:00 AM"
click at [230, 525] on span at bounding box center [233, 525] width 9 height 12
type input "10"
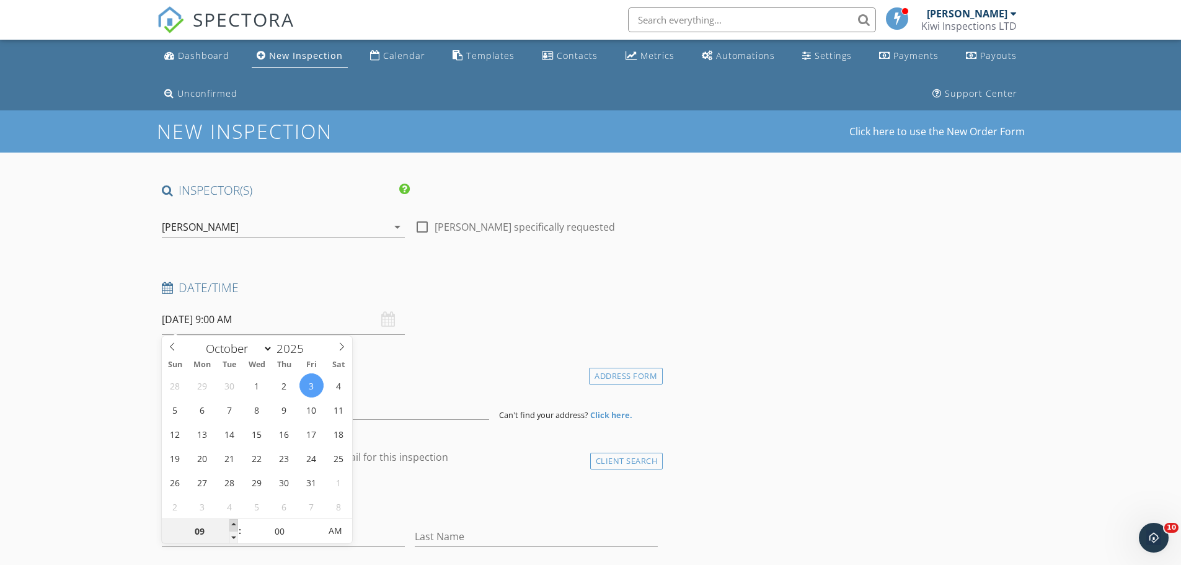
type input "03/10/2025 10:00 AM"
click at [232, 524] on span at bounding box center [233, 525] width 9 height 12
type input "11"
type input "[DATE] 11:00 AM"
click at [234, 524] on span at bounding box center [233, 525] width 9 height 12
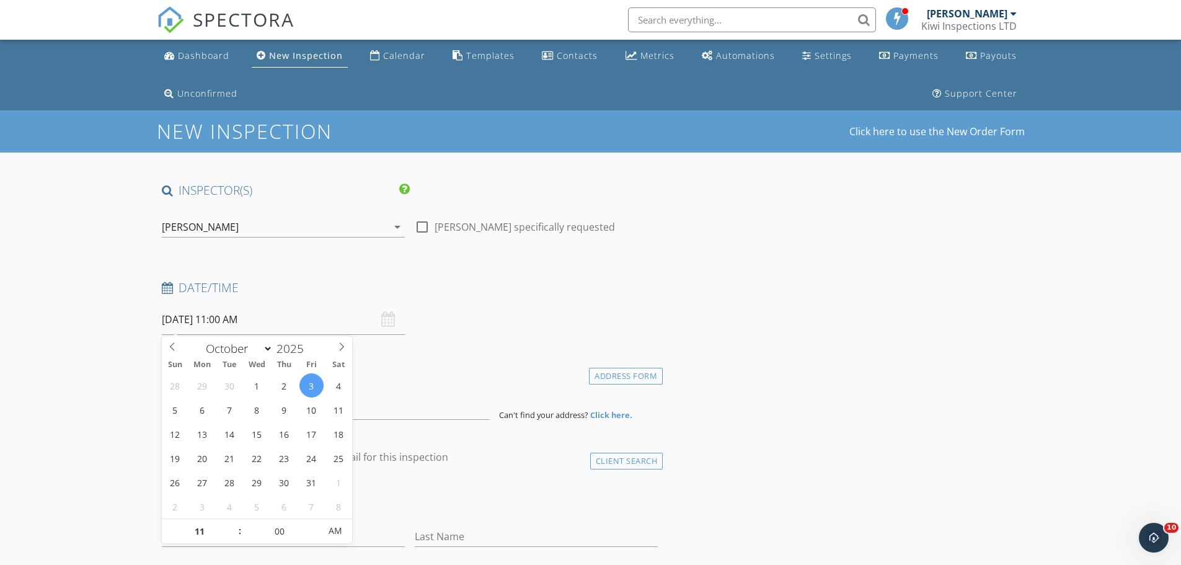
drag, startPoint x: 111, startPoint y: 499, endPoint x: 122, endPoint y: 492, distance: 13.1
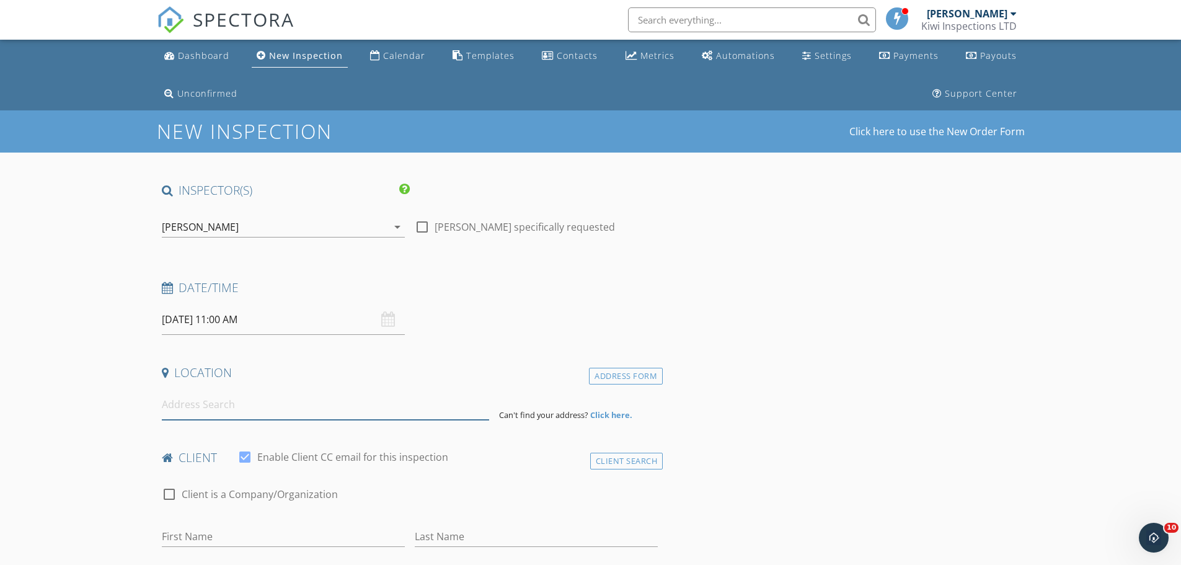
click at [198, 407] on input at bounding box center [325, 404] width 327 height 30
paste input "342 Madras Street"
type input "342 Madras Street, Christchurch Central City, Christchurch, New Zealand"
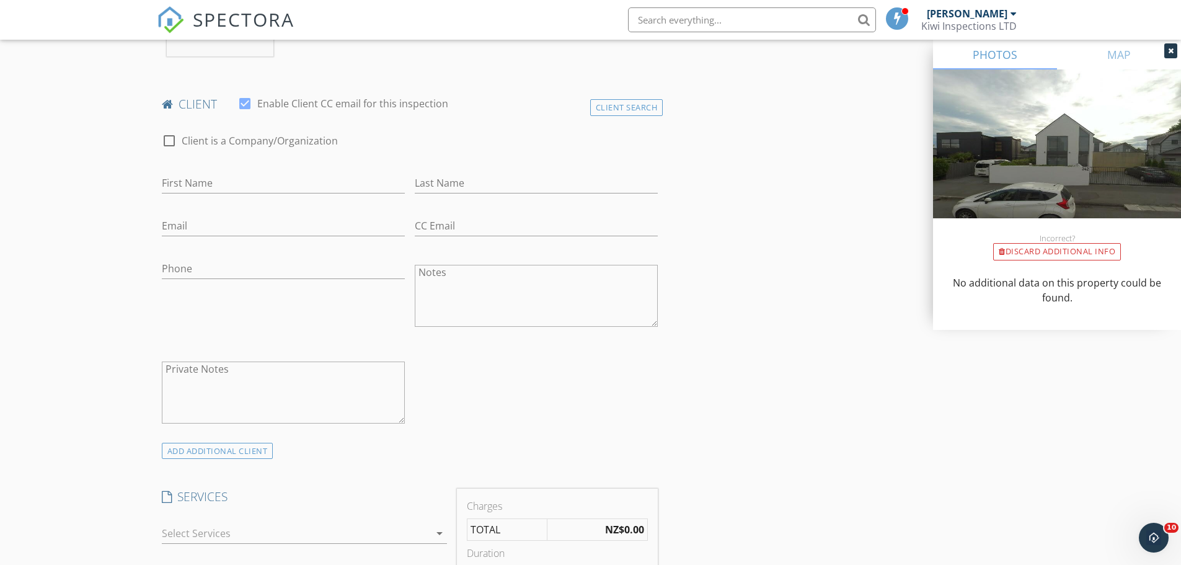
scroll to position [827, 0]
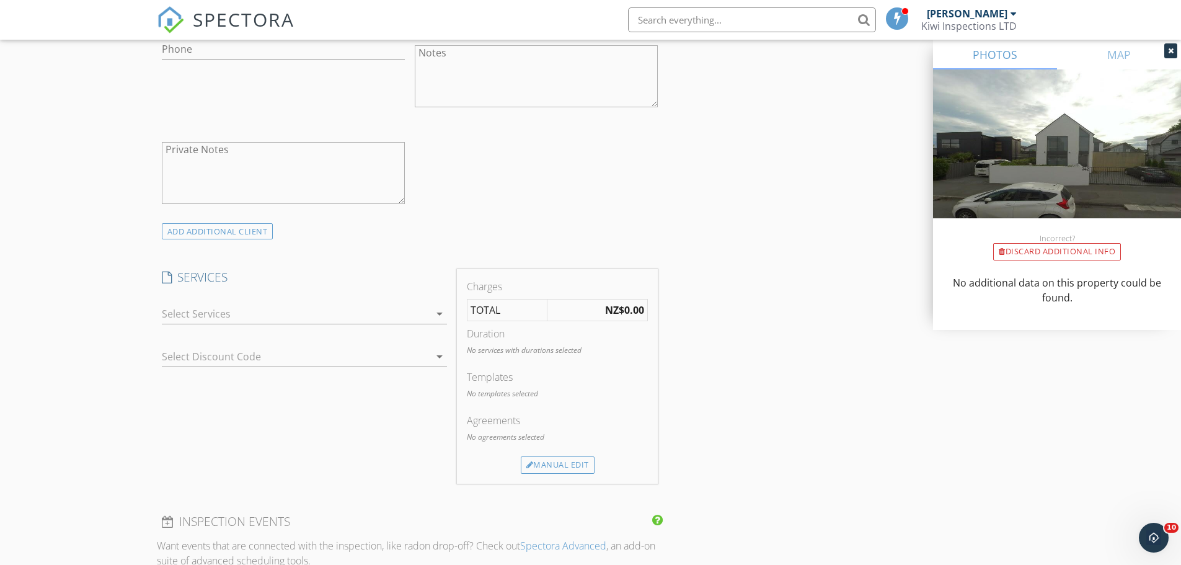
click at [212, 314] on div at bounding box center [296, 314] width 268 height 20
click at [0, 0] on div "Residential House Inspection" at bounding box center [0, 0] width 0 height 0
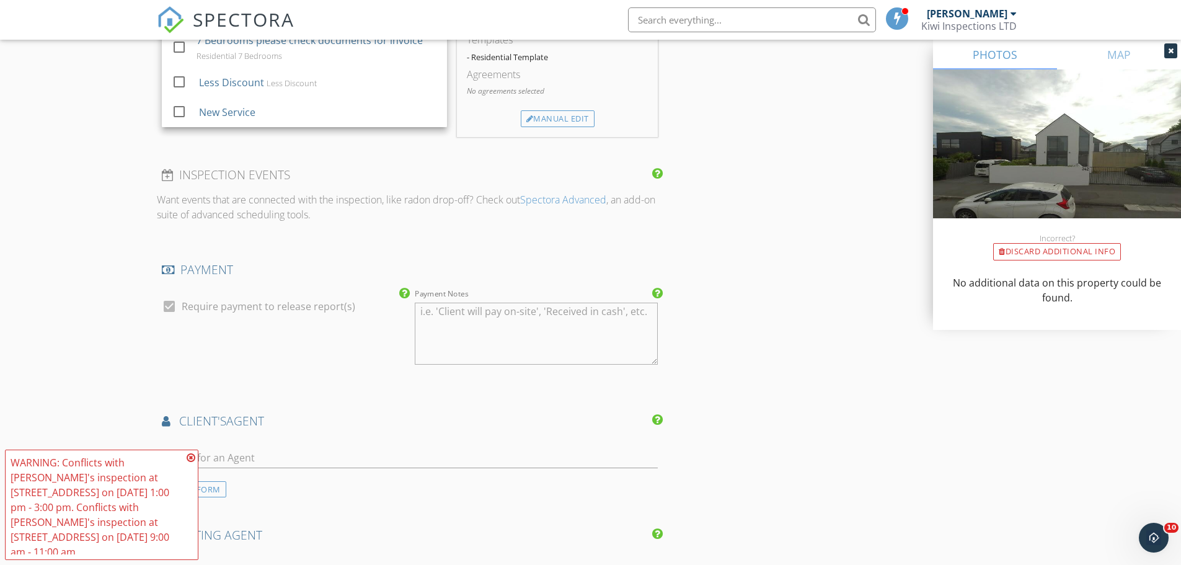
scroll to position [1323, 0]
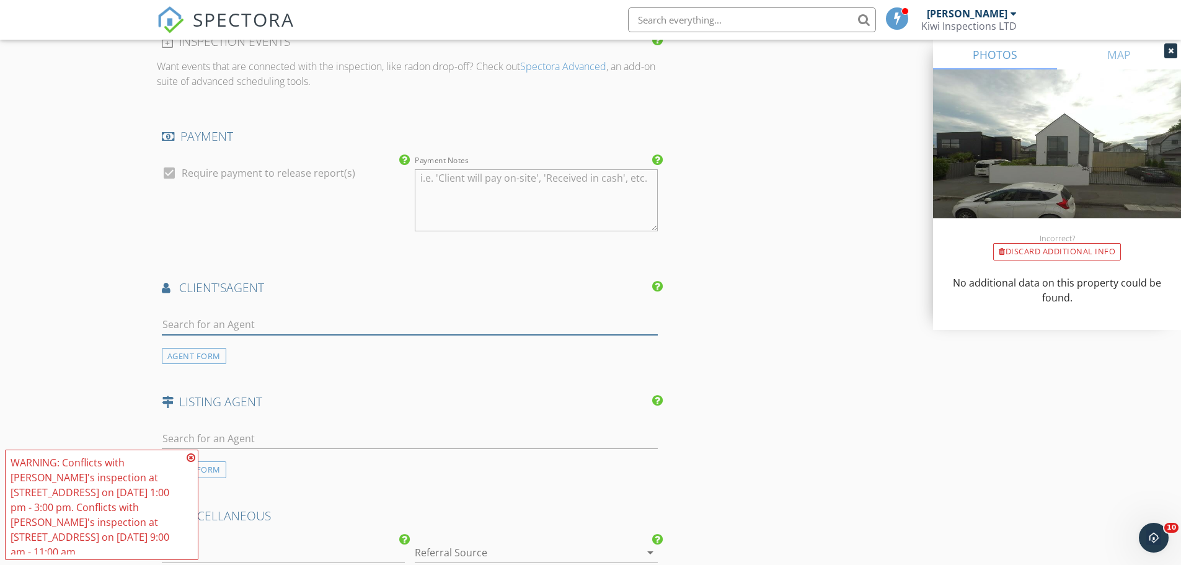
click at [198, 322] on input "text" at bounding box center [410, 324] width 497 height 20
type input "chloe"
click at [204, 349] on div "Chloe Clark" at bounding box center [235, 351] width 77 height 15
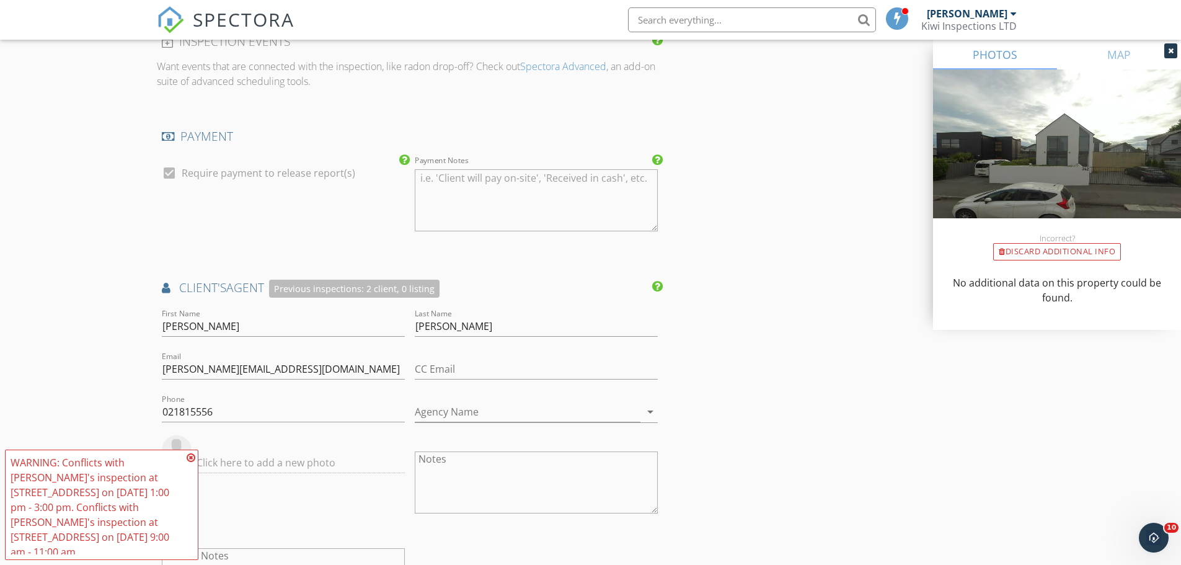
drag, startPoint x: 190, startPoint y: 458, endPoint x: 224, endPoint y: 453, distance: 35.0
click at [190, 457] on icon at bounding box center [191, 458] width 9 height 10
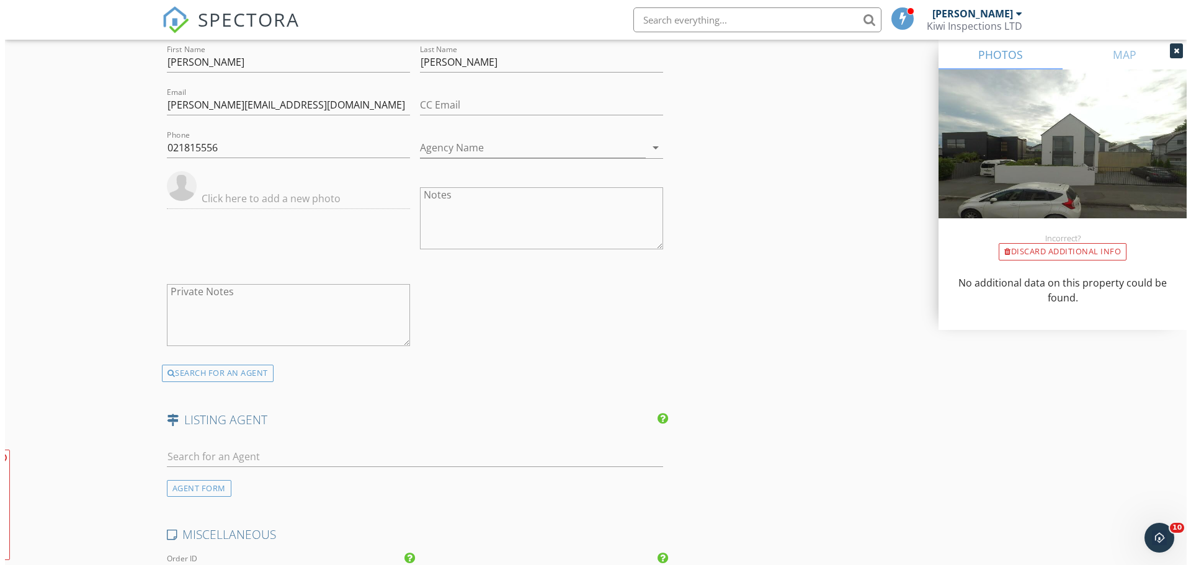
scroll to position [1979, 0]
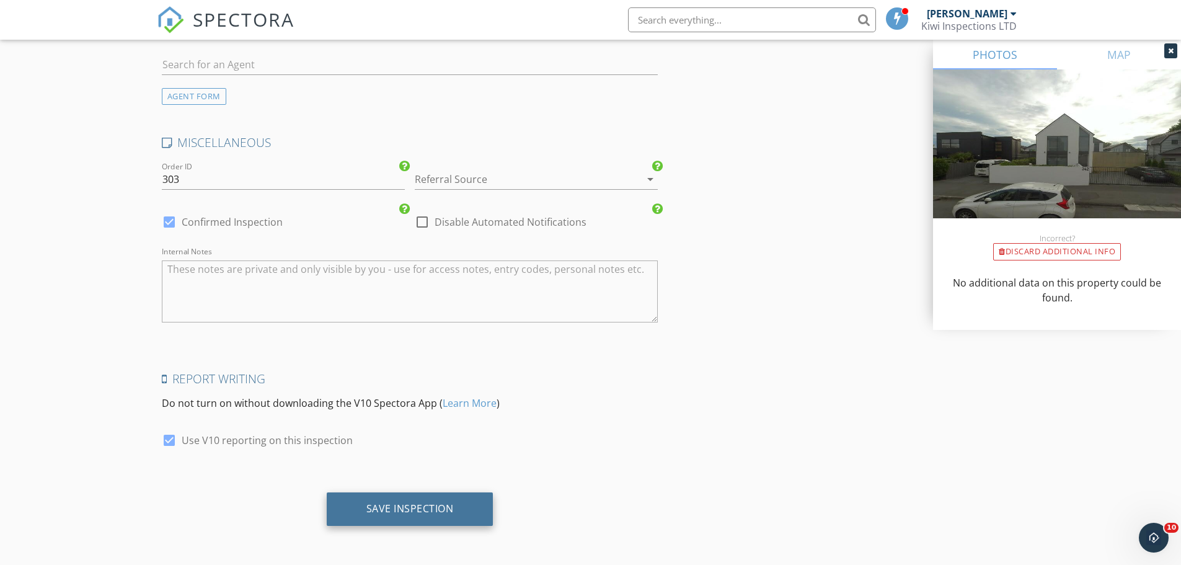
click at [458, 517] on div "Save Inspection" at bounding box center [410, 508] width 167 height 33
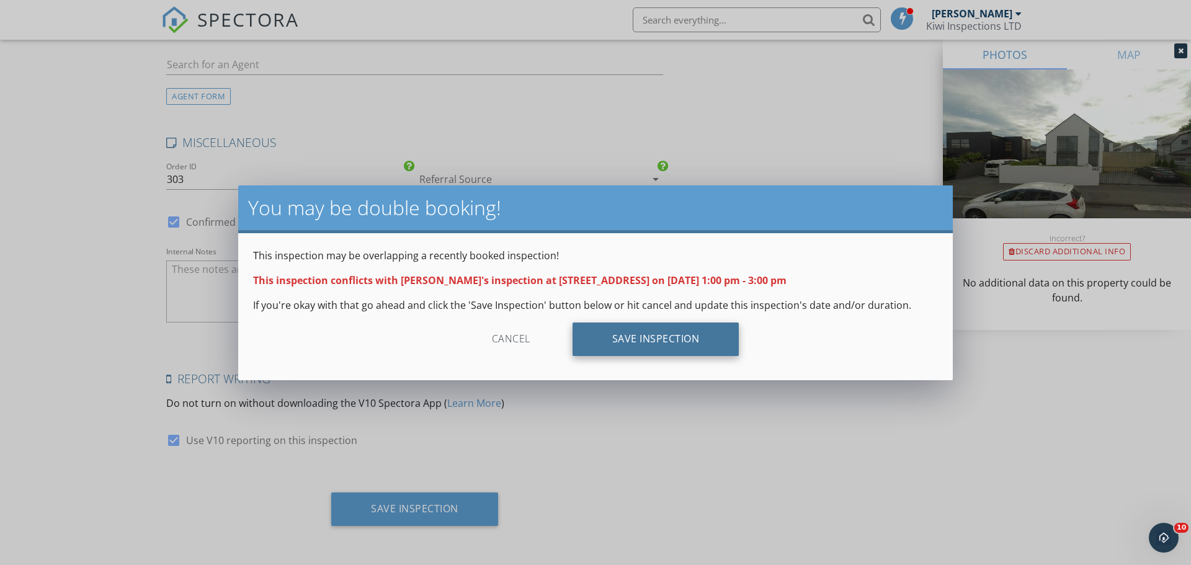
click at [622, 331] on div "Save Inspection" at bounding box center [655, 338] width 167 height 33
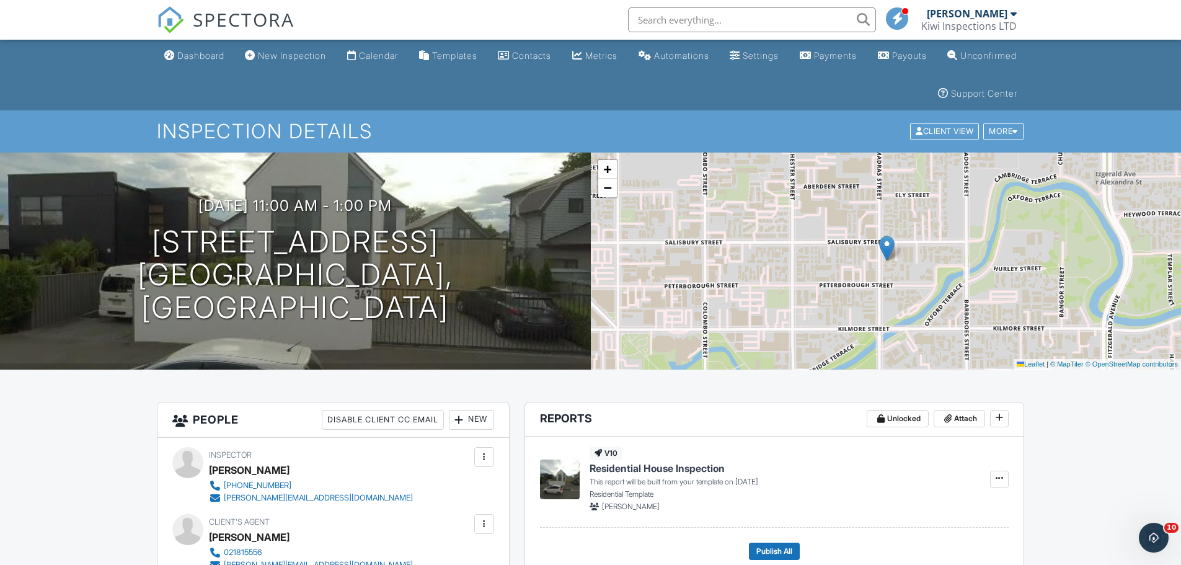
click at [650, 17] on input "text" at bounding box center [752, 19] width 248 height 25
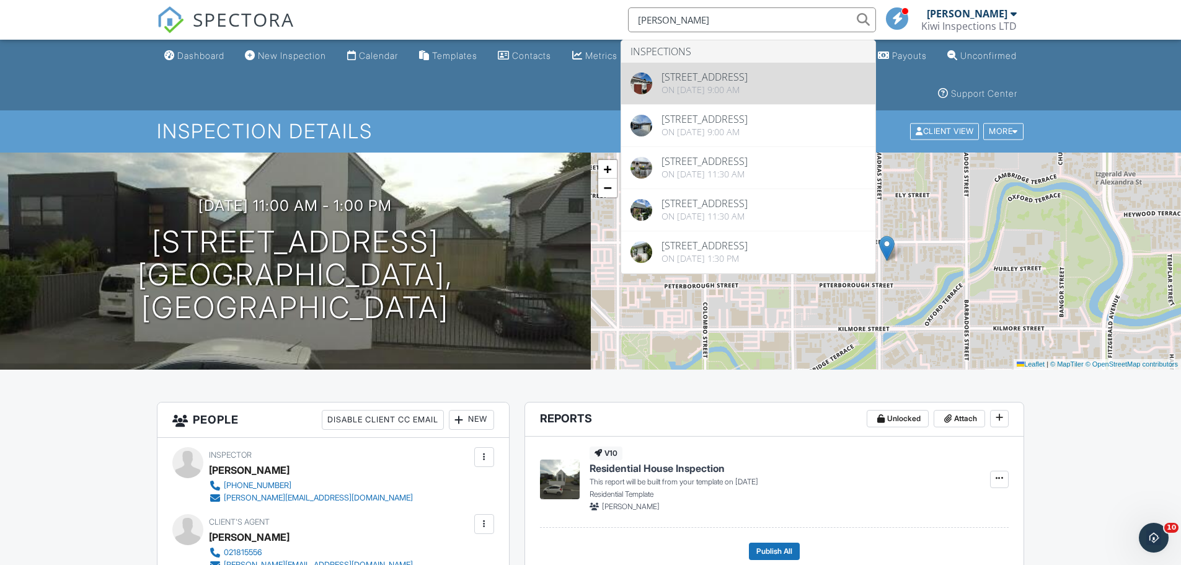
type input "[PERSON_NAME]"
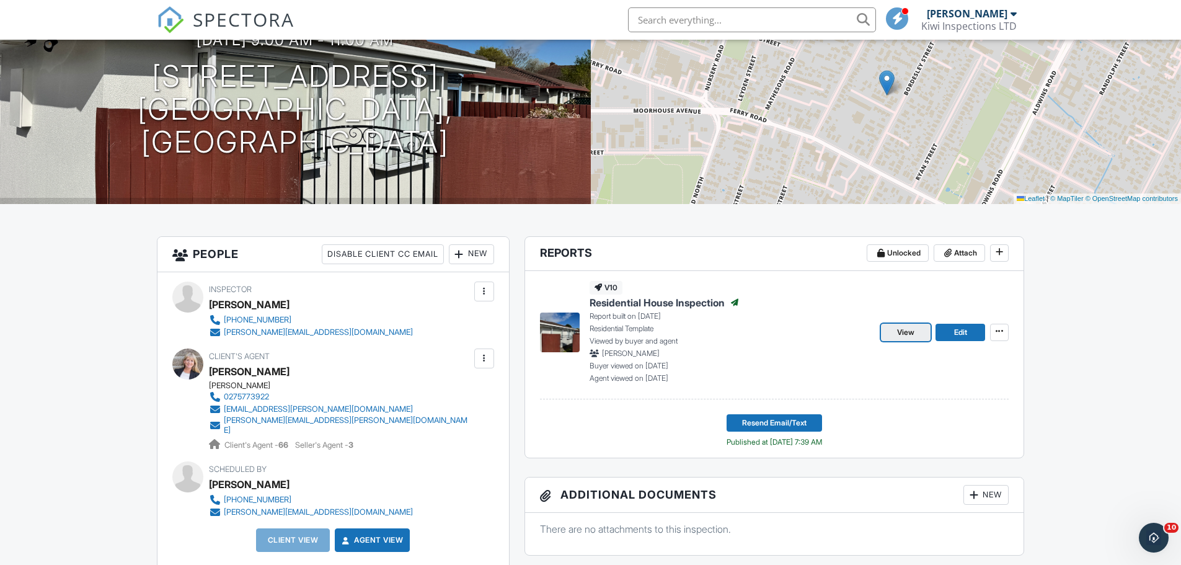
click at [915, 334] on span "View" at bounding box center [905, 332] width 17 height 12
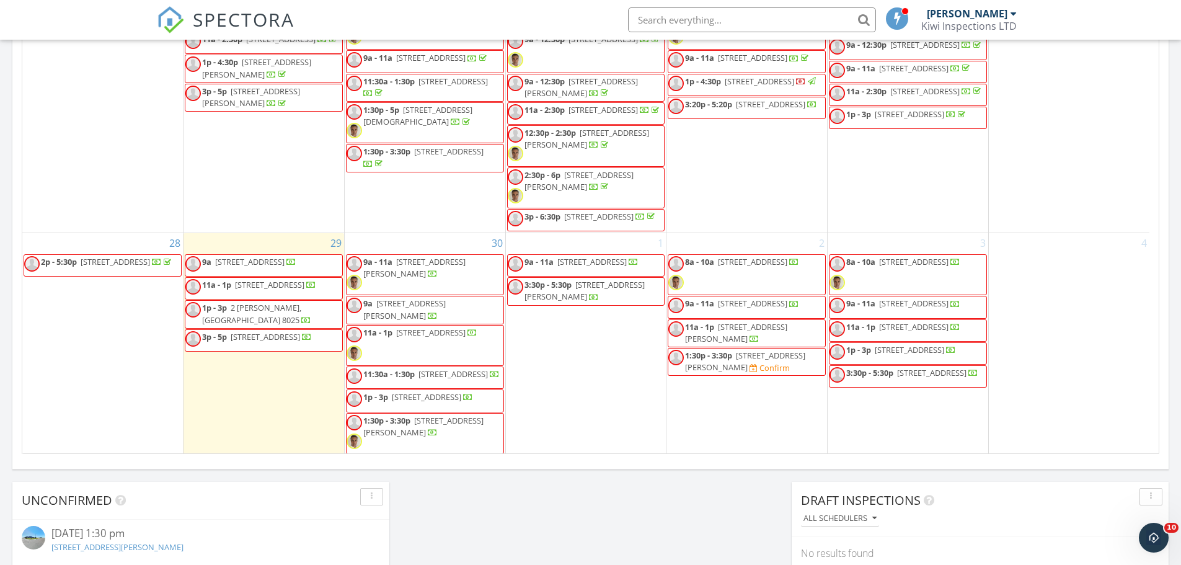
scroll to position [701, 0]
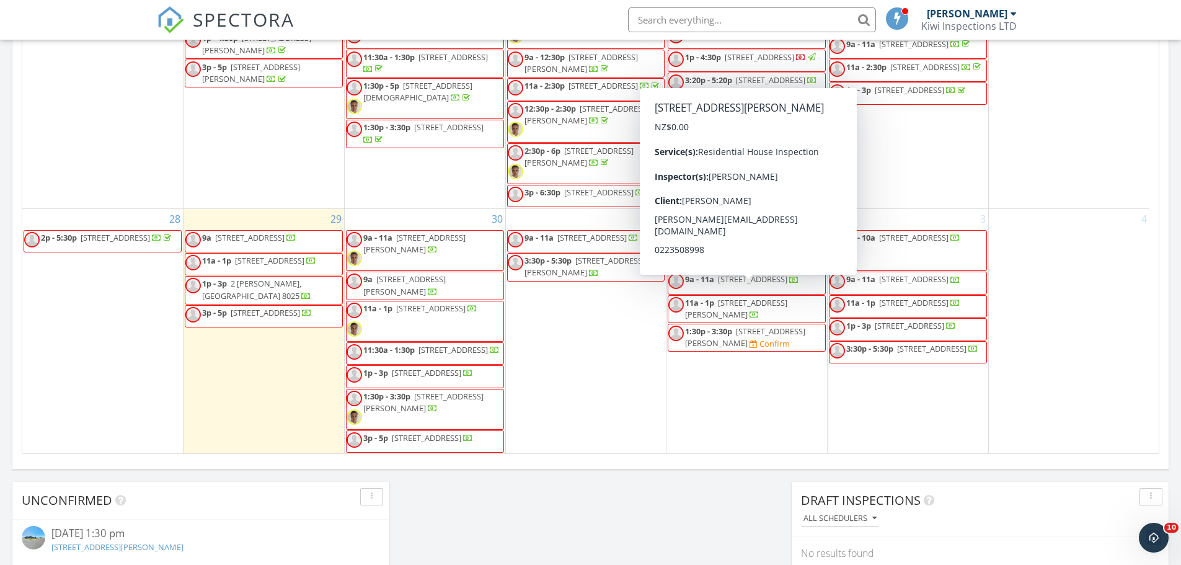
click at [558, 356] on div "1 9a - 11a 216A Waimairi Rd, Christchurch 8041 3:30p - 5:30p 3 Pippin Ln, Rangi…" at bounding box center [586, 331] width 161 height 245
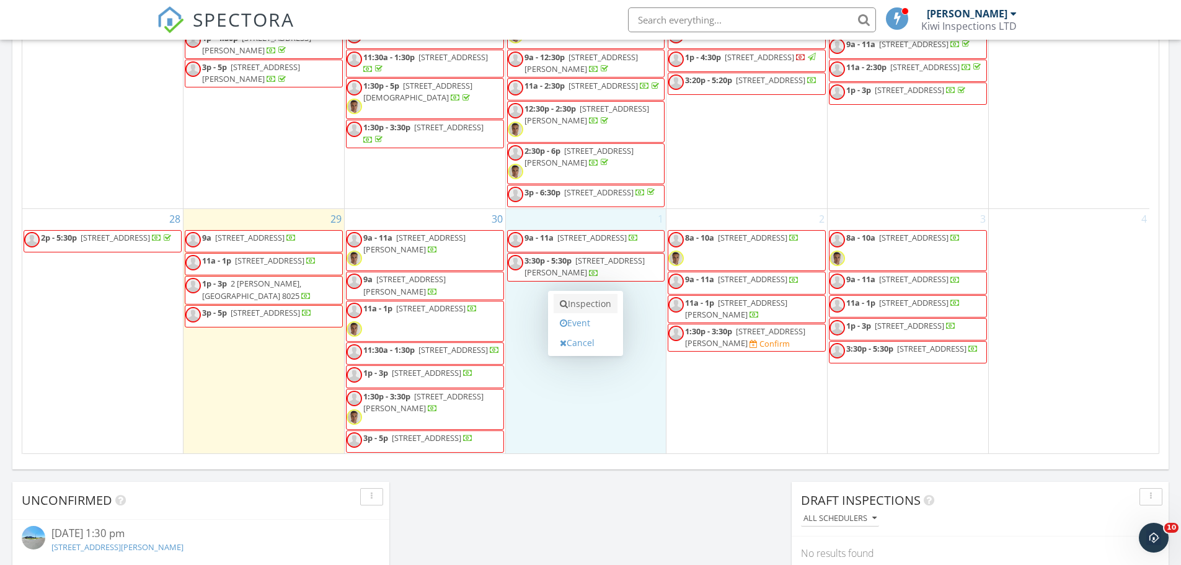
click at [586, 303] on link "Inspection" at bounding box center [586, 304] width 64 height 20
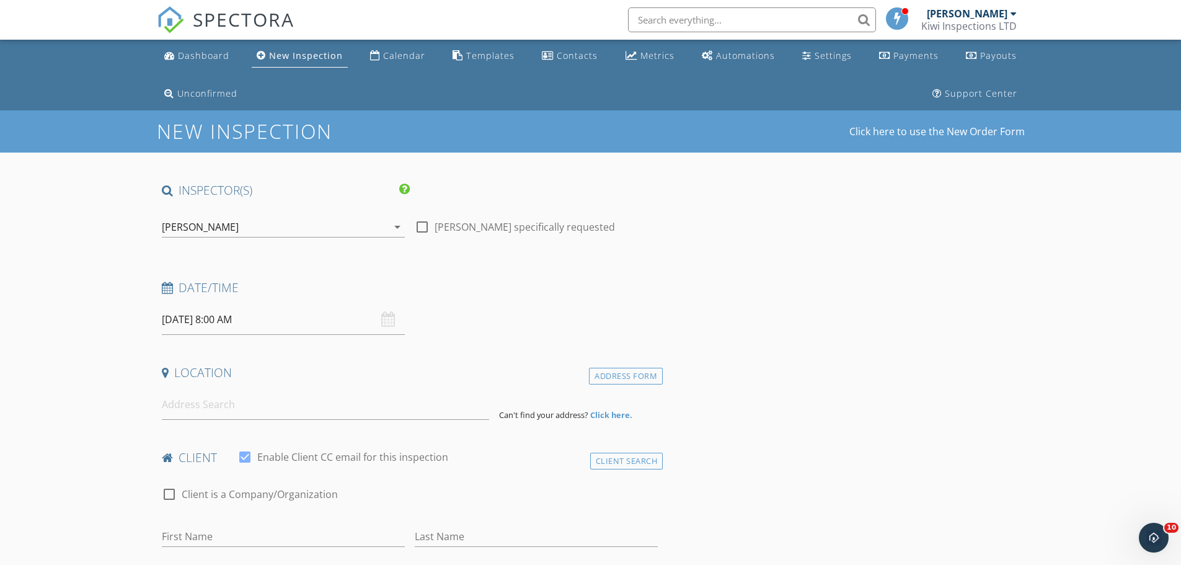
click at [262, 223] on div "[PERSON_NAME]" at bounding box center [275, 227] width 226 height 20
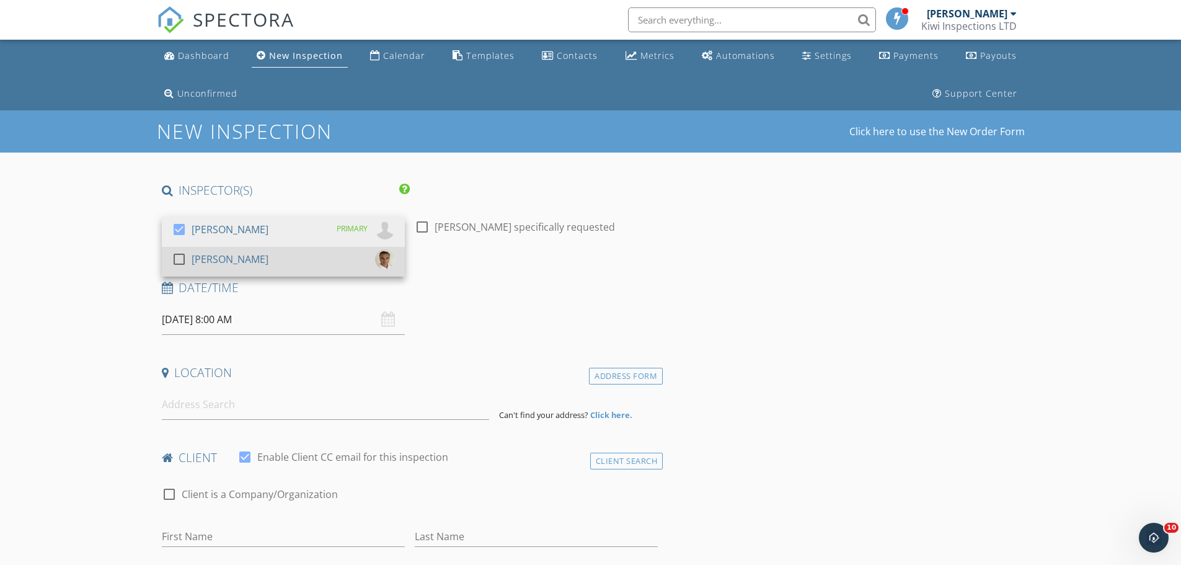
click at [242, 262] on div "[PERSON_NAME]" at bounding box center [230, 259] width 77 height 20
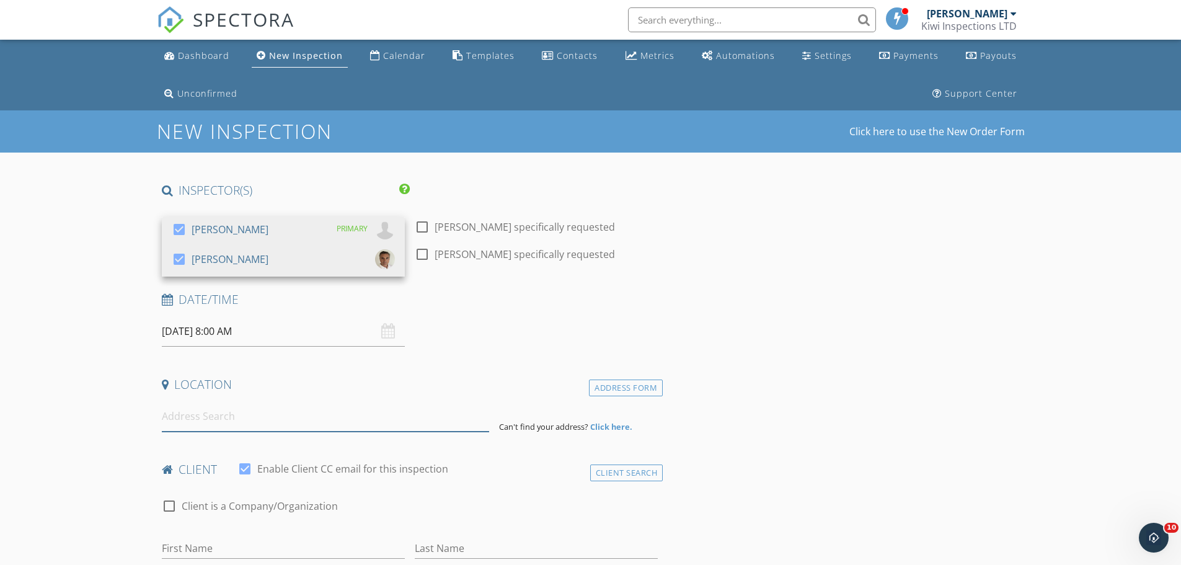
drag, startPoint x: 185, startPoint y: 405, endPoint x: 192, endPoint y: 455, distance: 50.6
click at [185, 406] on input at bounding box center [325, 416] width 327 height 30
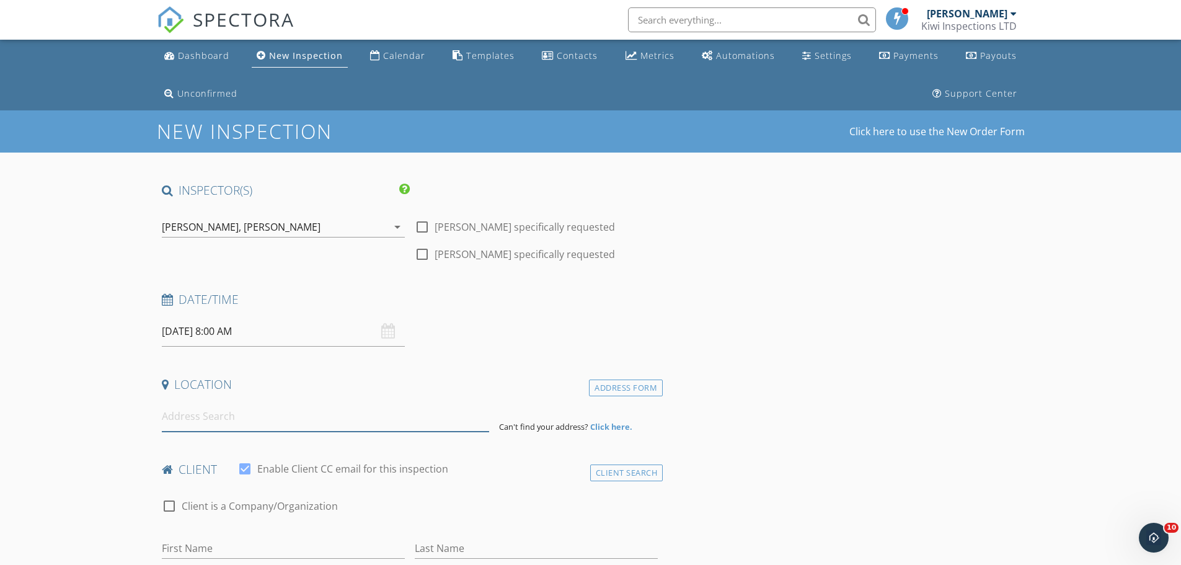
paste input "[STREET_ADDRESS]"
type input "[STREET_ADDRESS]"
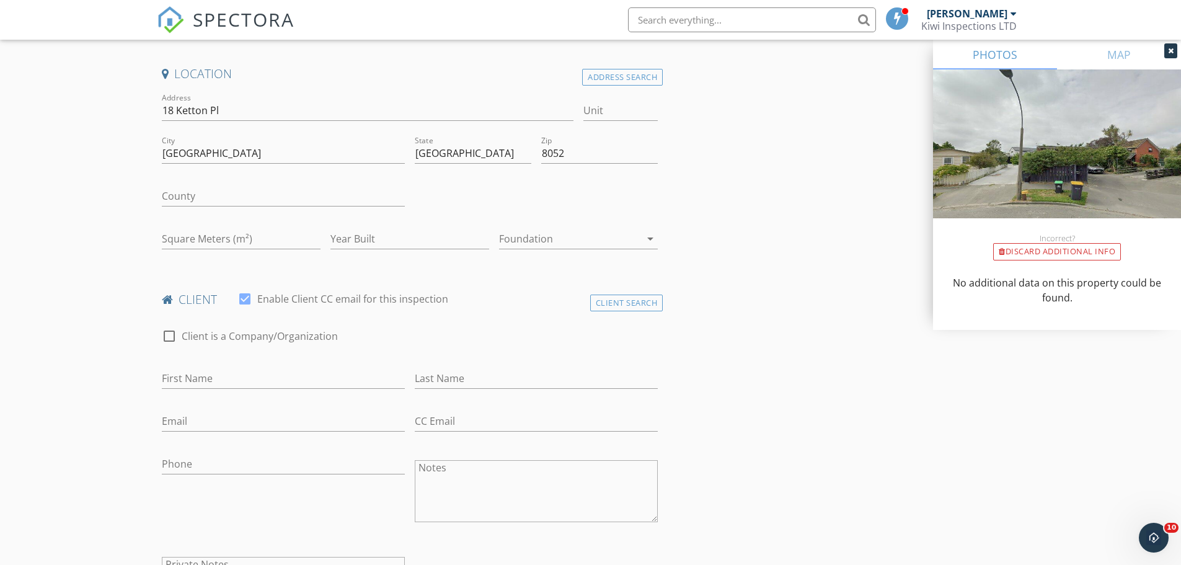
scroll to position [331, 0]
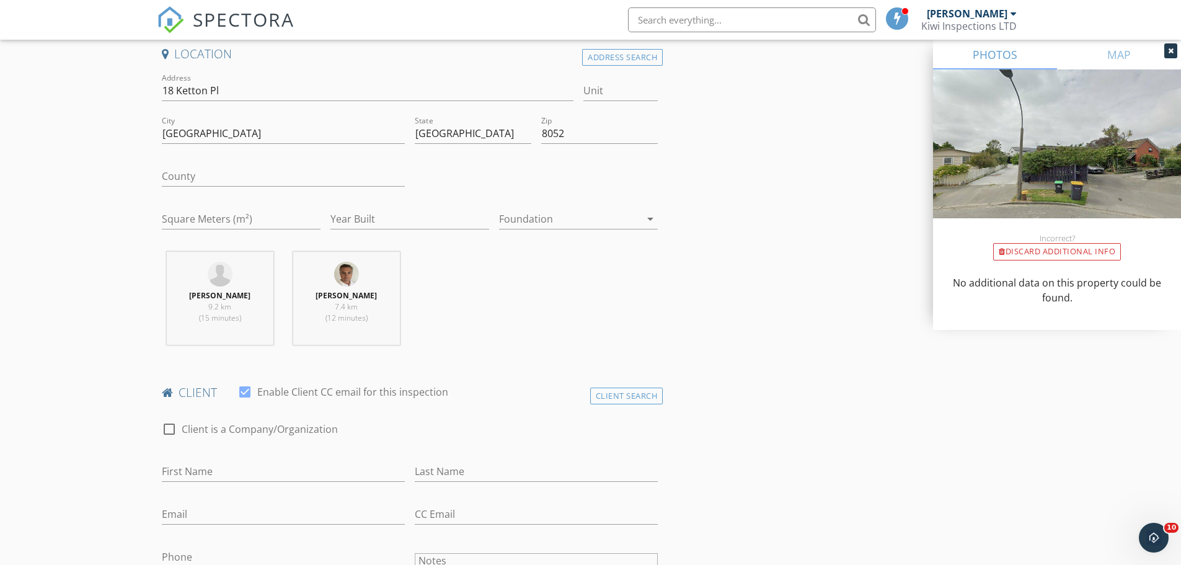
click at [174, 551] on input "Phone" at bounding box center [283, 557] width 243 height 20
paste input "0276356066"
type input "0276356066"
click at [200, 476] on input "First Name" at bounding box center [283, 471] width 243 height 20
paste input "[DEMOGRAPHIC_DATA][PERSON_NAME]"
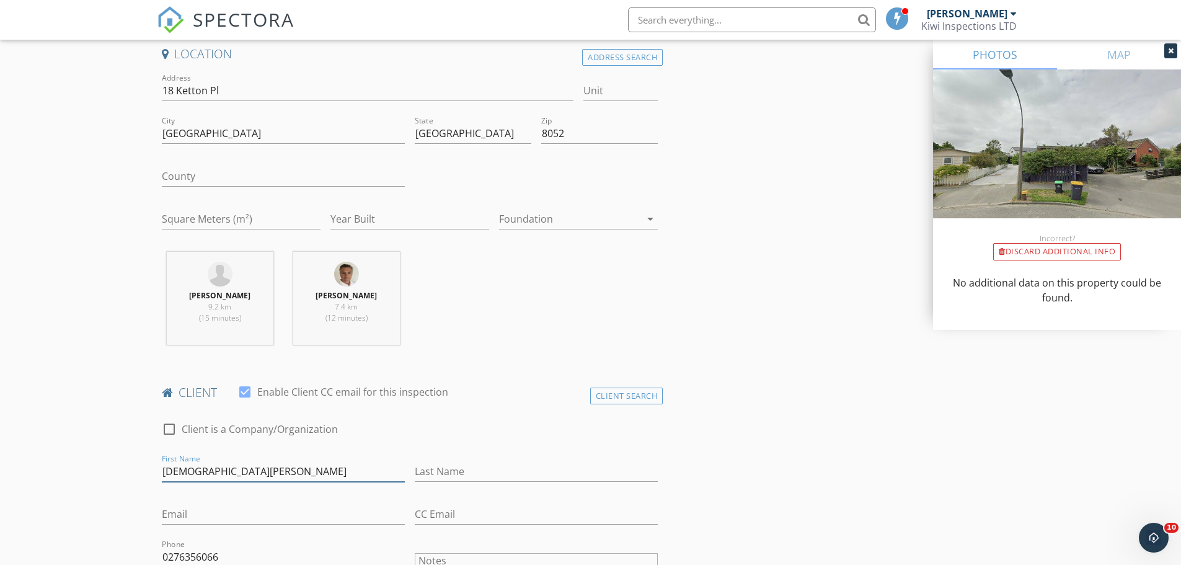
drag, startPoint x: 250, startPoint y: 471, endPoint x: 199, endPoint y: 470, distance: 50.9
click at [199, 470] on input "[DEMOGRAPHIC_DATA][PERSON_NAME]" at bounding box center [283, 471] width 243 height 20
type input "Nardia"
click at [463, 473] on input "Last Name" at bounding box center [536, 471] width 243 height 20
paste input "Dornbusch"
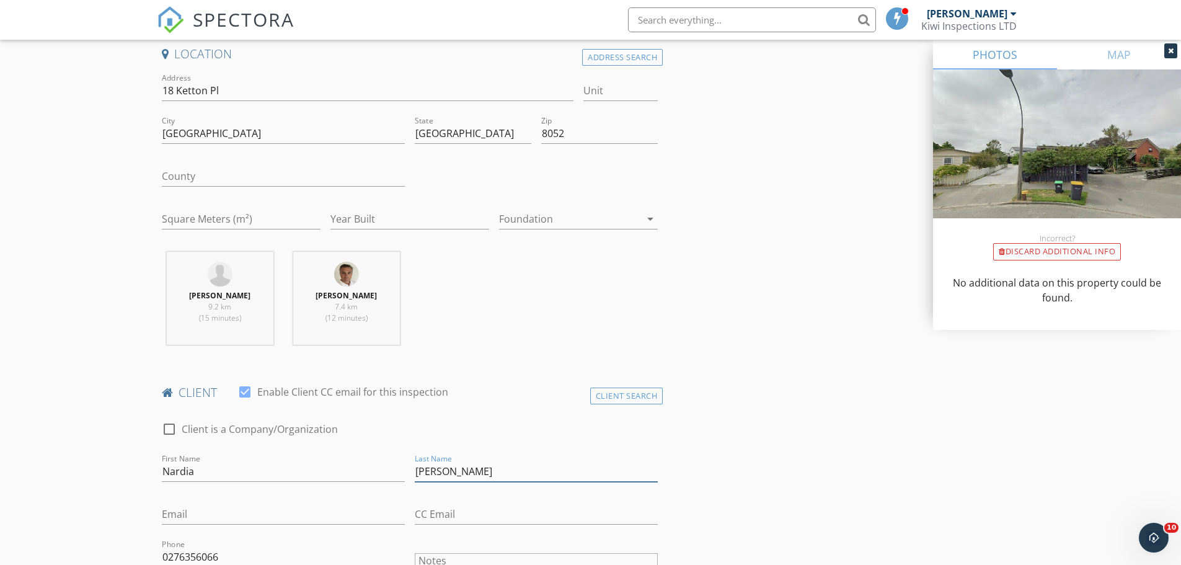
type input "Dornbusch"
click at [172, 519] on input "Email" at bounding box center [283, 514] width 243 height 20
paste input "nardia_hyde@hotmail.com"
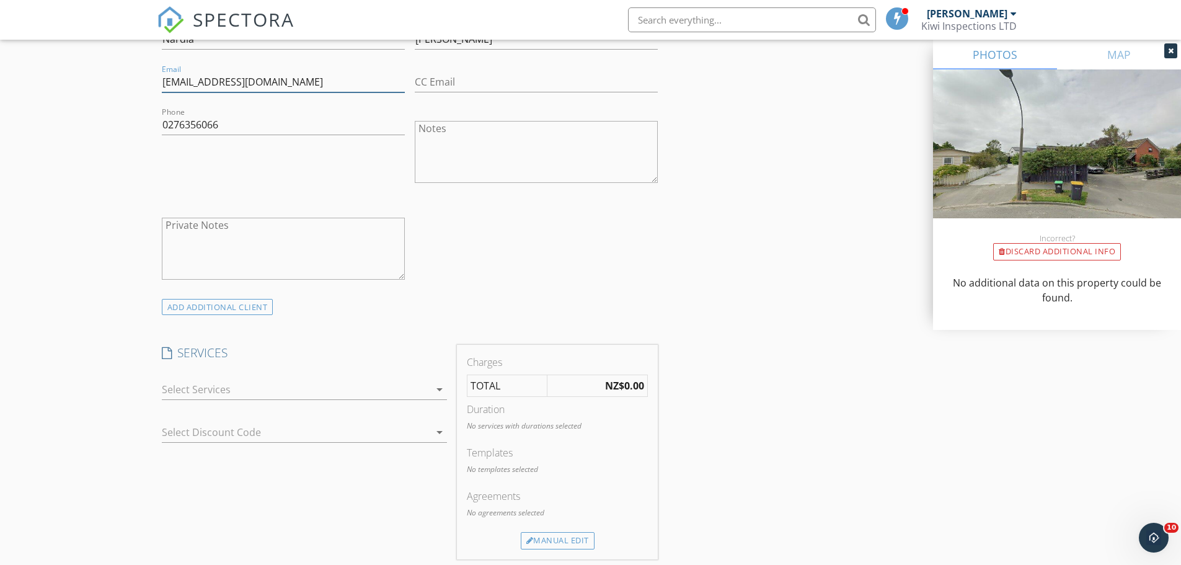
scroll to position [827, 0]
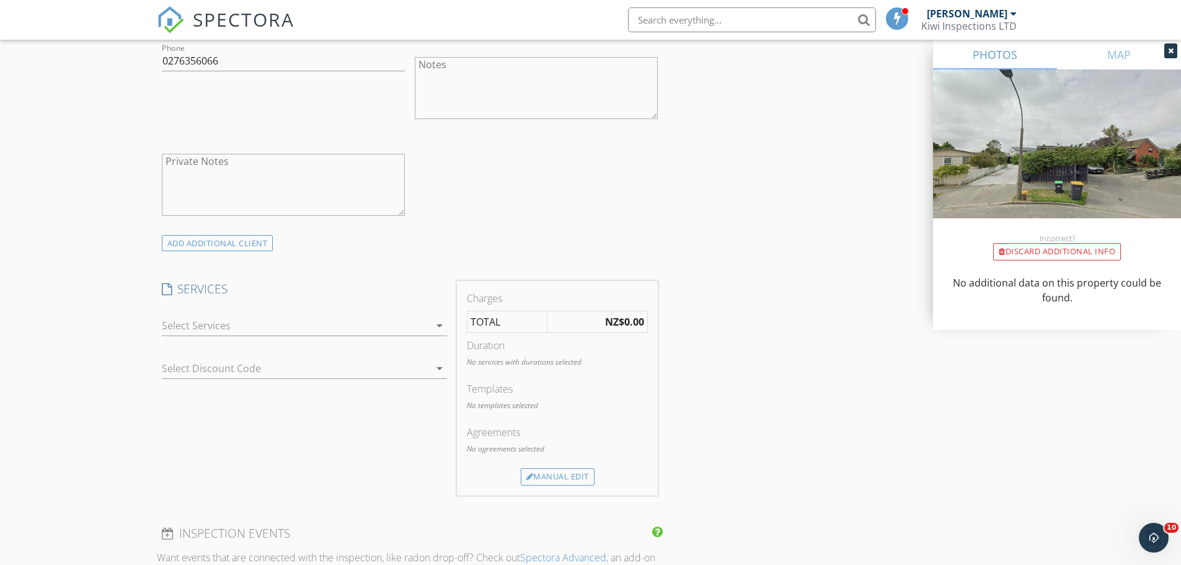
type input "nardia_hyde@hotmail.com"
click at [201, 324] on div at bounding box center [296, 326] width 268 height 20
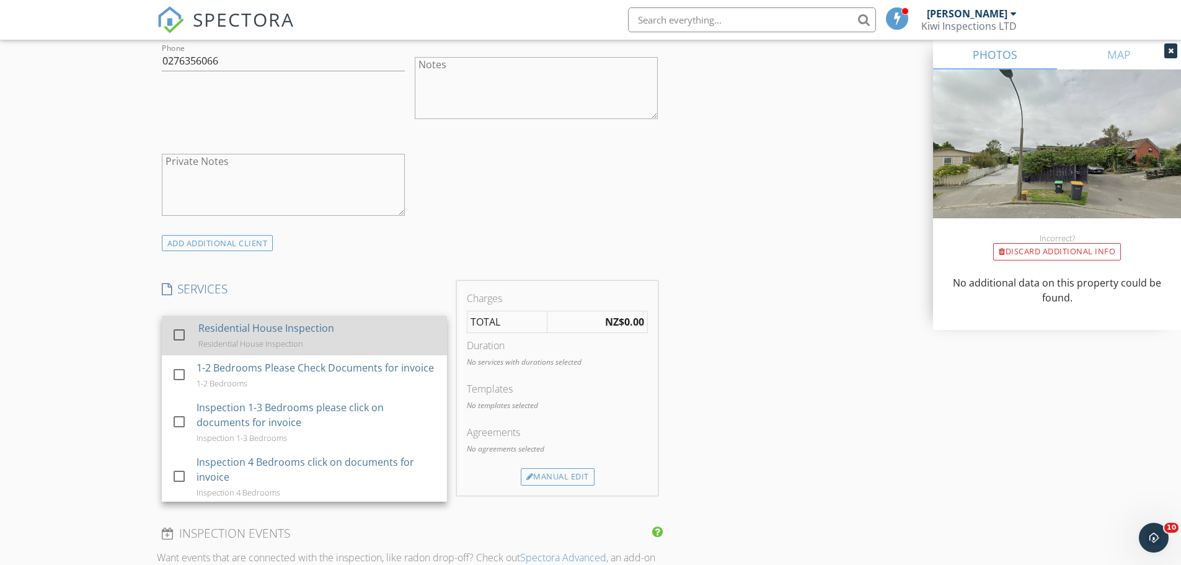
click at [201, 325] on div "Residential House Inspection" at bounding box center [266, 328] width 136 height 15
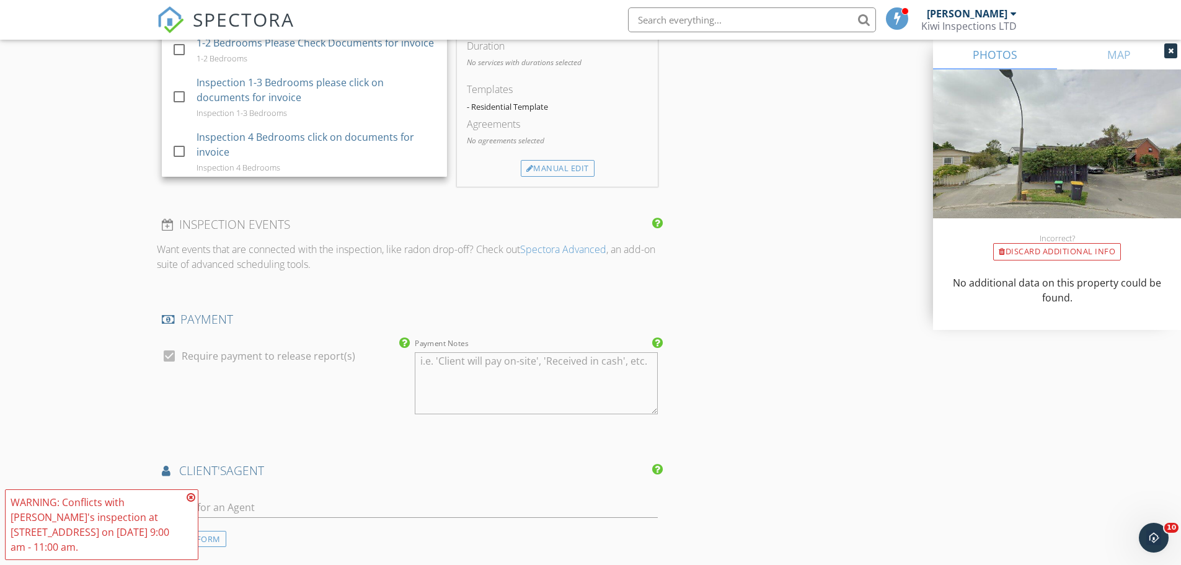
scroll to position [1158, 0]
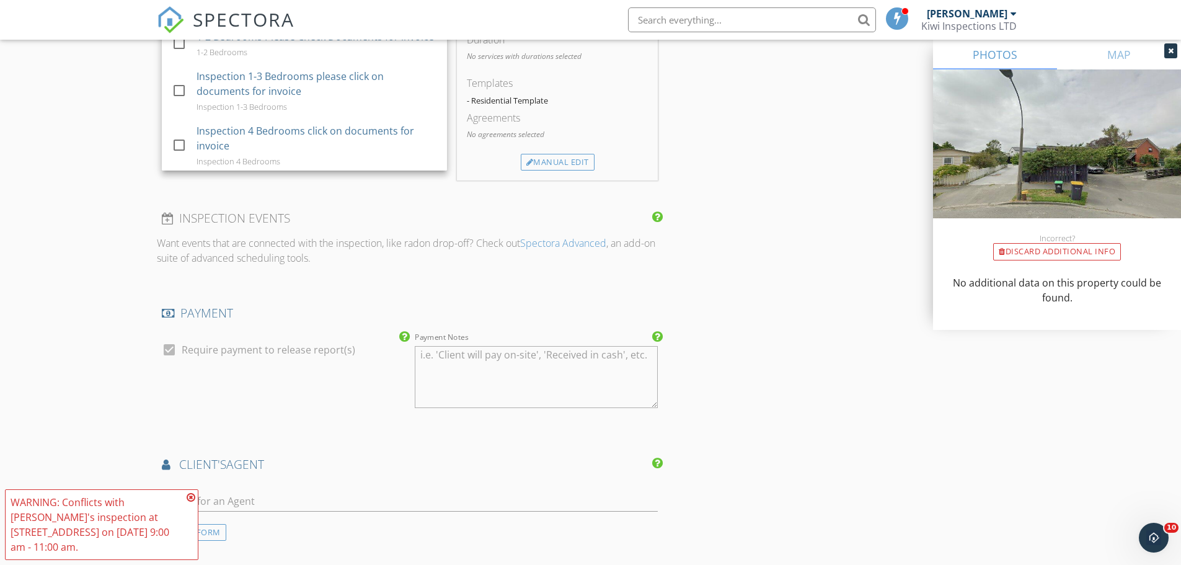
click at [192, 499] on icon at bounding box center [191, 497] width 9 height 10
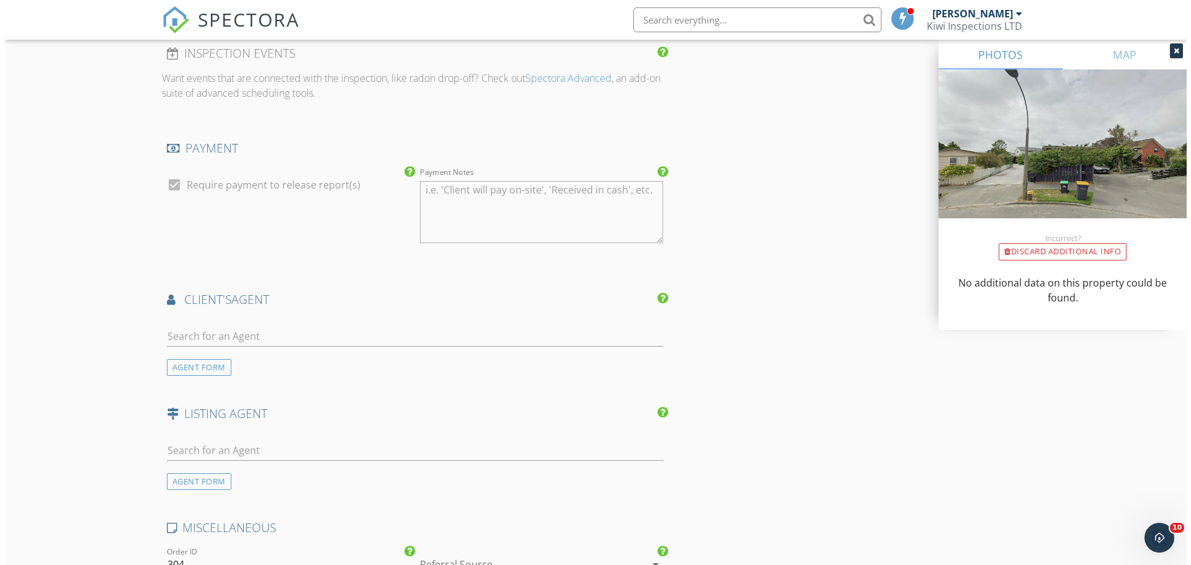
scroll to position [1709, 0]
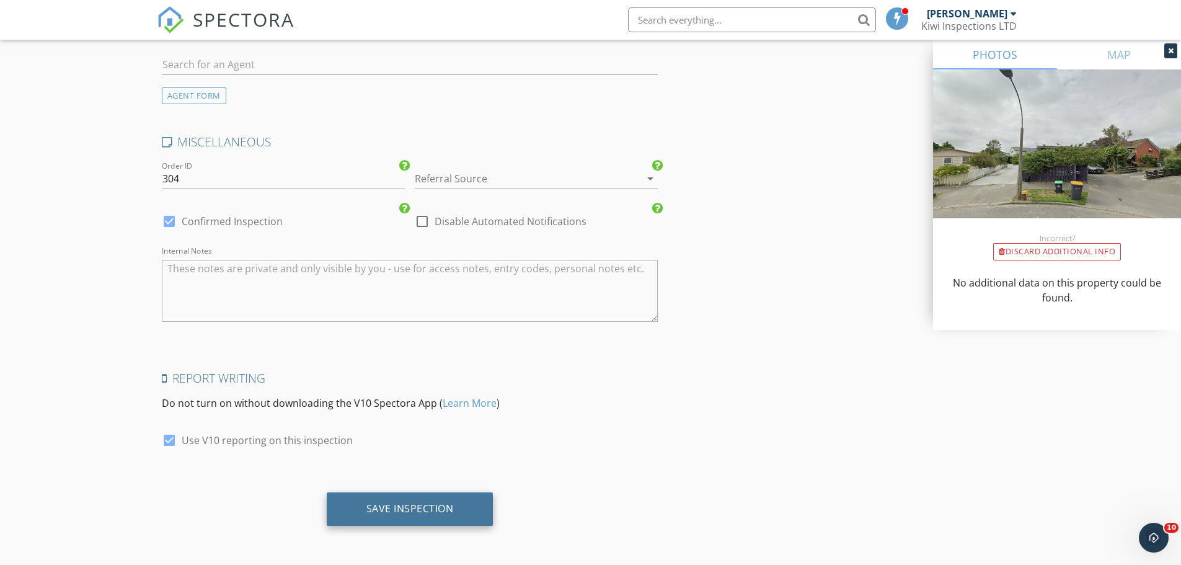
click at [435, 505] on div "Save Inspection" at bounding box center [410, 508] width 87 height 12
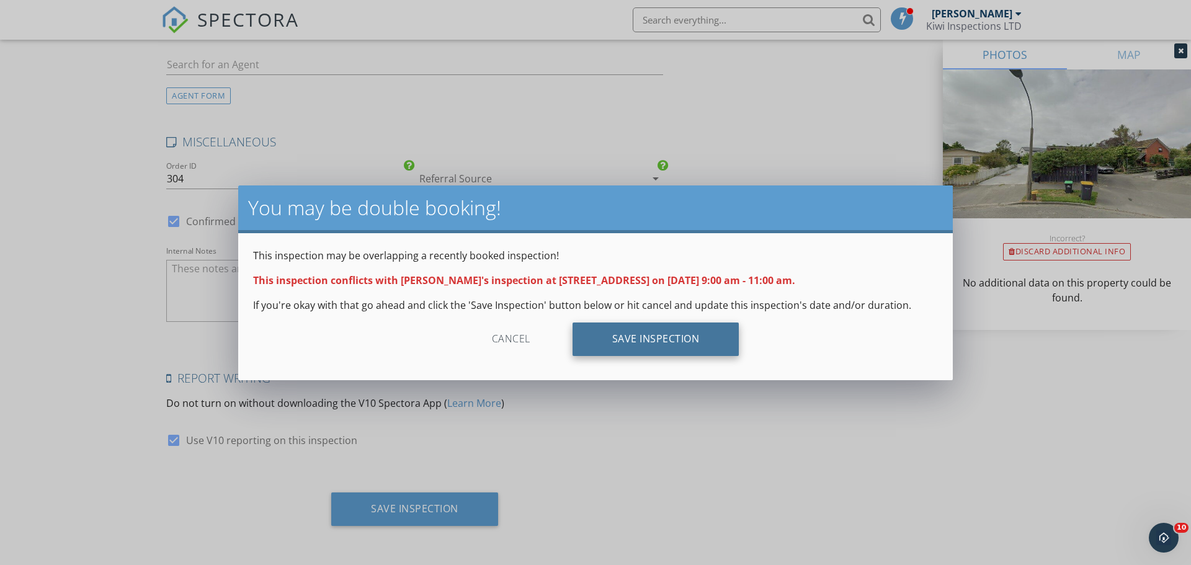
click at [649, 345] on div "Save Inspection" at bounding box center [655, 338] width 167 height 33
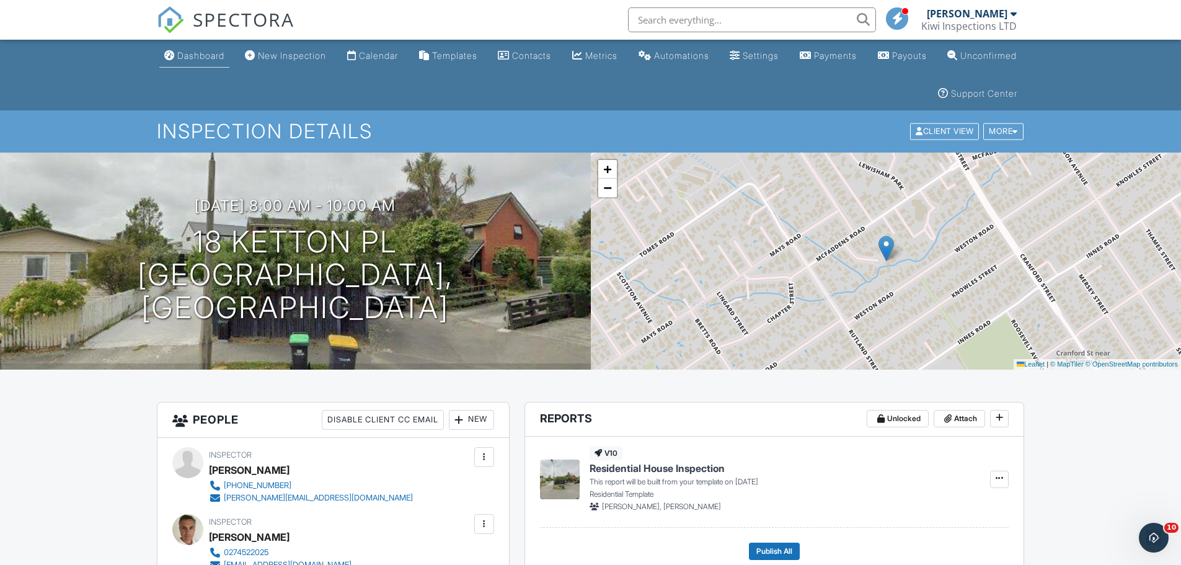
click at [212, 56] on div "Dashboard" at bounding box center [200, 55] width 47 height 11
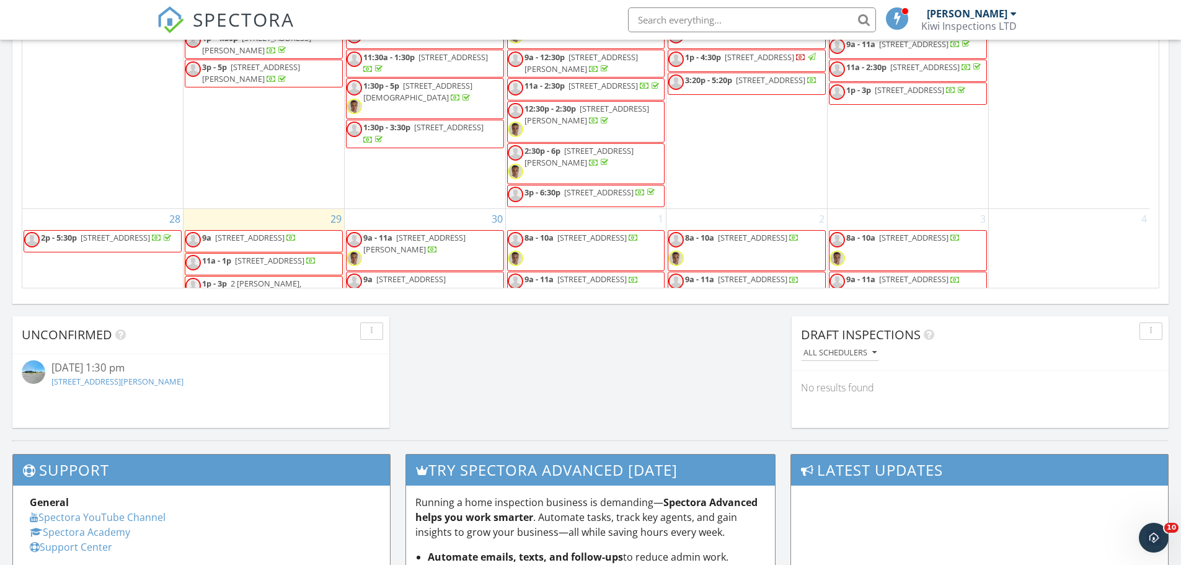
scroll to position [701, 0]
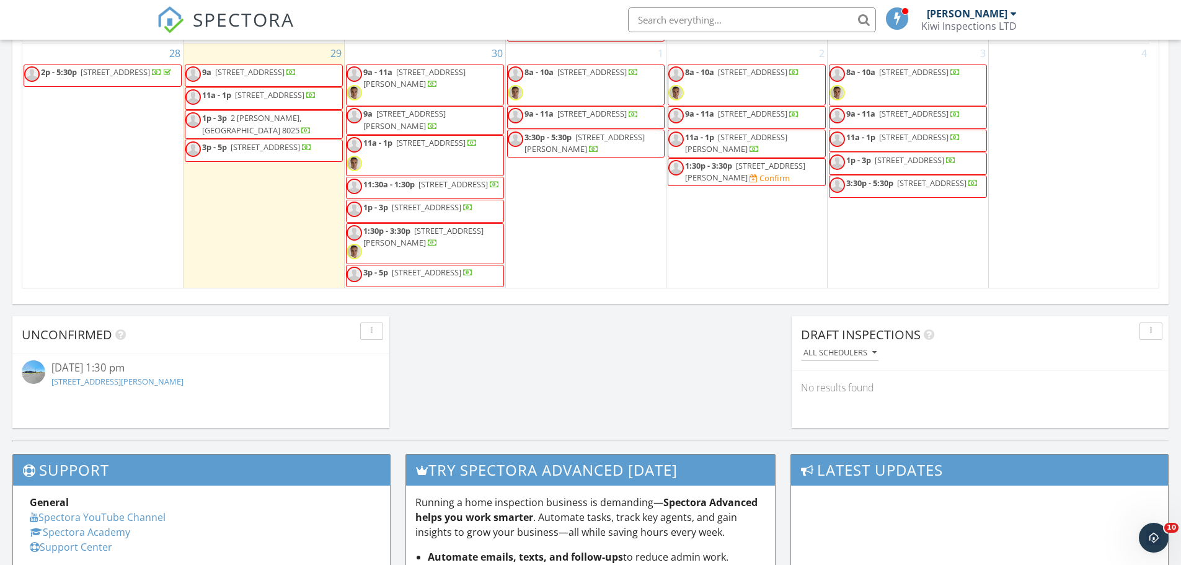
click at [556, 226] on div "1 8a - 10a 18 Ketton Pl, Christchurch 8052 9a - 11a 216A Waimairi Rd, Christchu…" at bounding box center [586, 165] width 161 height 245
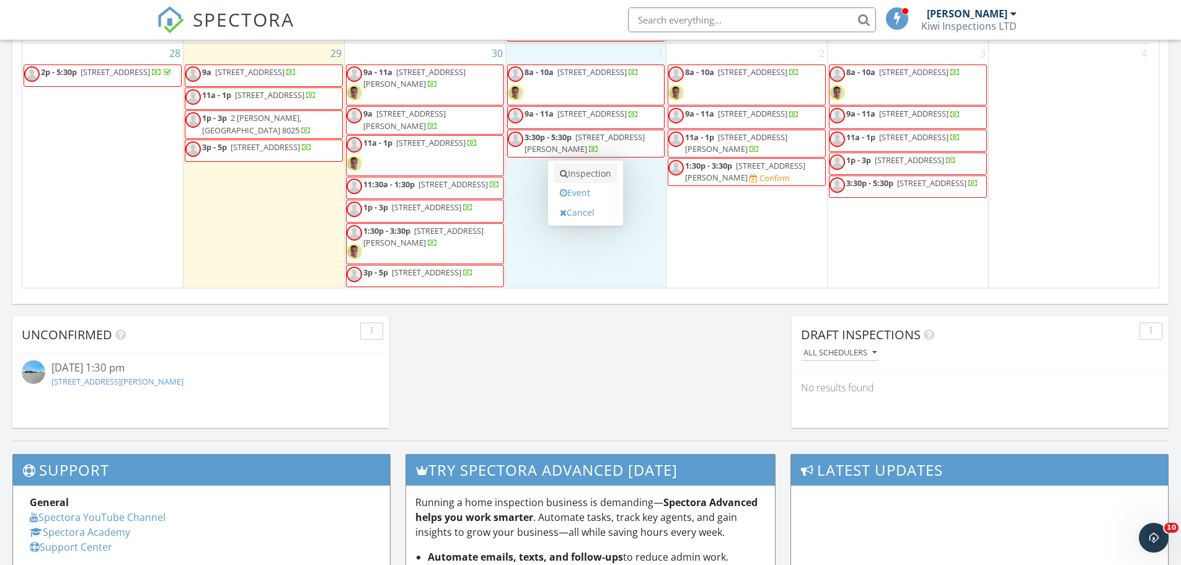
click at [580, 172] on link "Inspection" at bounding box center [586, 174] width 64 height 20
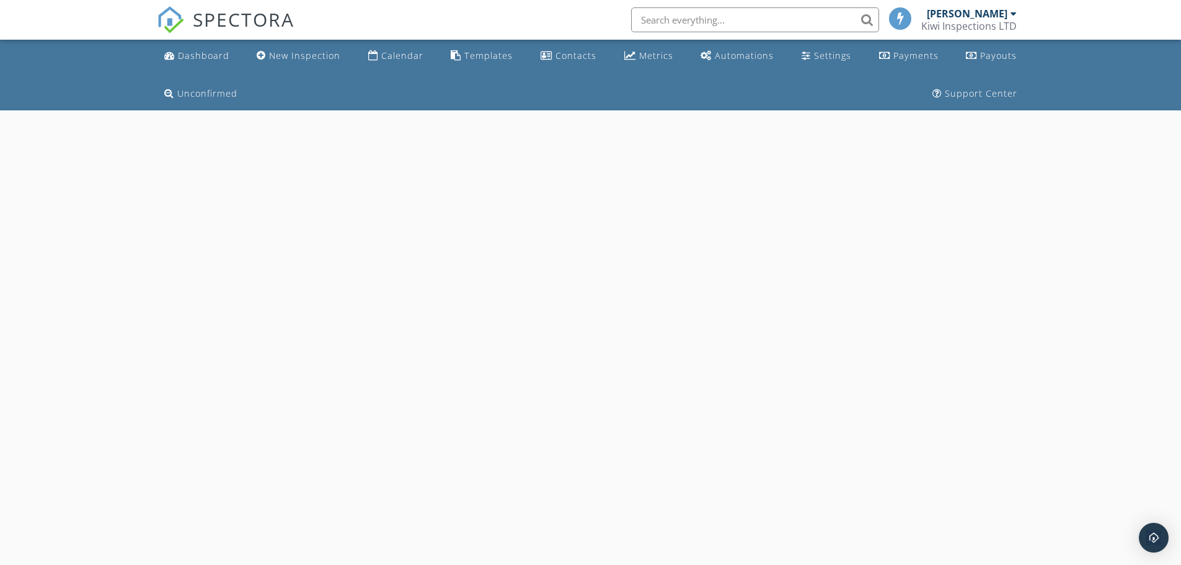
select select "9"
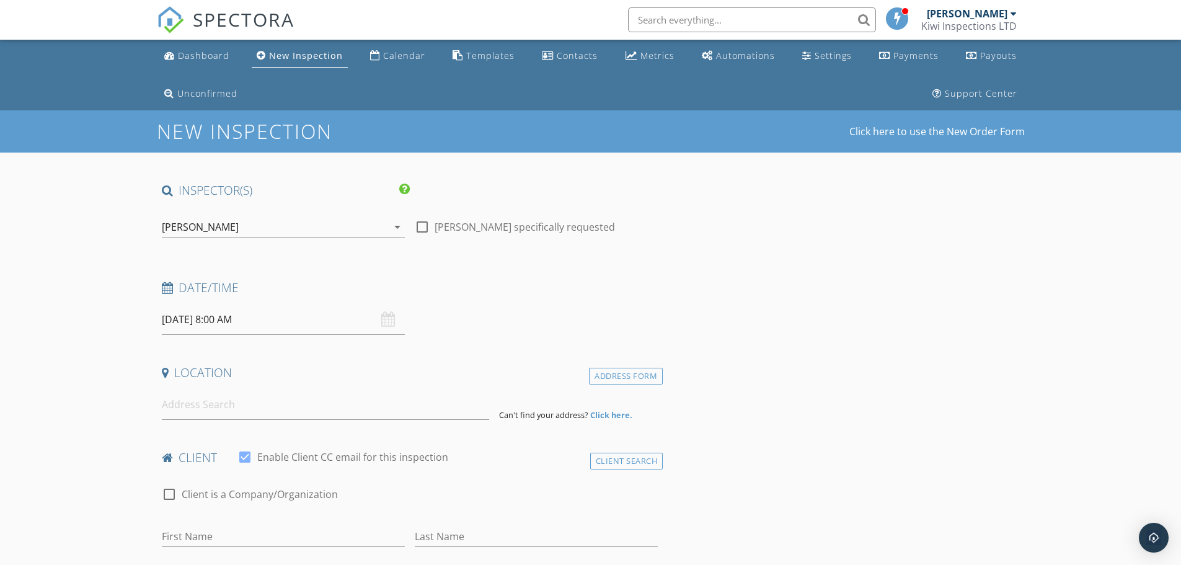
click at [273, 324] on input "[DATE] 8:00 AM" at bounding box center [283, 319] width 243 height 30
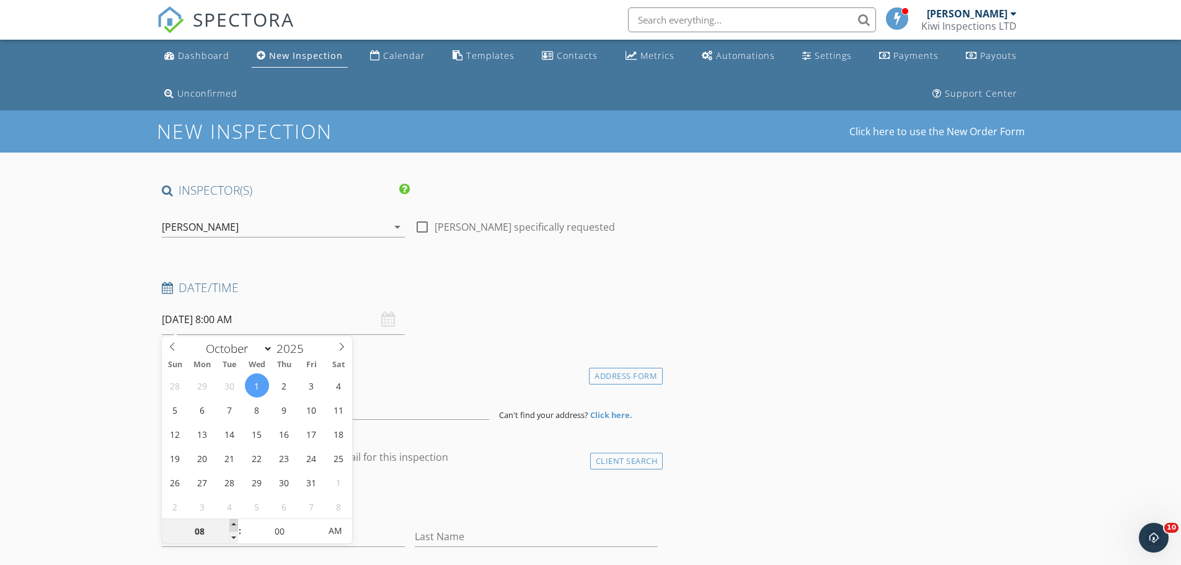
type input "09"
type input "[DATE] 9:00 AM"
click at [233, 525] on span at bounding box center [233, 525] width 9 height 12
type input "10"
type input "[DATE] 10:00 AM"
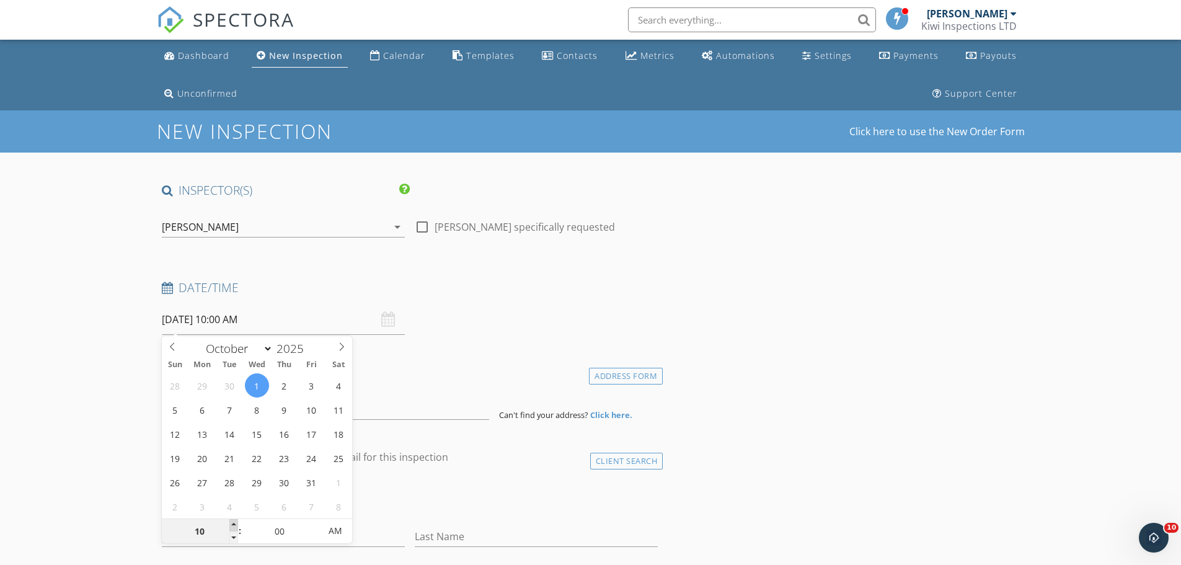
click at [233, 525] on span at bounding box center [233, 525] width 9 height 12
type input "11"
type input "[DATE] 11:00 AM"
click at [233, 525] on span at bounding box center [233, 525] width 9 height 12
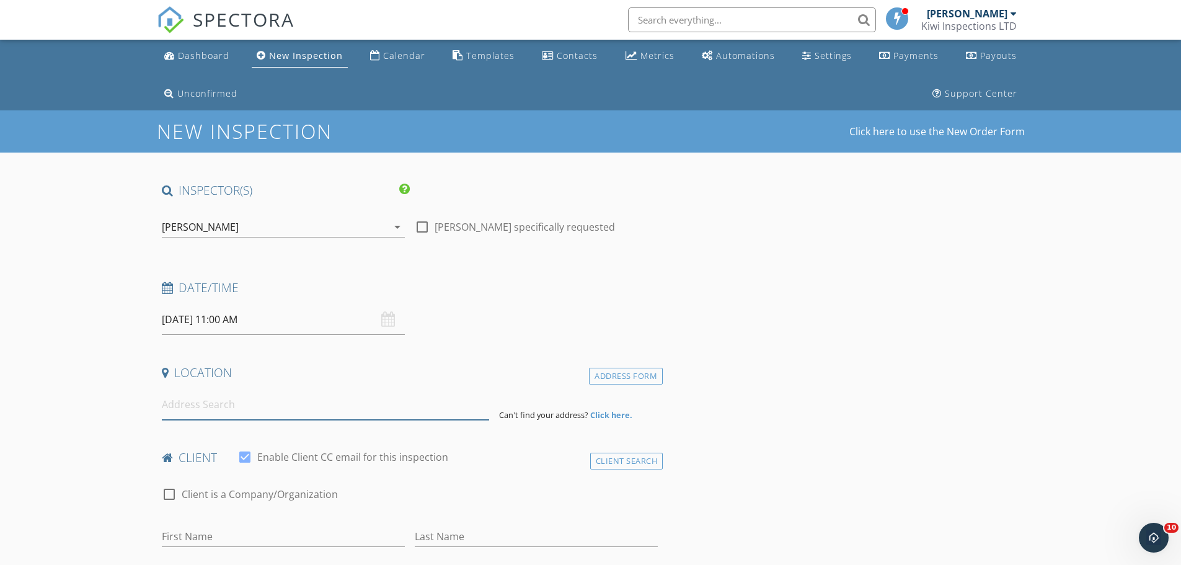
click at [187, 406] on input at bounding box center [325, 404] width 327 height 30
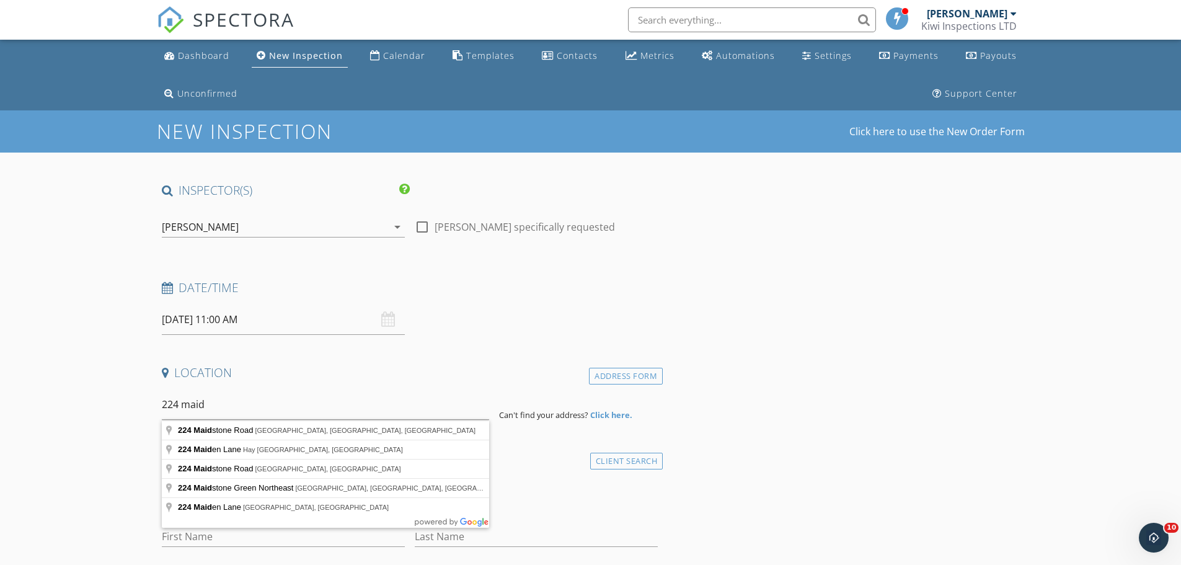
type input "224 Maidstone Road, Avonhead, Christchurch, New Zealand"
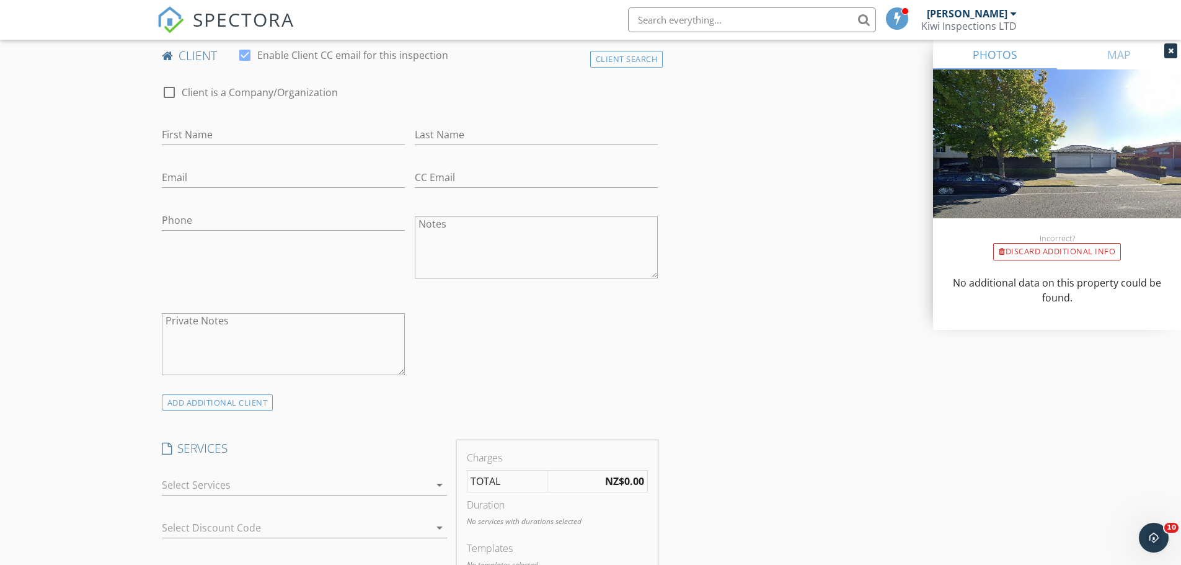
scroll to position [827, 0]
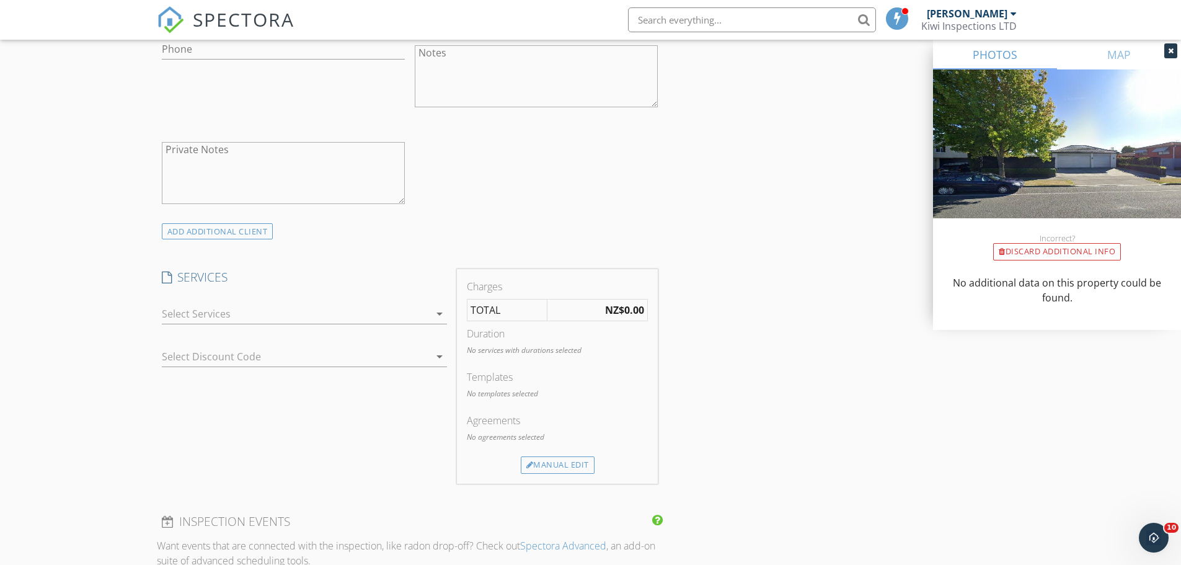
click at [210, 316] on div at bounding box center [296, 314] width 268 height 20
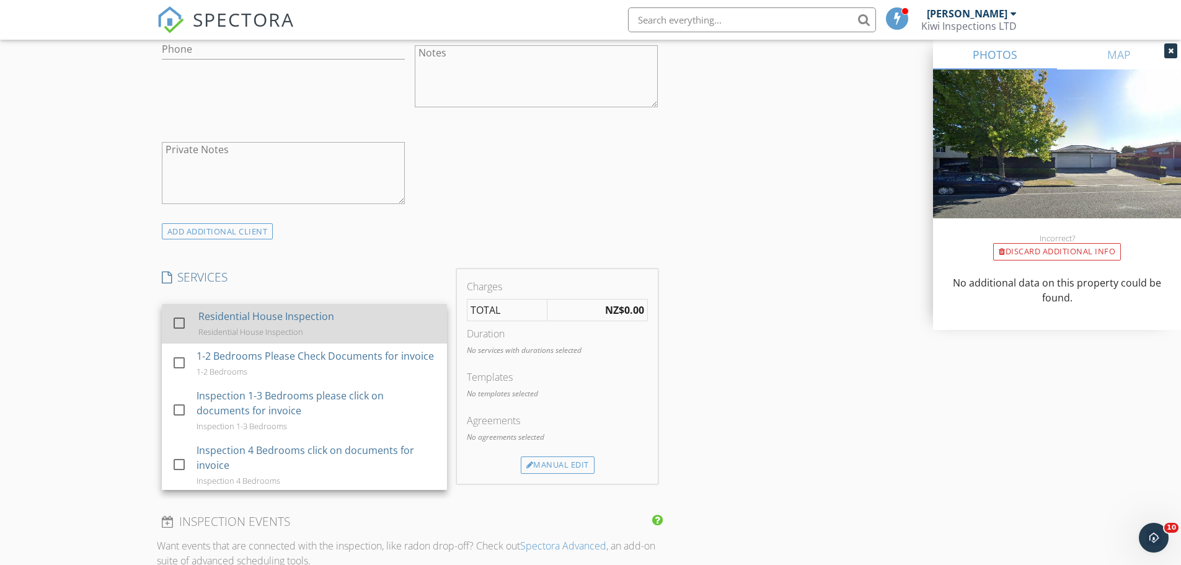
click at [236, 319] on div "Residential House Inspection" at bounding box center [266, 316] width 136 height 15
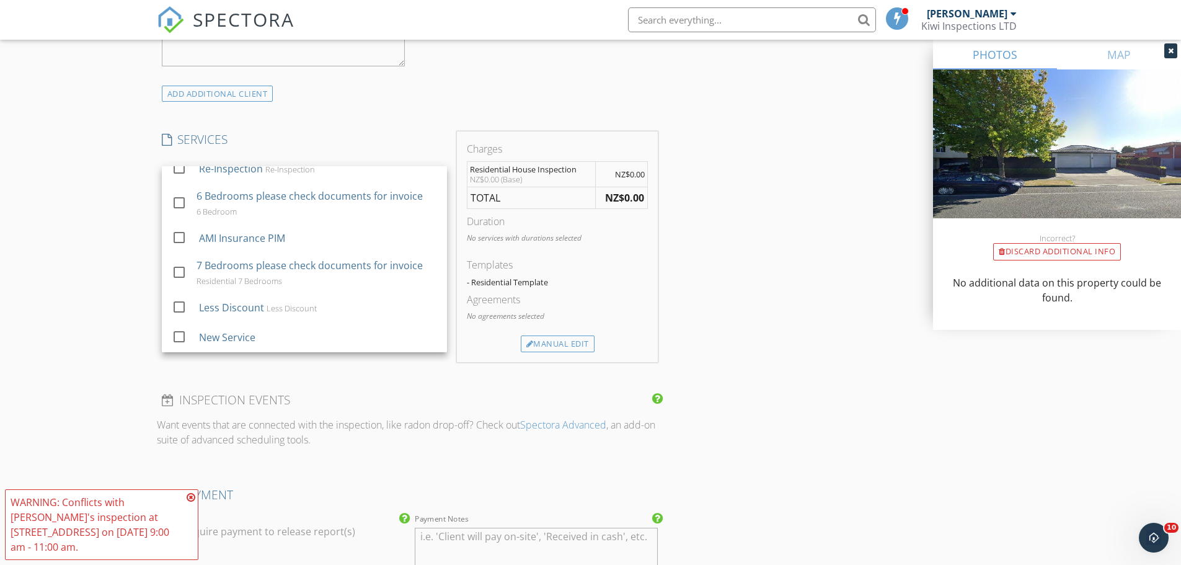
scroll to position [1158, 0]
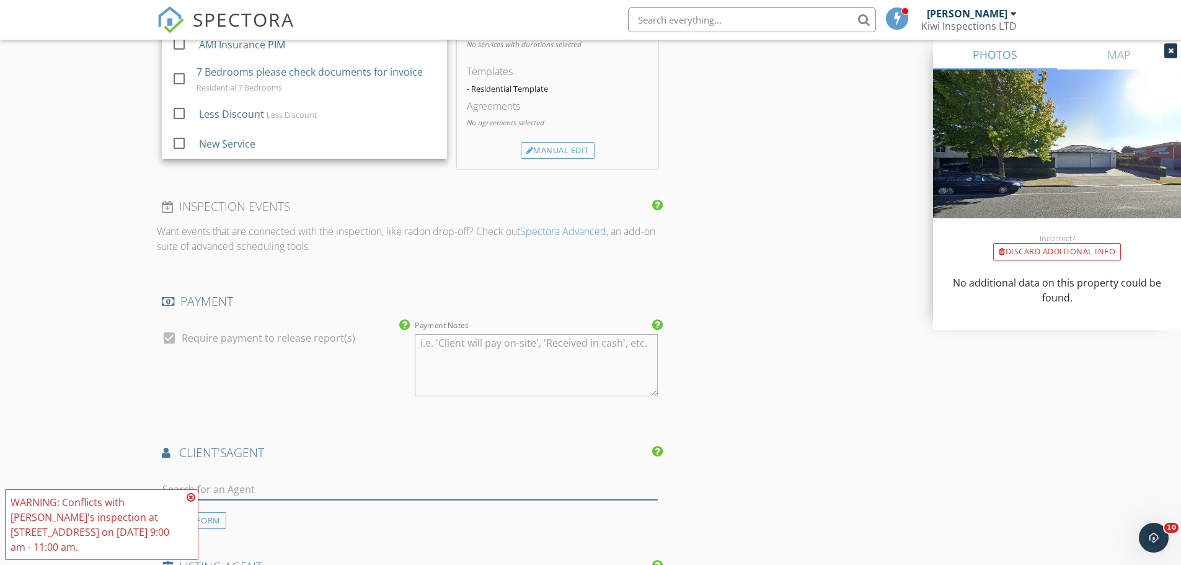
click at [230, 489] on input "text" at bounding box center [410, 489] width 497 height 20
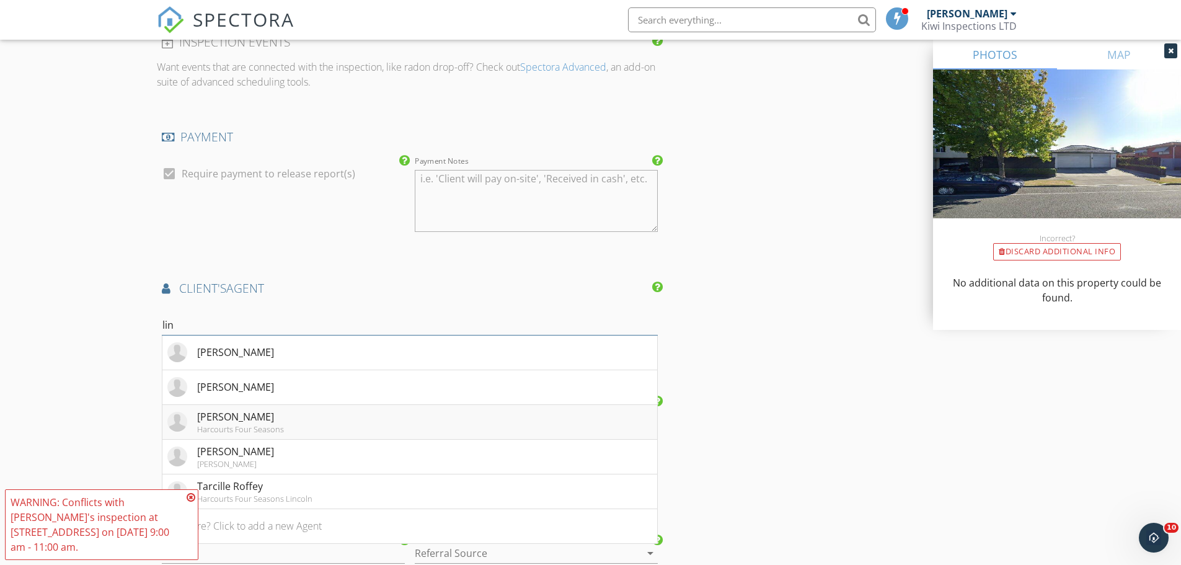
scroll to position [1323, 0]
type input "lin"
click at [219, 350] on div "Lin Ma" at bounding box center [235, 351] width 77 height 15
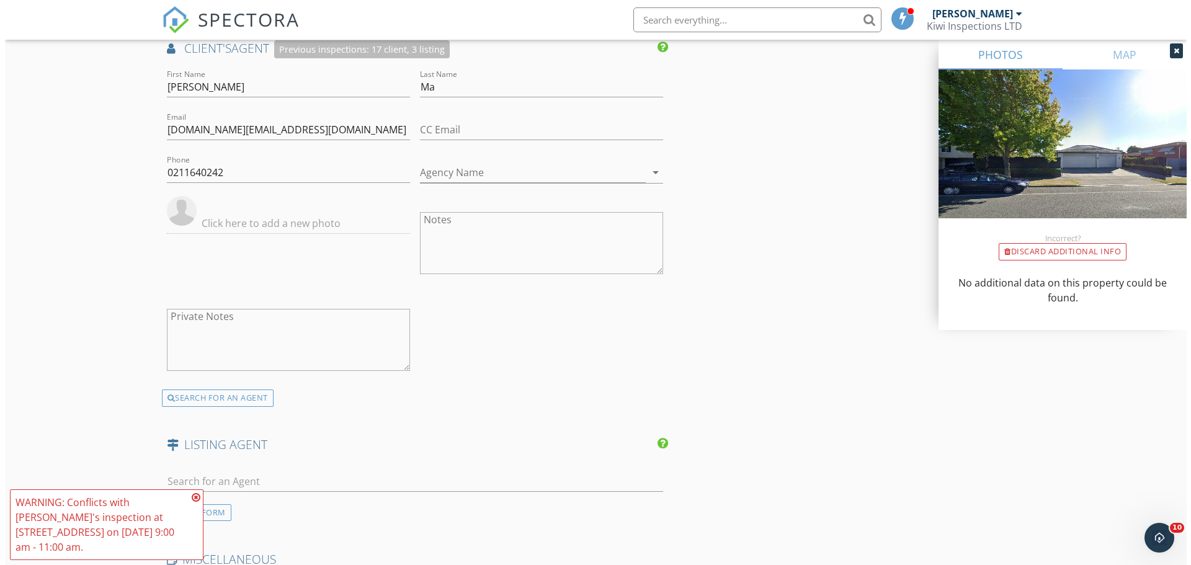
scroll to position [1979, 0]
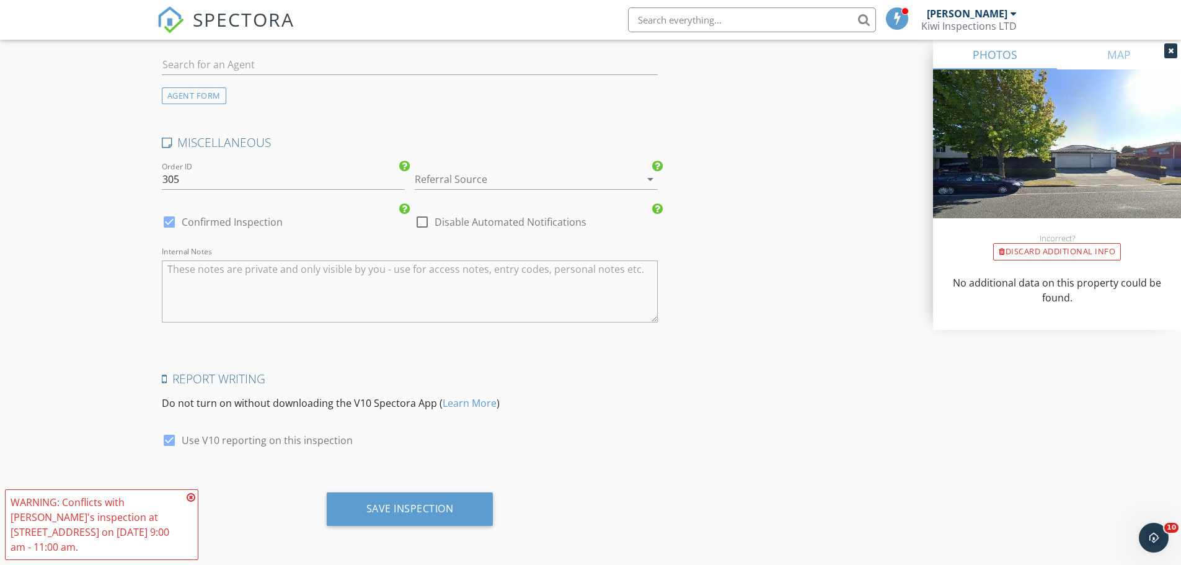
click at [193, 494] on icon at bounding box center [191, 497] width 9 height 10
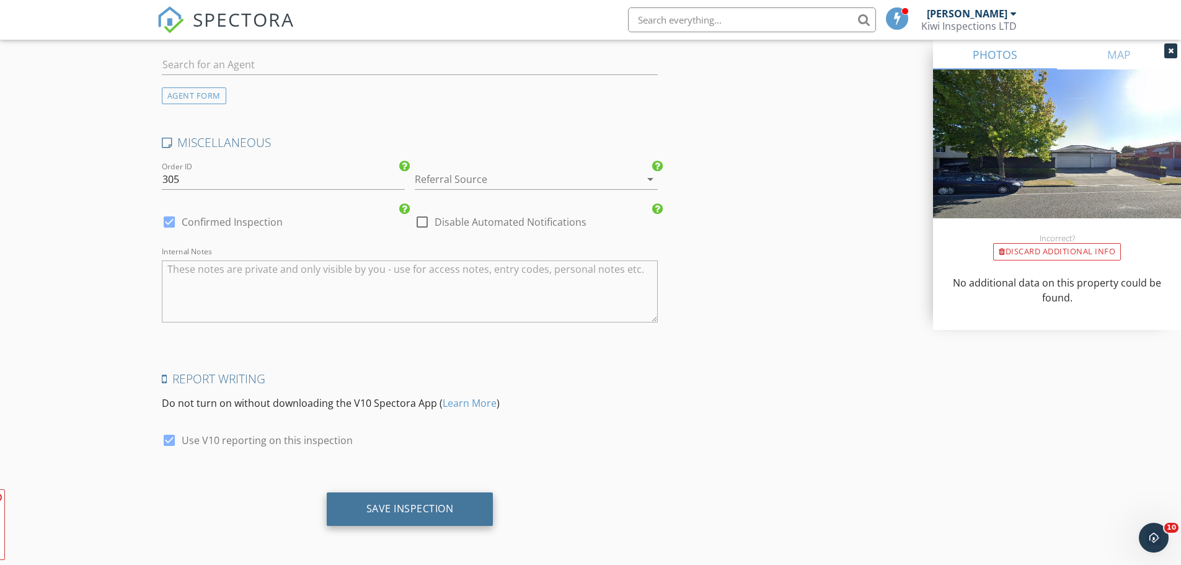
click at [430, 518] on div "Save Inspection" at bounding box center [410, 508] width 167 height 33
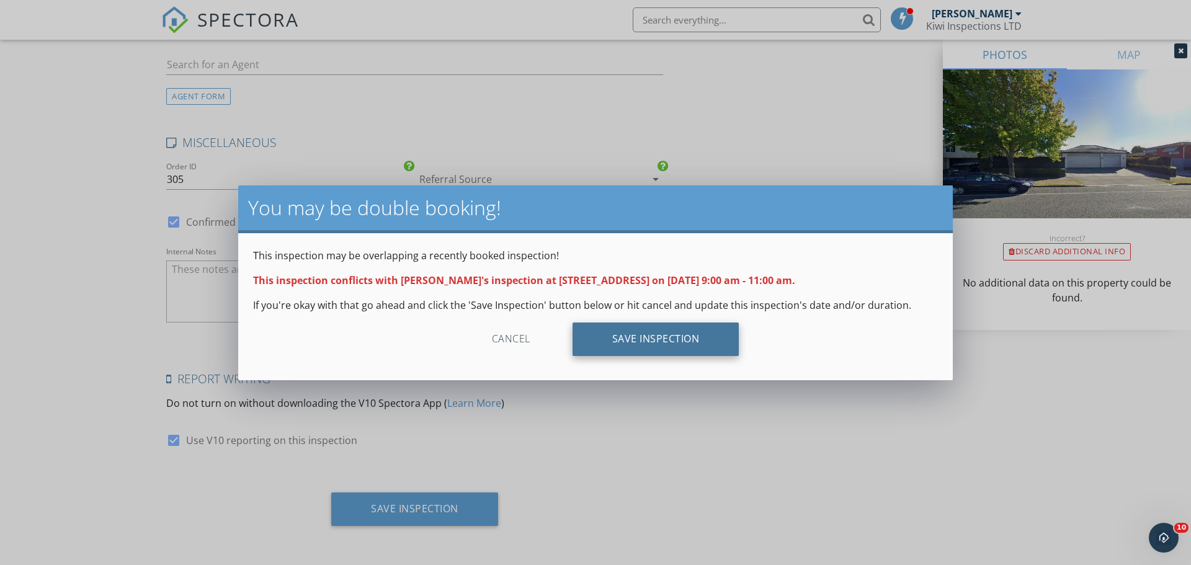
click at [686, 329] on div "Save Inspection" at bounding box center [655, 338] width 167 height 33
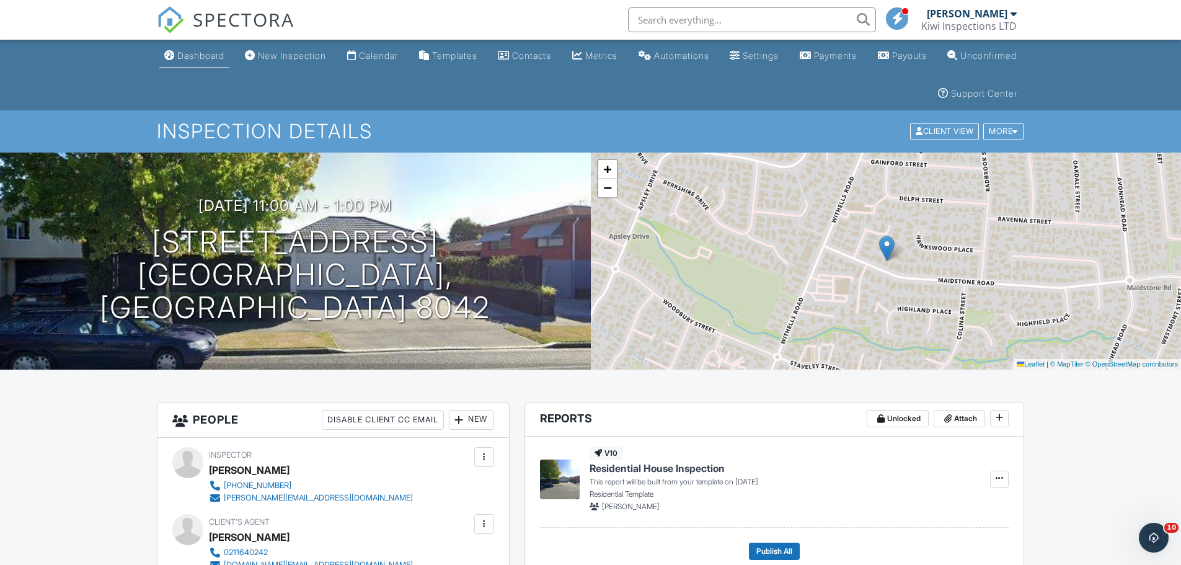
click at [187, 56] on div "Dashboard" at bounding box center [200, 55] width 47 height 11
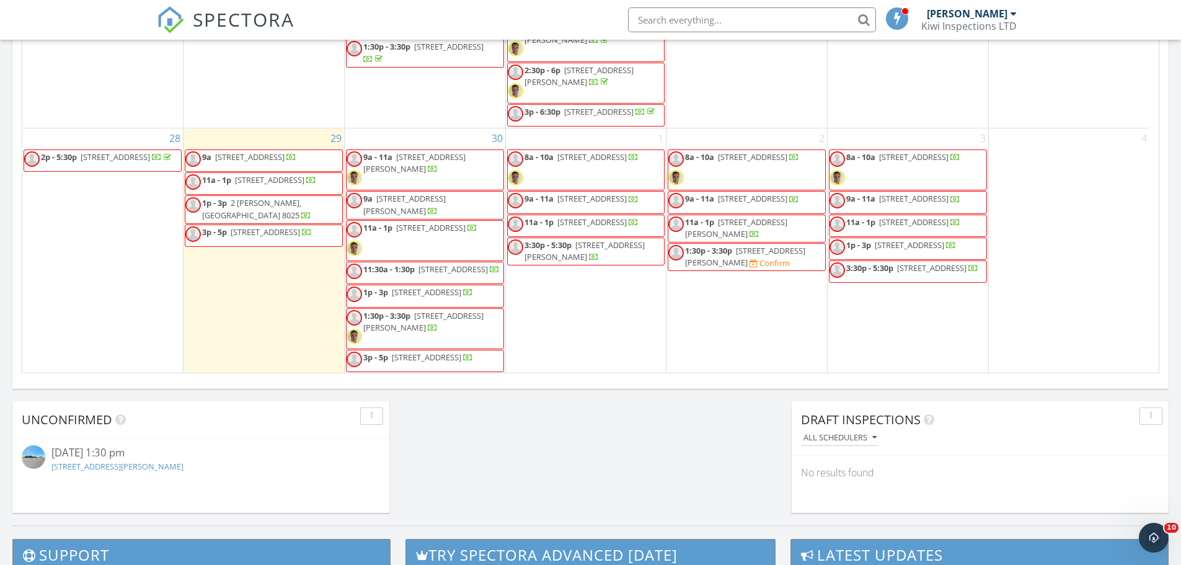
scroll to position [701, 0]
click at [611, 239] on span "3 Pippin Ln, Rangiora 7400" at bounding box center [585, 250] width 120 height 23
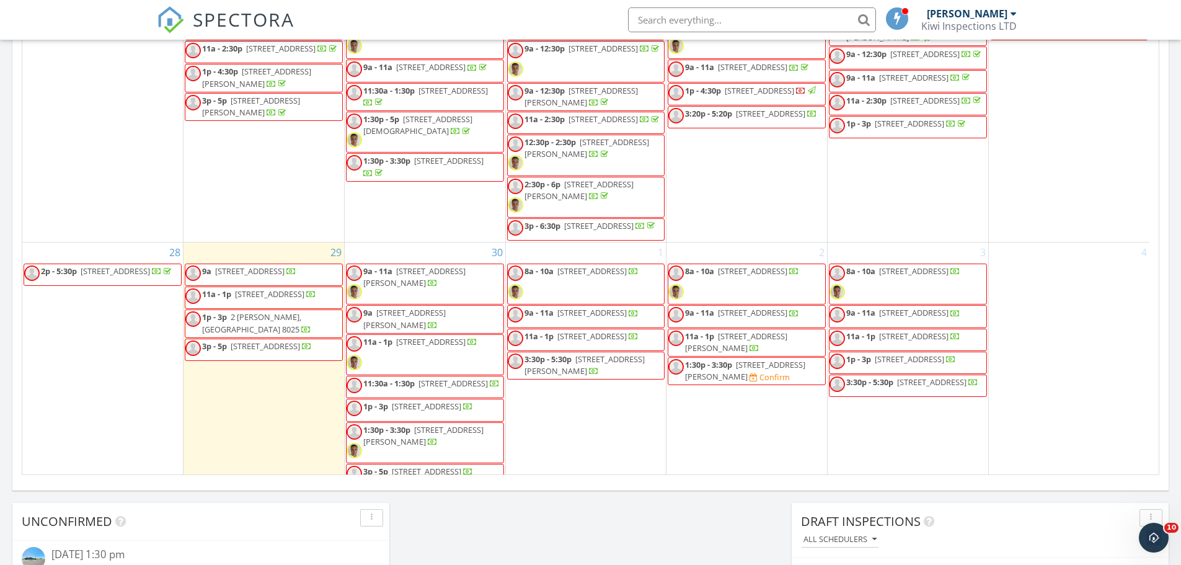
scroll to position [701, 0]
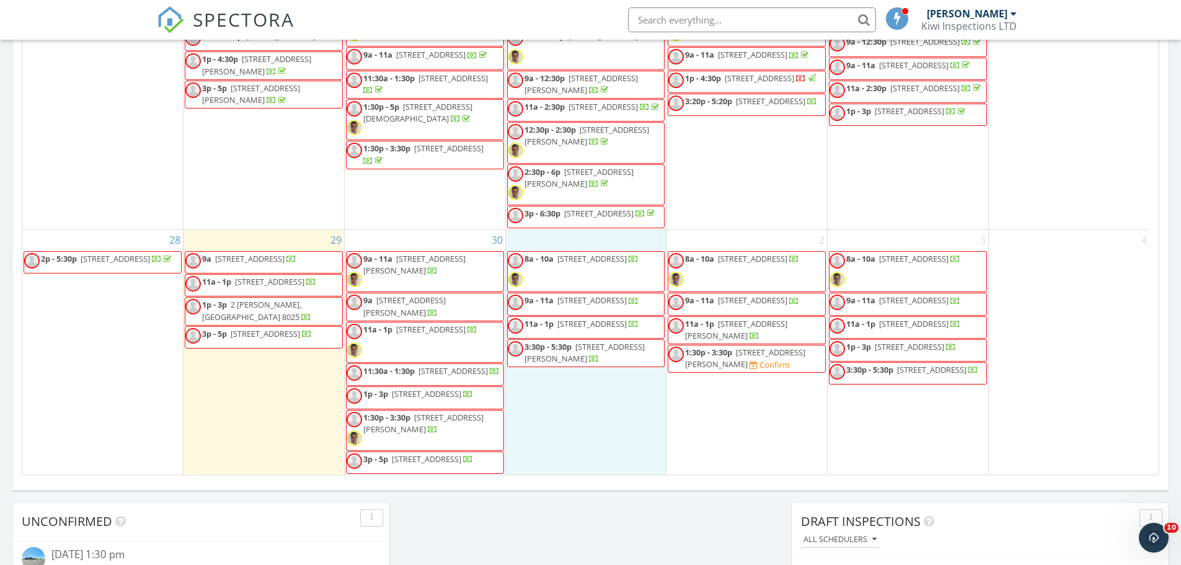
click at [553, 417] on div "1 8a - 10a 18 Ketton Pl, Christchurch 8052 9a - 11a 216A Waimairi Rd, Christchu…" at bounding box center [586, 352] width 161 height 245
click at [600, 367] on link "Inspection" at bounding box center [586, 365] width 64 height 20
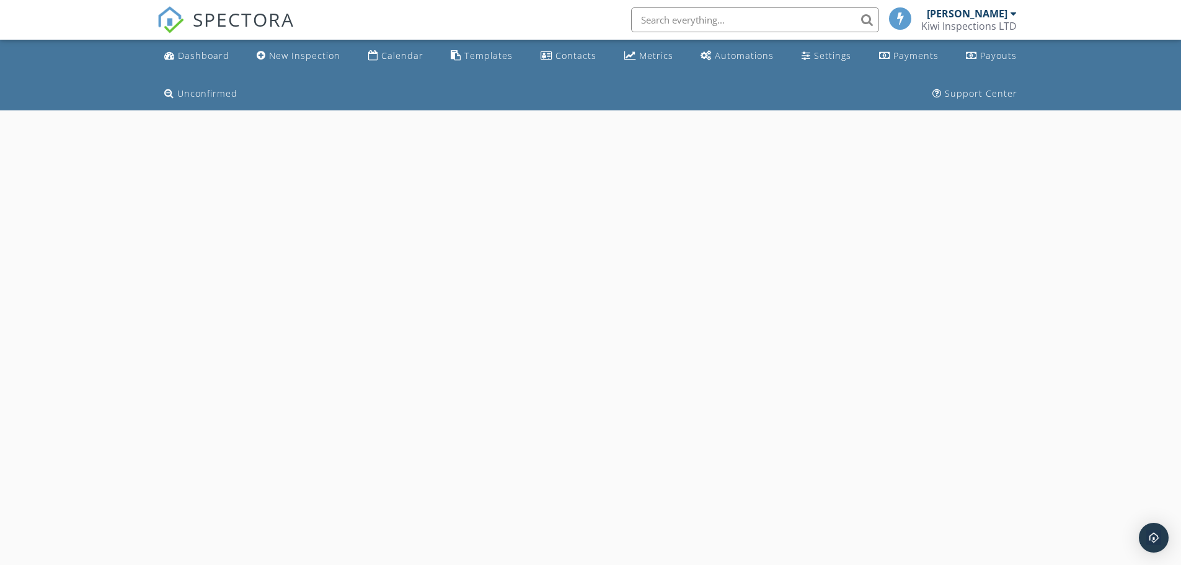
select select "9"
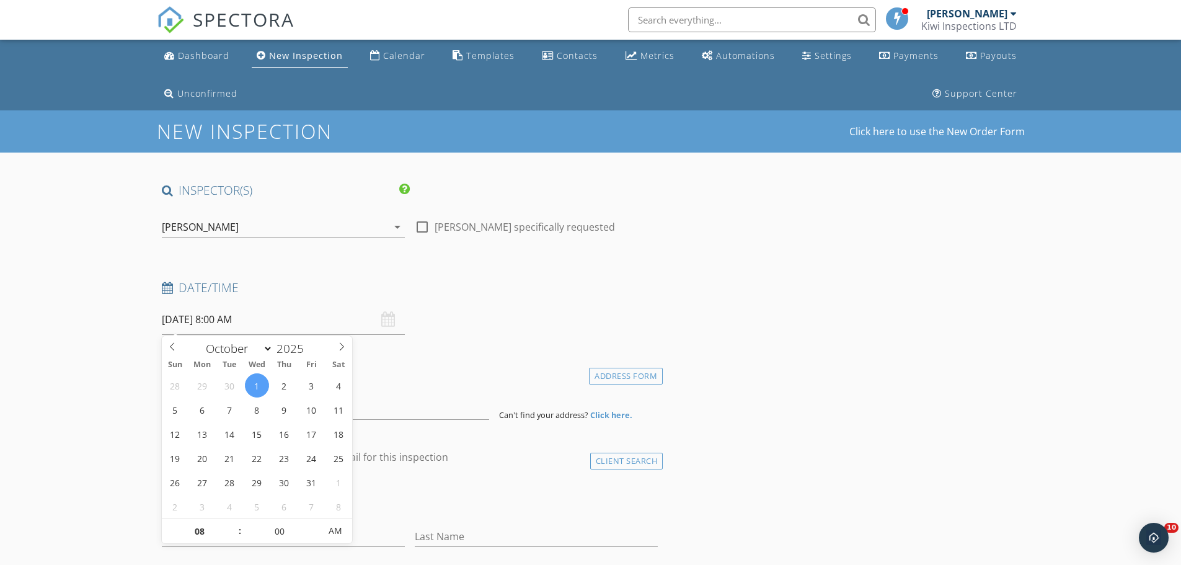
click at [268, 318] on input "[DATE] 8:00 AM" at bounding box center [283, 319] width 243 height 30
type input "09"
type input "[DATE] 9:00 AM"
click at [234, 523] on span at bounding box center [233, 525] width 9 height 12
type input "10"
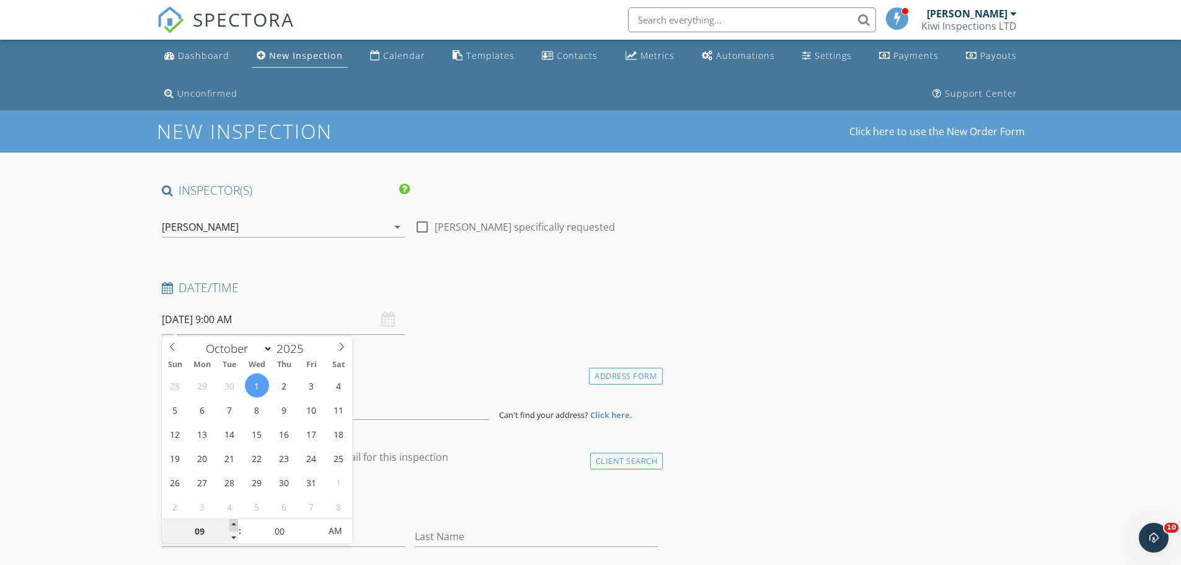
type input "[DATE] 10:00 AM"
click at [234, 523] on span at bounding box center [233, 525] width 9 height 12
type input "11"
type input "[DATE] 11:00 AM"
click at [234, 523] on span at bounding box center [233, 525] width 9 height 12
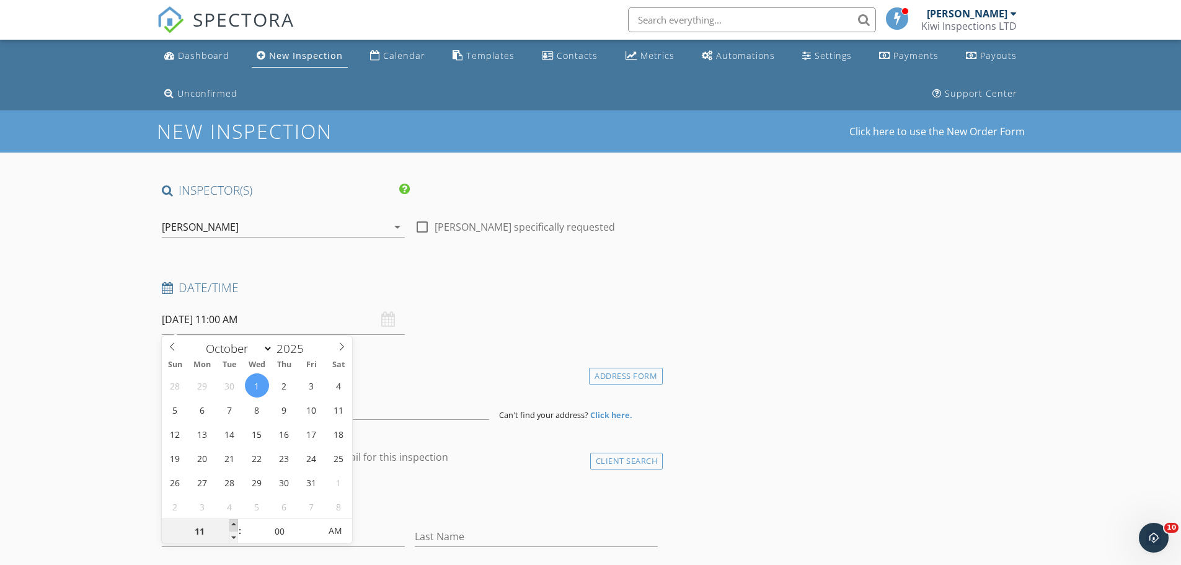
type input "12"
type input "01/10/2025 12:00 PM"
click at [234, 523] on span at bounding box center [233, 525] width 9 height 12
type input "01"
type input "[DATE] 1:00 PM"
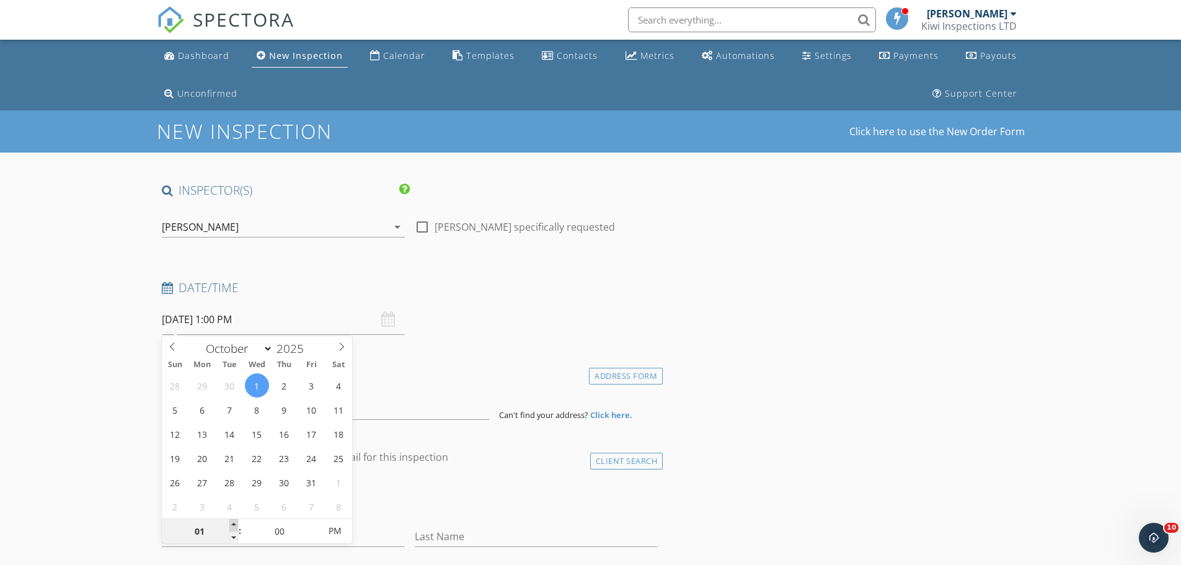
click at [234, 523] on span at bounding box center [233, 525] width 9 height 12
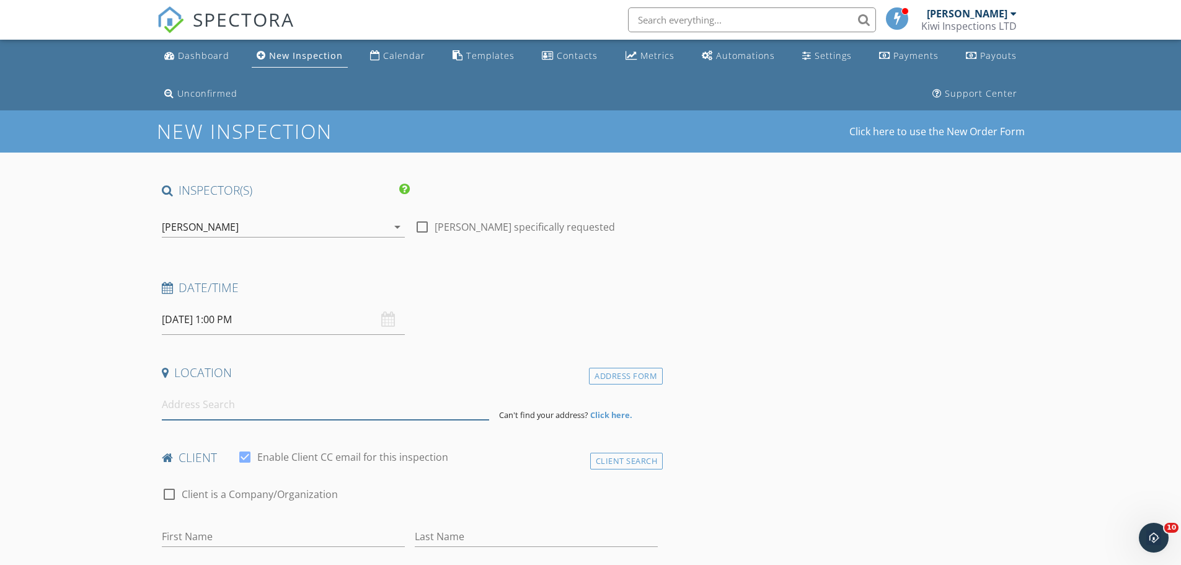
click at [165, 406] on input at bounding box center [325, 404] width 327 height 30
paste input "47B Browns Road Merivale"
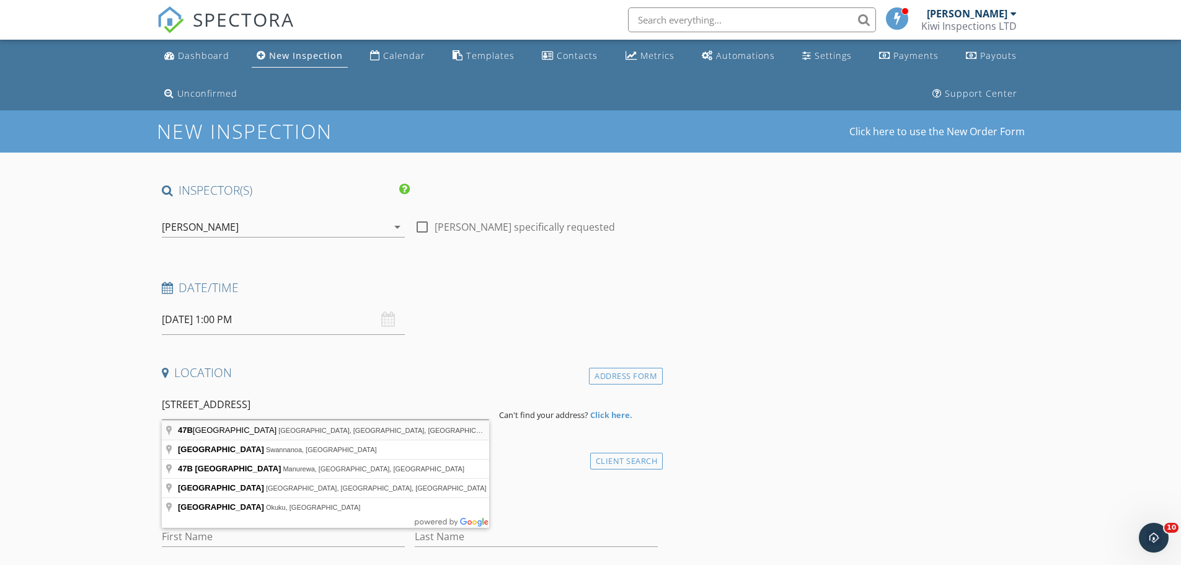
type input "47B Browns Road, Saint Albans, Christchurch, New Zealand"
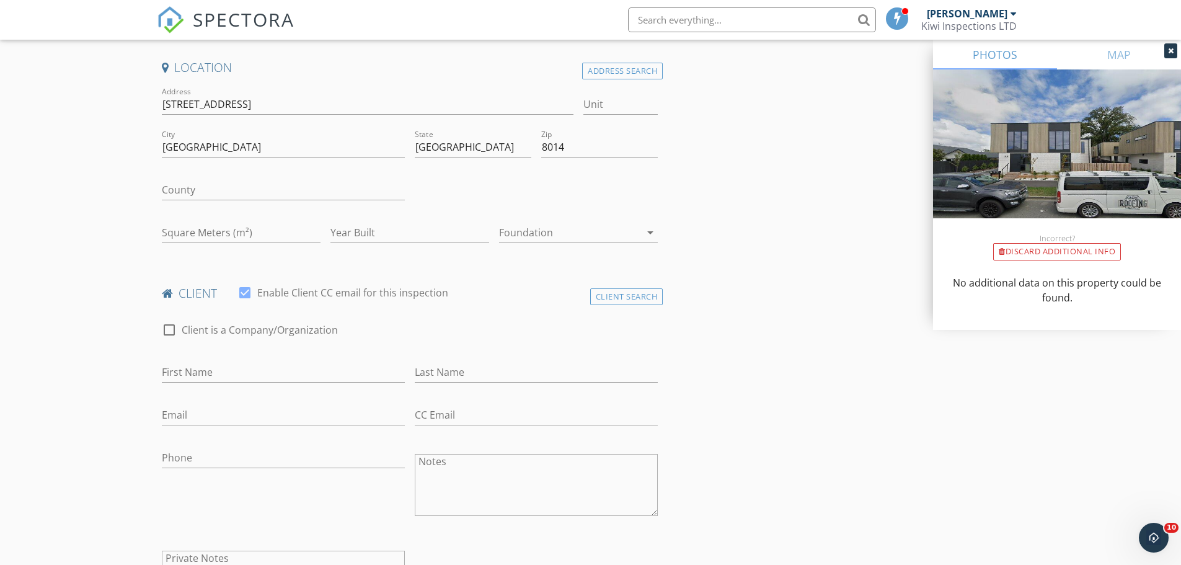
scroll to position [331, 0]
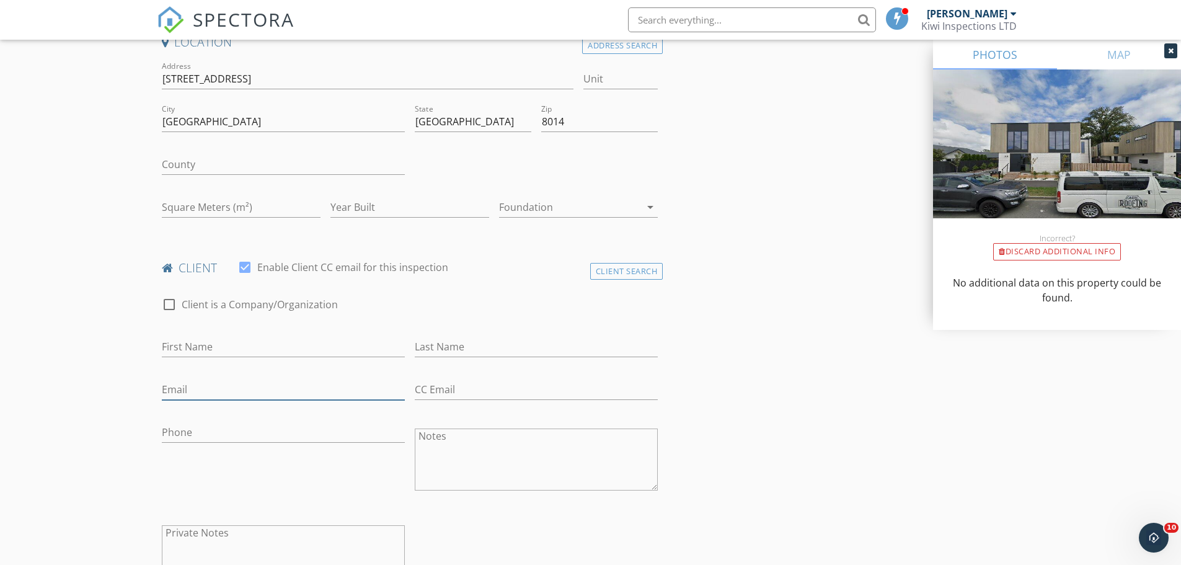
click at [184, 386] on input "Email" at bounding box center [283, 390] width 243 height 20
paste input "kjmarriner@gmail.com"
type input "kjmarriner@gmail.com"
click at [182, 442] on input "Phone" at bounding box center [283, 432] width 243 height 20
paste input "02041768951"
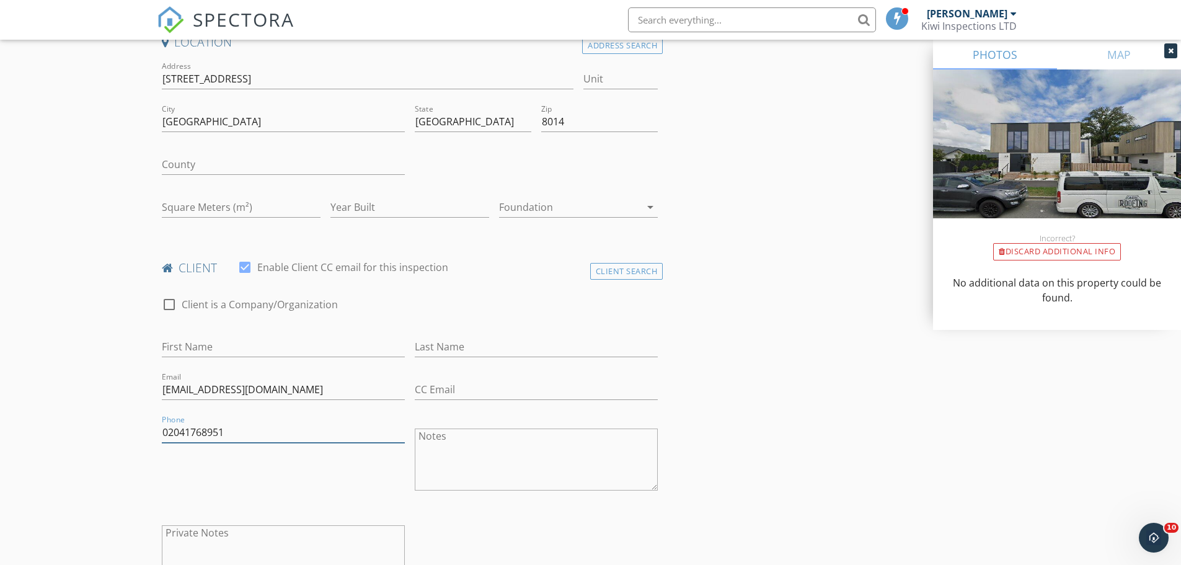
type input "02041768951"
click at [190, 339] on input "First Name" at bounding box center [283, 347] width 243 height 20
paste input "Katie Marriner"
drag, startPoint x: 236, startPoint y: 352, endPoint x: 192, endPoint y: 350, distance: 44.1
click at [192, 350] on input "Katie Marriner" at bounding box center [283, 347] width 243 height 20
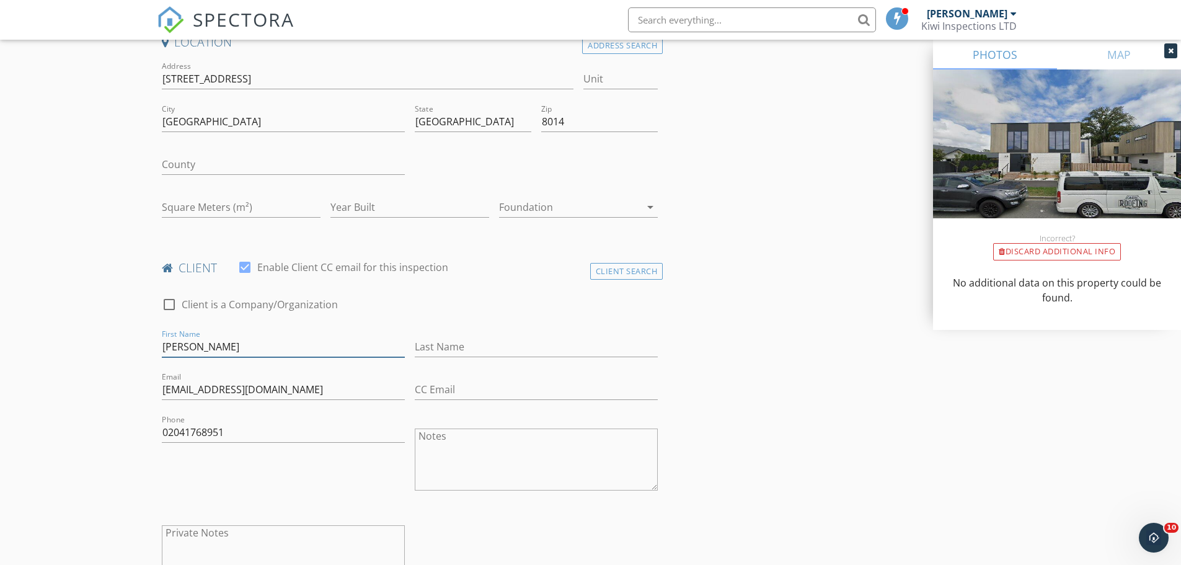
type input "Katie"
click at [453, 335] on div "Last Name" at bounding box center [536, 349] width 243 height 40
click at [449, 348] on input "Last Name" at bounding box center [536, 347] width 243 height 20
paste input "Marriner"
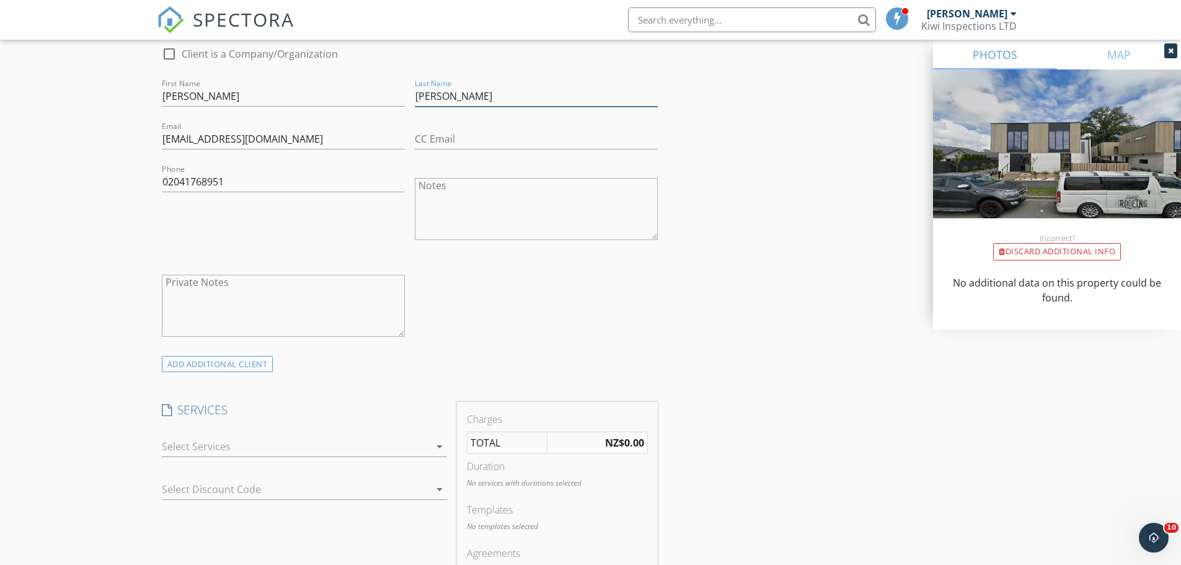
scroll to position [662, 0]
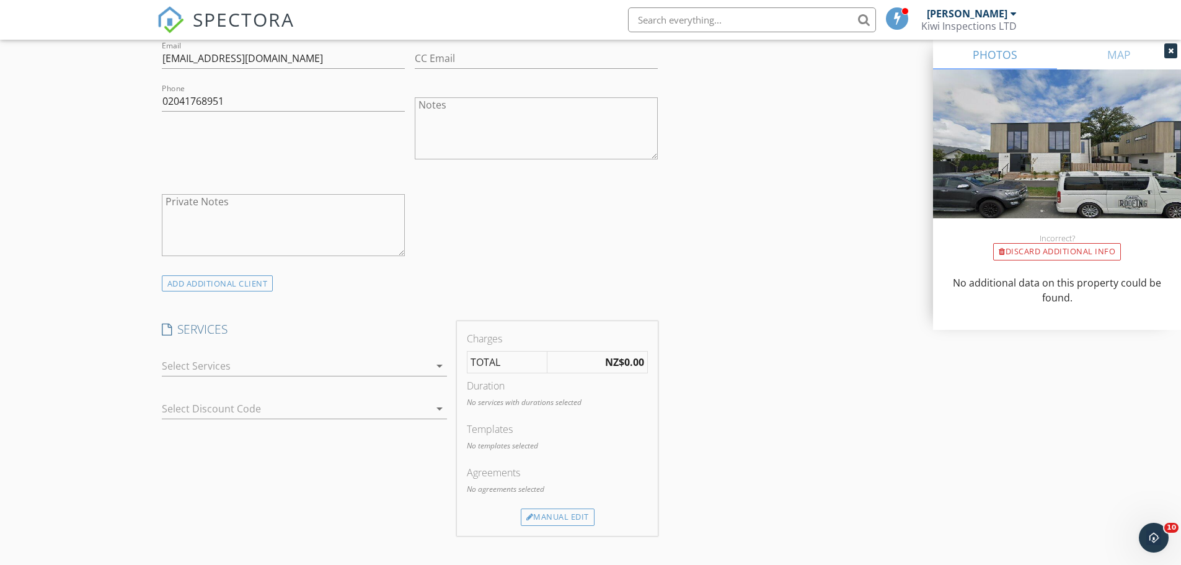
type input "Marriner"
click at [223, 363] on div at bounding box center [296, 366] width 268 height 20
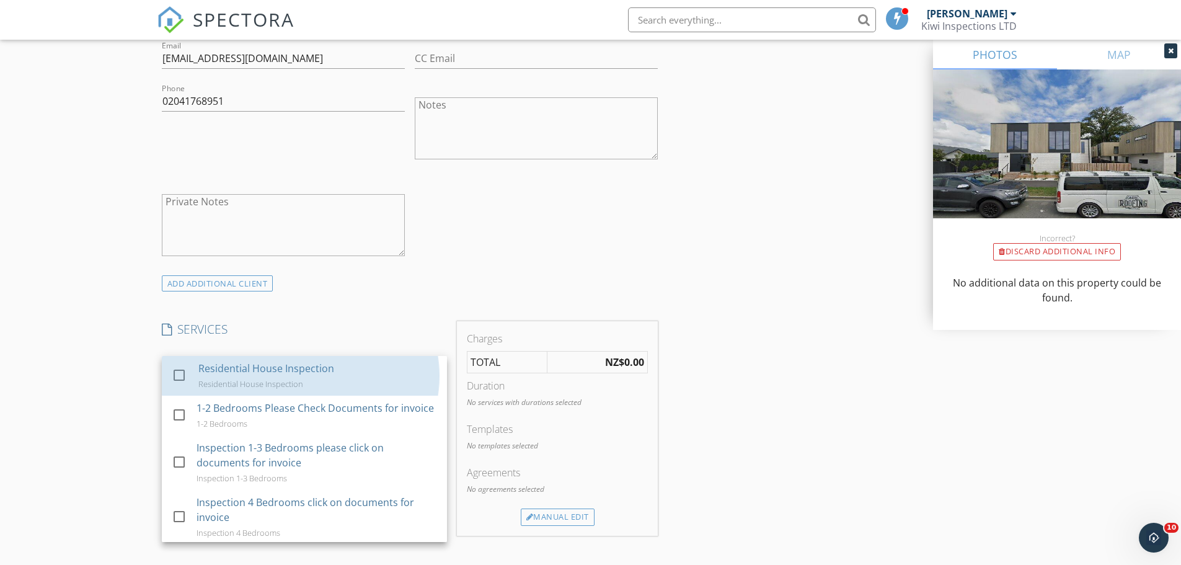
click at [223, 363] on div "Residential House Inspection" at bounding box center [266, 368] width 136 height 15
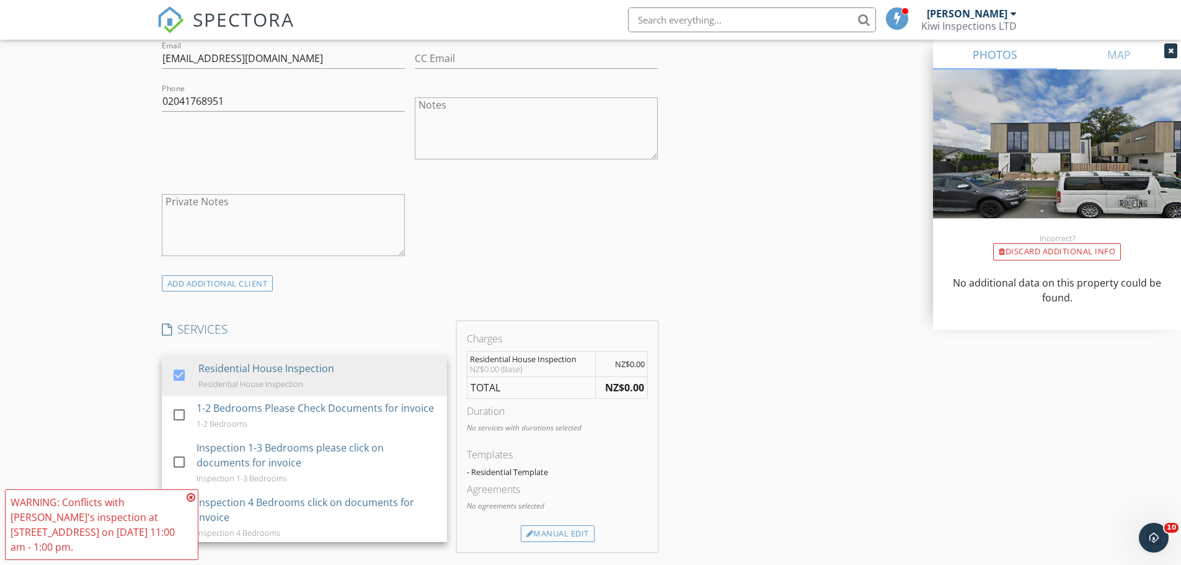
click at [108, 376] on div "New Inspection Click here to use the New Order Form INSPECTOR(S) check_box Aaro…" at bounding box center [590, 468] width 1181 height 2038
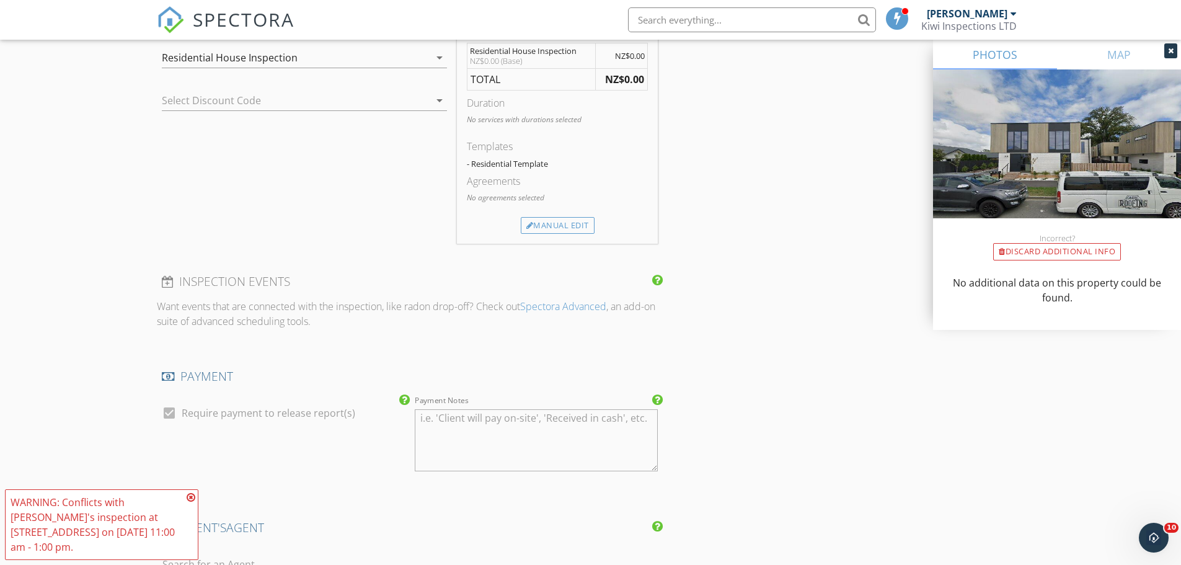
scroll to position [992, 0]
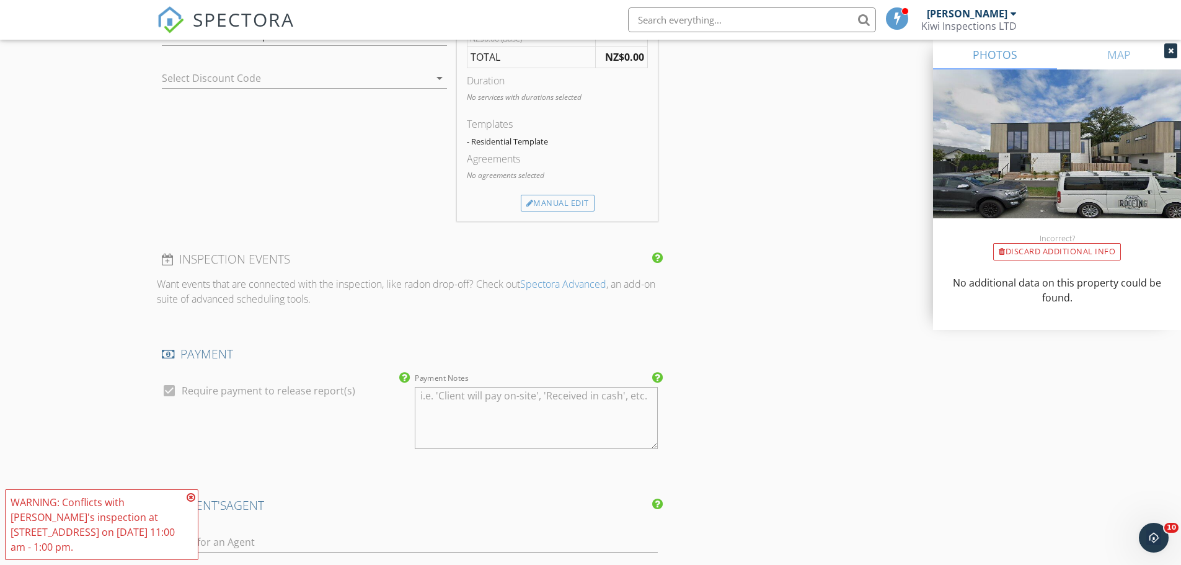
click at [192, 494] on icon at bounding box center [191, 497] width 9 height 10
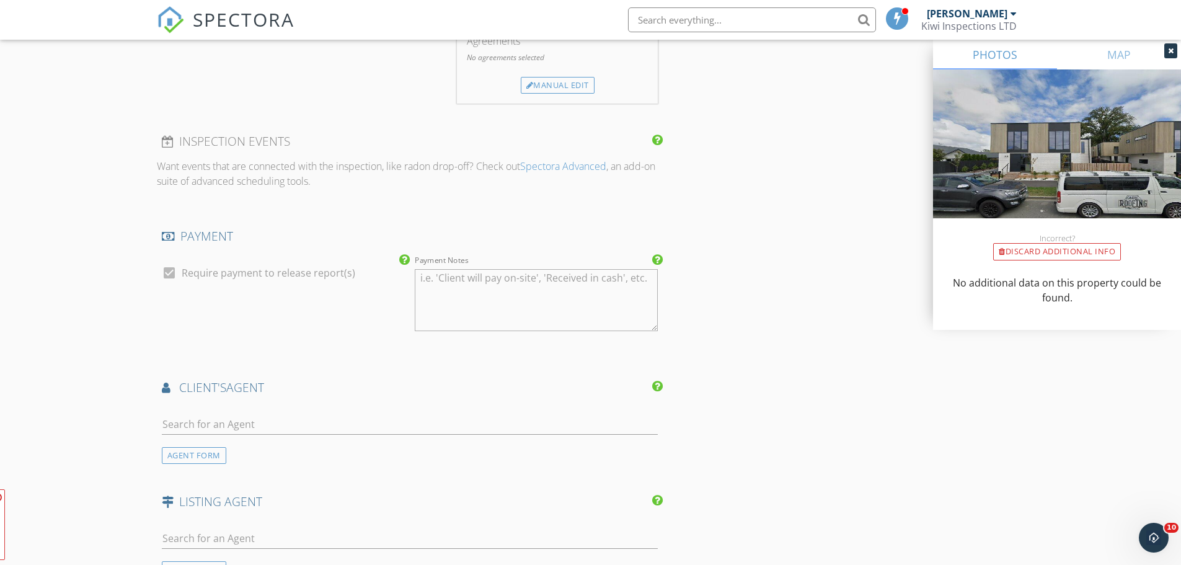
scroll to position [1158, 0]
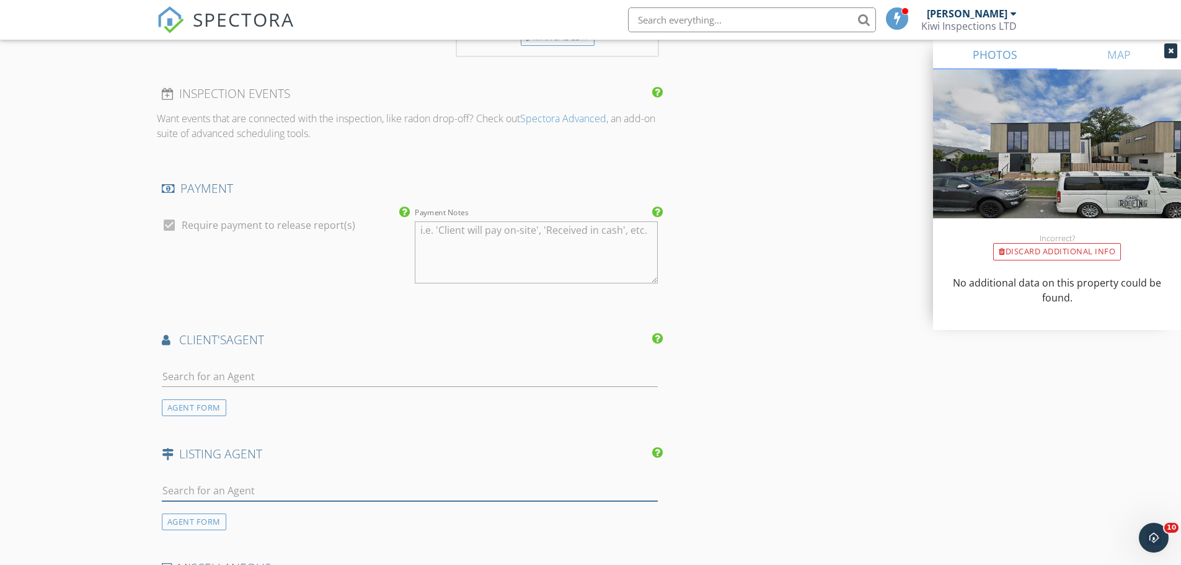
click at [177, 499] on input "text" at bounding box center [410, 491] width 497 height 20
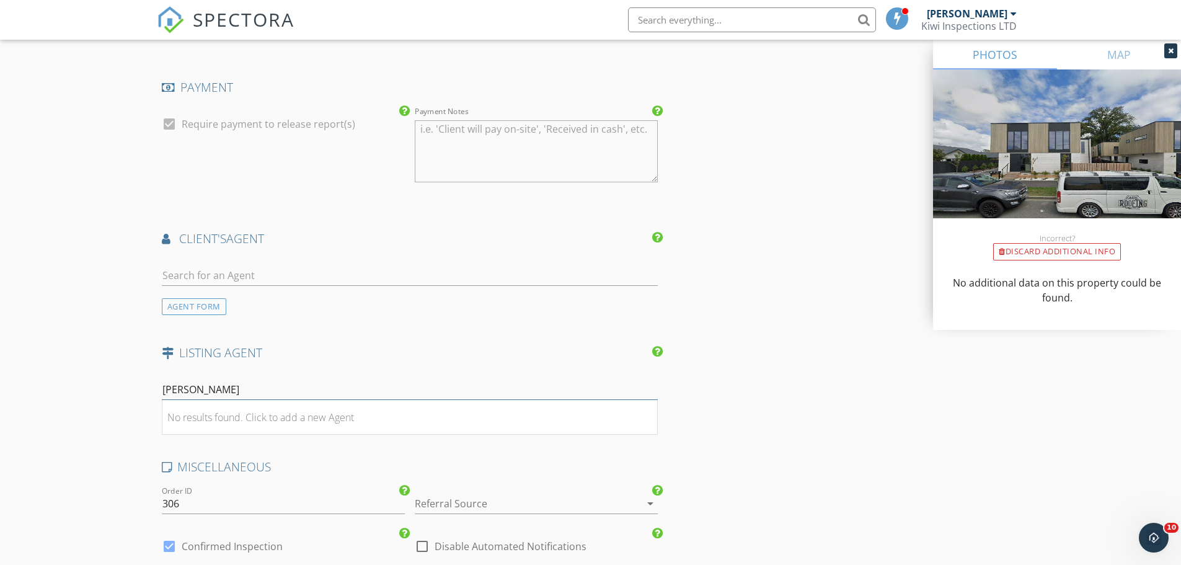
scroll to position [1323, 0]
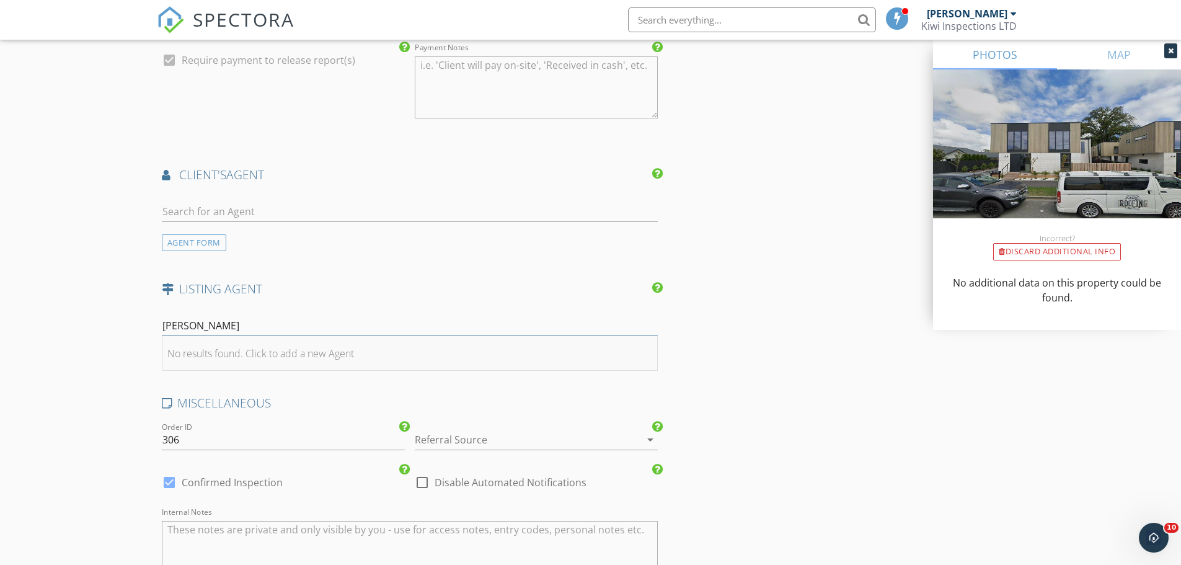
type input "foss"
click at [320, 356] on div "No results found. Click to add a new Agent" at bounding box center [260, 353] width 187 height 15
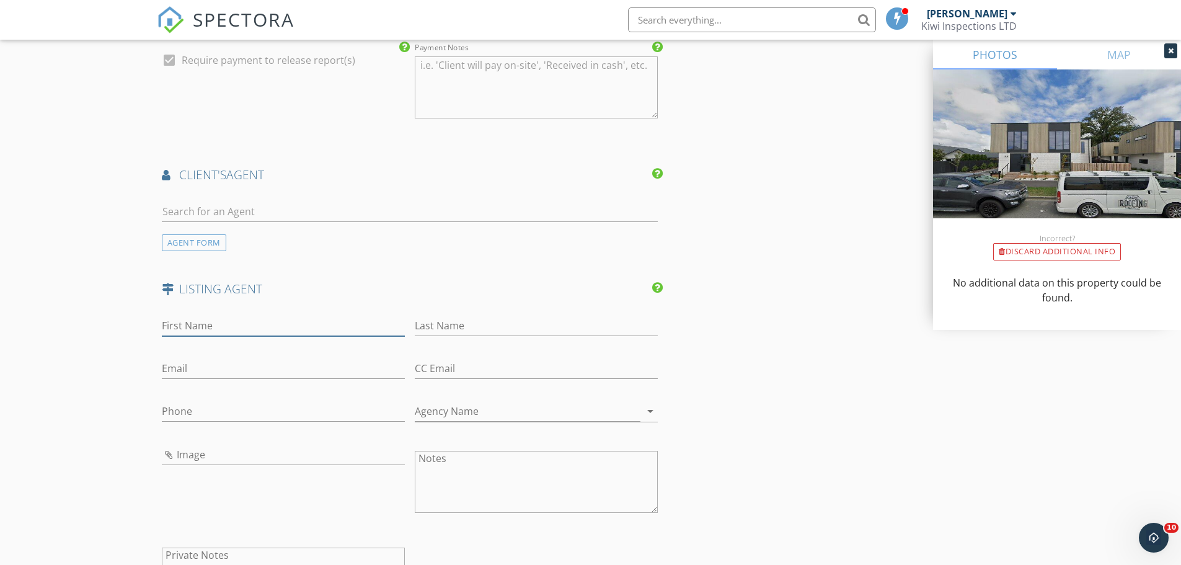
click at [201, 329] on input "First Name" at bounding box center [283, 326] width 243 height 20
type input "Foss"
click at [431, 317] on input "Last Name" at bounding box center [536, 326] width 243 height 20
paste input "Shanahan"
type input "Shanahan"
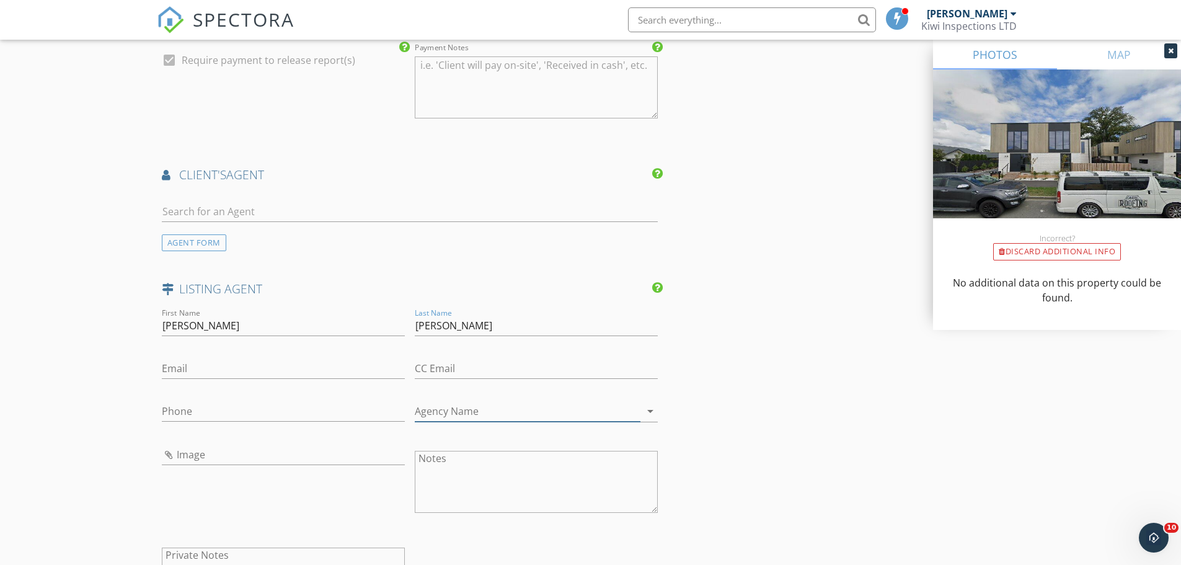
click at [445, 413] on input "Agency Name" at bounding box center [528, 411] width 226 height 20
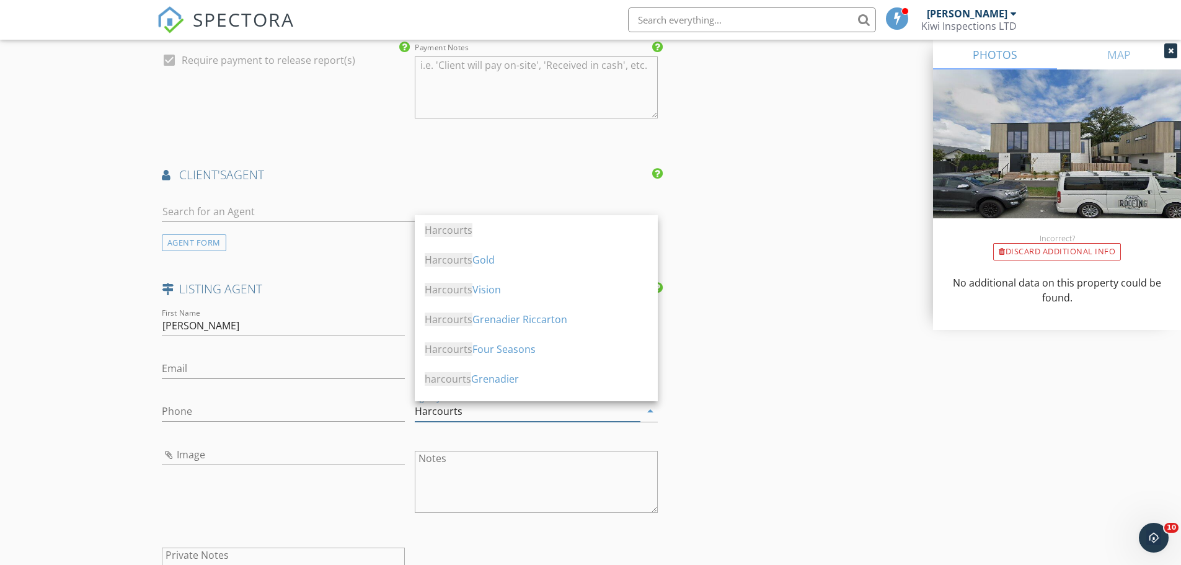
type input "Harcourts"
click at [180, 409] on input "Phone" at bounding box center [283, 411] width 243 height 20
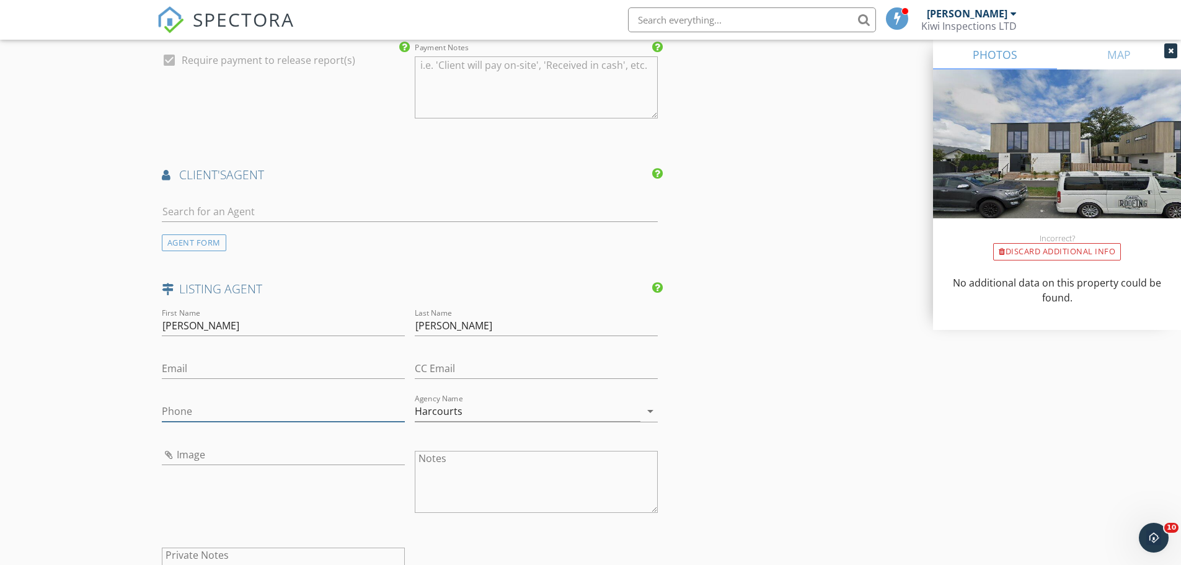
drag, startPoint x: 193, startPoint y: 401, endPoint x: 193, endPoint y: 410, distance: 8.7
click at [193, 401] on input "Phone" at bounding box center [283, 411] width 243 height 20
paste input "027 275 7897"
type input "027 275 7897"
click at [200, 369] on input "Email" at bounding box center [283, 368] width 243 height 20
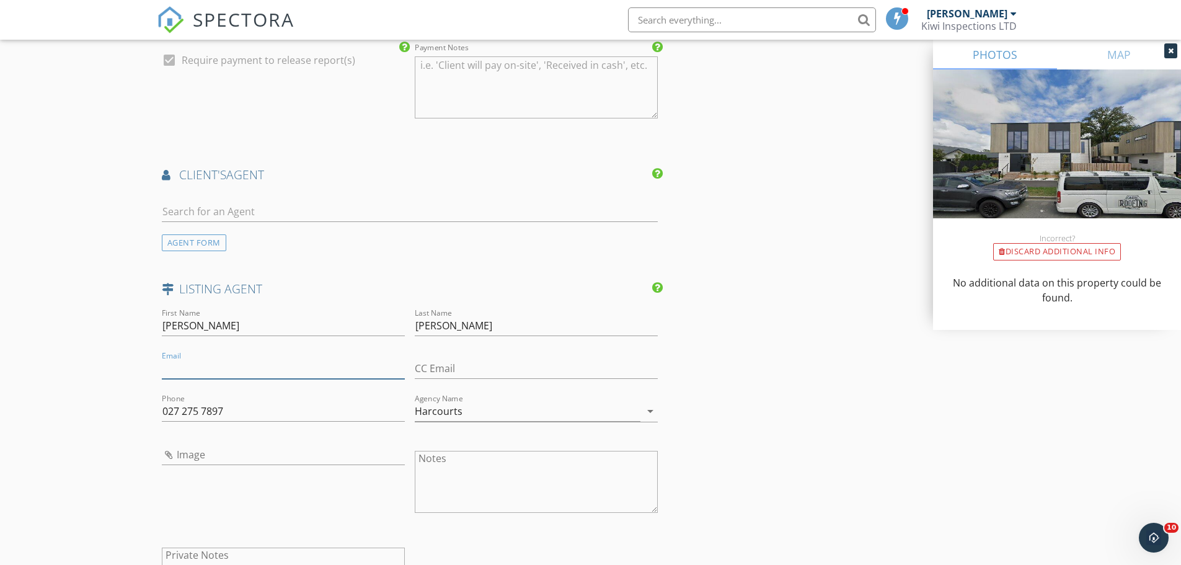
paste input "foss.shanahan@harcourts.co.nz"
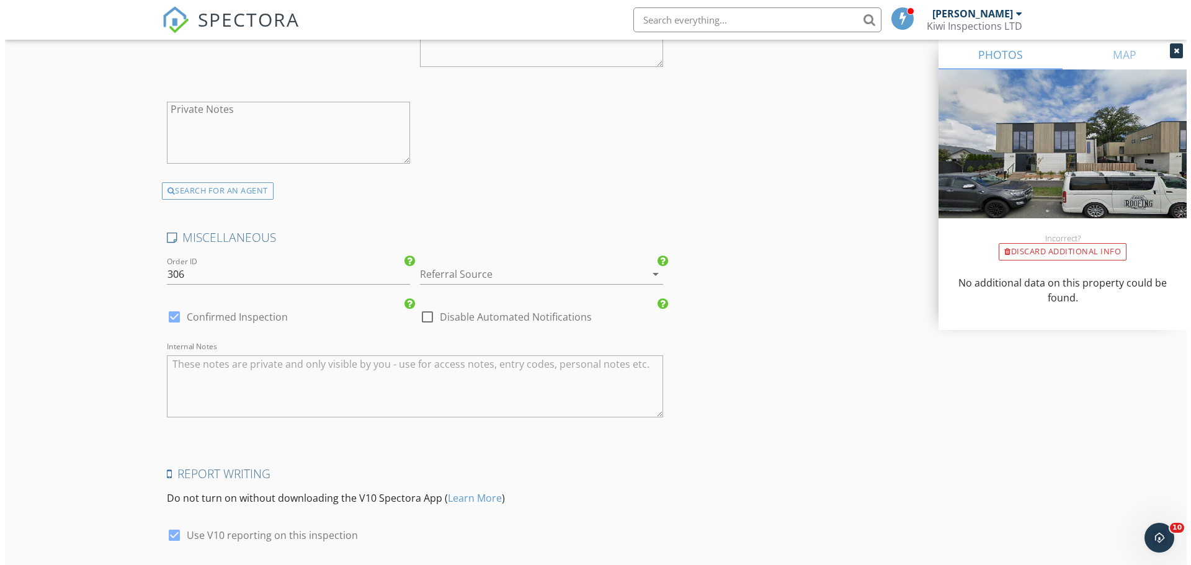
scroll to position [1864, 0]
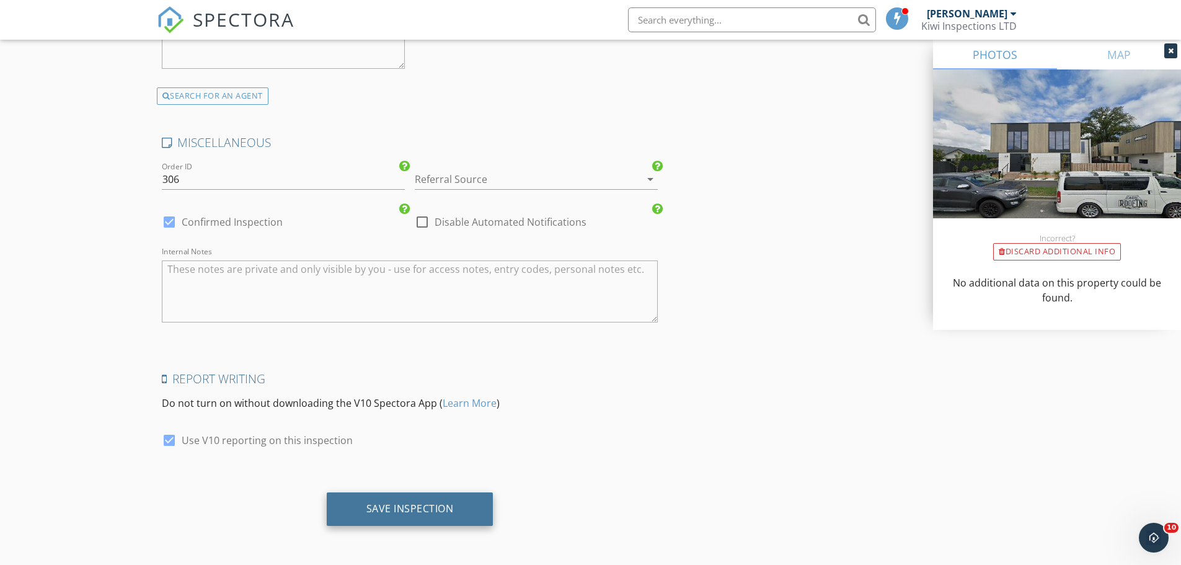
type input "foss.shanahan@harcourts.co.nz"
click at [370, 509] on div "Save Inspection" at bounding box center [410, 508] width 87 height 12
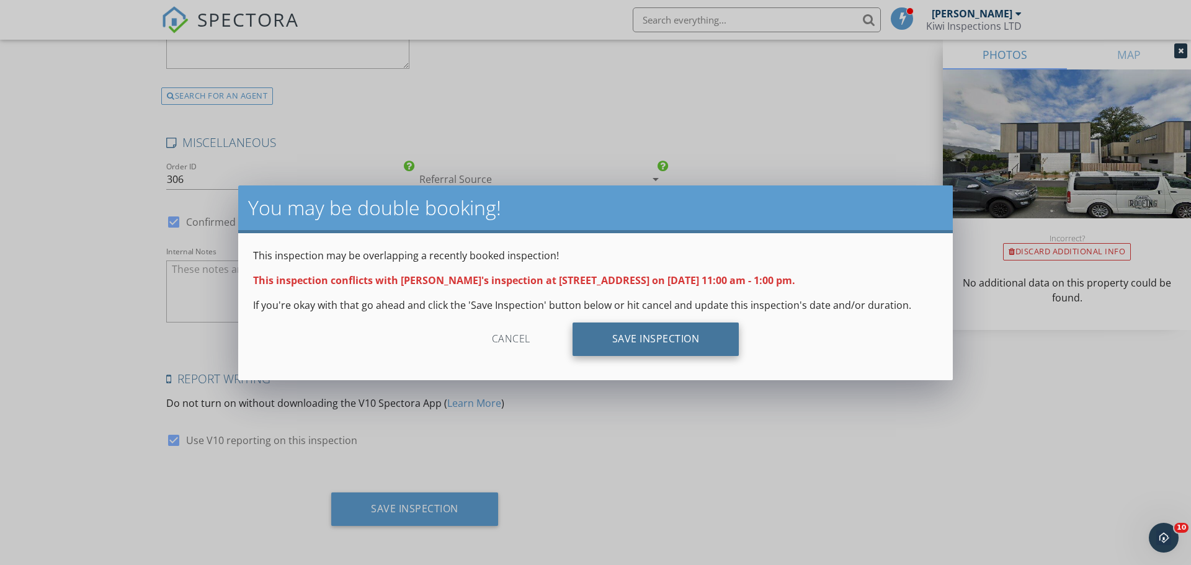
click at [649, 347] on div "Save Inspection" at bounding box center [655, 338] width 167 height 33
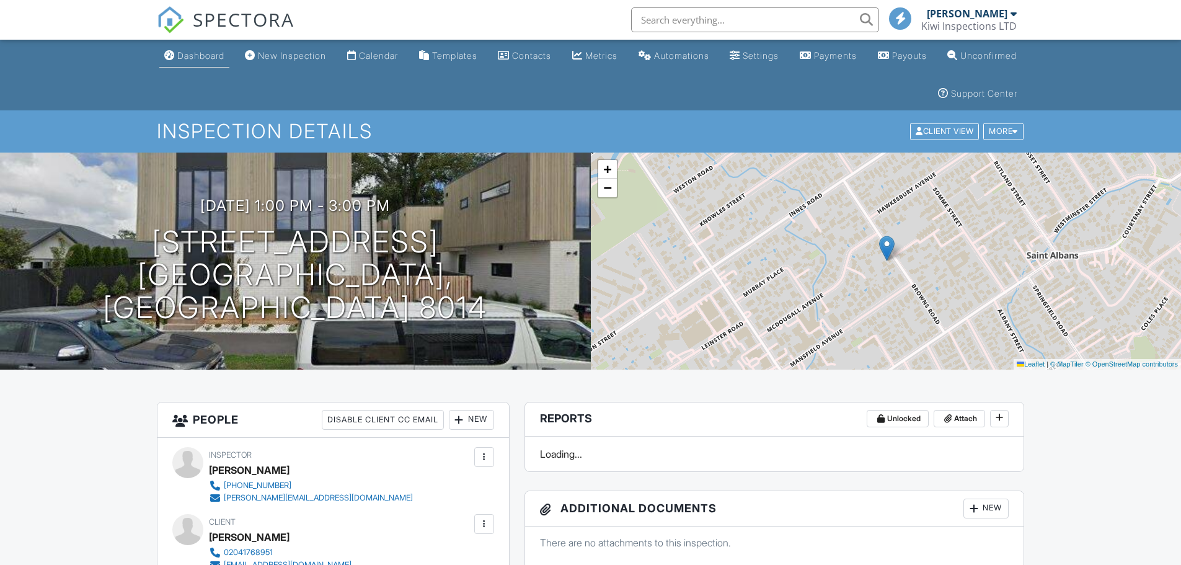
click at [208, 48] on link "Dashboard" at bounding box center [194, 56] width 70 height 23
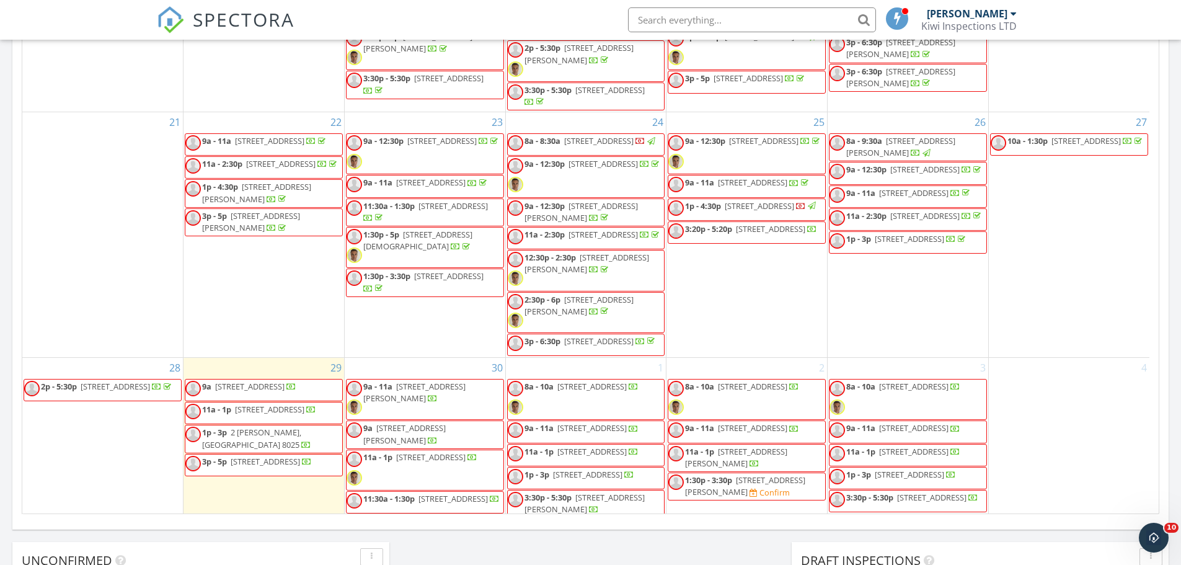
scroll to position [662, 0]
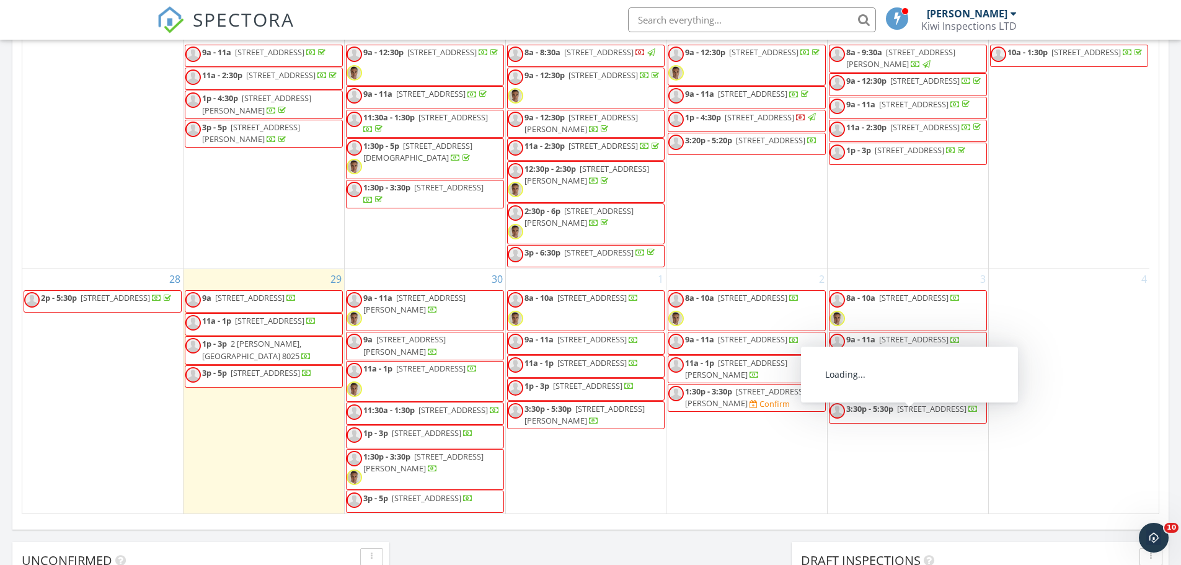
drag, startPoint x: 786, startPoint y: 438, endPoint x: 790, endPoint y: 426, distance: 12.9
click at [790, 410] on span "1:30p - 3:30p 4 Godley Pl, Woodend 7610 Confirm" at bounding box center [747, 398] width 157 height 24
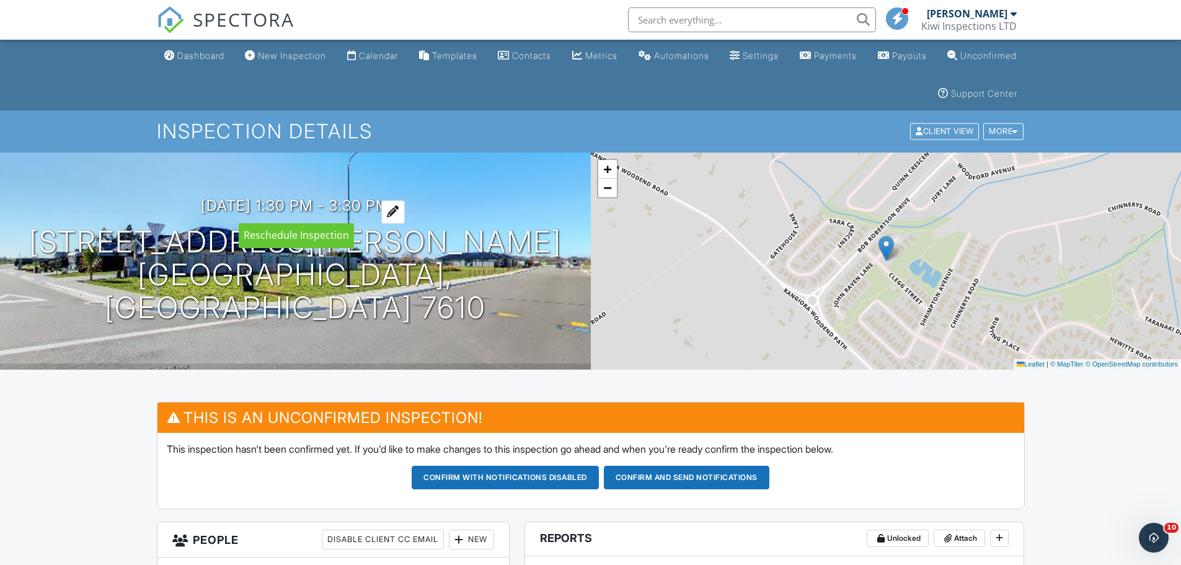
click at [404, 205] on div at bounding box center [393, 211] width 24 height 23
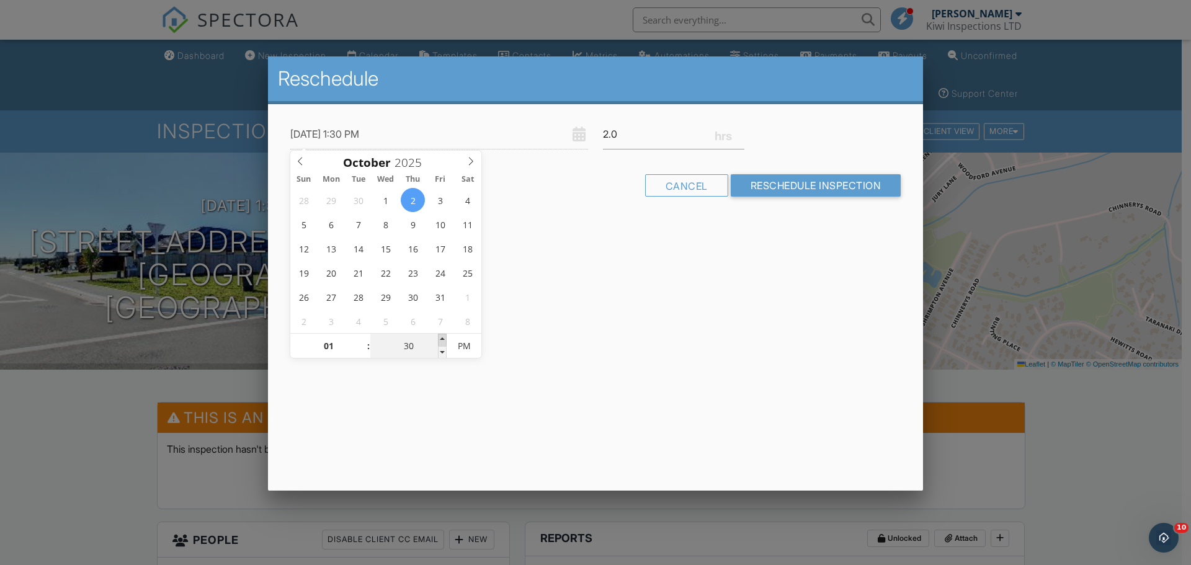
type input "02/10/2025 1:35 PM"
type input "35"
click at [438, 339] on span at bounding box center [442, 340] width 9 height 12
type input "02/10/2025 1:40 PM"
type input "40"
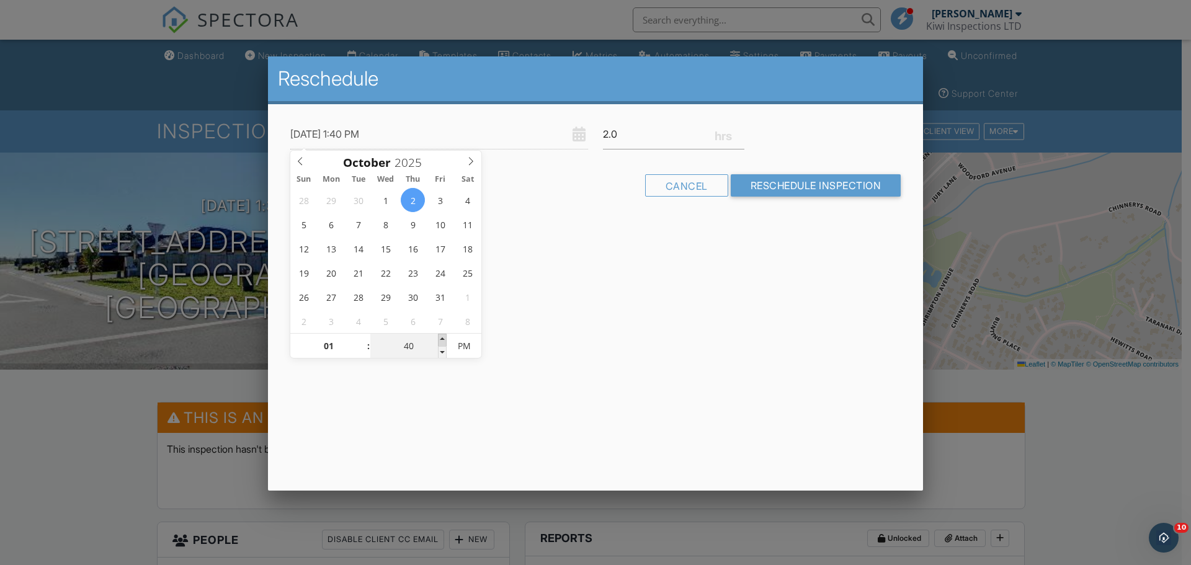
click at [438, 339] on span at bounding box center [442, 340] width 9 height 12
type input "02/10/2025 1:45 PM"
type input "45"
click at [438, 339] on span at bounding box center [442, 340] width 9 height 12
type input "02/10/2025 1:50 PM"
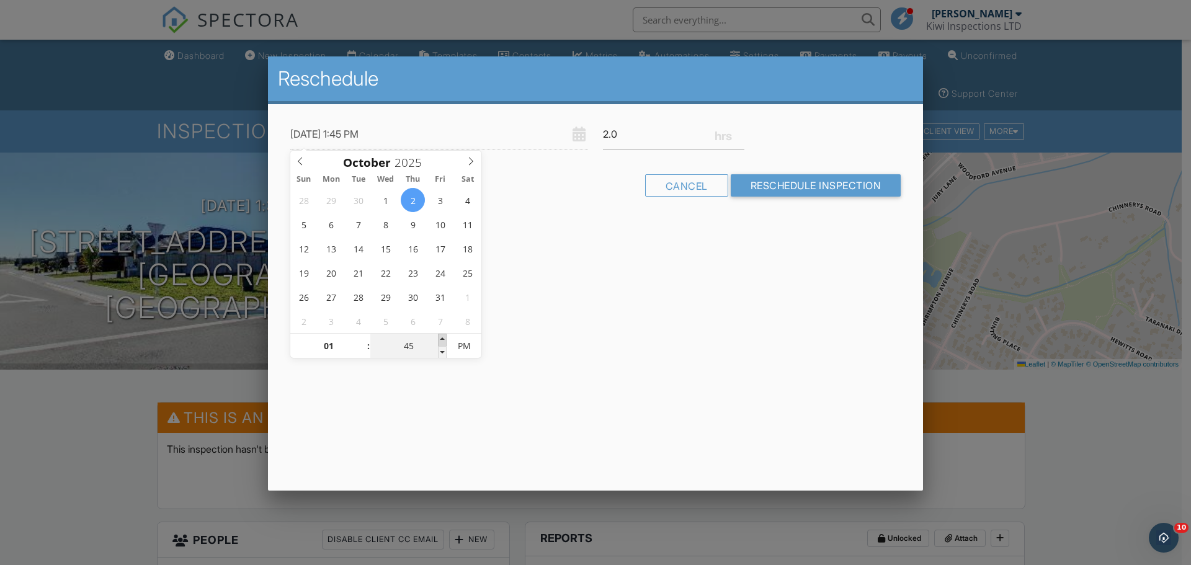
type input "50"
click at [438, 339] on span at bounding box center [442, 340] width 9 height 12
type input "02/10/2025 1:55 PM"
type input "55"
click at [438, 339] on span at bounding box center [442, 340] width 9 height 12
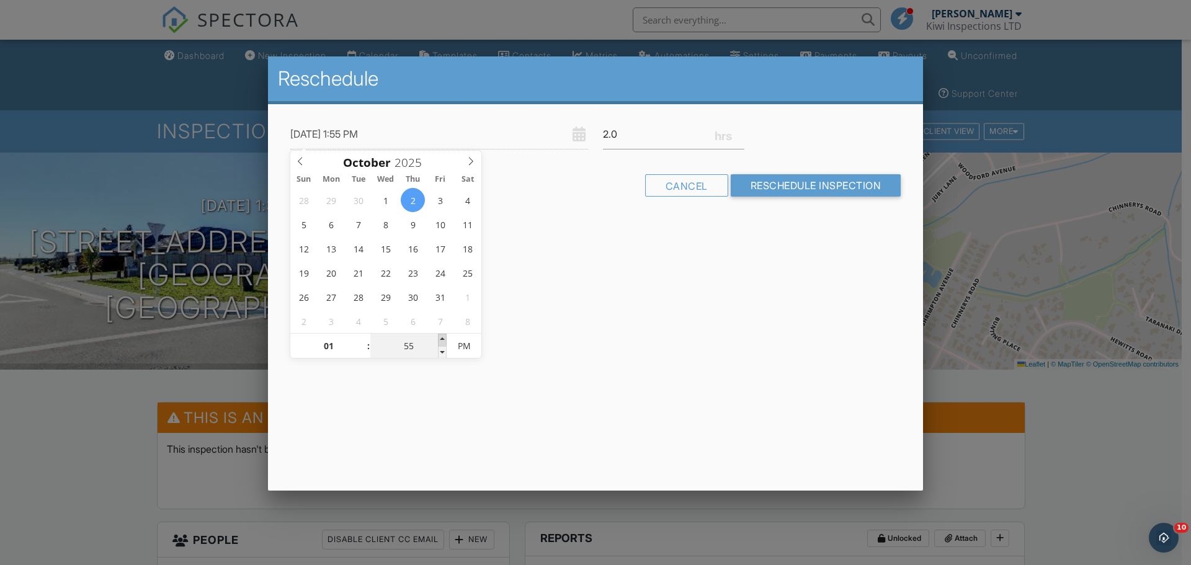
type input "[DATE] 2:00 PM"
type input "02"
type input "00"
click at [438, 339] on span at bounding box center [442, 340] width 9 height 12
click at [833, 189] on input "Reschedule Inspection" at bounding box center [816, 185] width 171 height 22
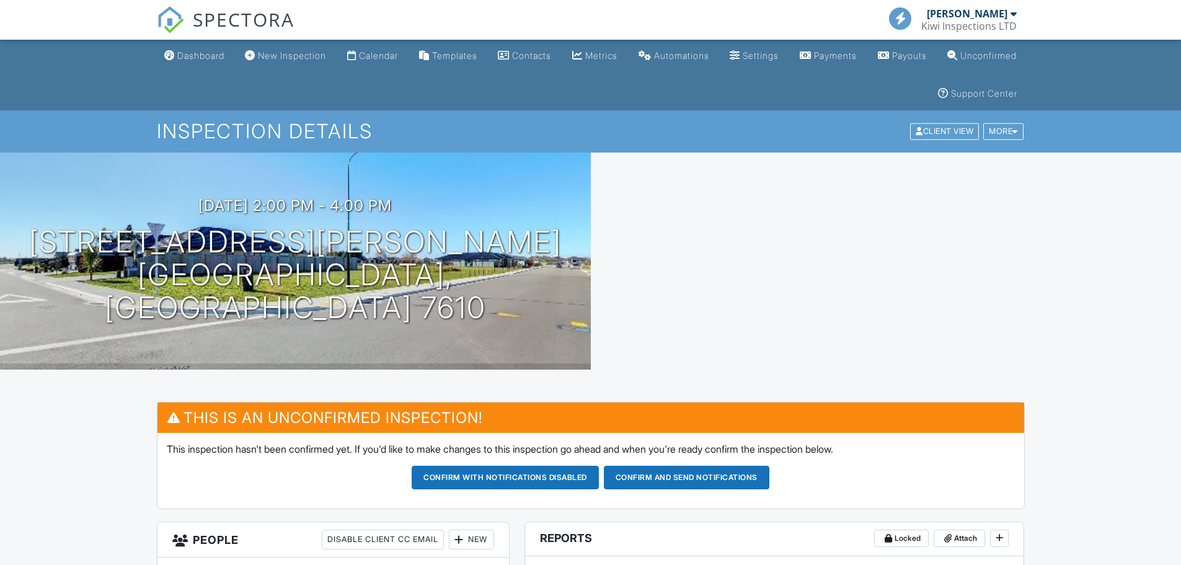
click at [684, 484] on button "Confirm and send notifications" at bounding box center [687, 478] width 166 height 24
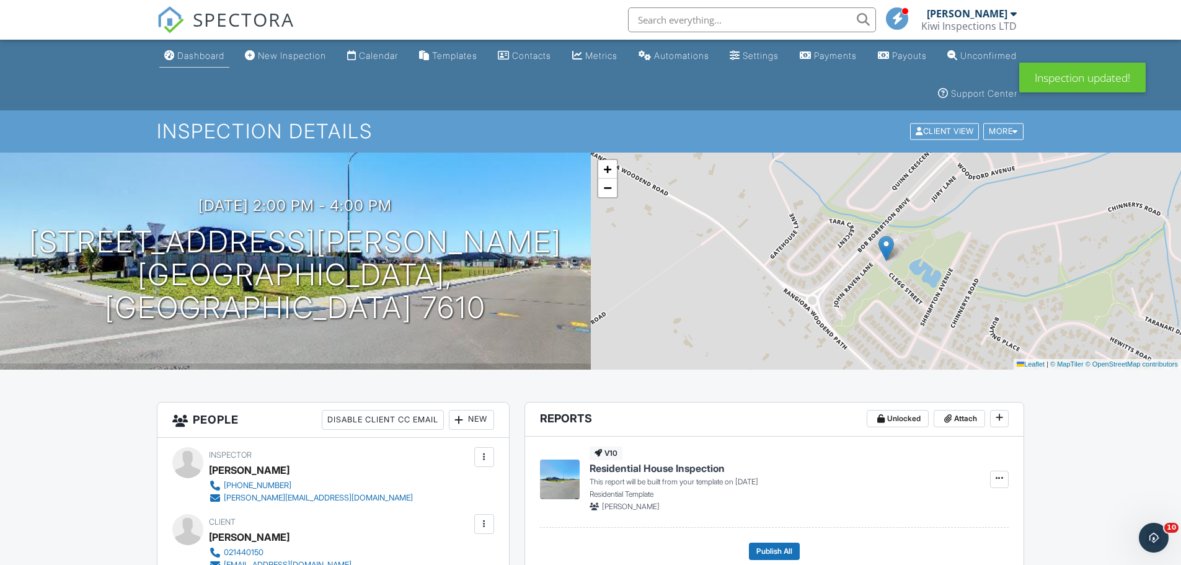
click at [191, 48] on link "Dashboard" at bounding box center [194, 56] width 70 height 23
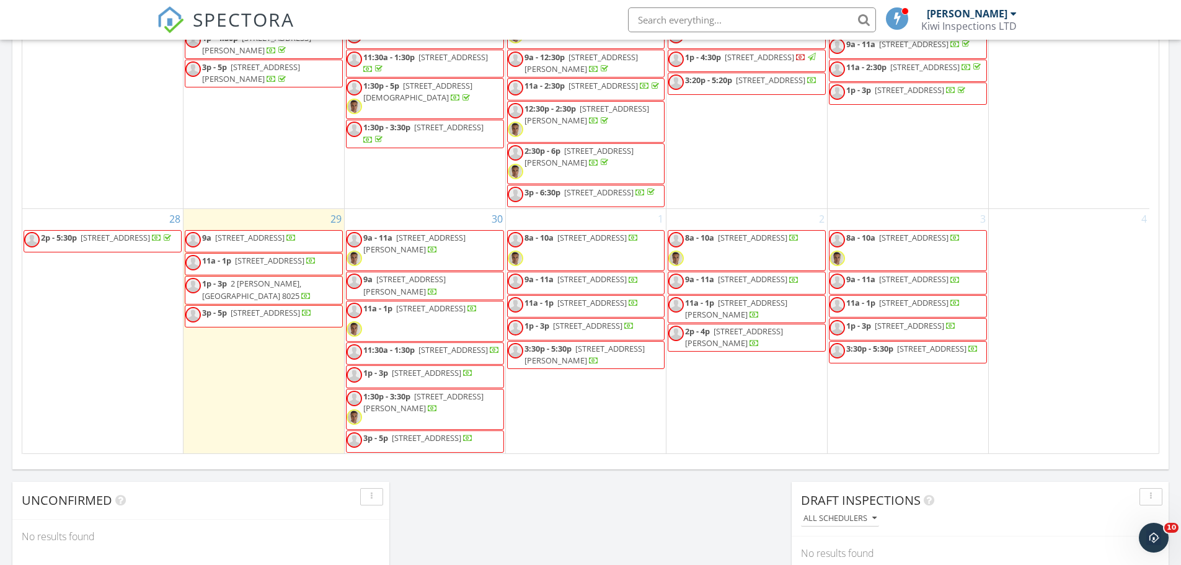
scroll to position [701, 0]
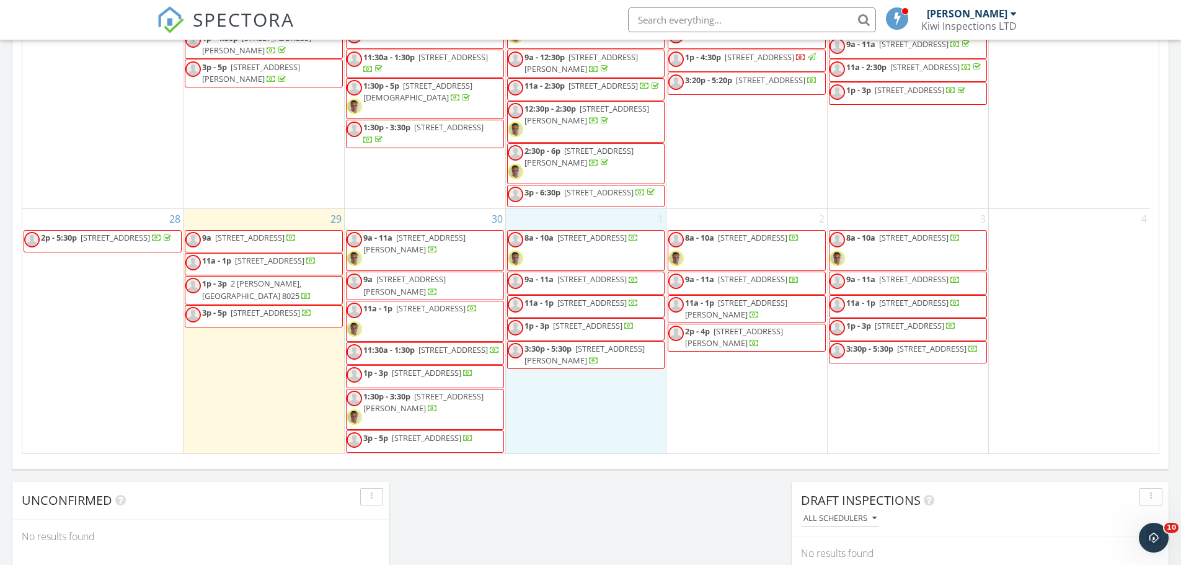
click at [548, 422] on div "1 8a - 10a 18 Ketton Pl, Christchurch 8052 9a - 11a 216A Waimairi Rd, Christchu…" at bounding box center [586, 331] width 161 height 245
click at [598, 370] on link "Inspection" at bounding box center [586, 370] width 64 height 20
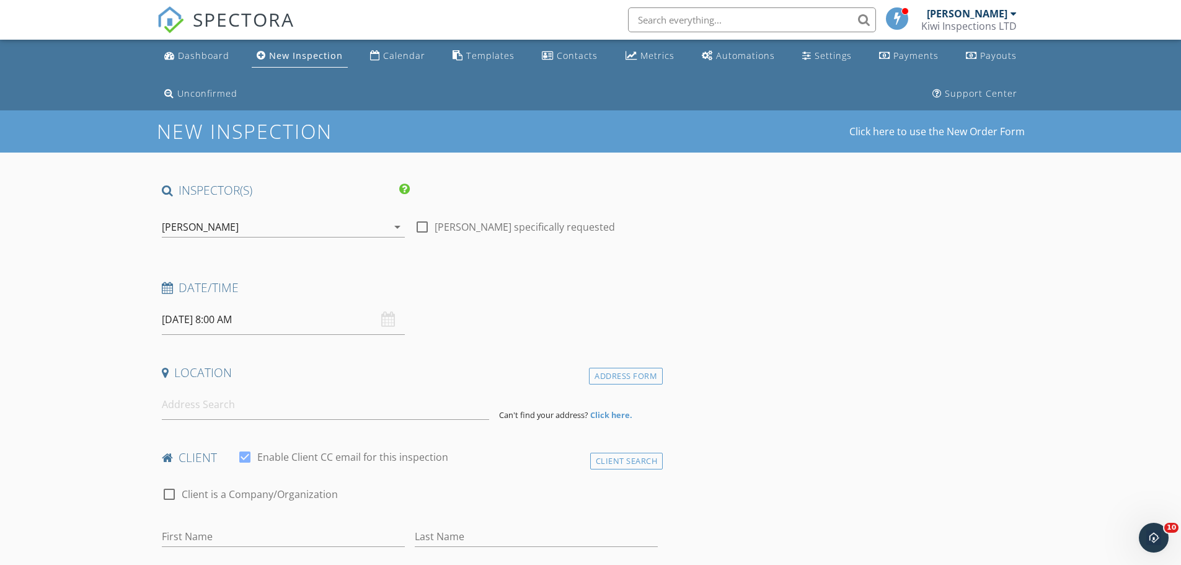
click at [272, 322] on input "[DATE] 8:00 AM" at bounding box center [283, 319] width 243 height 30
type input "09"
type input "[DATE] 9:00 AM"
click at [234, 526] on span at bounding box center [233, 525] width 9 height 12
type input "10"
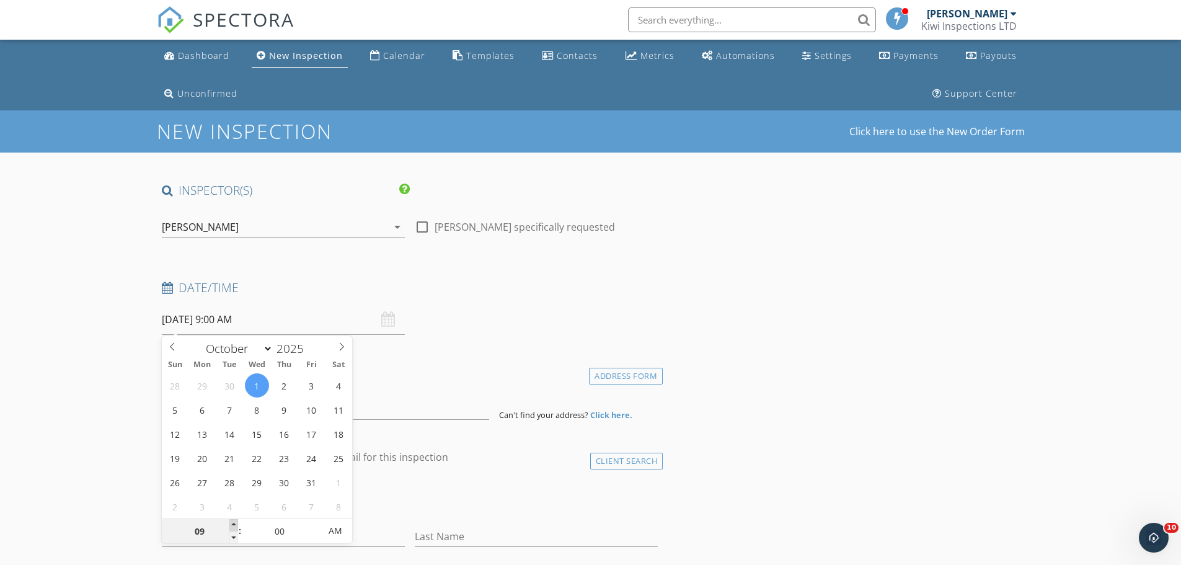
type input "01/10/2025 10:00 AM"
click at [234, 526] on span at bounding box center [233, 525] width 9 height 12
type input "11"
type input "01/10/2025 11:00 AM"
click at [234, 526] on span at bounding box center [233, 525] width 9 height 12
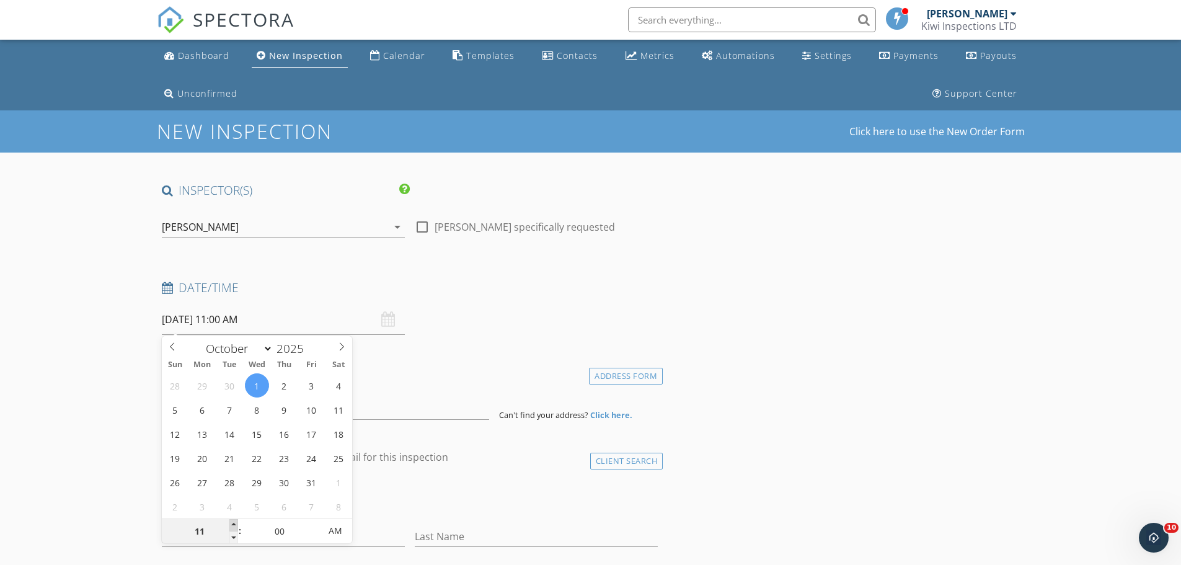
type input "12"
type input "01/10/2025 12:00 PM"
click at [234, 526] on span at bounding box center [233, 525] width 9 height 12
type input "01"
type input "01/10/2025 1:00 PM"
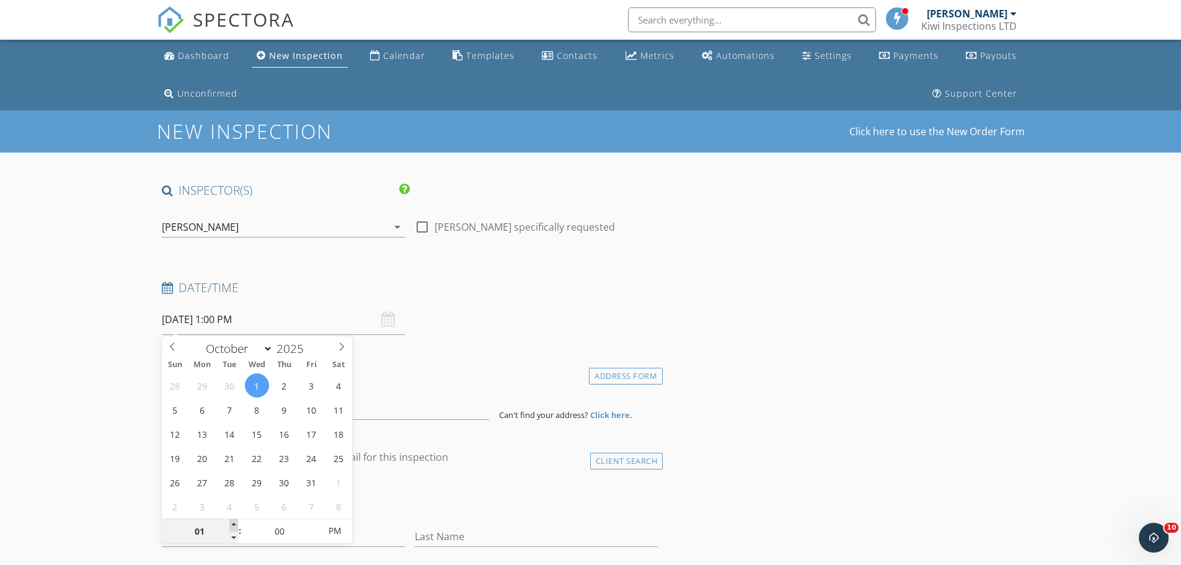
click at [234, 526] on span at bounding box center [233, 525] width 9 height 12
type input "02"
type input "01/10/2025 2:00 PM"
click at [234, 526] on span at bounding box center [233, 525] width 9 height 12
type input "03"
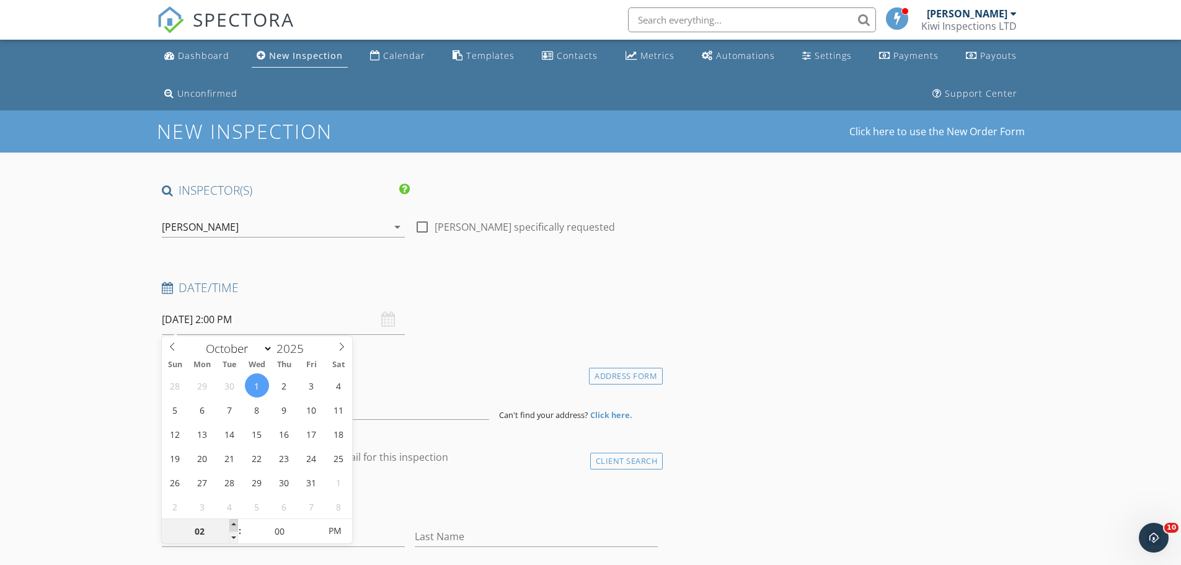
type input "01/10/2025 3:00 PM"
click at [234, 526] on span at bounding box center [233, 525] width 9 height 12
type input "04"
type input "01/10/2025 4:00 PM"
click at [234, 526] on span at bounding box center [233, 525] width 9 height 12
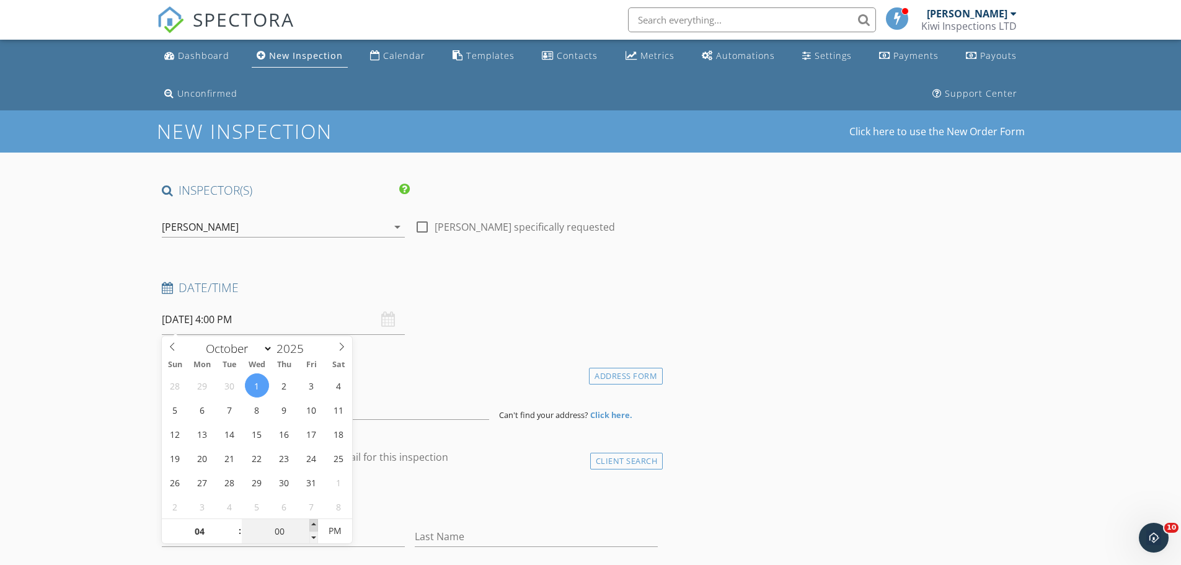
type input "05"
type input "01/10/2025 4:05 PM"
click at [314, 524] on span at bounding box center [313, 525] width 9 height 12
type input "10"
type input "01/10/2025 4:10 PM"
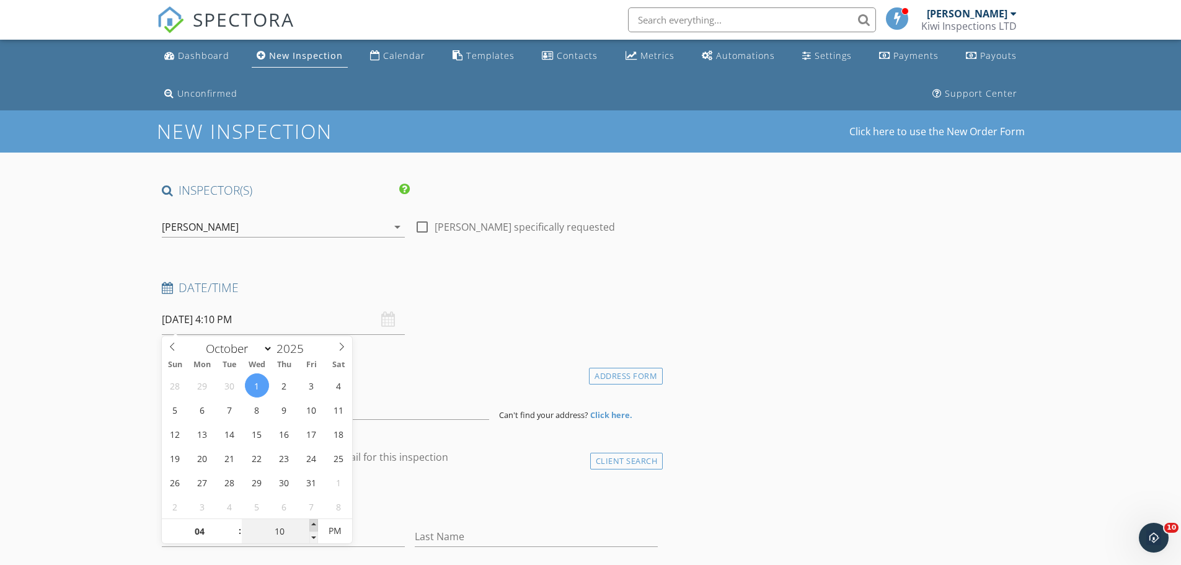
click at [314, 524] on span at bounding box center [313, 525] width 9 height 12
type input "15"
type input "01/10/2025 4:15 PM"
click at [314, 524] on span at bounding box center [313, 525] width 9 height 12
type input "20"
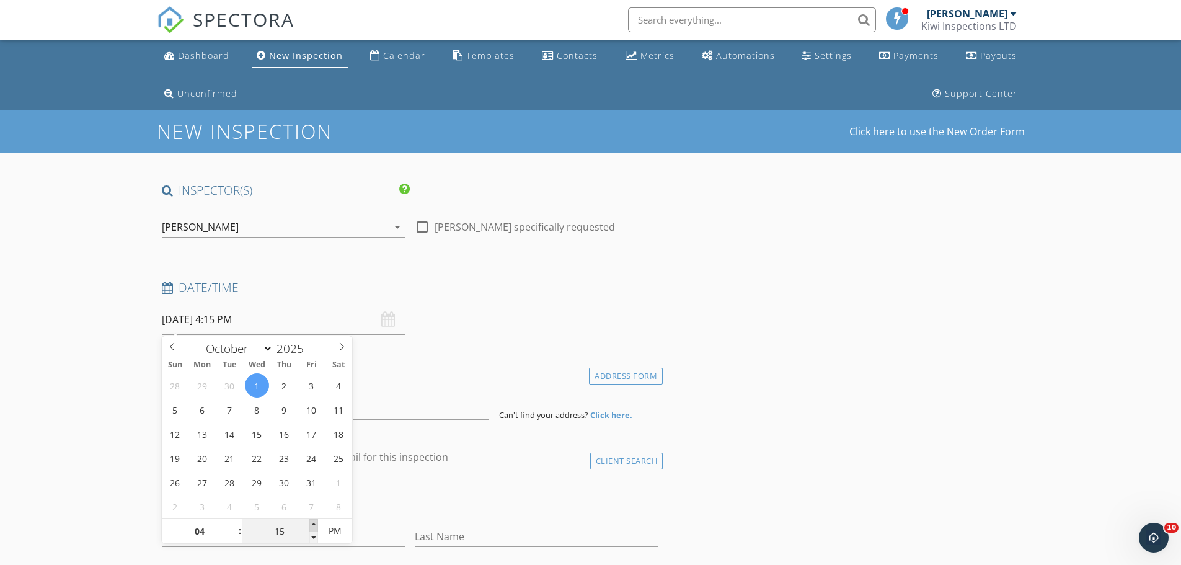
type input "01/10/2025 4:20 PM"
click at [314, 524] on span at bounding box center [313, 525] width 9 height 12
type input "25"
type input "01/10/2025 4:25 PM"
click at [314, 524] on span at bounding box center [313, 525] width 9 height 12
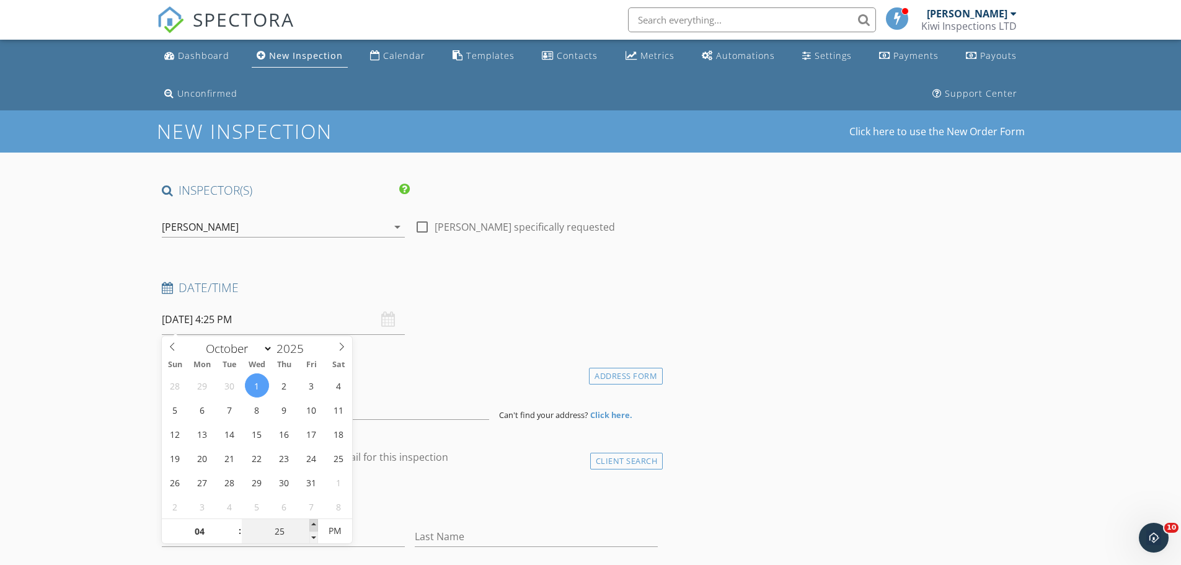
type input "30"
type input "01/10/2025 4:30 PM"
click at [314, 524] on span at bounding box center [313, 525] width 9 height 12
drag, startPoint x: 113, startPoint y: 502, endPoint x: 185, endPoint y: 448, distance: 89.1
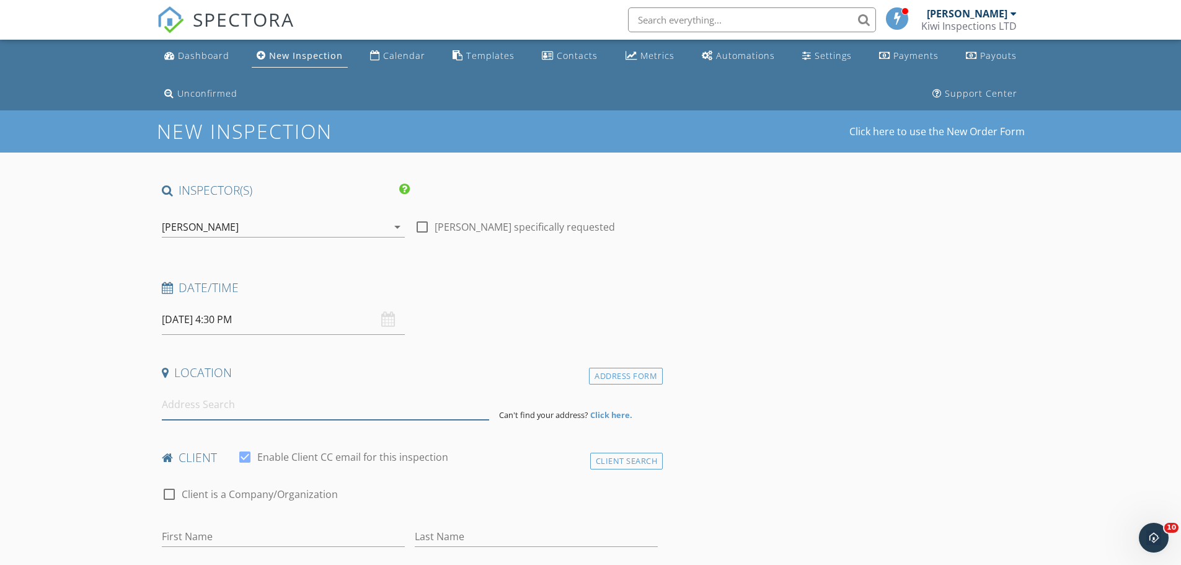
click at [200, 416] on input at bounding box center [325, 404] width 327 height 30
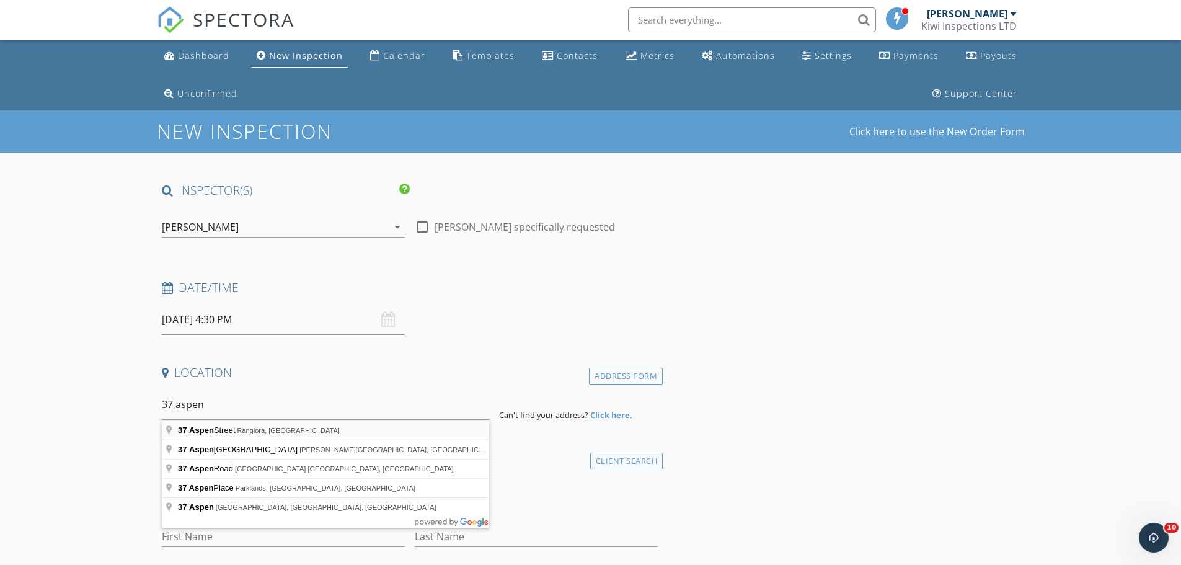
type input "37 Aspen Street, Rangiora, New Zealand"
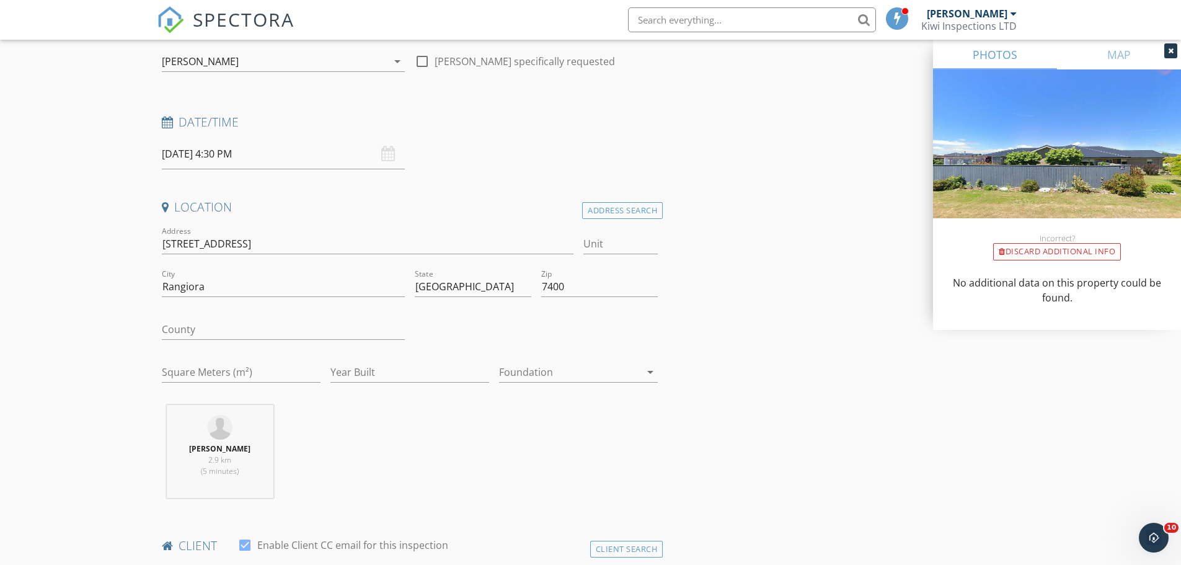
scroll to position [331, 0]
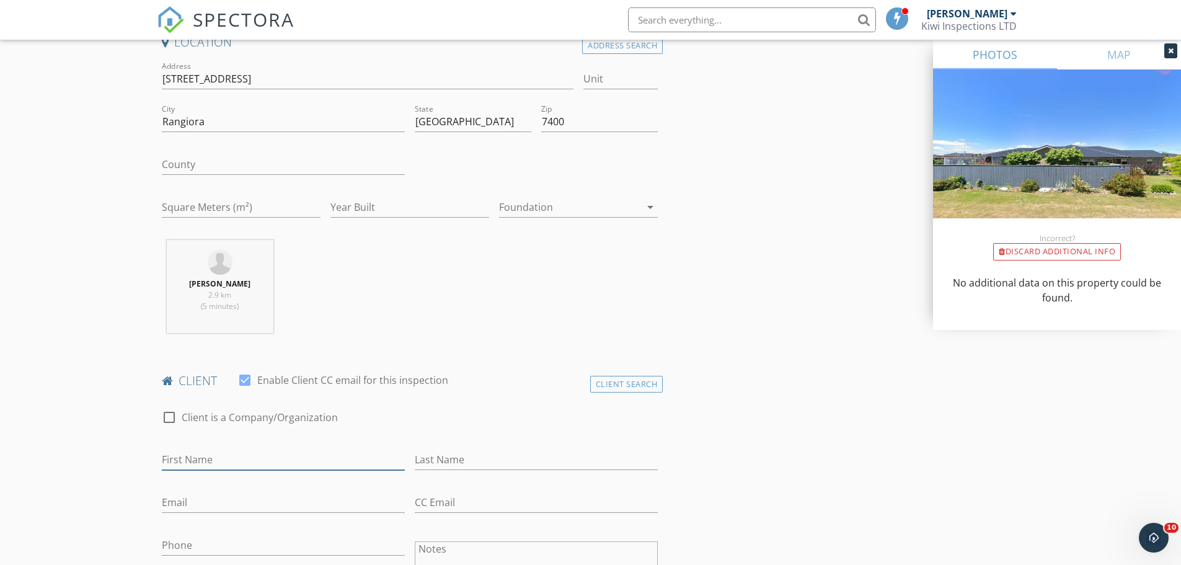
click at [190, 460] on input "First Name" at bounding box center [283, 460] width 243 height 20
type input "J"
type input "j"
type input "Janice"
type input "Goodgame"
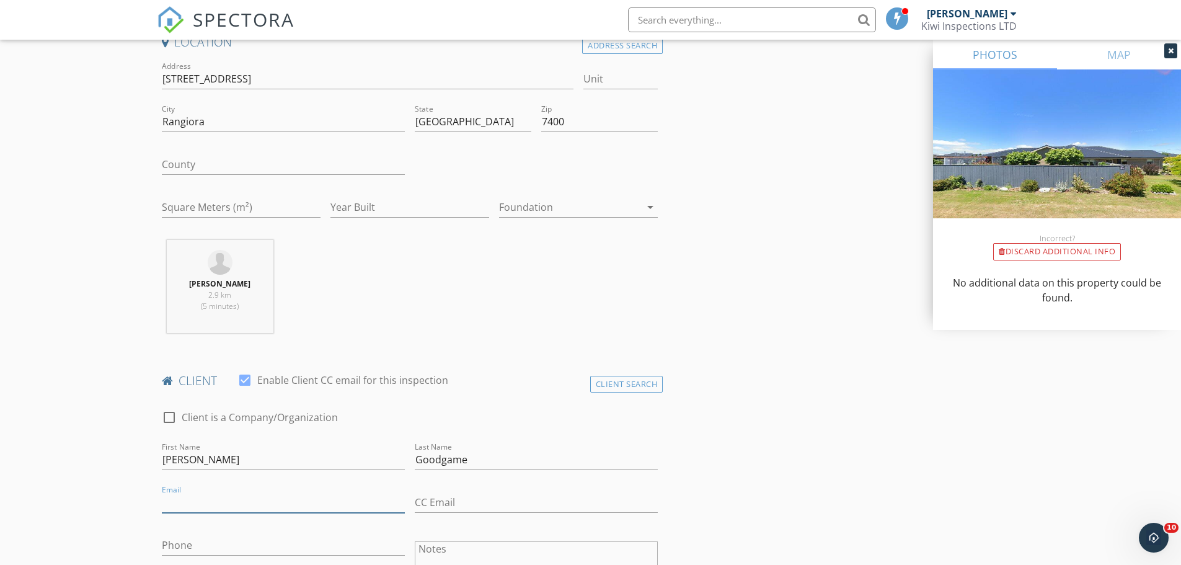
click at [214, 510] on input "Email" at bounding box center [283, 502] width 243 height 20
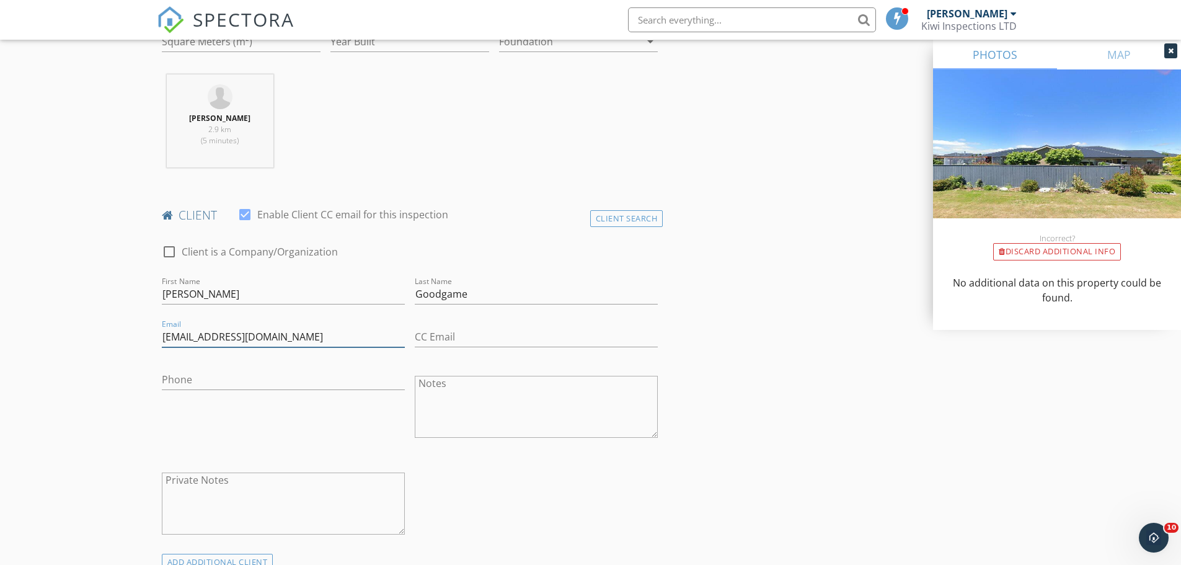
type input "jkgoodgame@hotmail.com"
click at [190, 380] on input "Phone" at bounding box center [283, 380] width 243 height 20
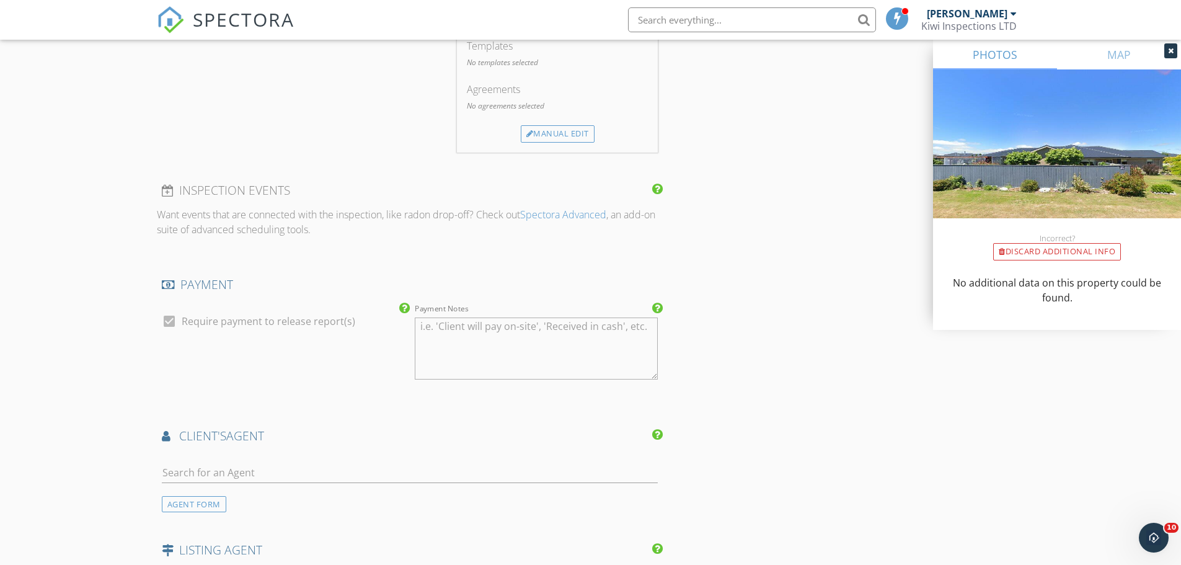
scroll to position [827, 0]
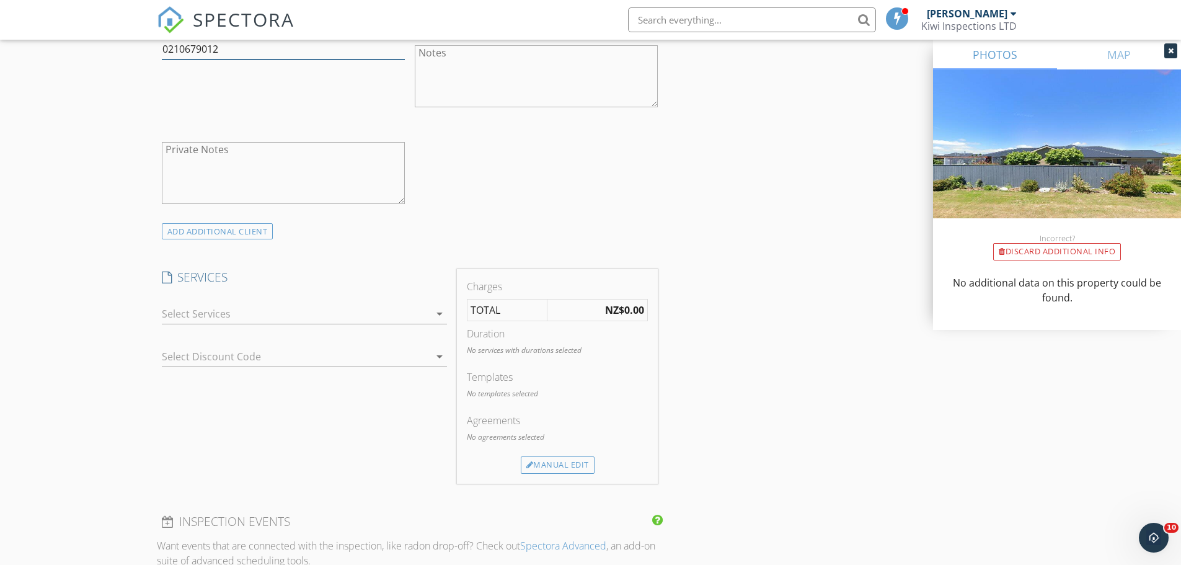
type input "0210679012"
click at [204, 316] on div at bounding box center [296, 314] width 268 height 20
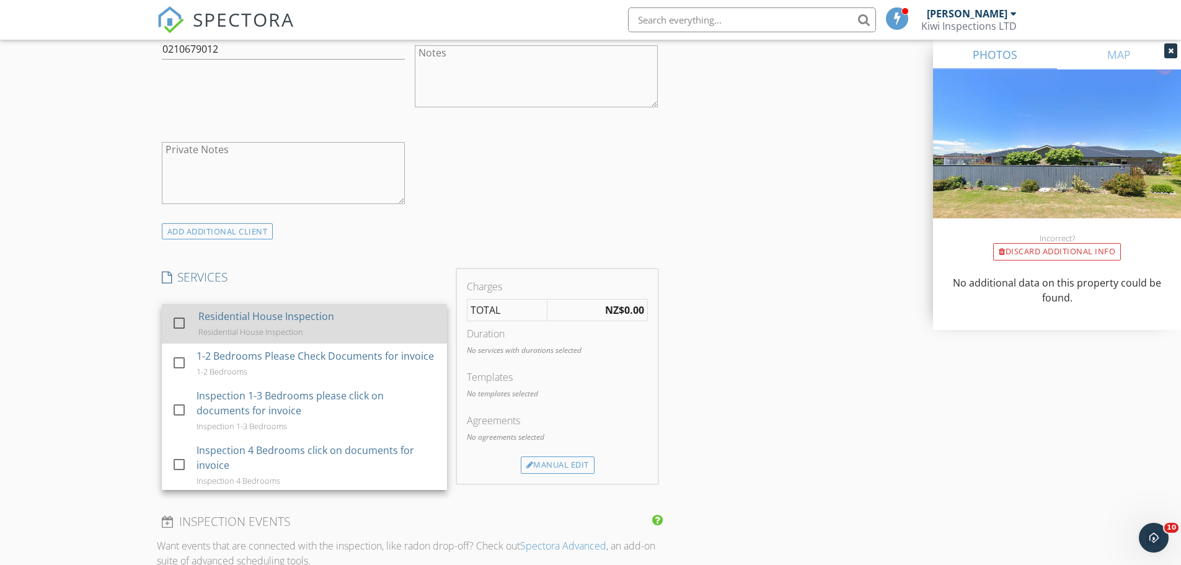
click at [210, 319] on div "Residential House Inspection" at bounding box center [266, 316] width 136 height 15
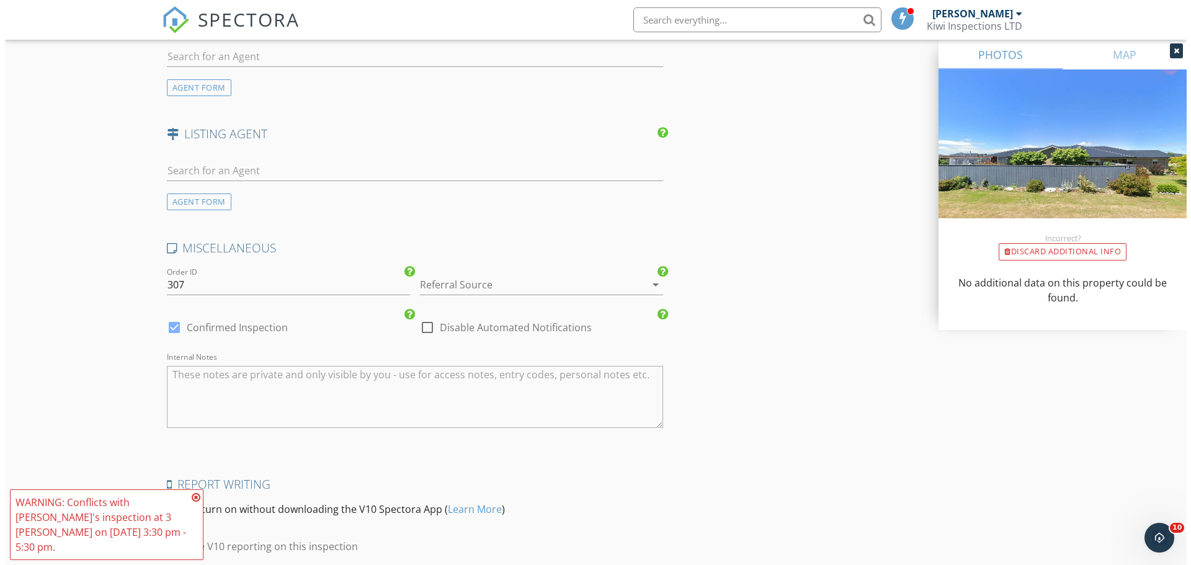
scroll to position [1697, 0]
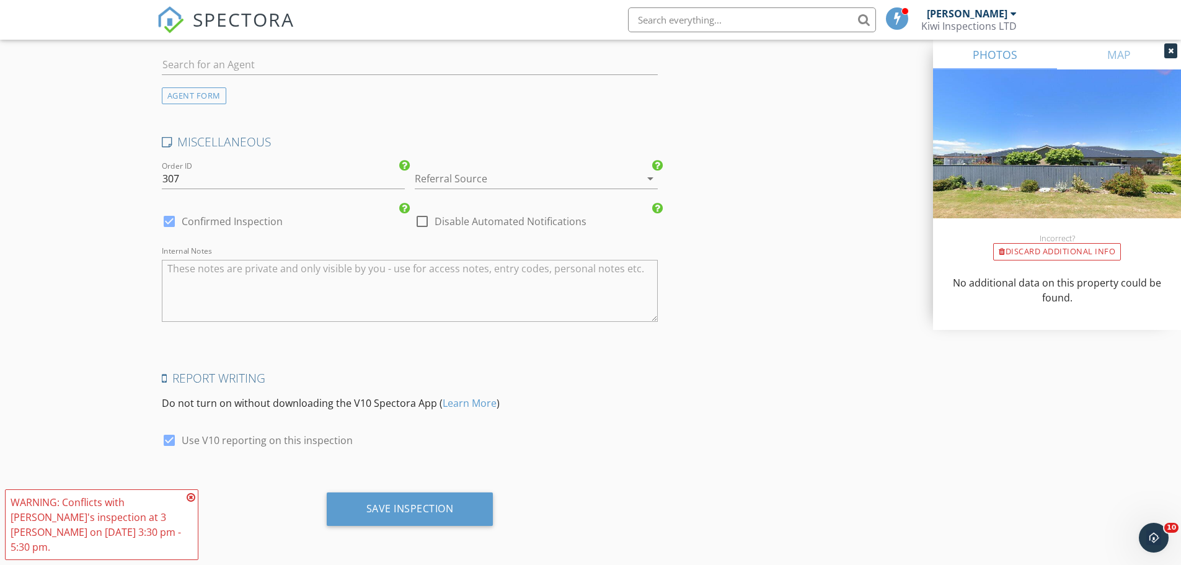
click at [194, 502] on icon at bounding box center [191, 497] width 9 height 10
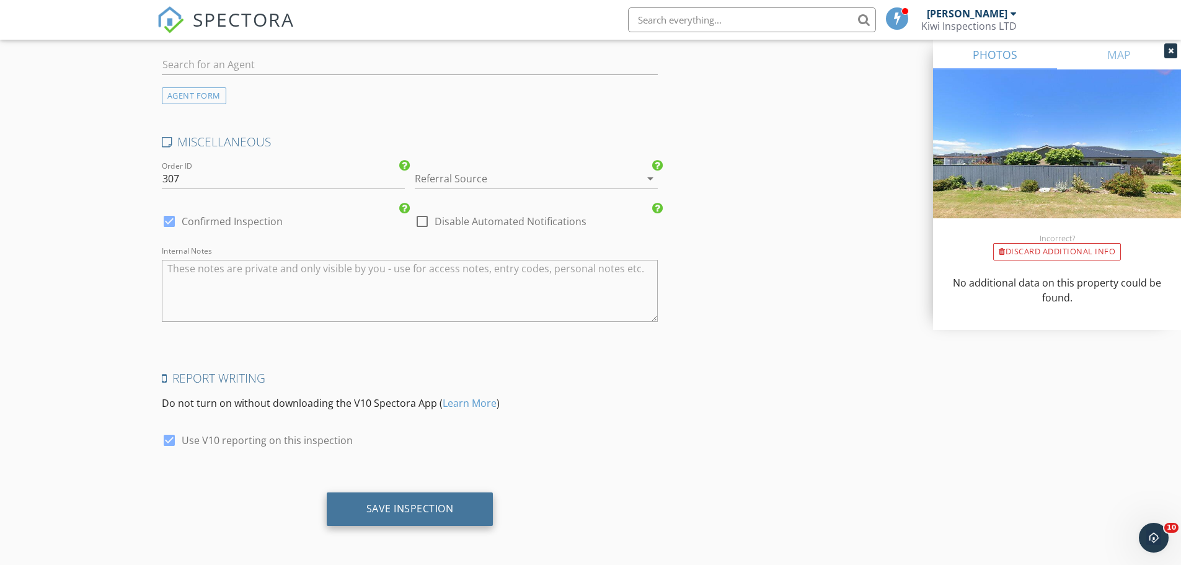
click at [374, 512] on div "Save Inspection" at bounding box center [410, 508] width 87 height 12
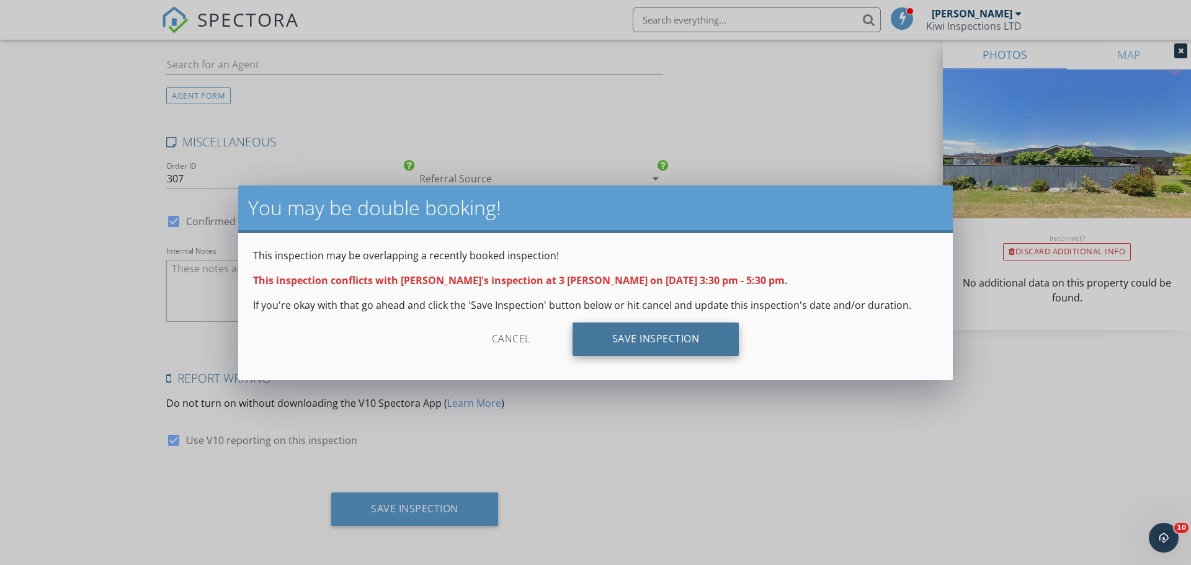
click at [639, 335] on div "Save Inspection" at bounding box center [655, 338] width 167 height 33
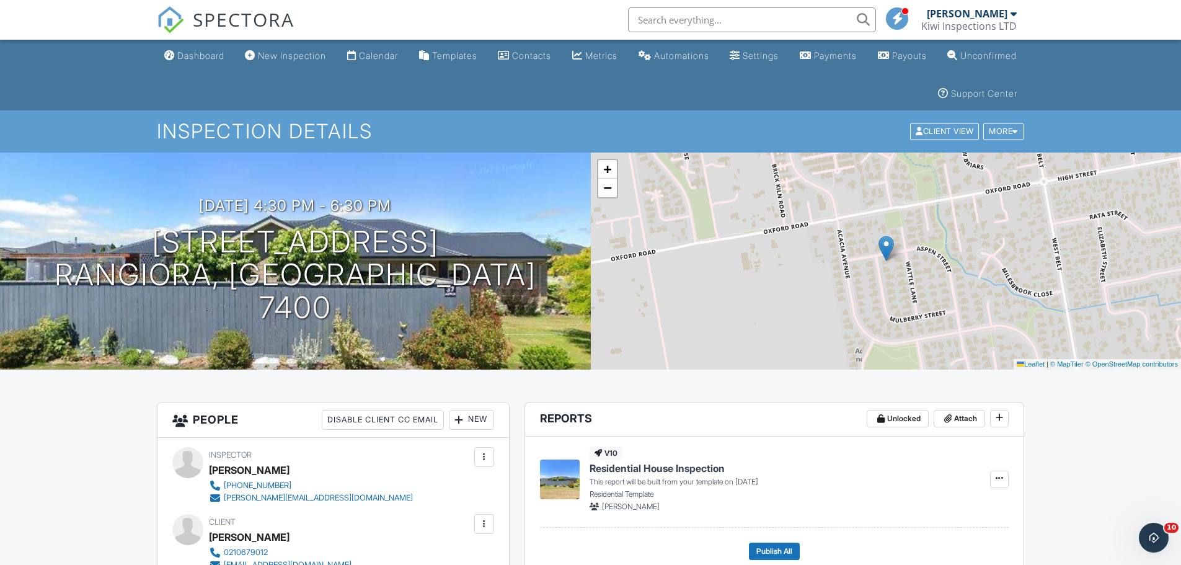
drag, startPoint x: 189, startPoint y: 52, endPoint x: 224, endPoint y: 50, distance: 35.4
click at [190, 52] on div "Dashboard" at bounding box center [200, 55] width 47 height 11
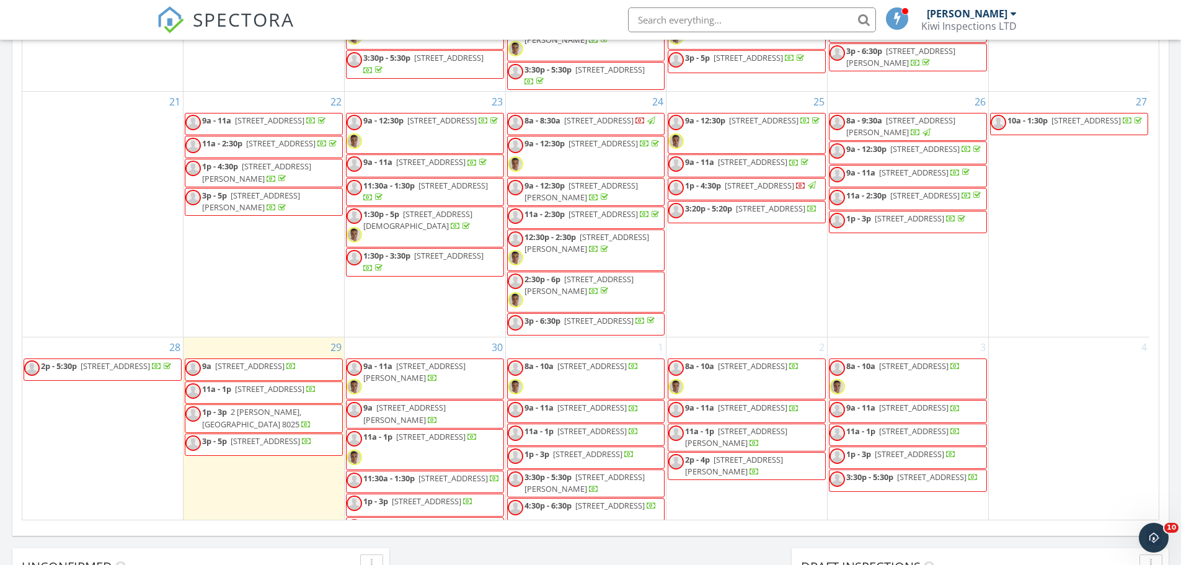
scroll to position [536, 0]
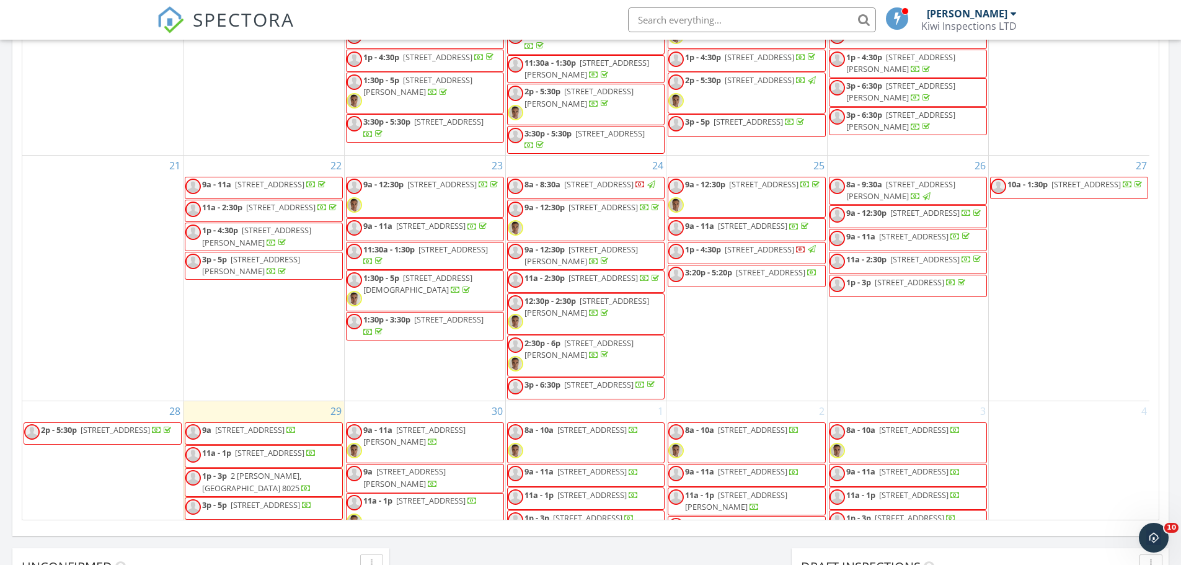
click at [796, 256] on div at bounding box center [807, 250] width 22 height 12
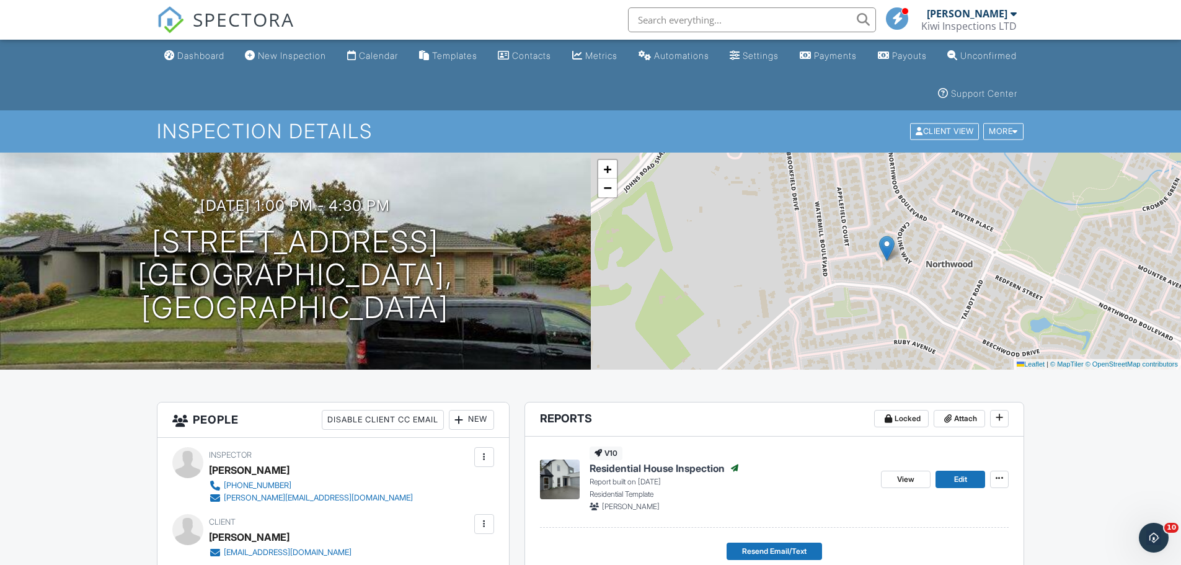
click at [213, 55] on div "Dashboard" at bounding box center [200, 55] width 47 height 11
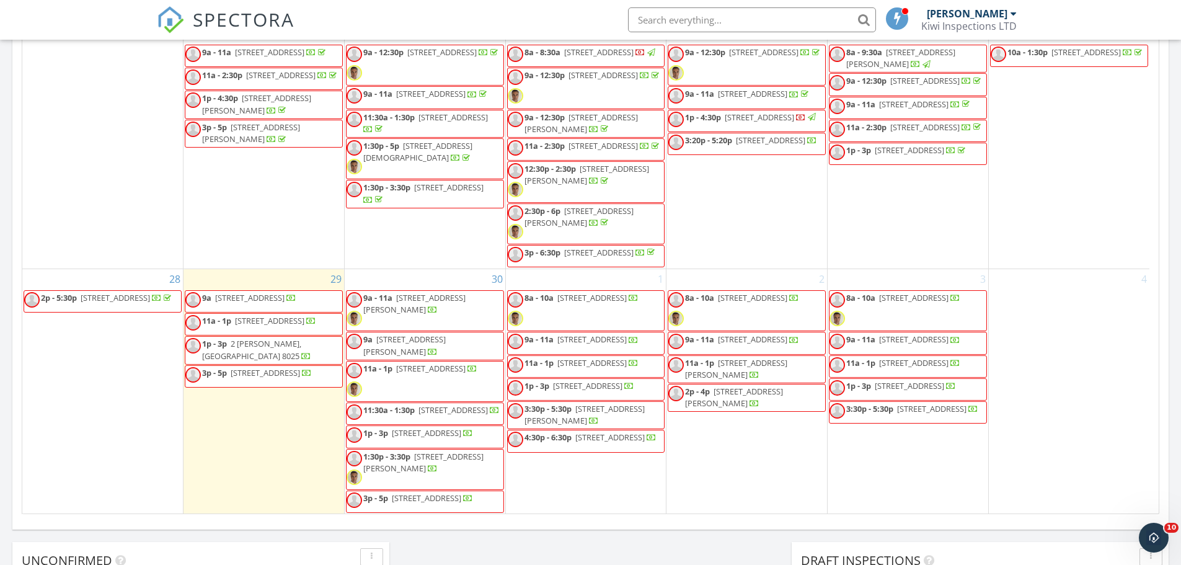
scroll to position [582, 0]
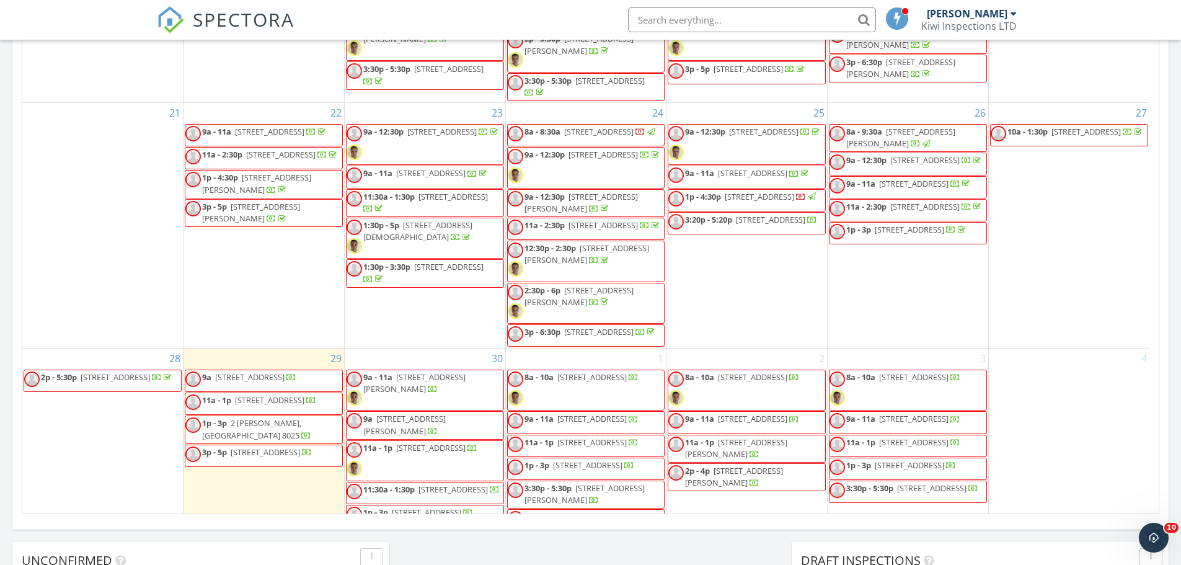
click at [928, 144] on span "8a - 9:30a 3 Haslett Pl, Christchurch 8041" at bounding box center [908, 138] width 157 height 24
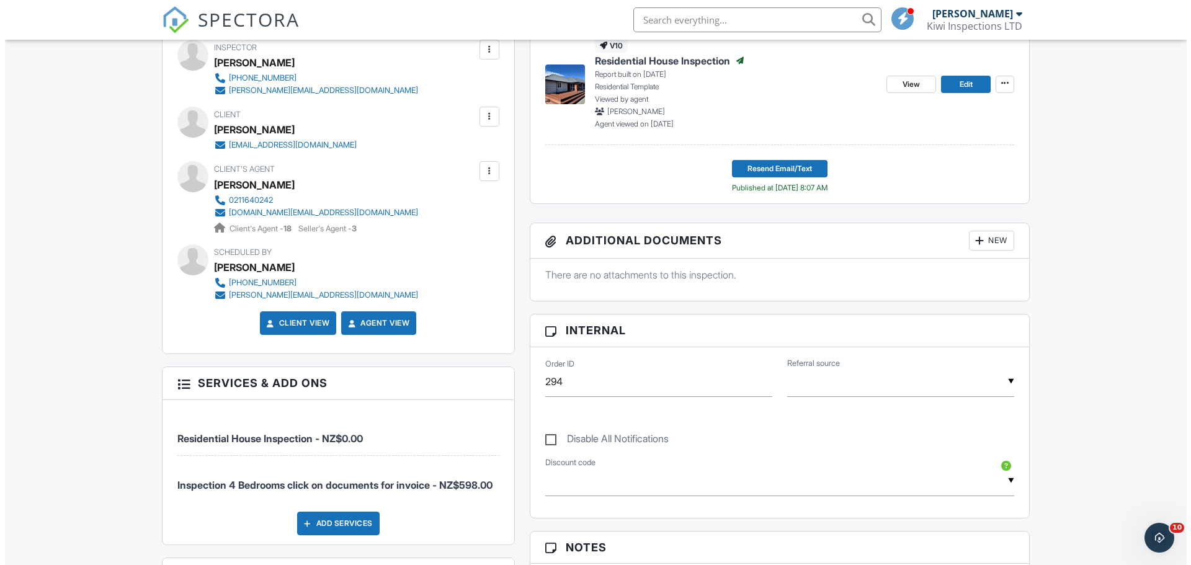
scroll to position [636, 0]
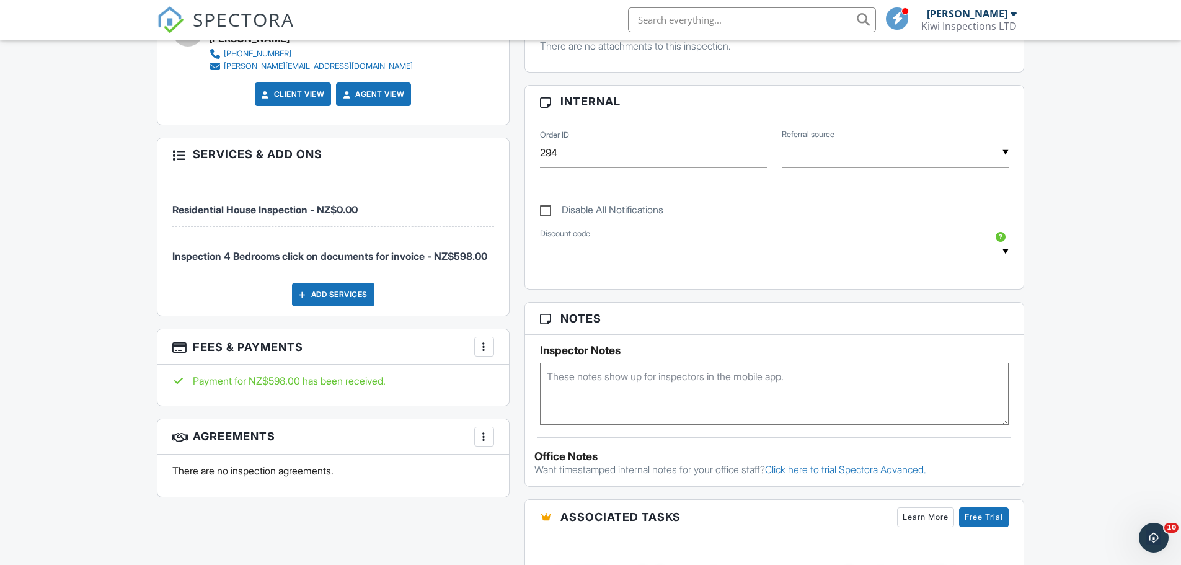
click at [486, 353] on div at bounding box center [484, 346] width 12 height 12
click at [528, 392] on li "Edit Fees & Payments" at bounding box center [547, 384] width 130 height 31
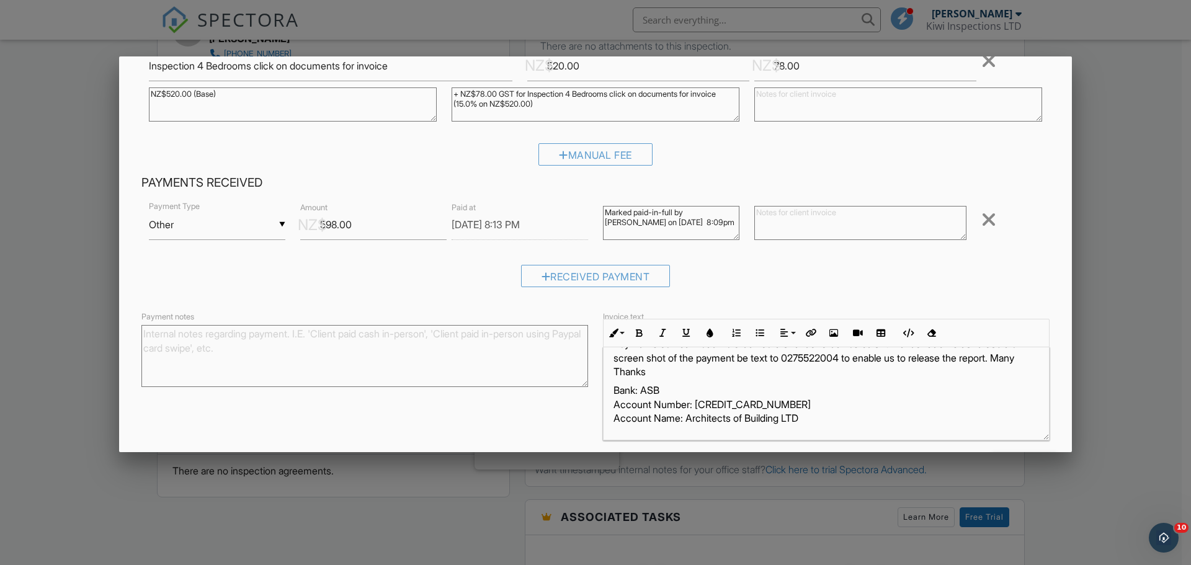
scroll to position [213, 0]
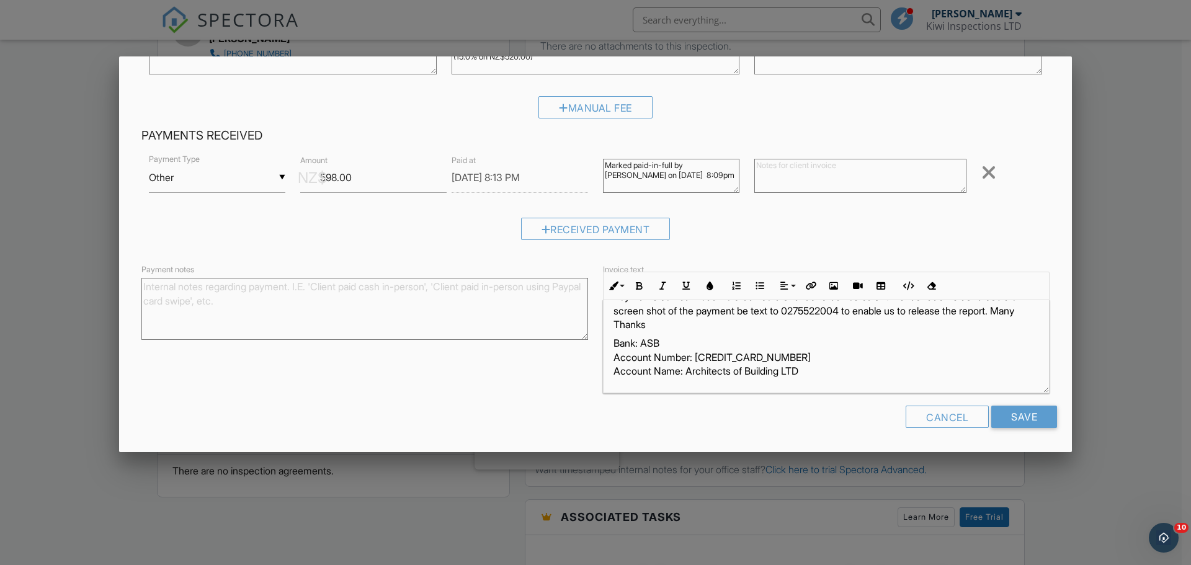
click at [63, 346] on div at bounding box center [595, 291] width 1191 height 706
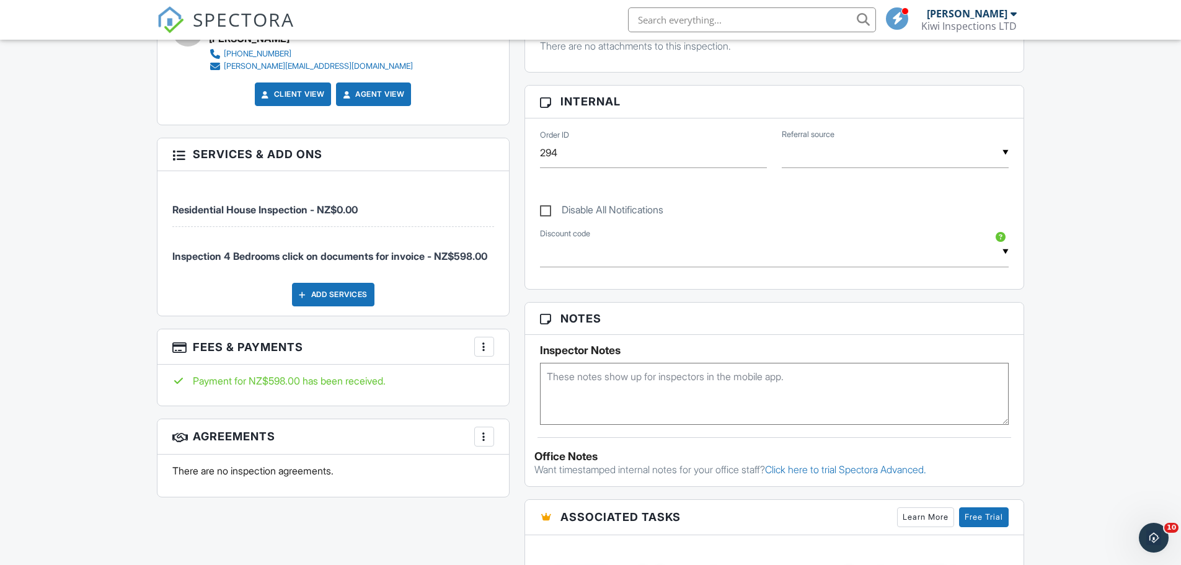
click at [342, 306] on div "Add Services" at bounding box center [333, 295] width 82 height 24
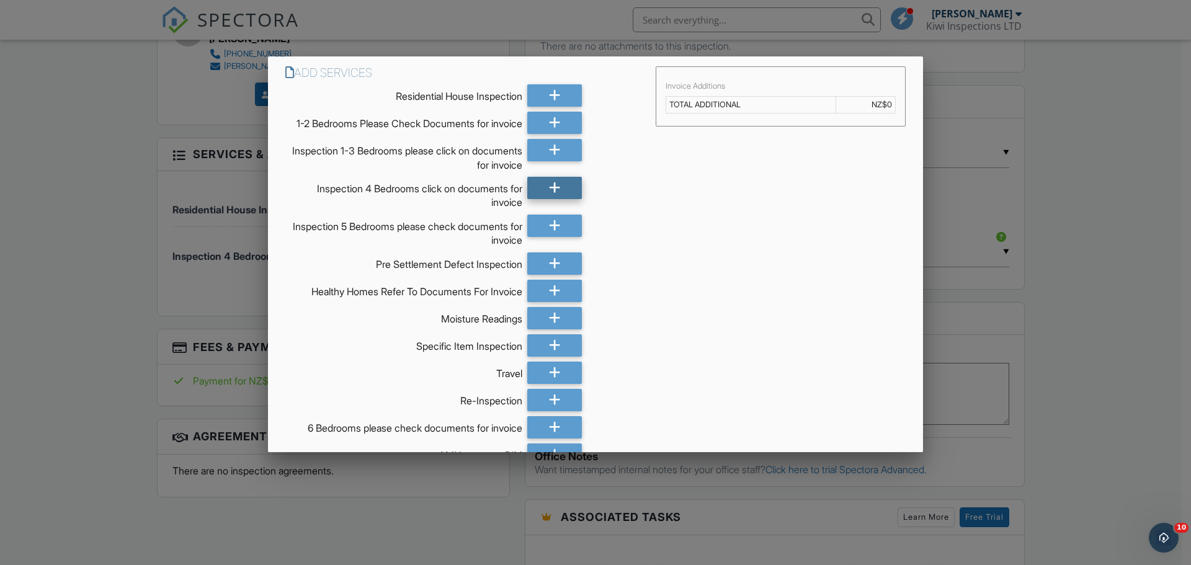
click at [530, 199] on div at bounding box center [554, 188] width 55 height 22
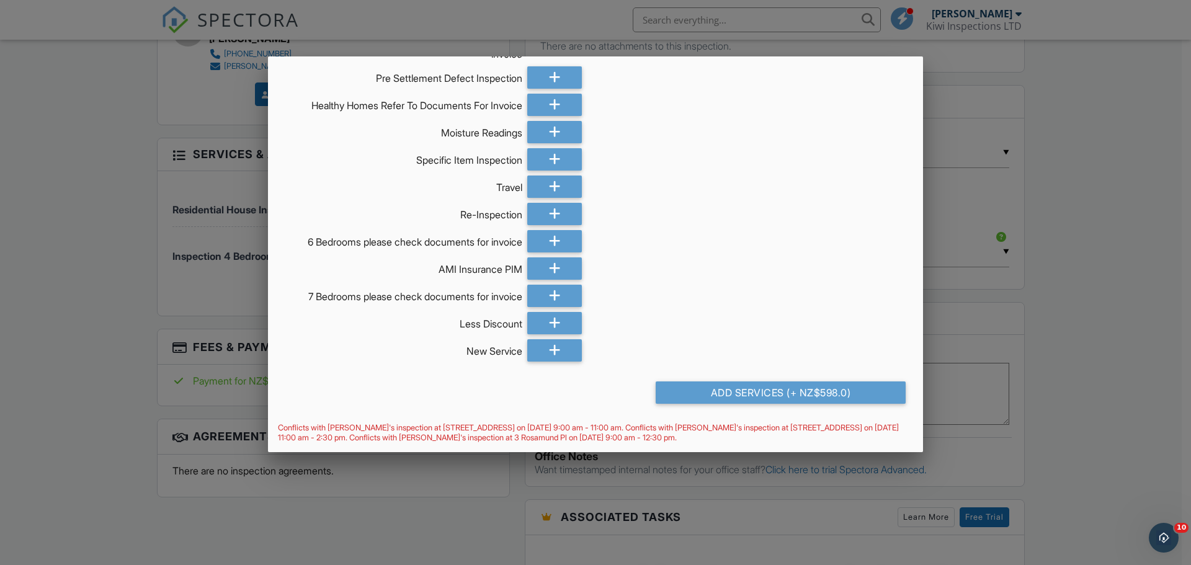
scroll to position [197, 0]
click at [788, 378] on div "Add Services (+ NZ$598.0)" at bounding box center [595, 396] width 655 height 51
click at [790, 381] on div "Add Services (+ NZ$598.0)" at bounding box center [780, 392] width 250 height 22
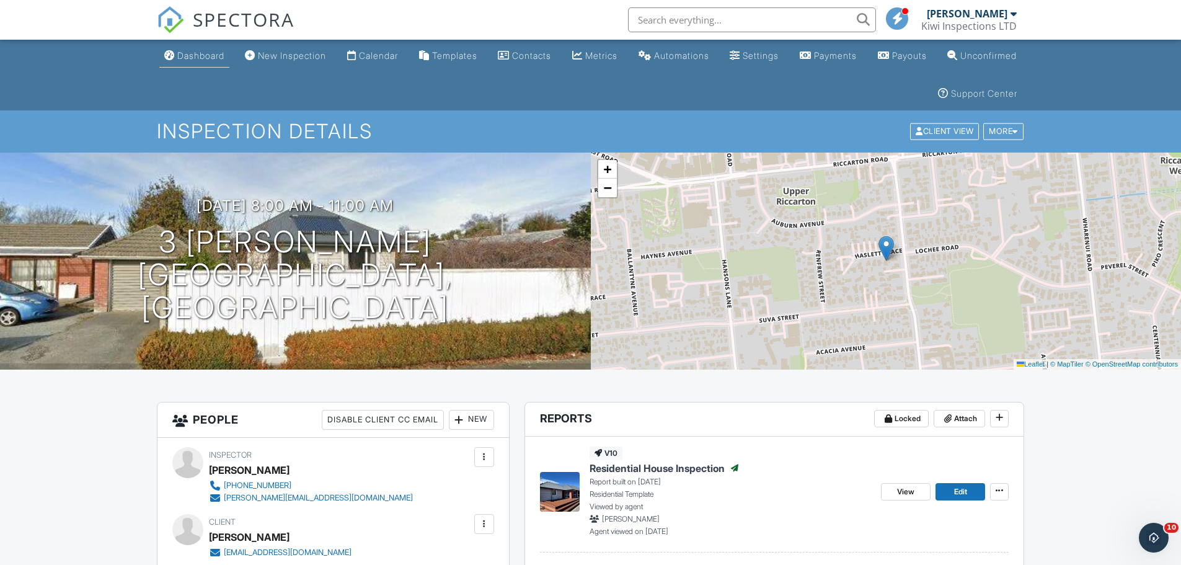
click at [204, 51] on div "Dashboard" at bounding box center [200, 55] width 47 height 11
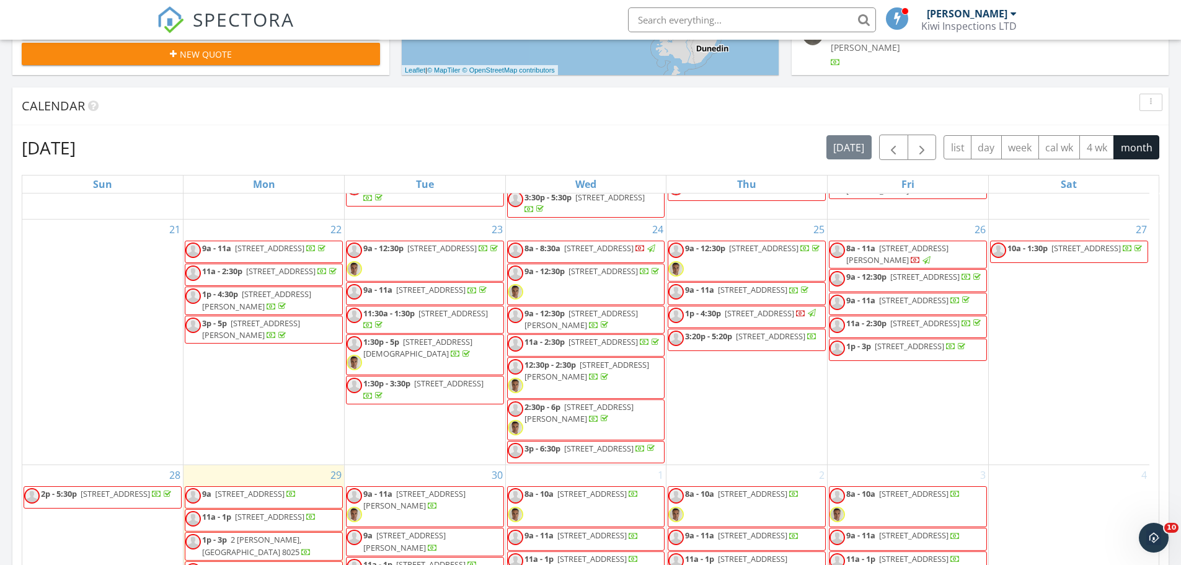
scroll to position [701, 0]
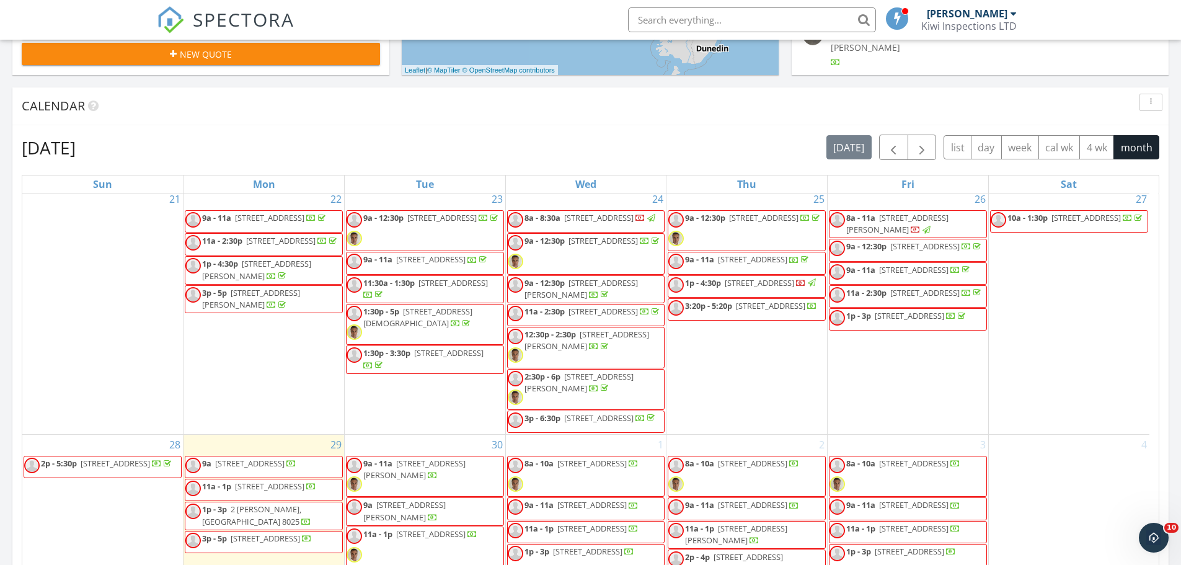
click at [755, 277] on span "[STREET_ADDRESS]" at bounding box center [759, 282] width 69 height 11
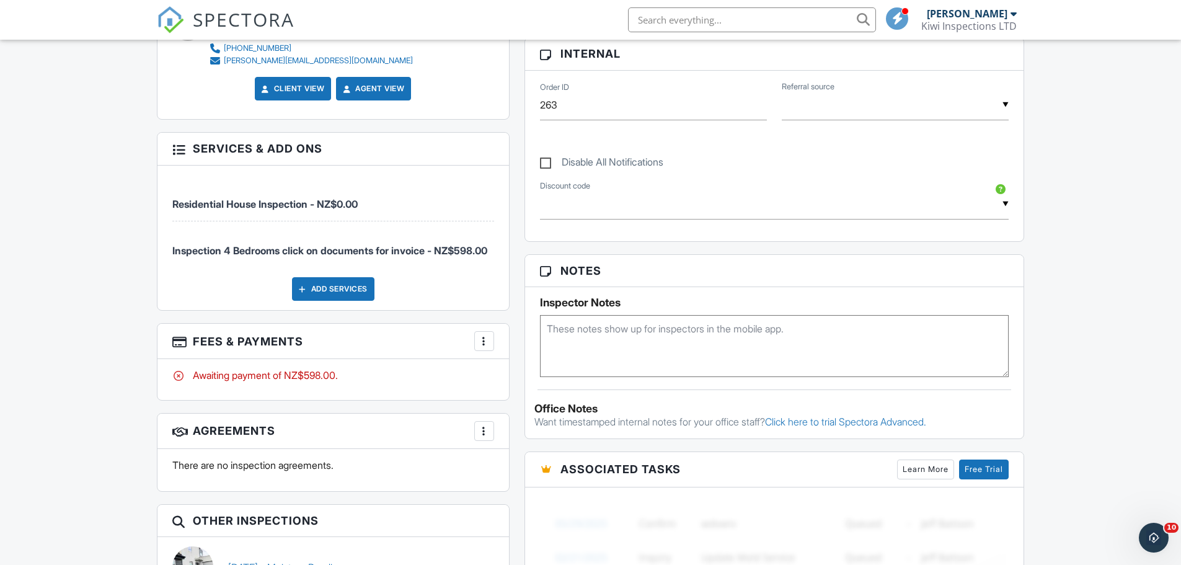
scroll to position [662, 0]
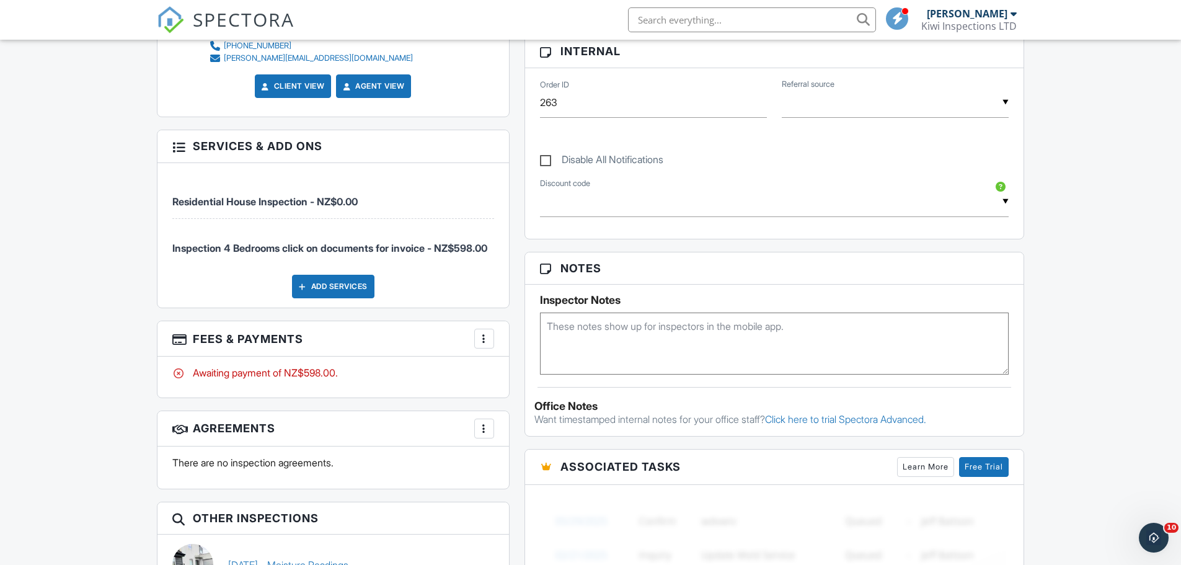
click at [482, 345] on div at bounding box center [484, 338] width 12 height 12
click at [524, 477] on div "Paid In Full" at bounding box center [547, 469] width 120 height 15
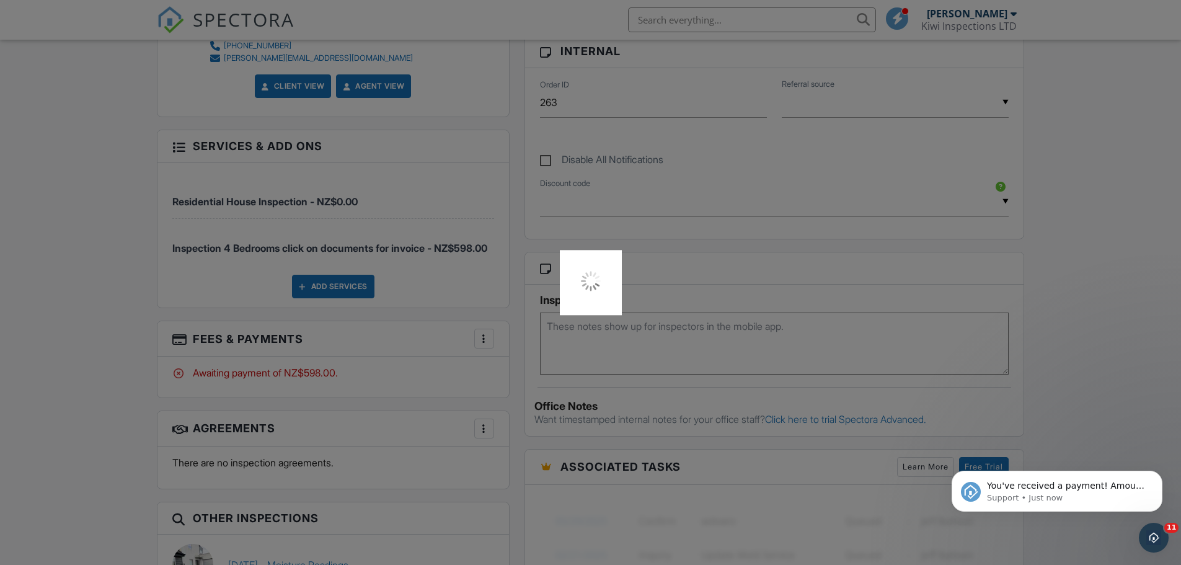
scroll to position [0, 0]
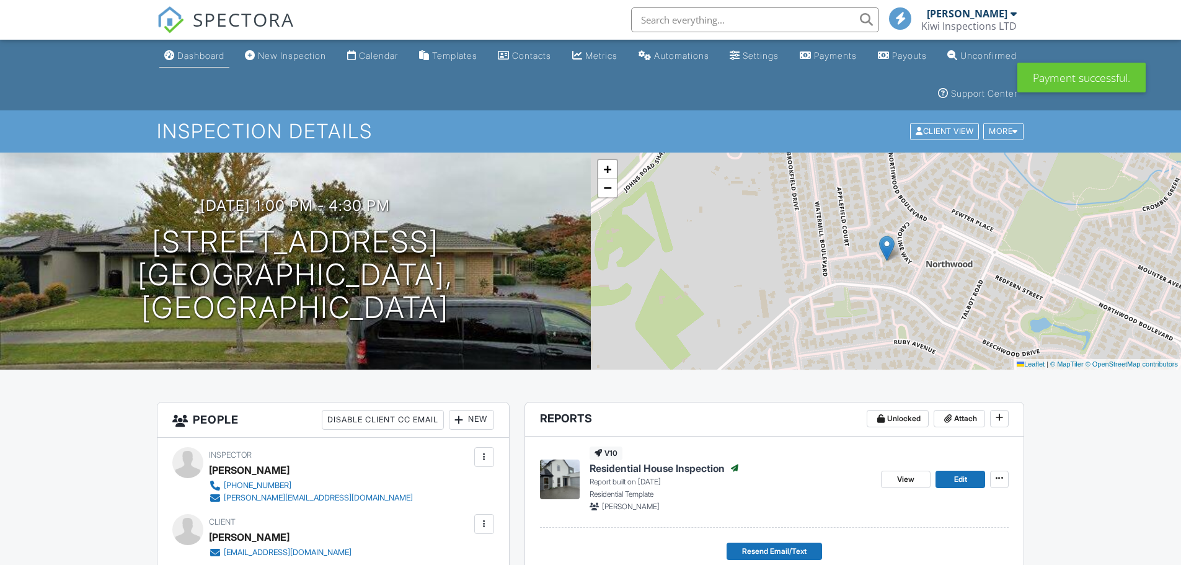
click at [176, 58] on link "Dashboard" at bounding box center [194, 56] width 70 height 23
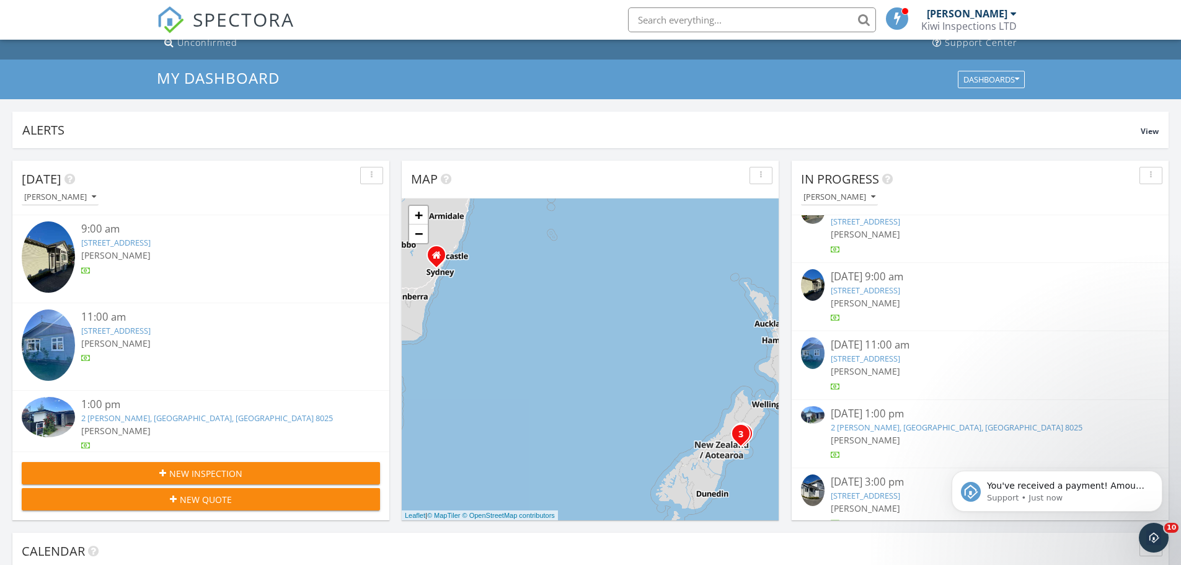
scroll to position [37, 0]
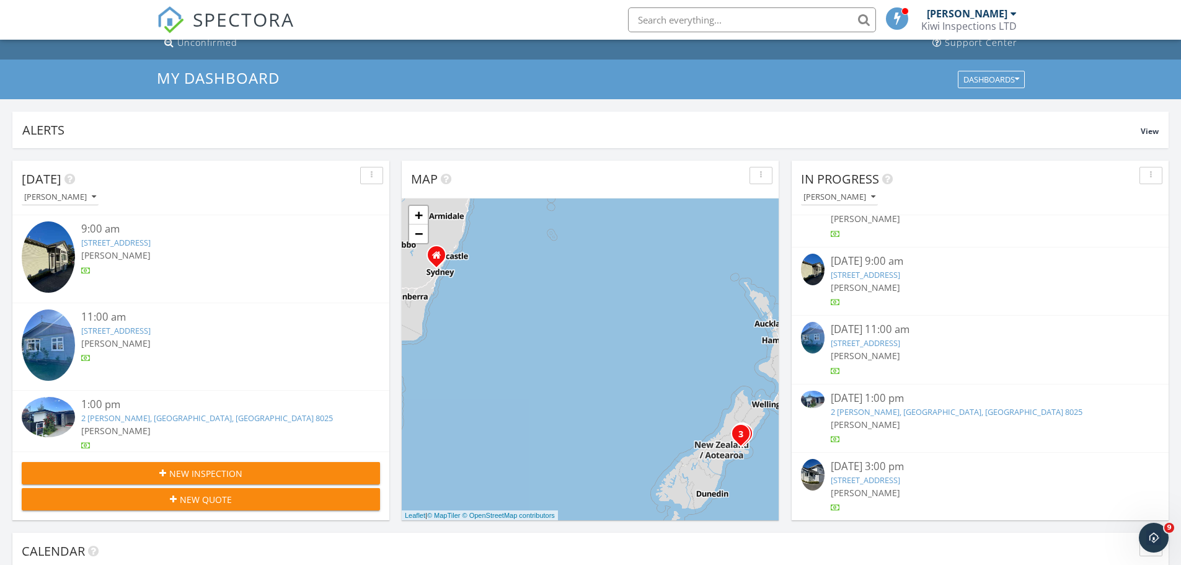
click at [878, 478] on link "112 Rossall St 5, Christchurch, Canterbury Region 8014" at bounding box center [865, 479] width 69 height 11
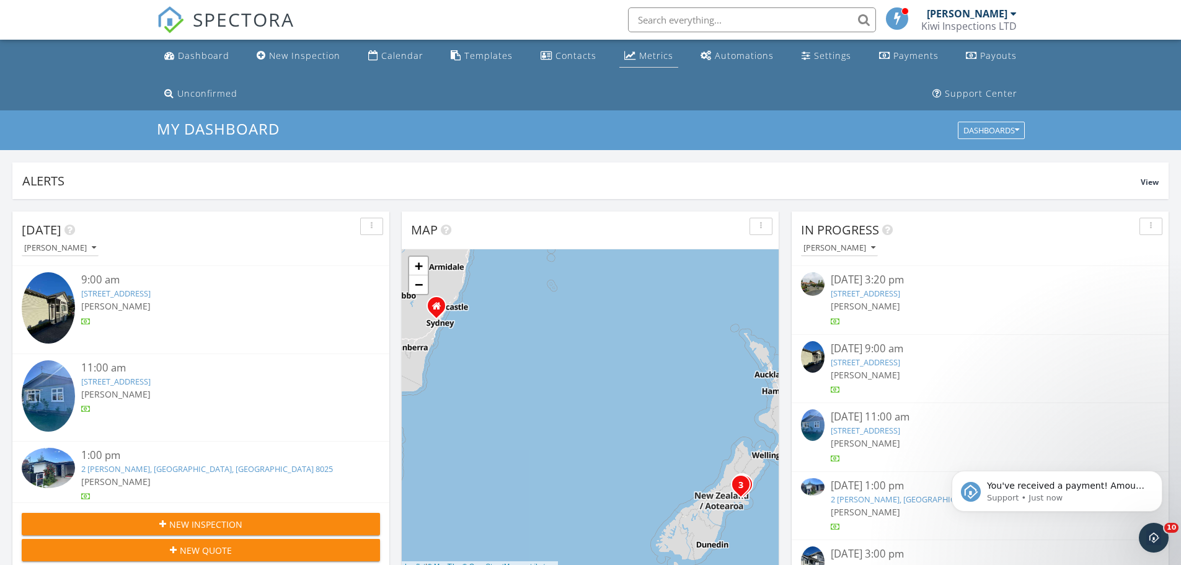
click at [655, 57] on div "Metrics" at bounding box center [656, 56] width 34 height 12
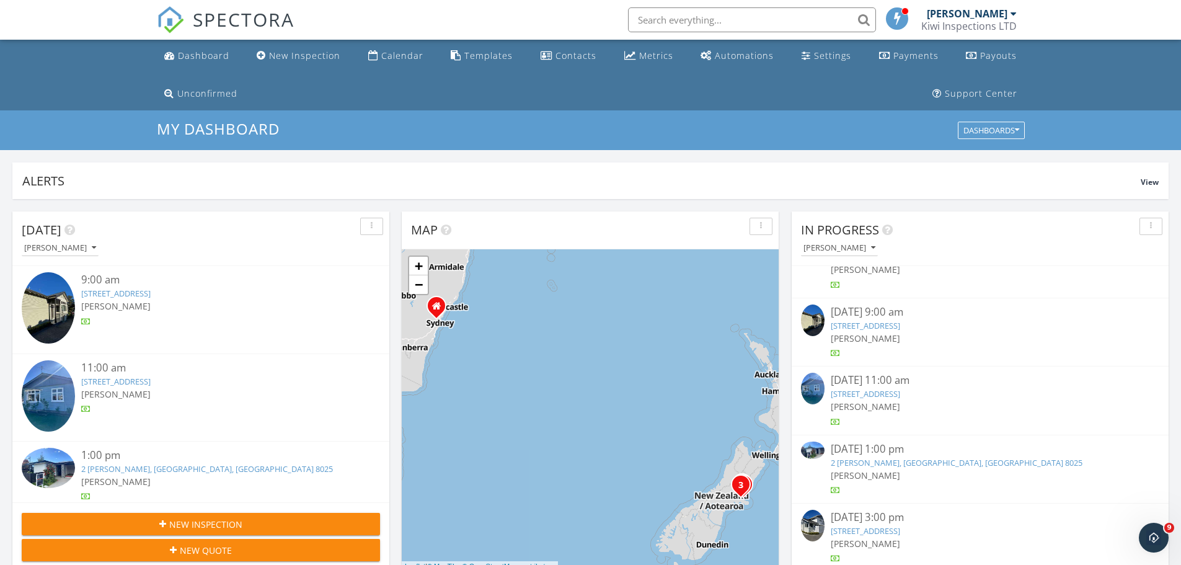
scroll to position [166, 0]
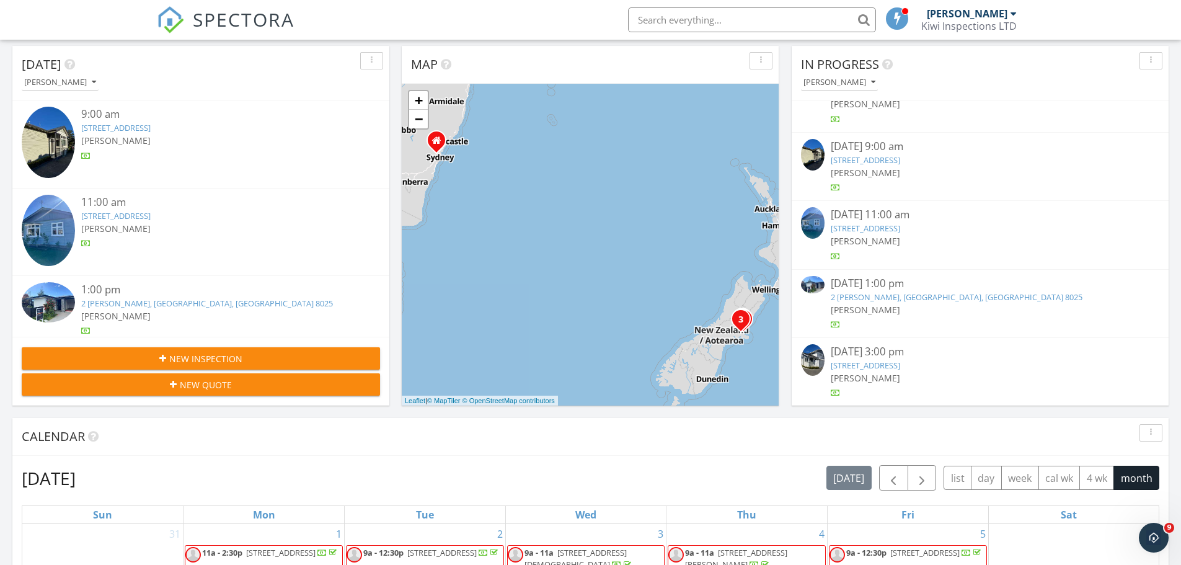
click at [909, 296] on link "2 [PERSON_NAME], [GEOGRAPHIC_DATA], [GEOGRAPHIC_DATA] 8025" at bounding box center [957, 296] width 252 height 11
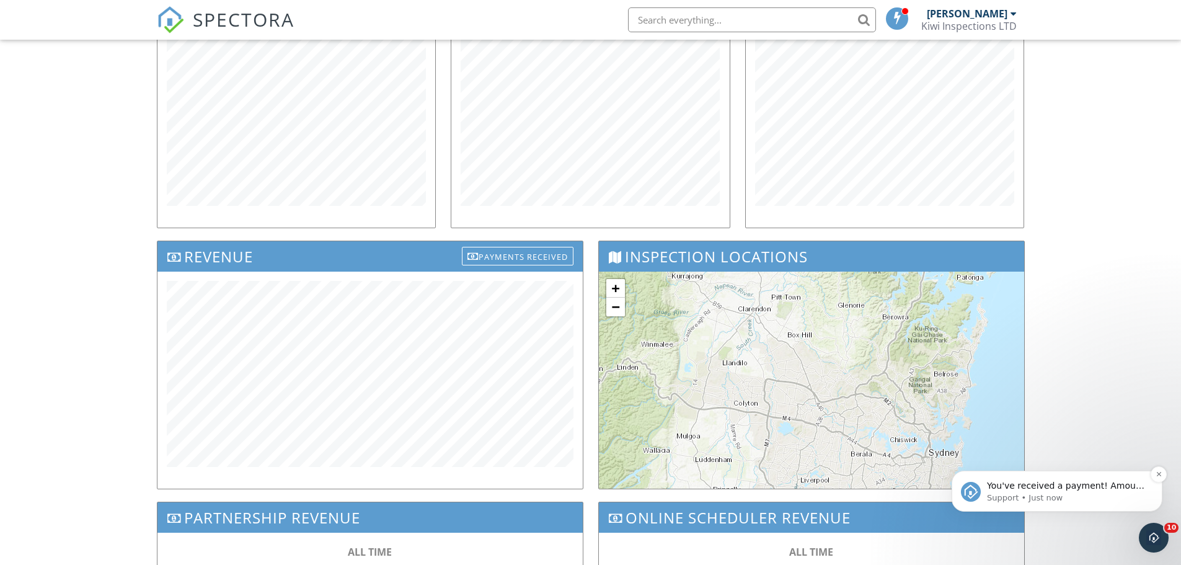
click at [1101, 503] on p "Support • Just now" at bounding box center [1067, 497] width 160 height 11
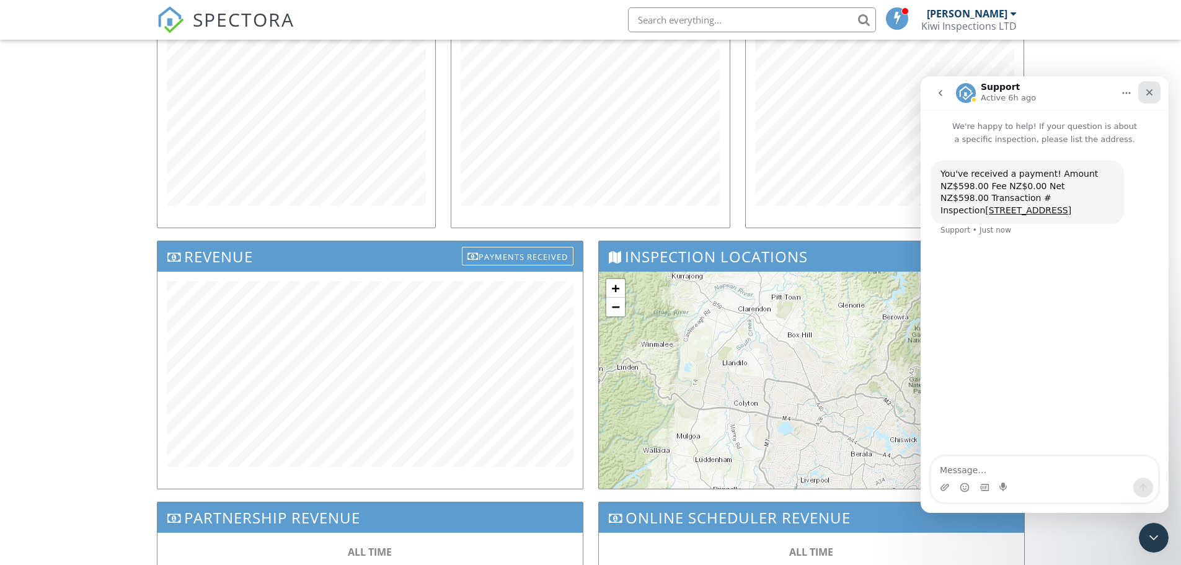
click at [1149, 91] on icon "Close" at bounding box center [1150, 92] width 10 height 10
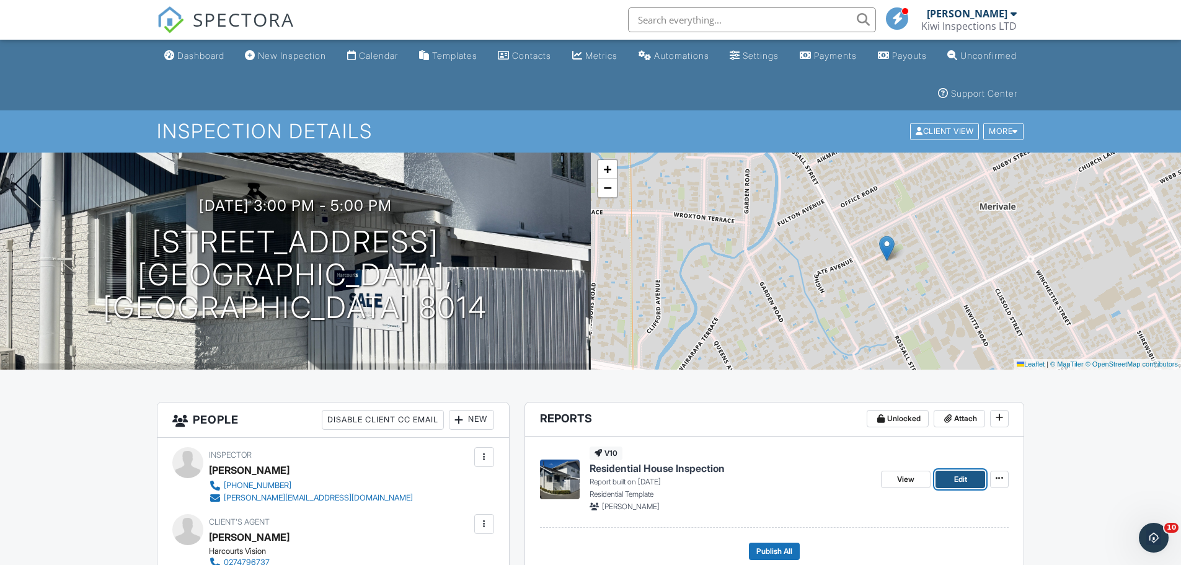
click at [965, 481] on span "Edit" at bounding box center [960, 479] width 13 height 12
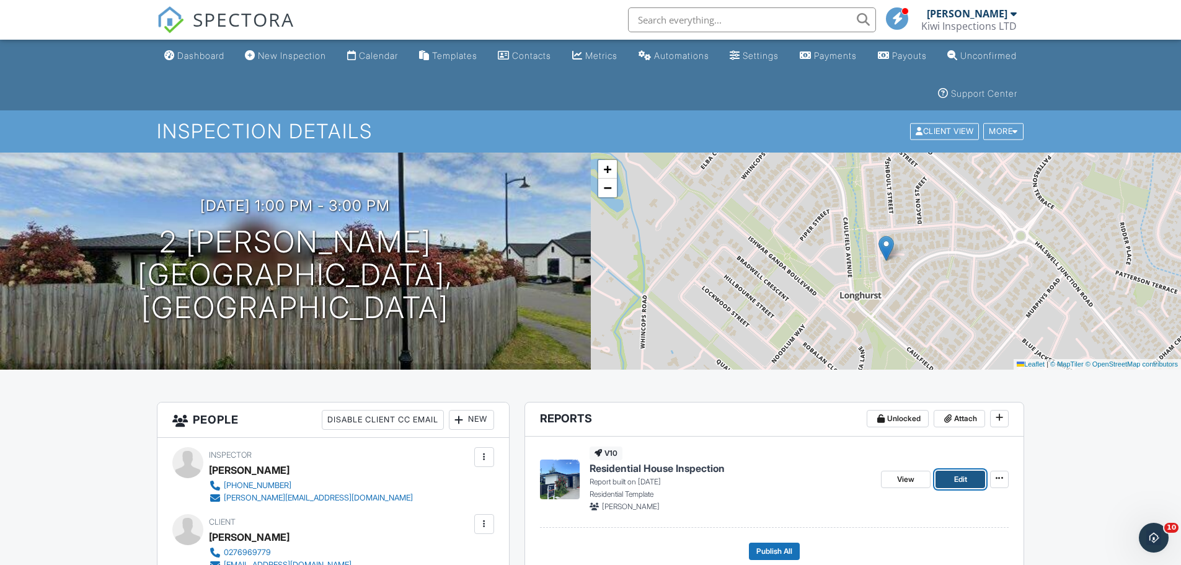
click at [971, 481] on link "Edit" at bounding box center [961, 479] width 50 height 17
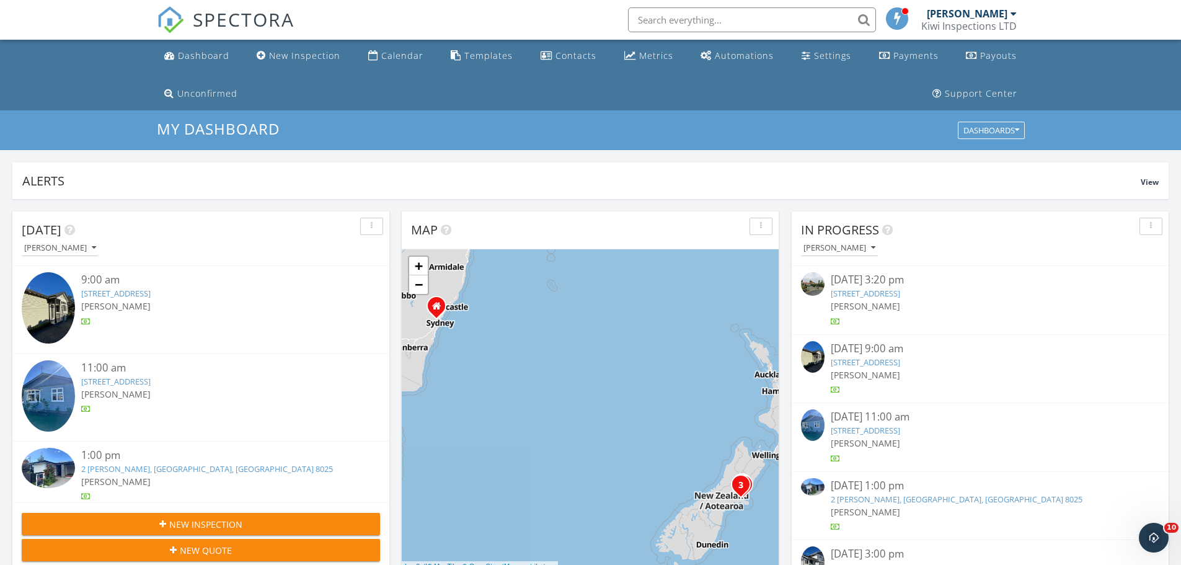
scroll to position [37, 0]
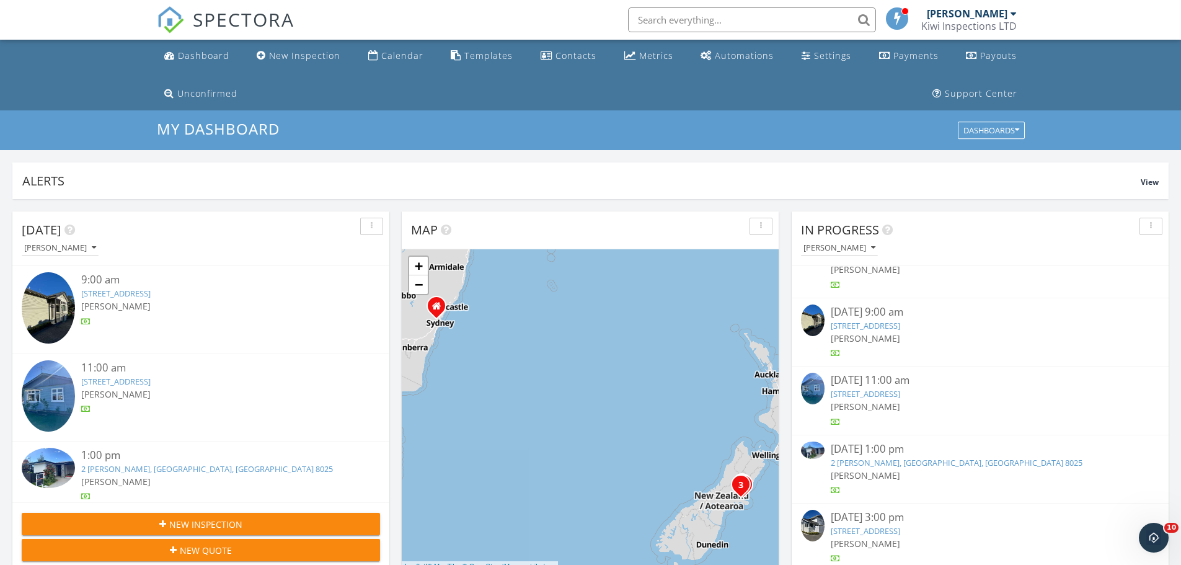
click at [893, 463] on link "2 Ader Cl, Christchurch, Canterbury Region 8025" at bounding box center [957, 462] width 252 height 11
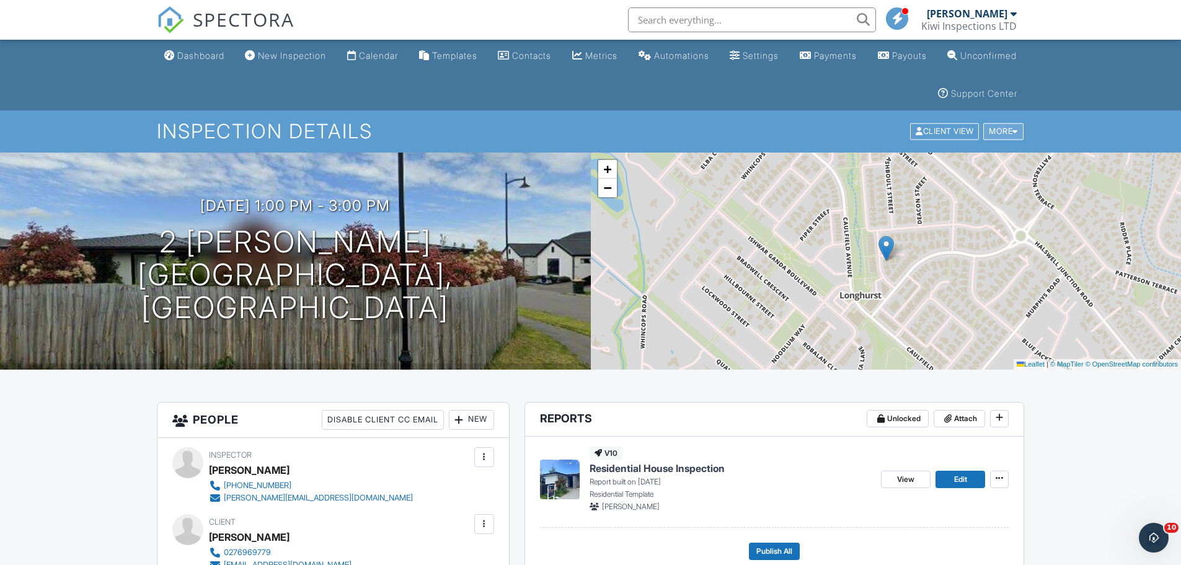
click at [1009, 138] on div "More" at bounding box center [1004, 131] width 40 height 17
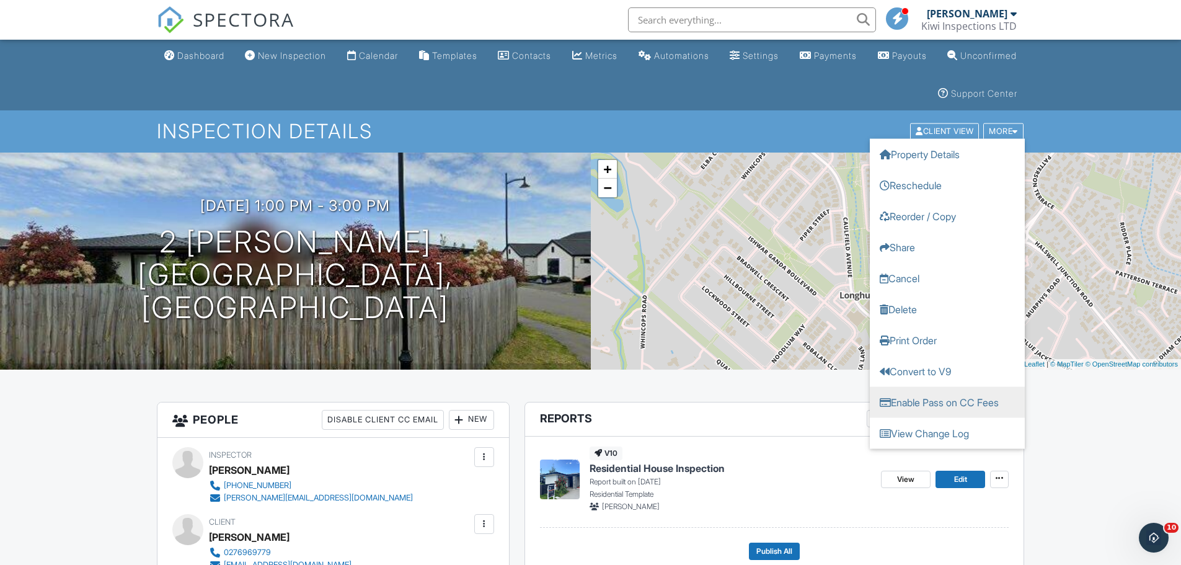
click at [935, 396] on link "Enable Pass on CC Fees" at bounding box center [947, 402] width 155 height 31
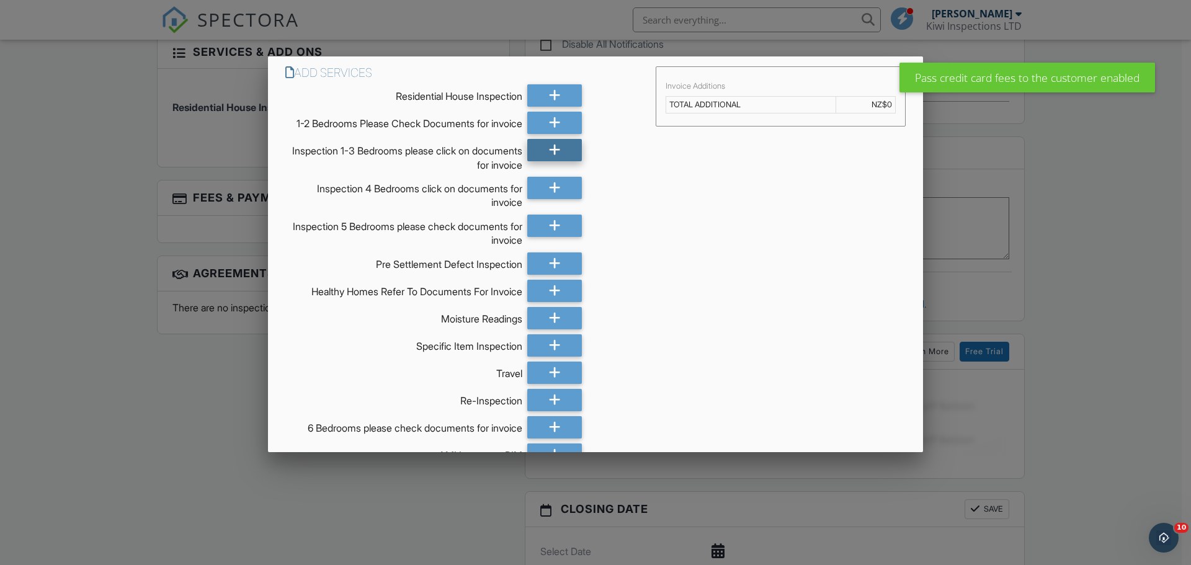
click at [551, 161] on icon at bounding box center [555, 150] width 12 height 22
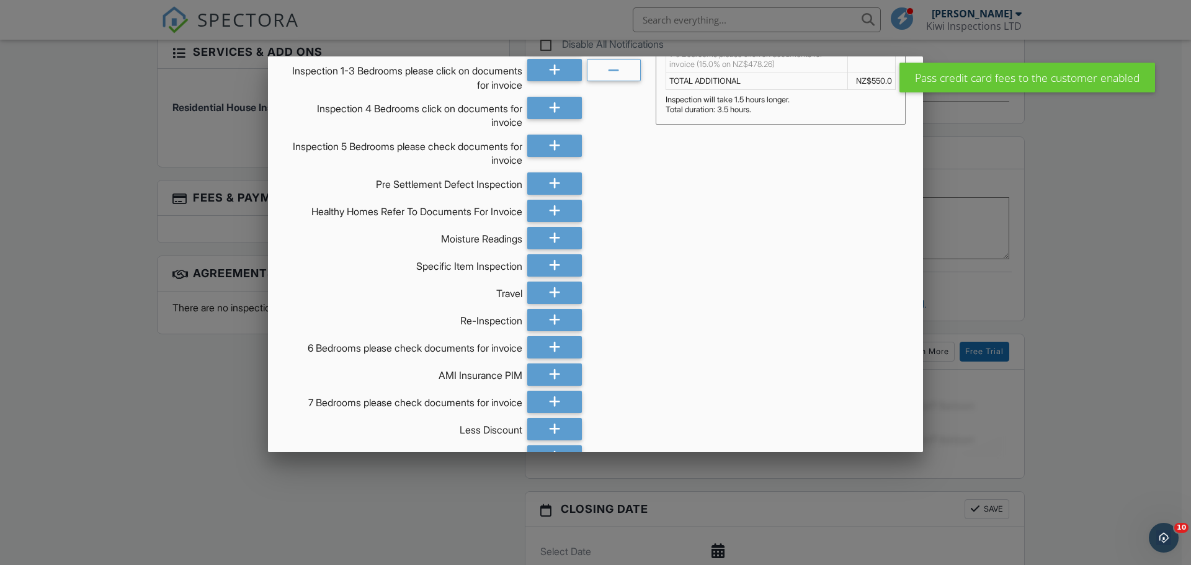
scroll to position [197, 0]
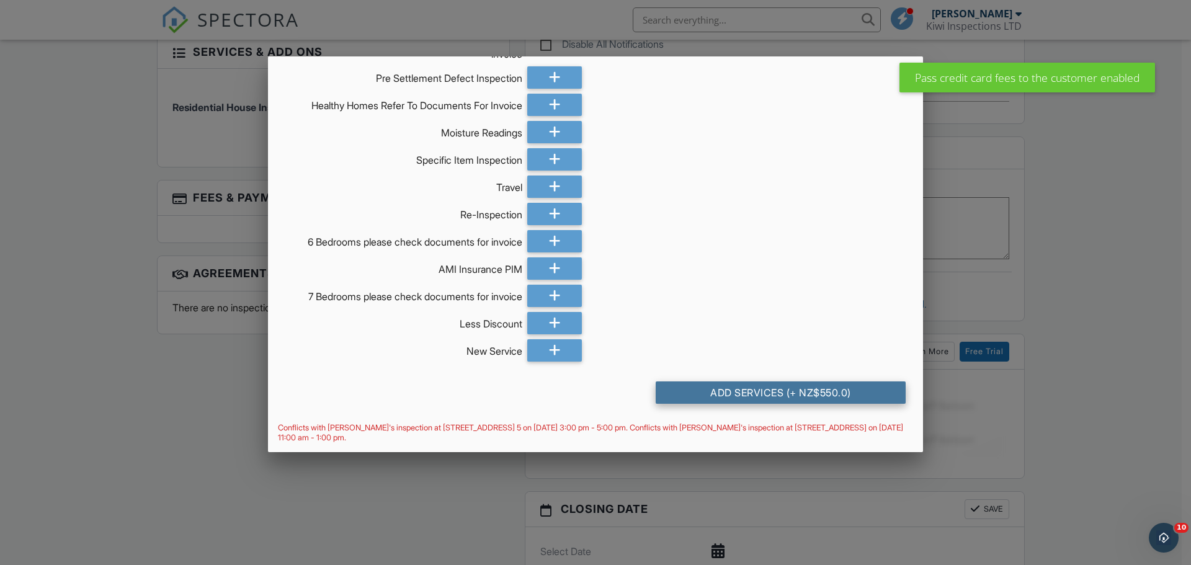
click at [850, 389] on div "Add Services (+ NZ$550.0)" at bounding box center [780, 392] width 250 height 22
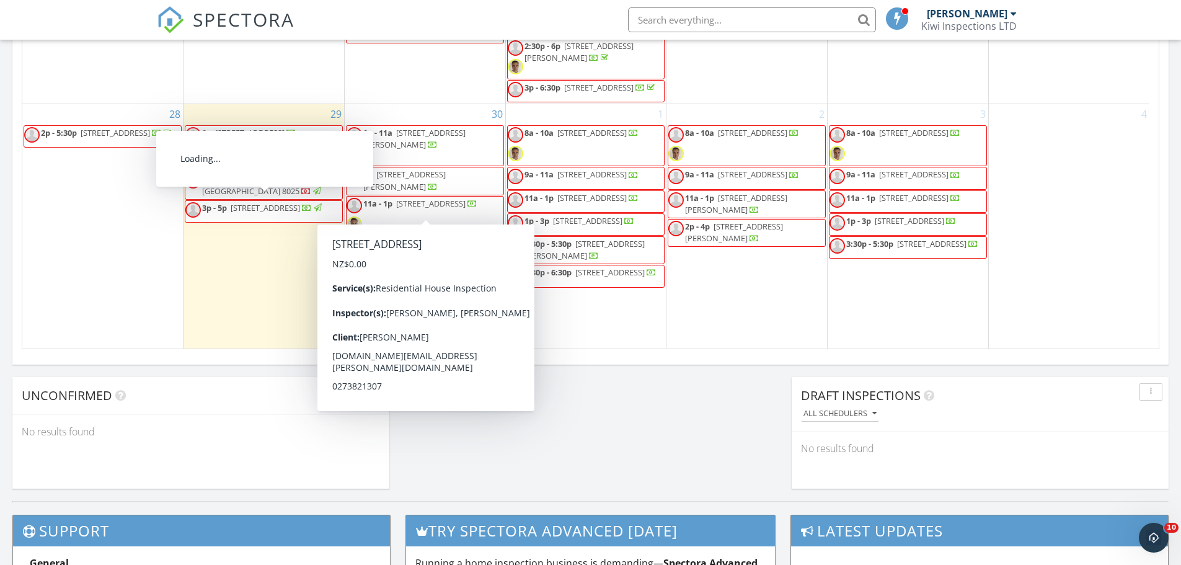
scroll to position [701, 0]
